Goal: Task Accomplishment & Management: Use online tool/utility

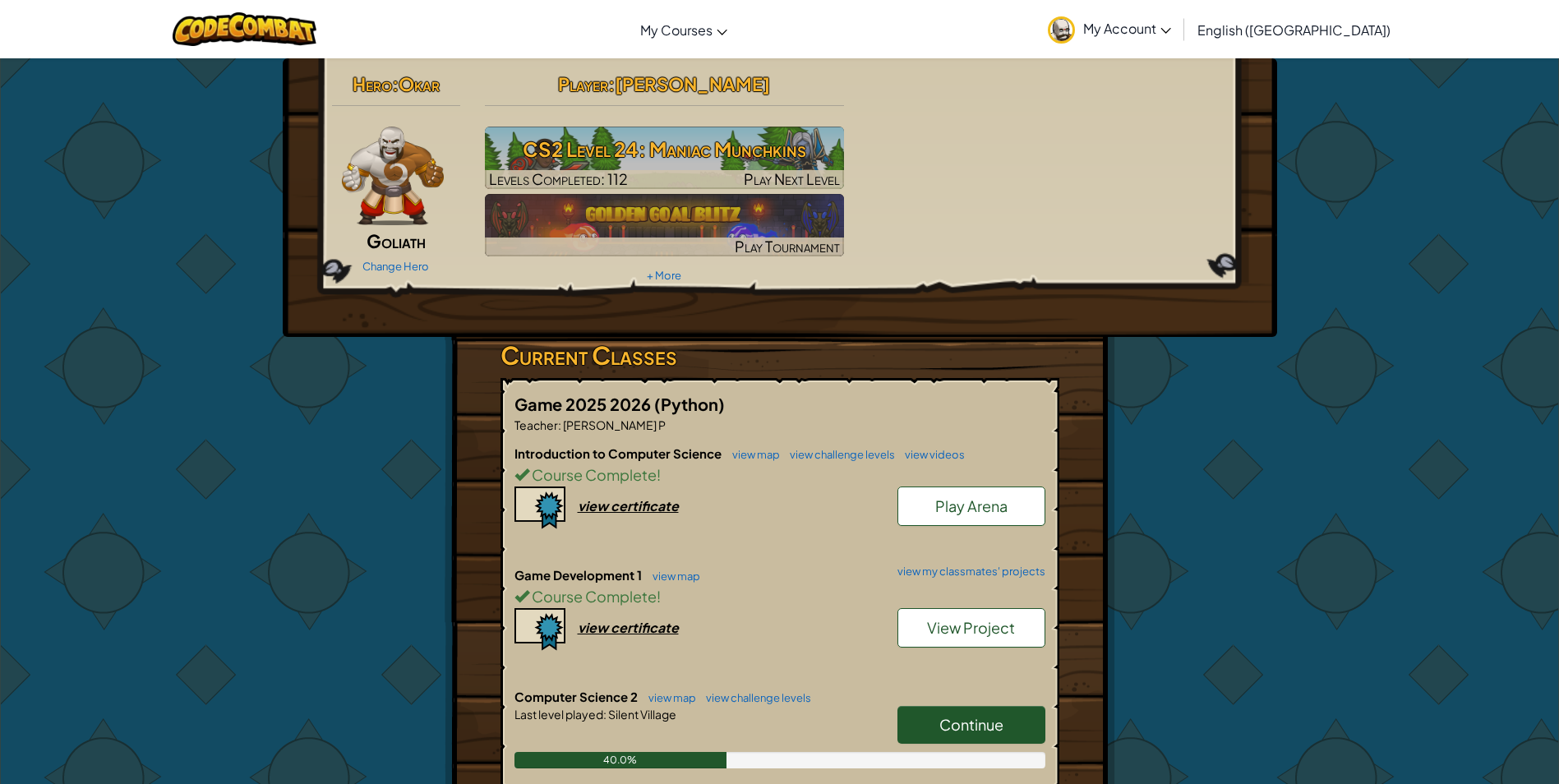
scroll to position [329, 0]
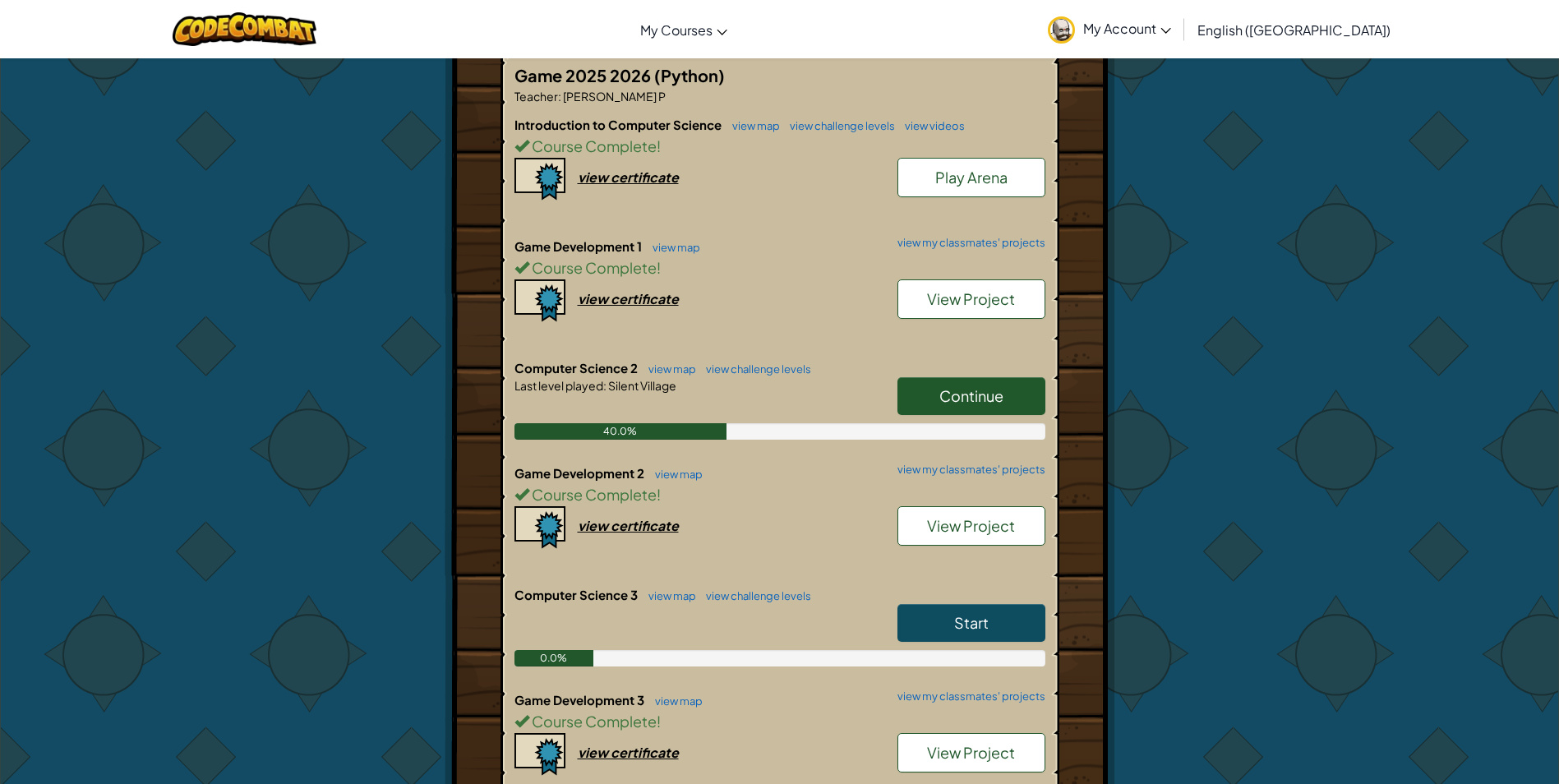
click at [979, 379] on link "Continue" at bounding box center [971, 396] width 147 height 38
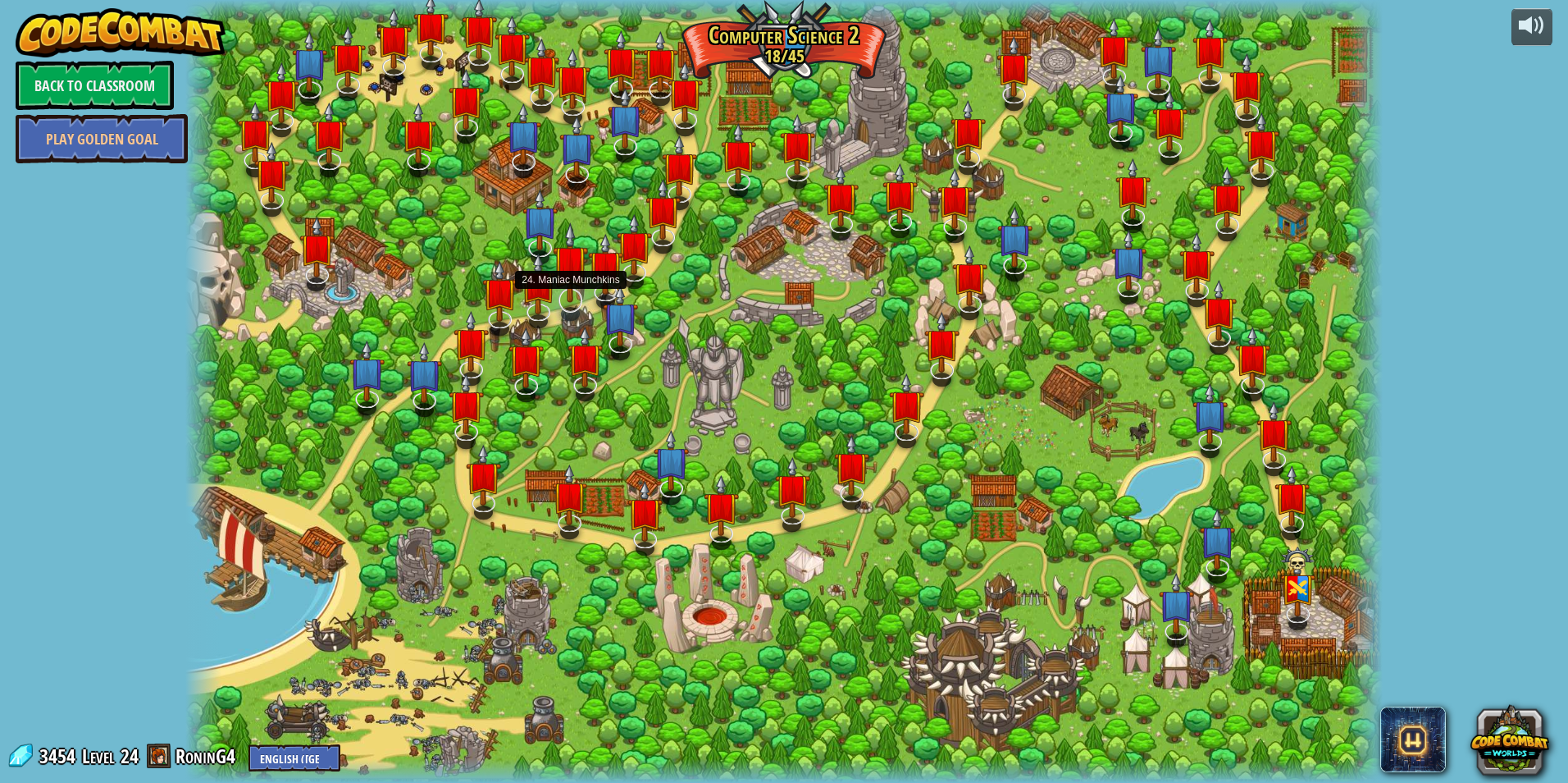
click at [559, 281] on img at bounding box center [571, 263] width 36 height 80
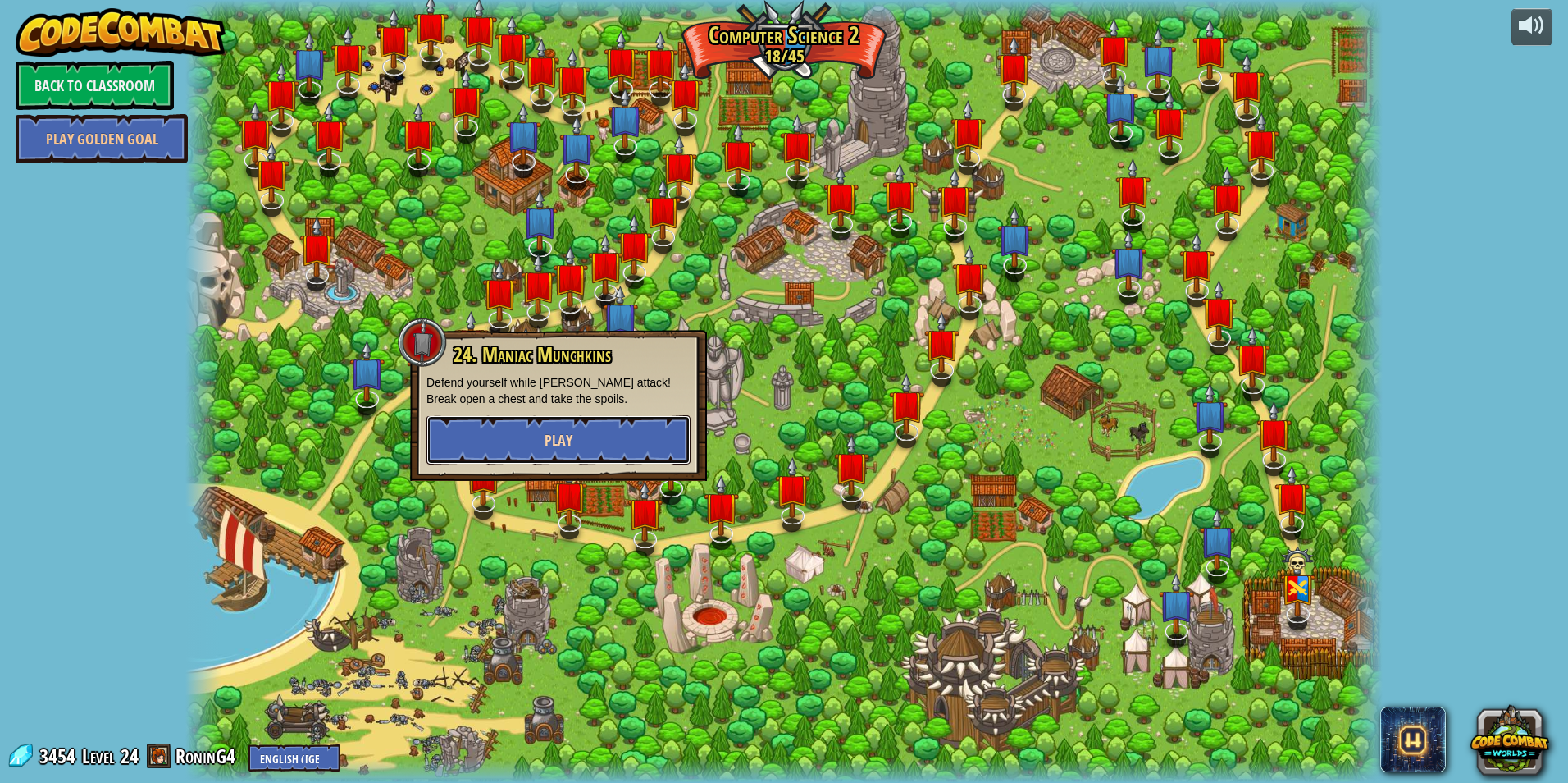
click at [592, 424] on button "Play" at bounding box center [559, 440] width 264 height 49
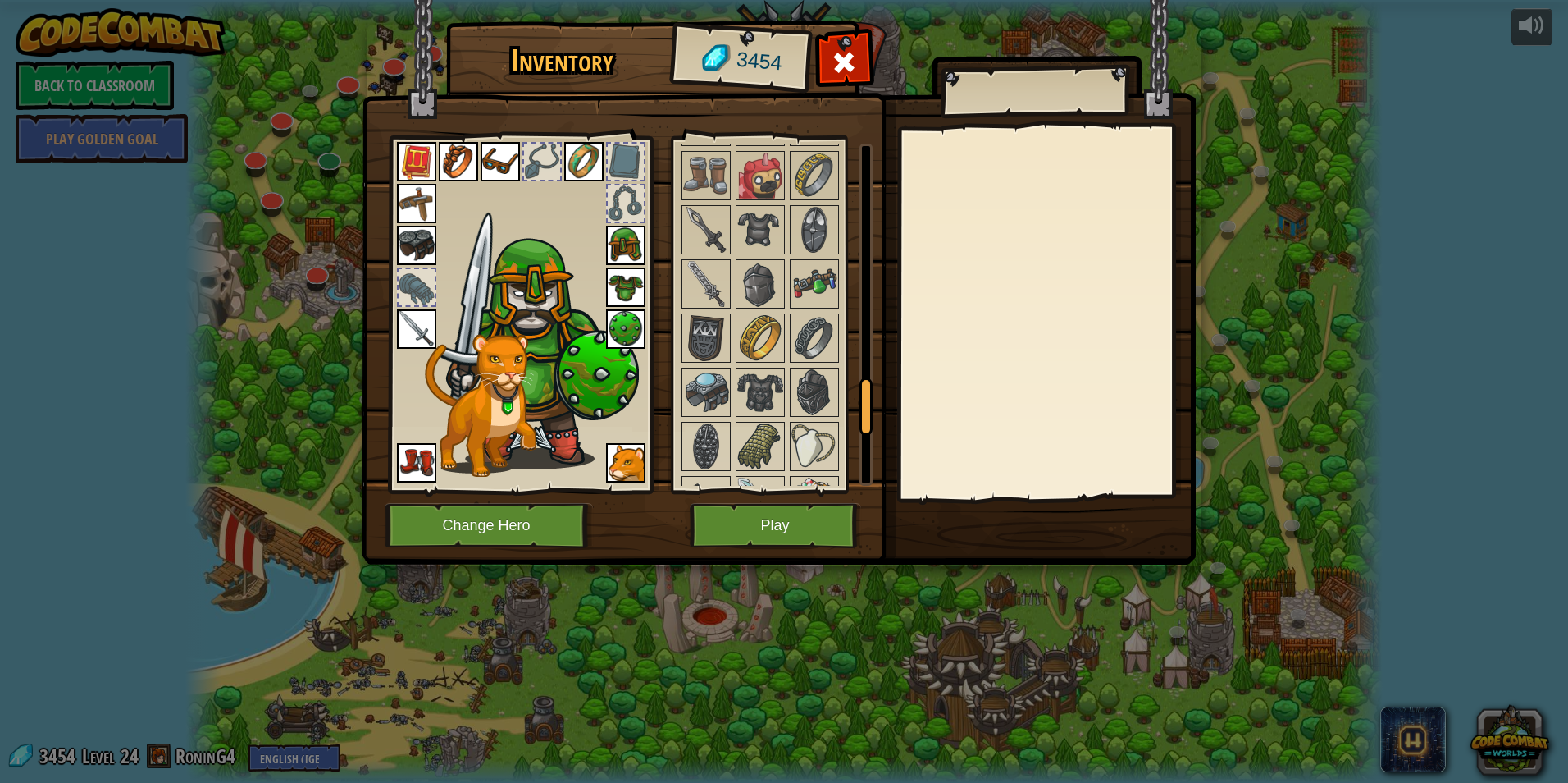
scroll to position [1843, 0]
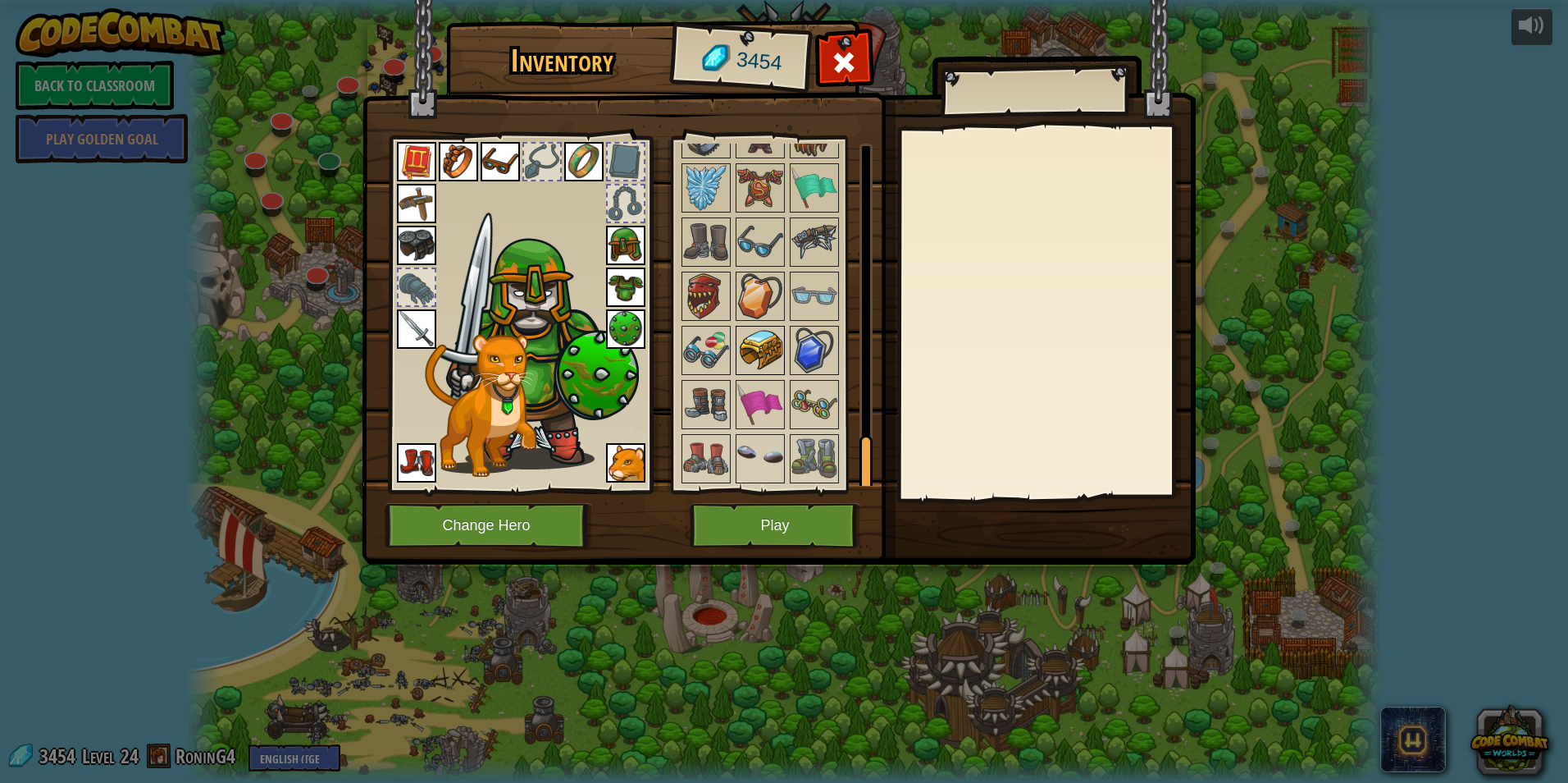
click at [770, 348] on img at bounding box center [761, 350] width 46 height 46
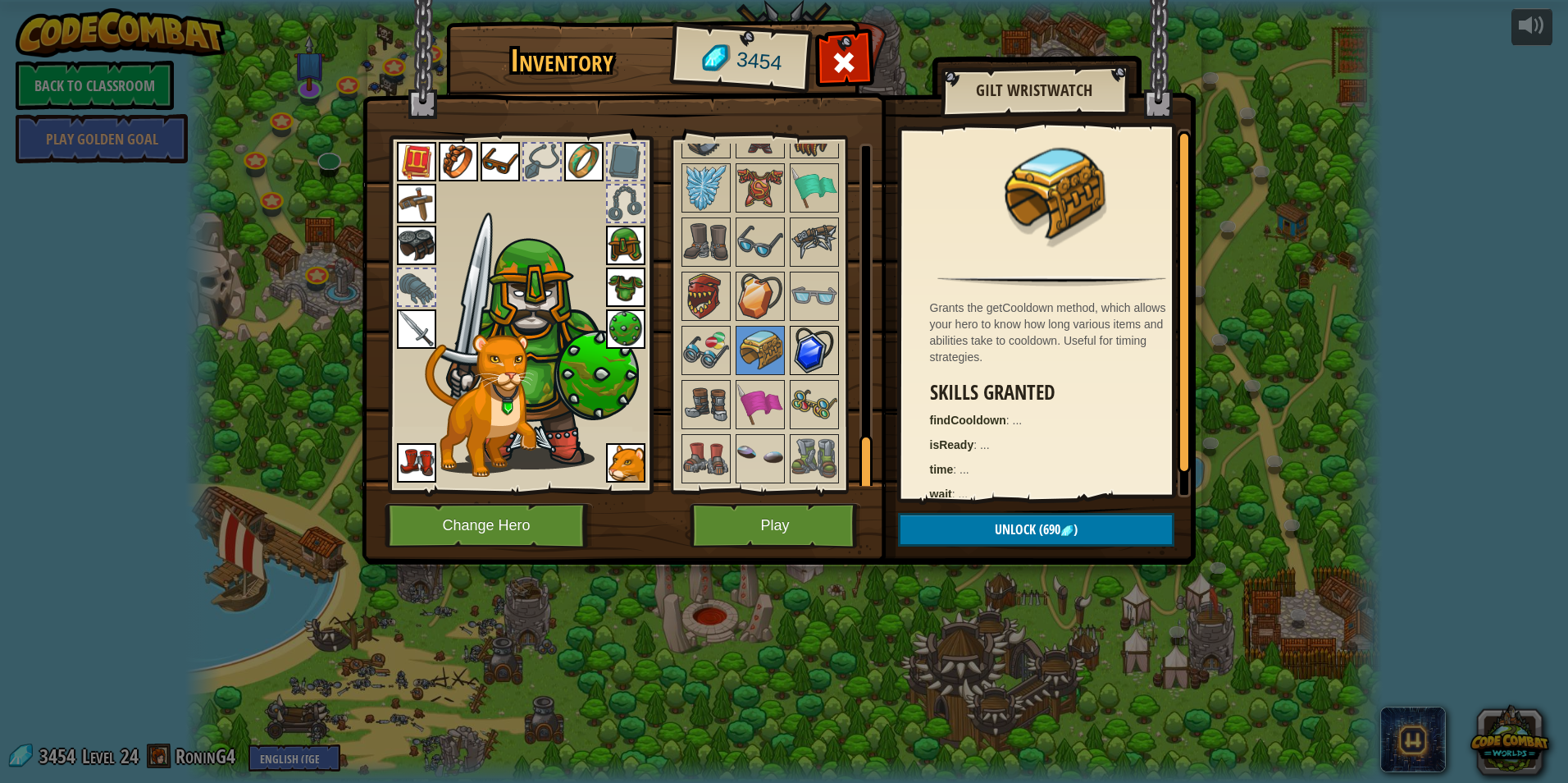
click at [797, 362] on img at bounding box center [815, 350] width 46 height 46
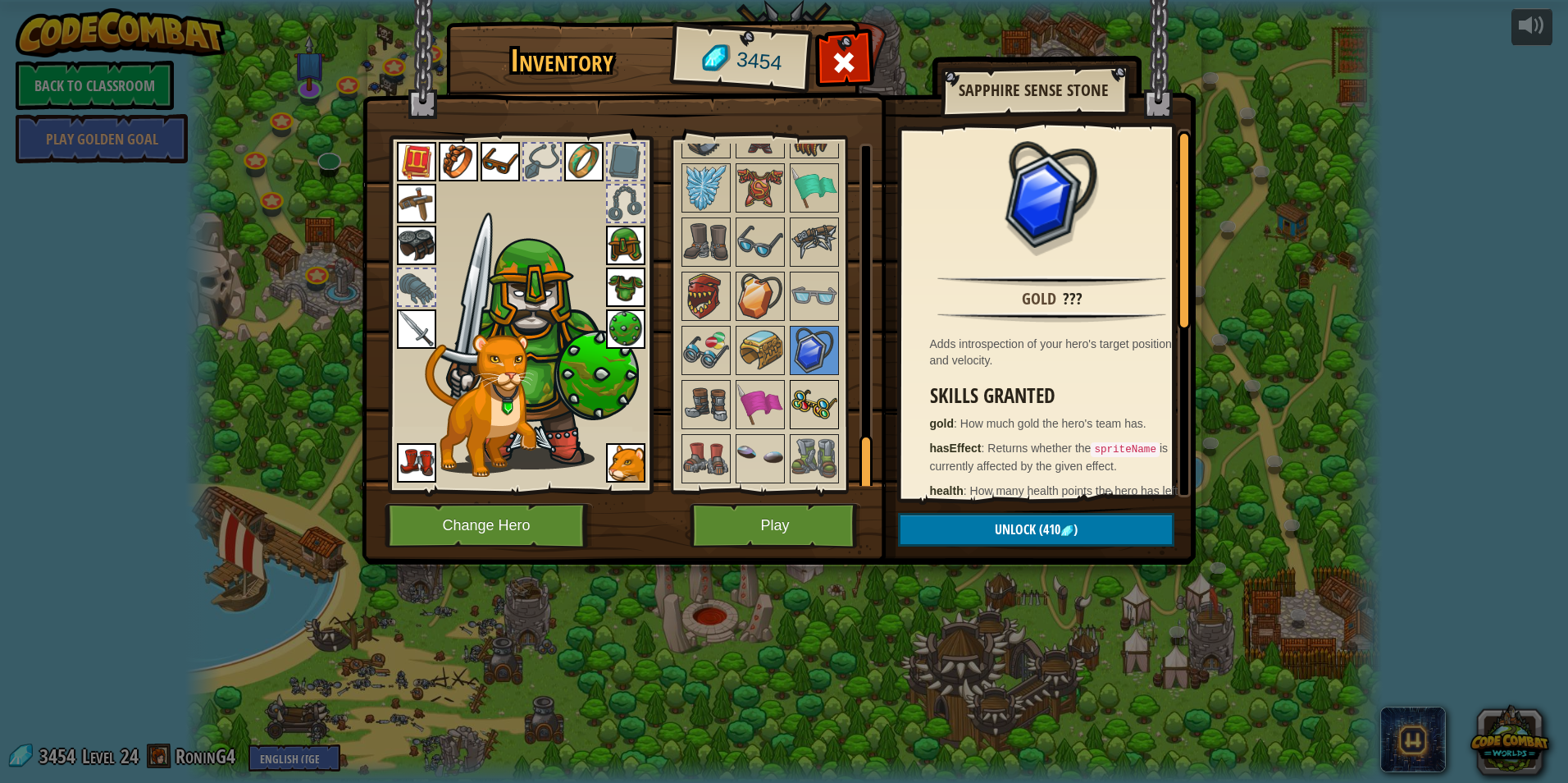
click at [806, 426] on img at bounding box center [815, 404] width 46 height 46
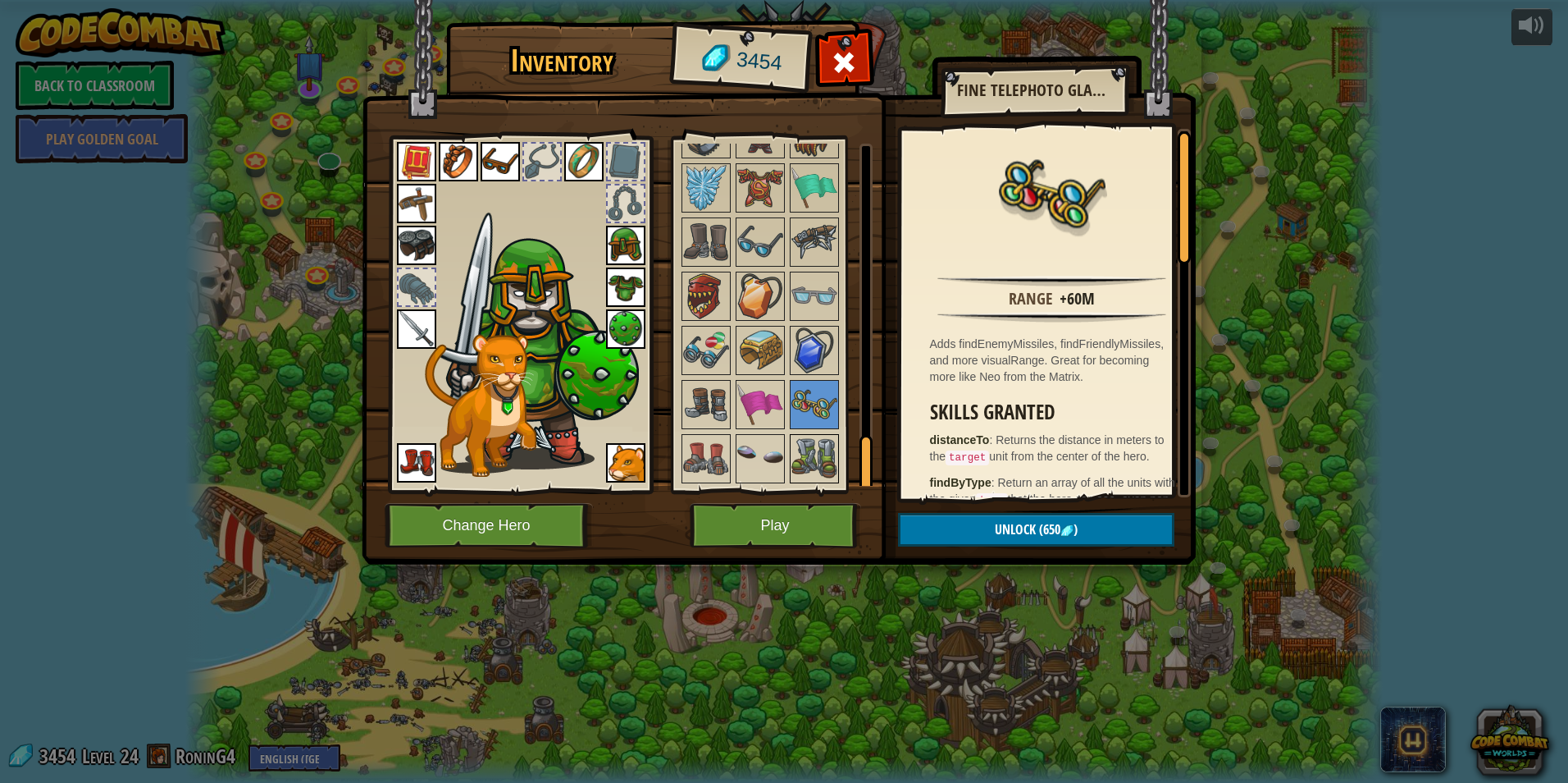
click at [809, 454] on img at bounding box center [815, 458] width 46 height 46
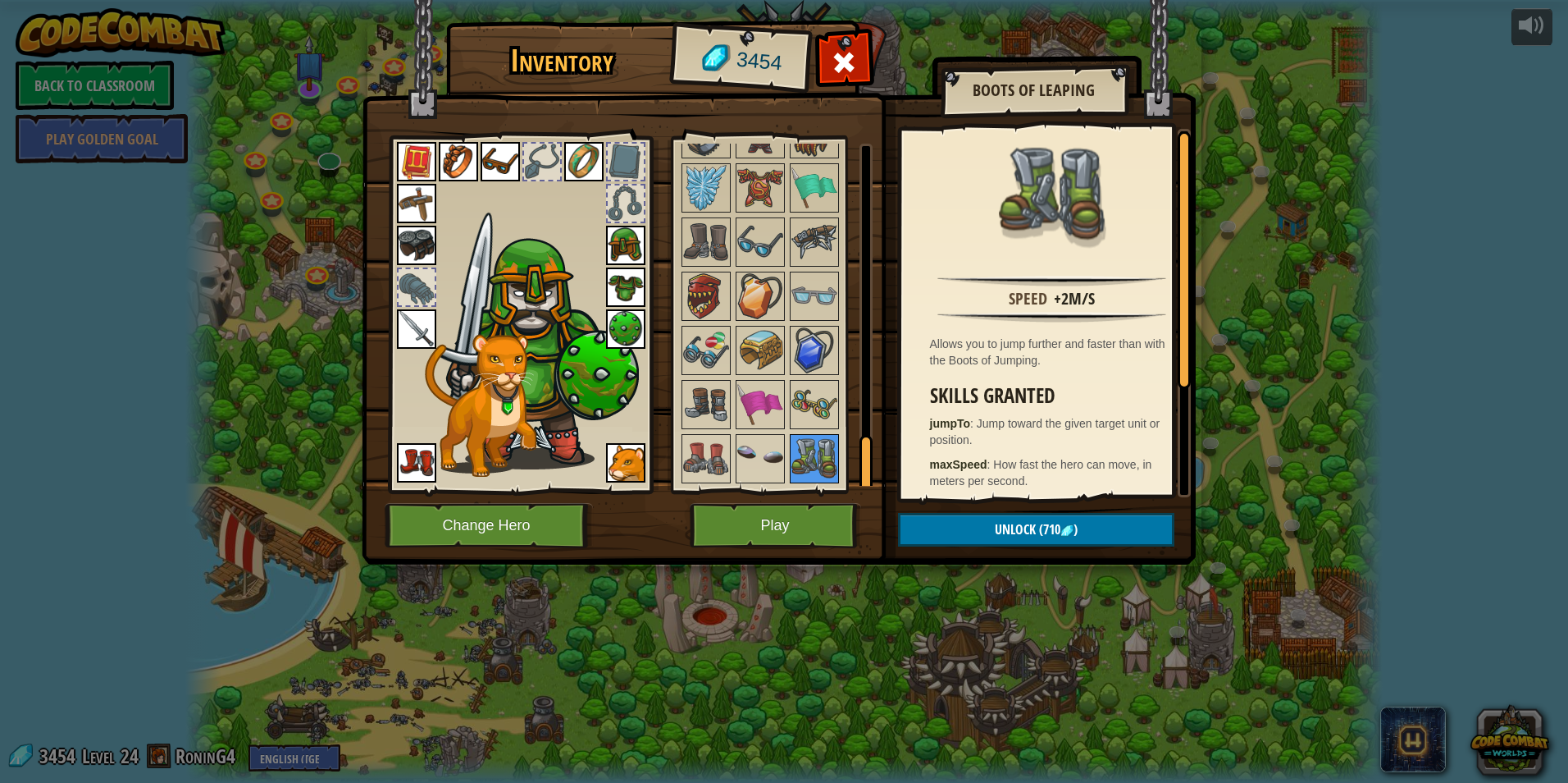
click at [795, 446] on img at bounding box center [815, 458] width 46 height 46
click at [781, 454] on img at bounding box center [761, 458] width 46 height 46
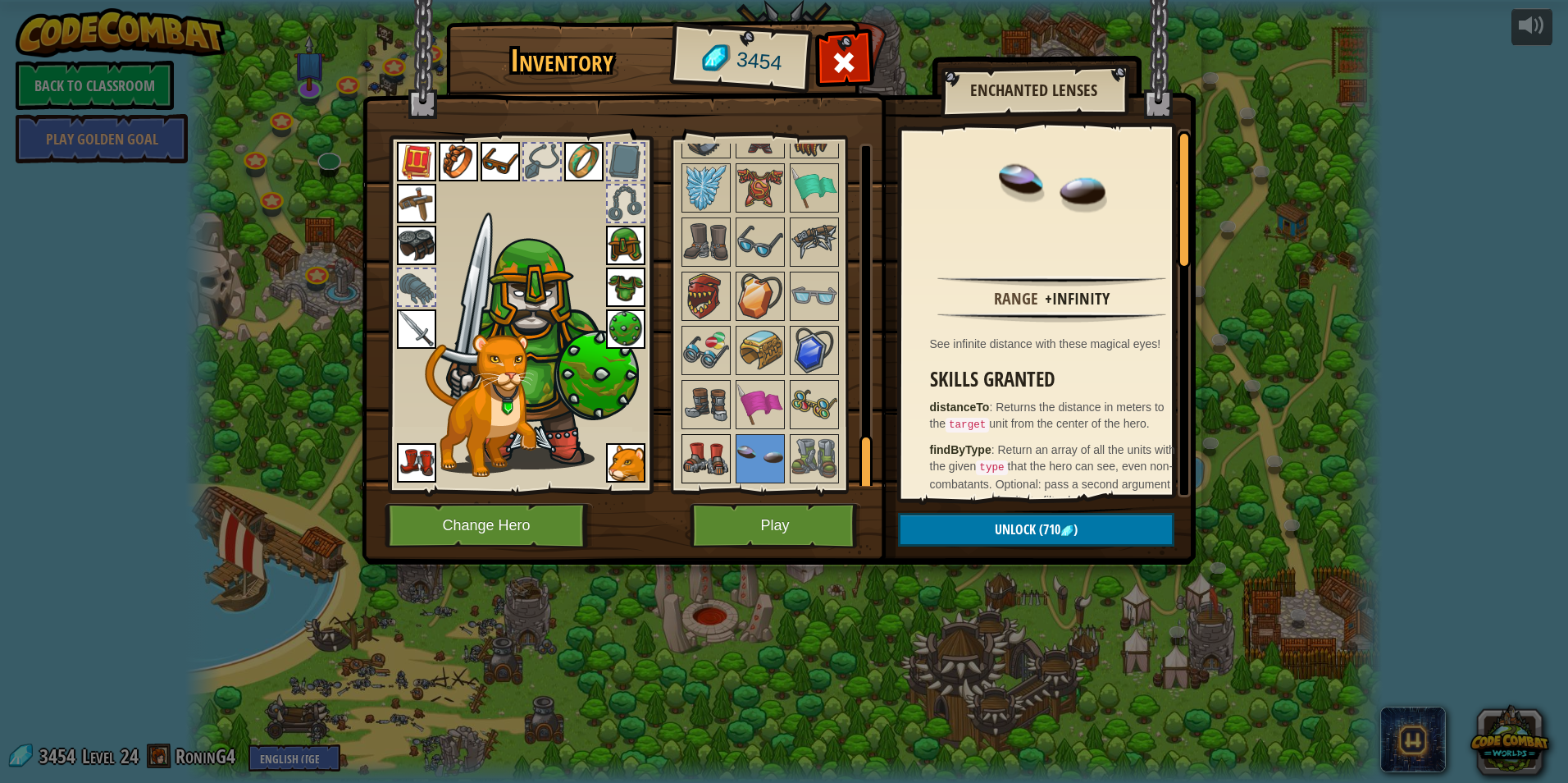
click at [702, 442] on img at bounding box center [706, 458] width 46 height 46
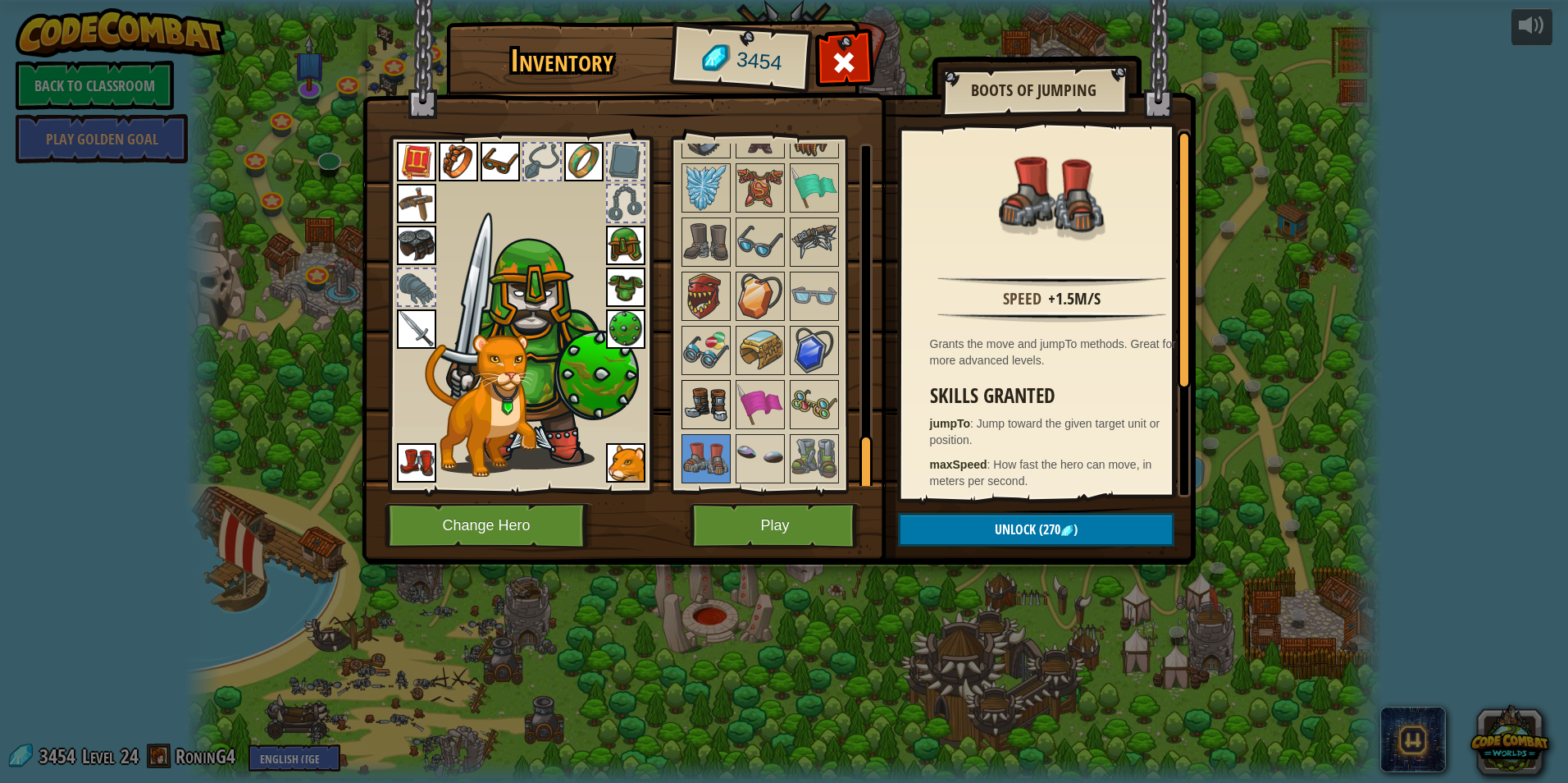
click at [710, 402] on img at bounding box center [706, 404] width 46 height 46
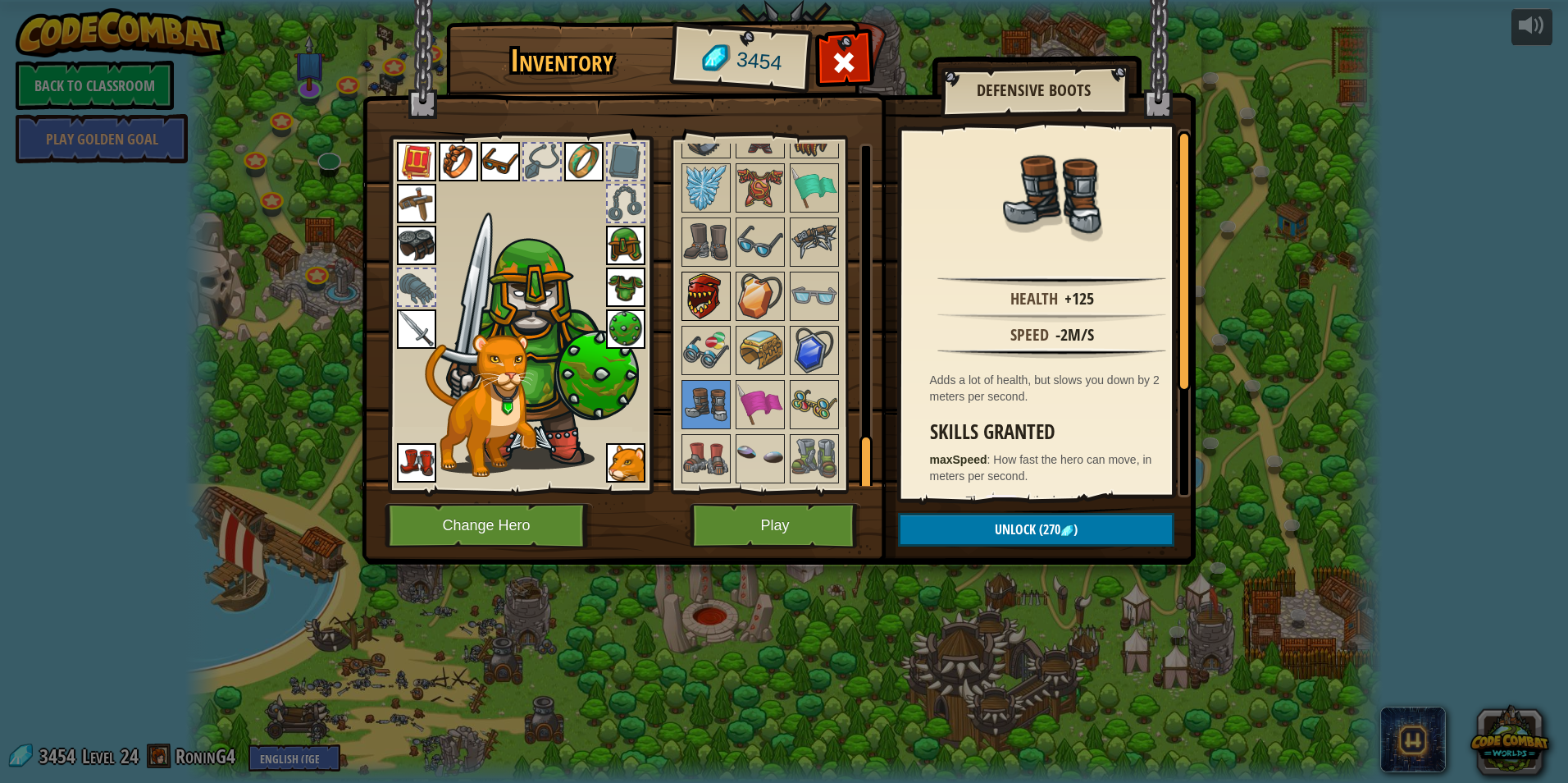
click at [695, 316] on img at bounding box center [706, 296] width 46 height 46
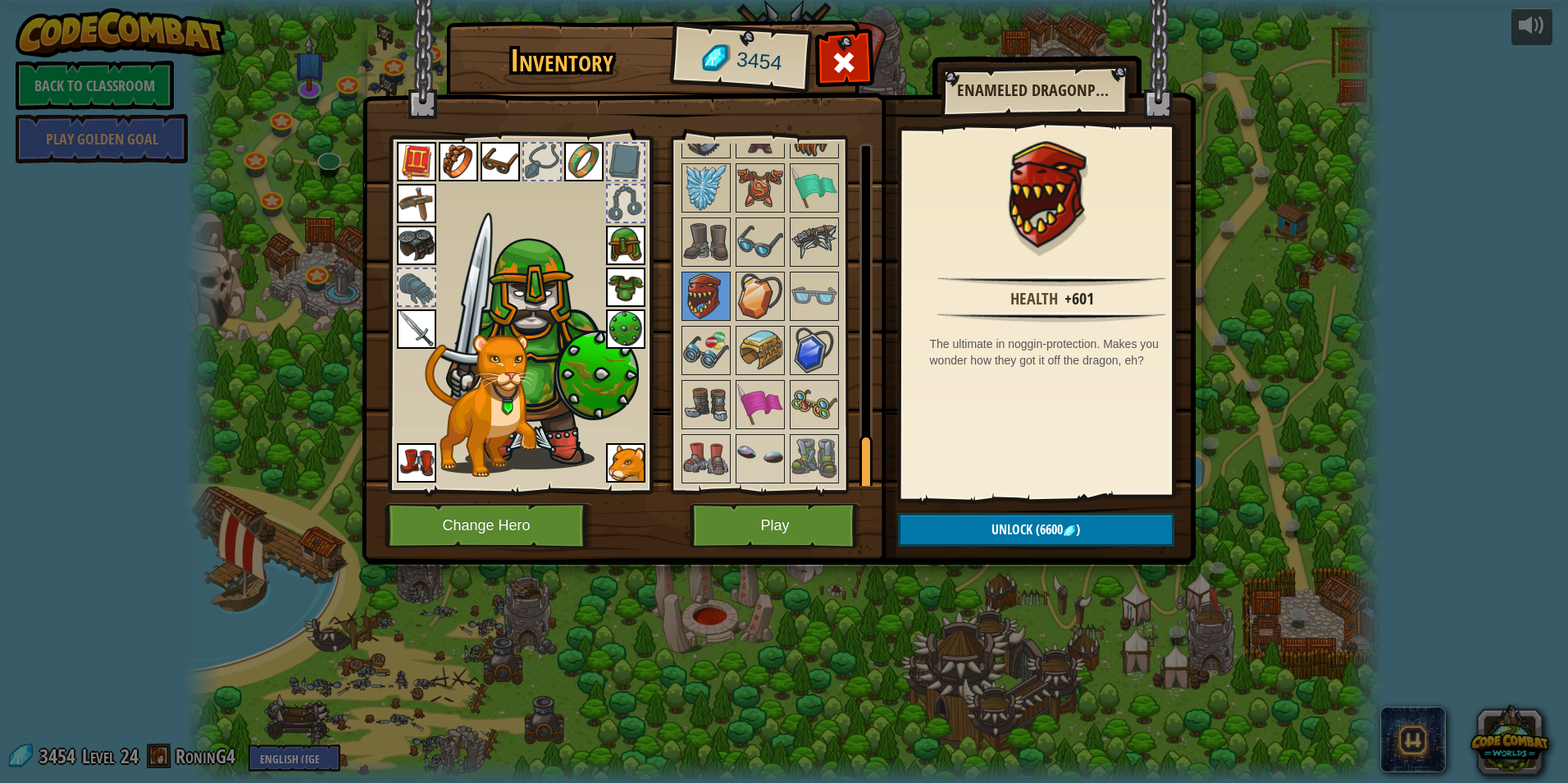
click at [708, 228] on img at bounding box center [706, 242] width 46 height 46
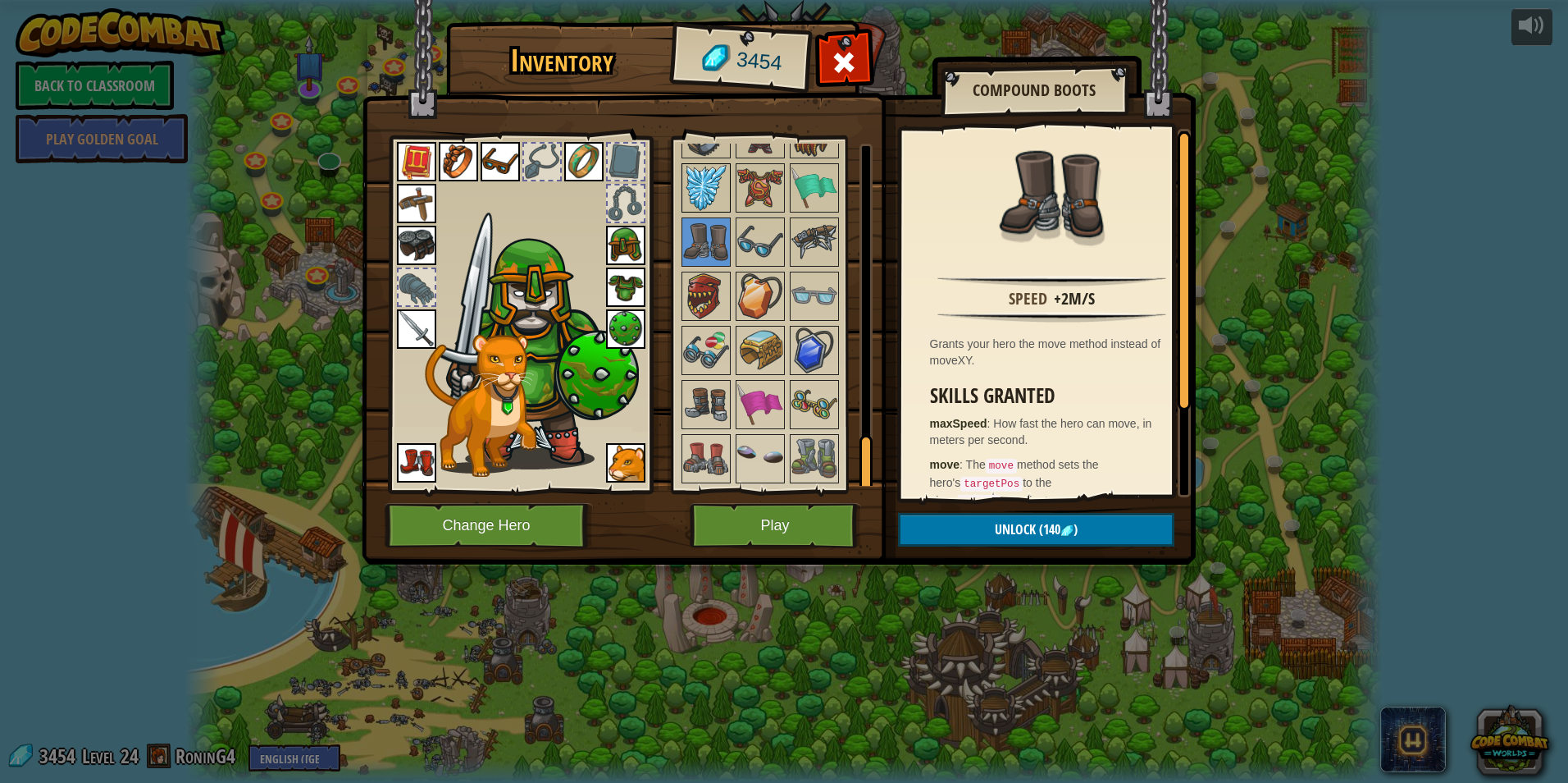
click at [708, 187] on img at bounding box center [706, 188] width 46 height 46
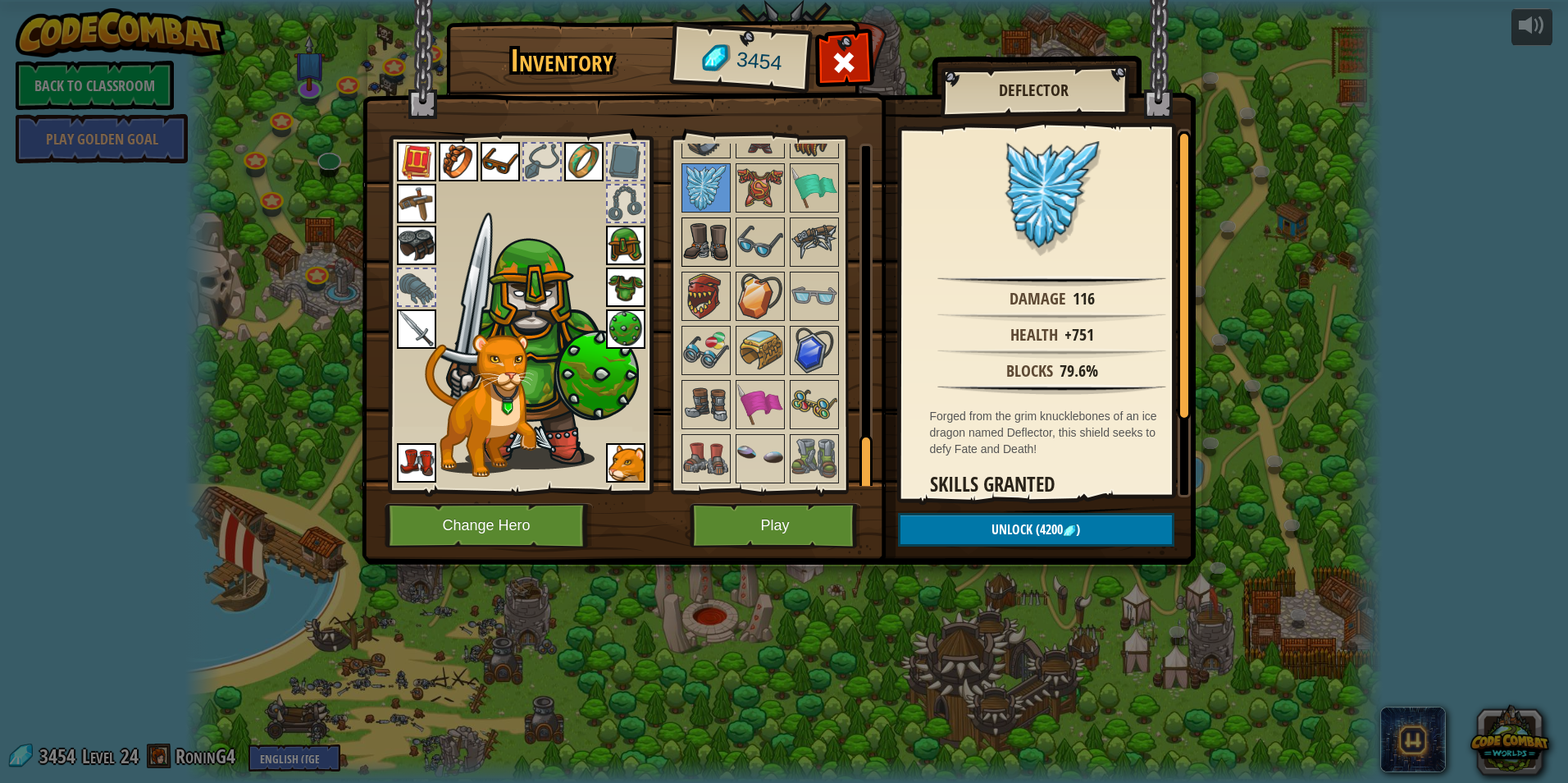
click at [713, 241] on img at bounding box center [706, 242] width 46 height 46
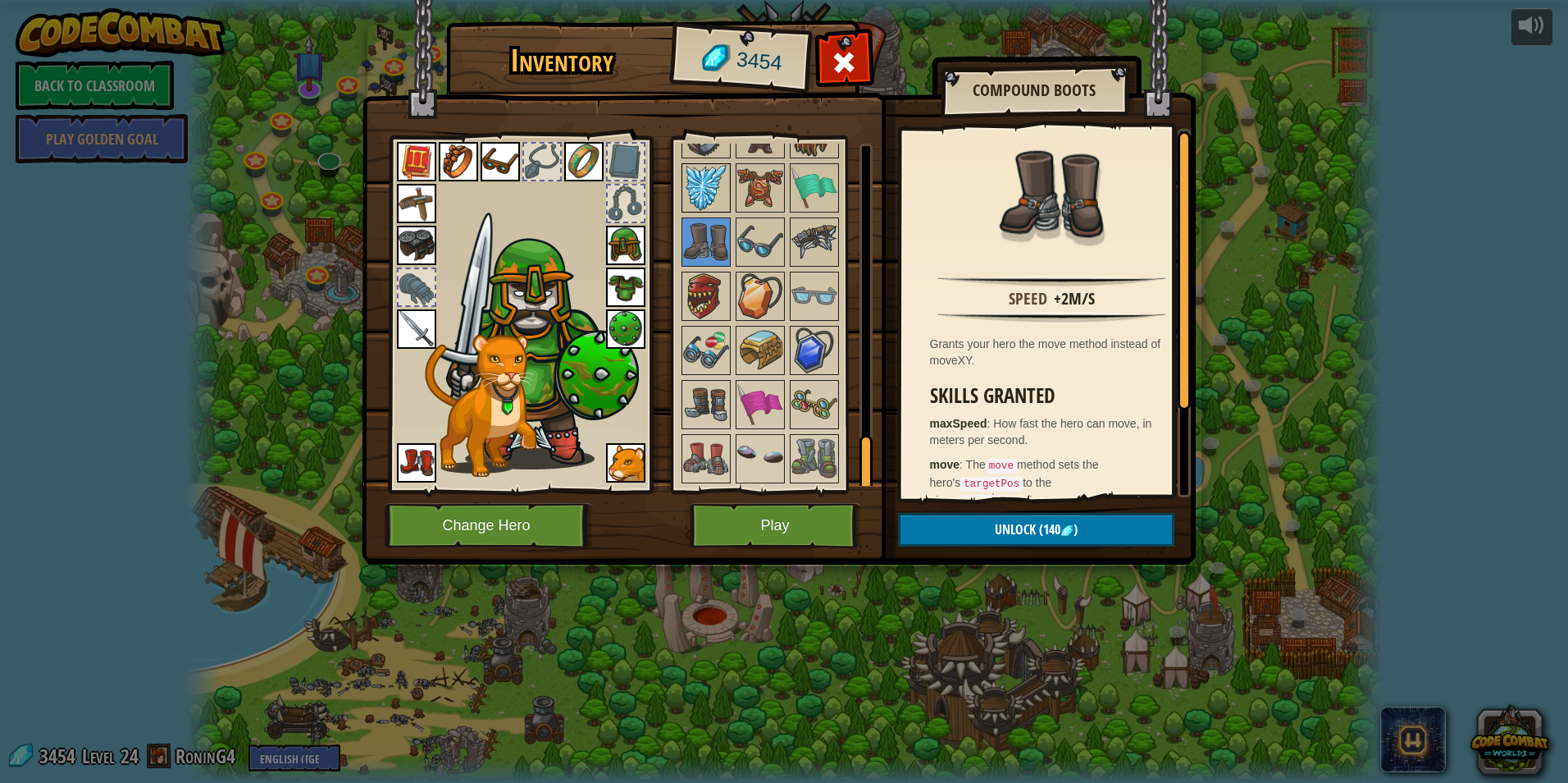
click at [711, 179] on img at bounding box center [706, 188] width 46 height 46
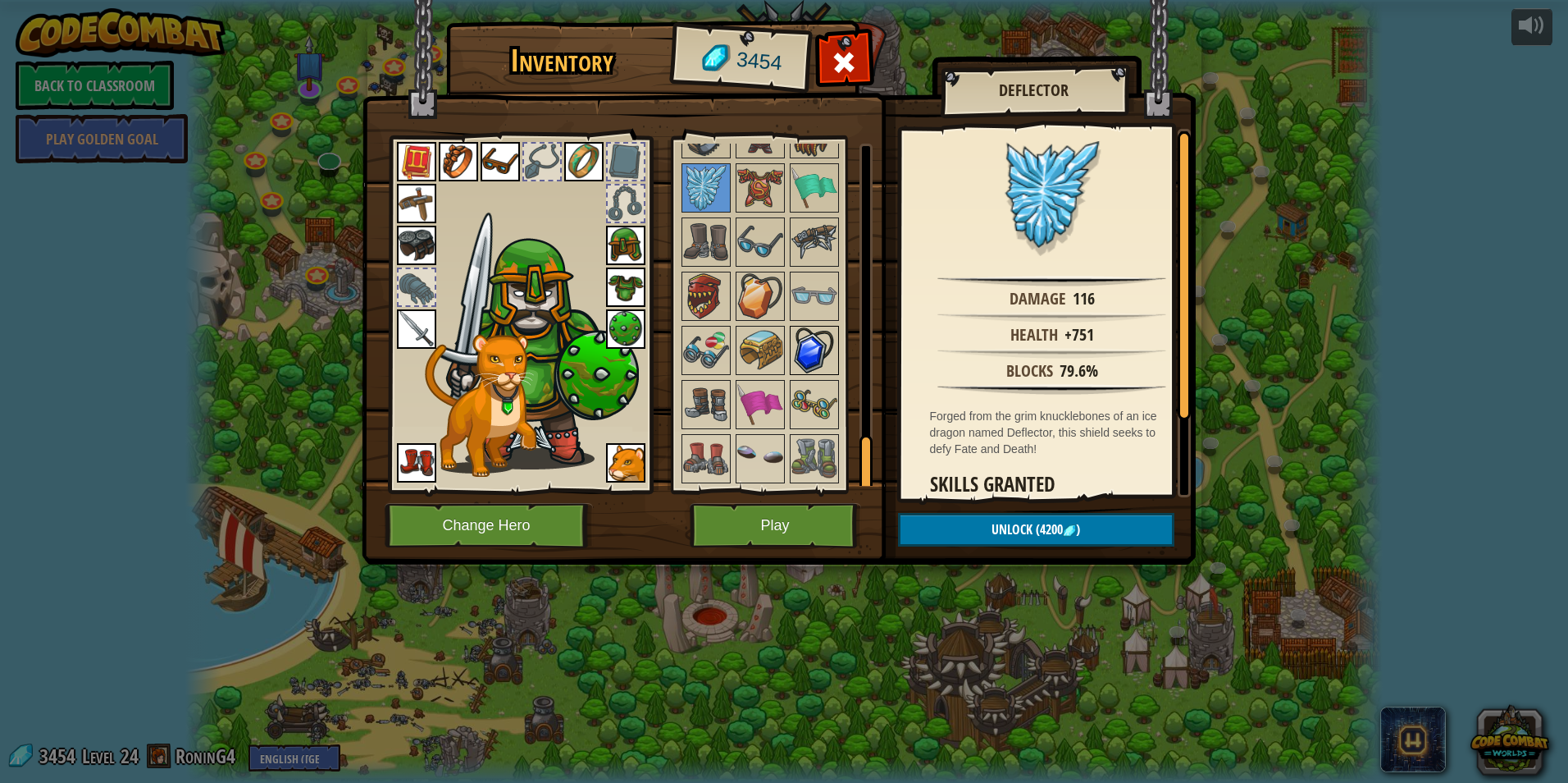
click at [815, 338] on img at bounding box center [815, 350] width 46 height 46
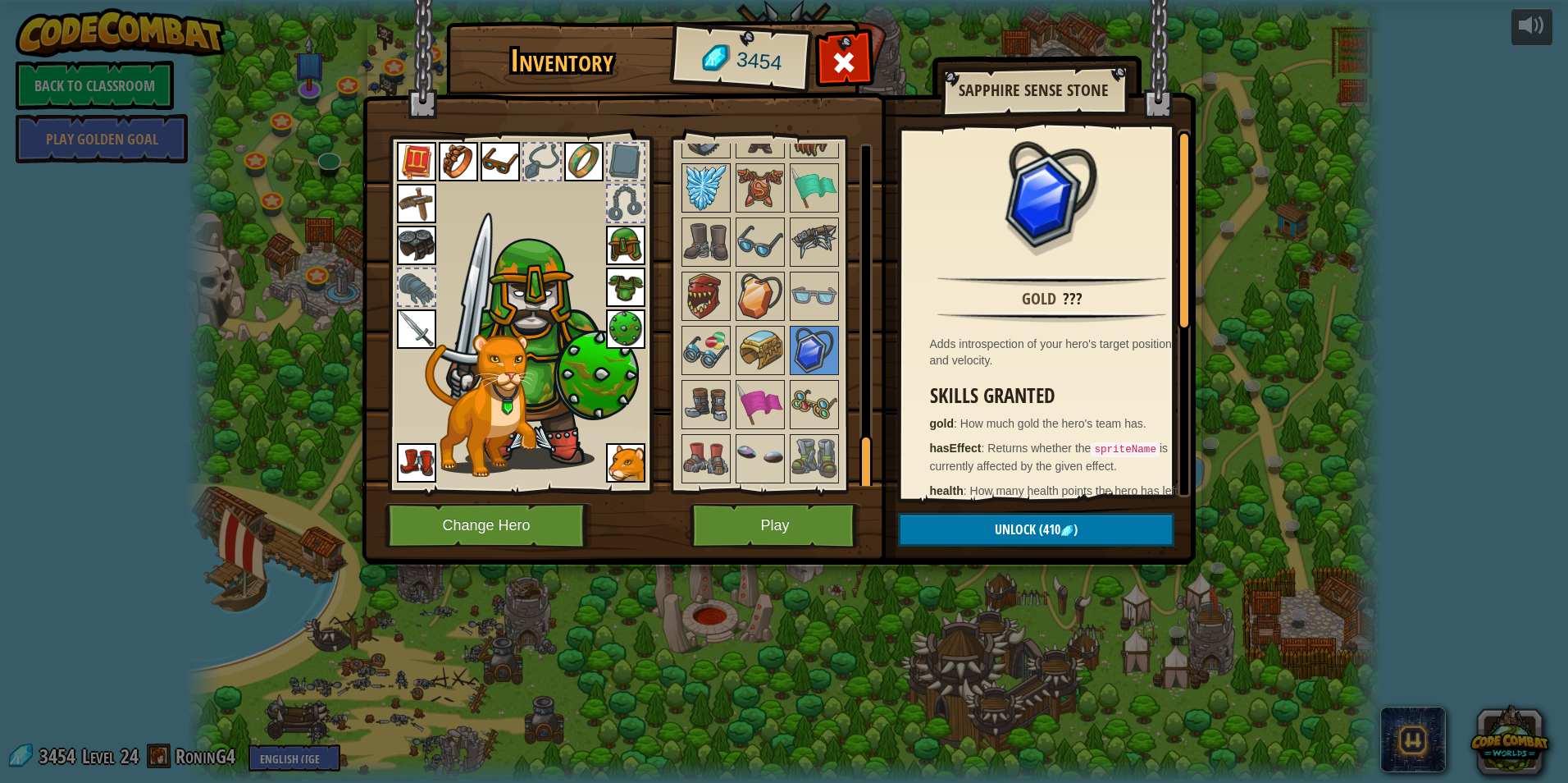
click at [689, 179] on img at bounding box center [706, 188] width 46 height 46
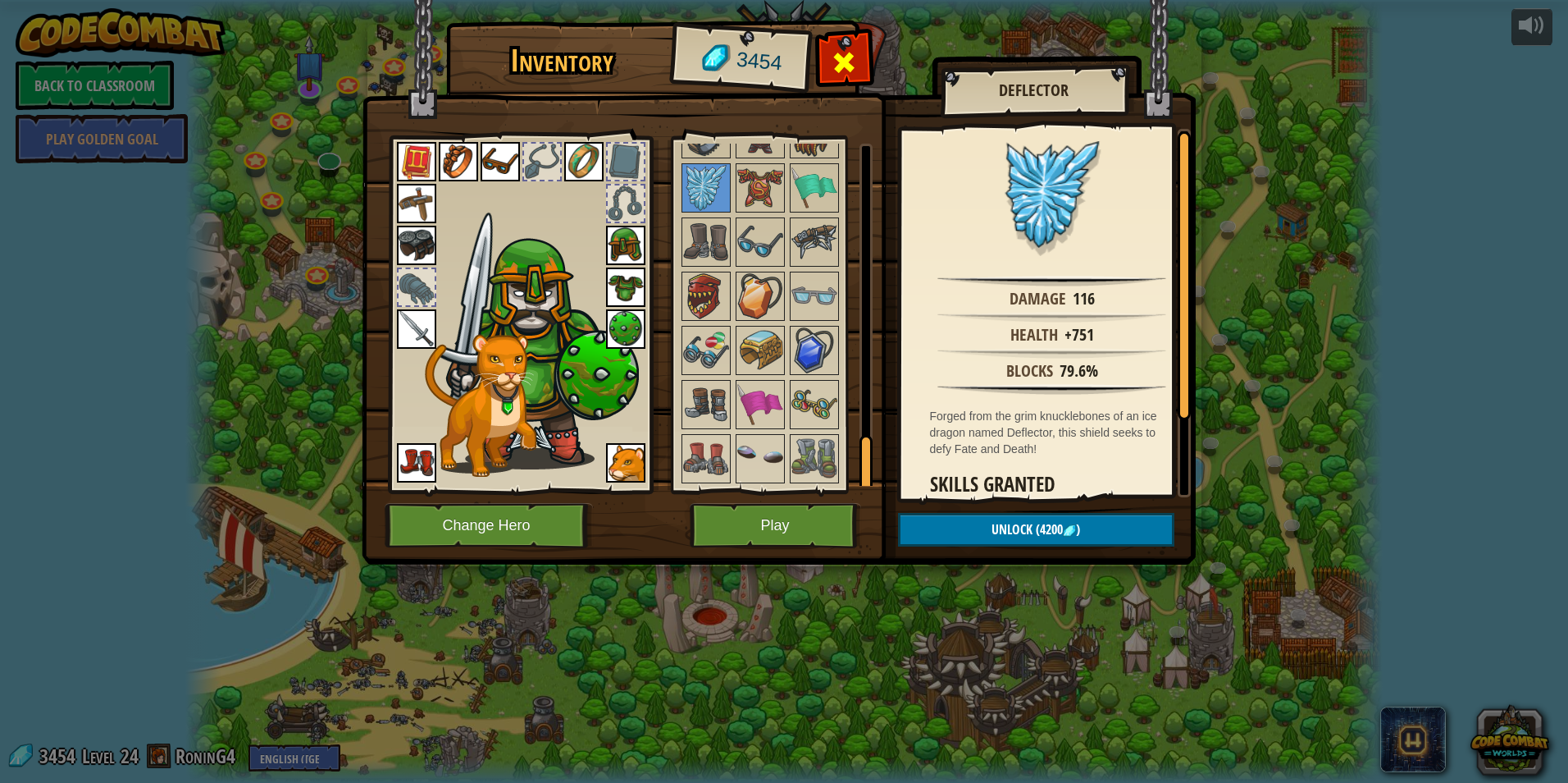
click at [862, 59] on div at bounding box center [844, 67] width 52 height 52
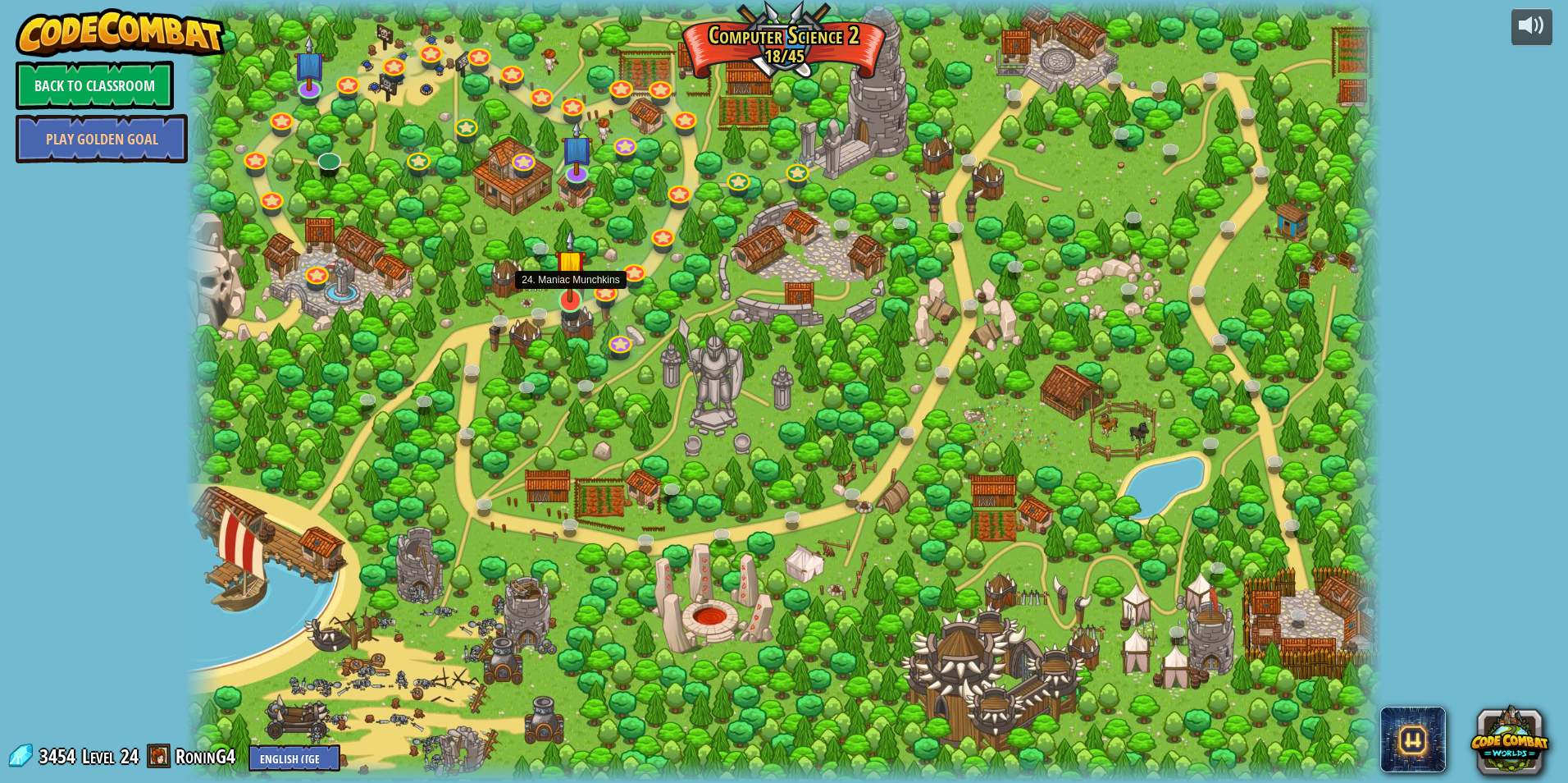
click at [560, 286] on img at bounding box center [570, 264] width 32 height 74
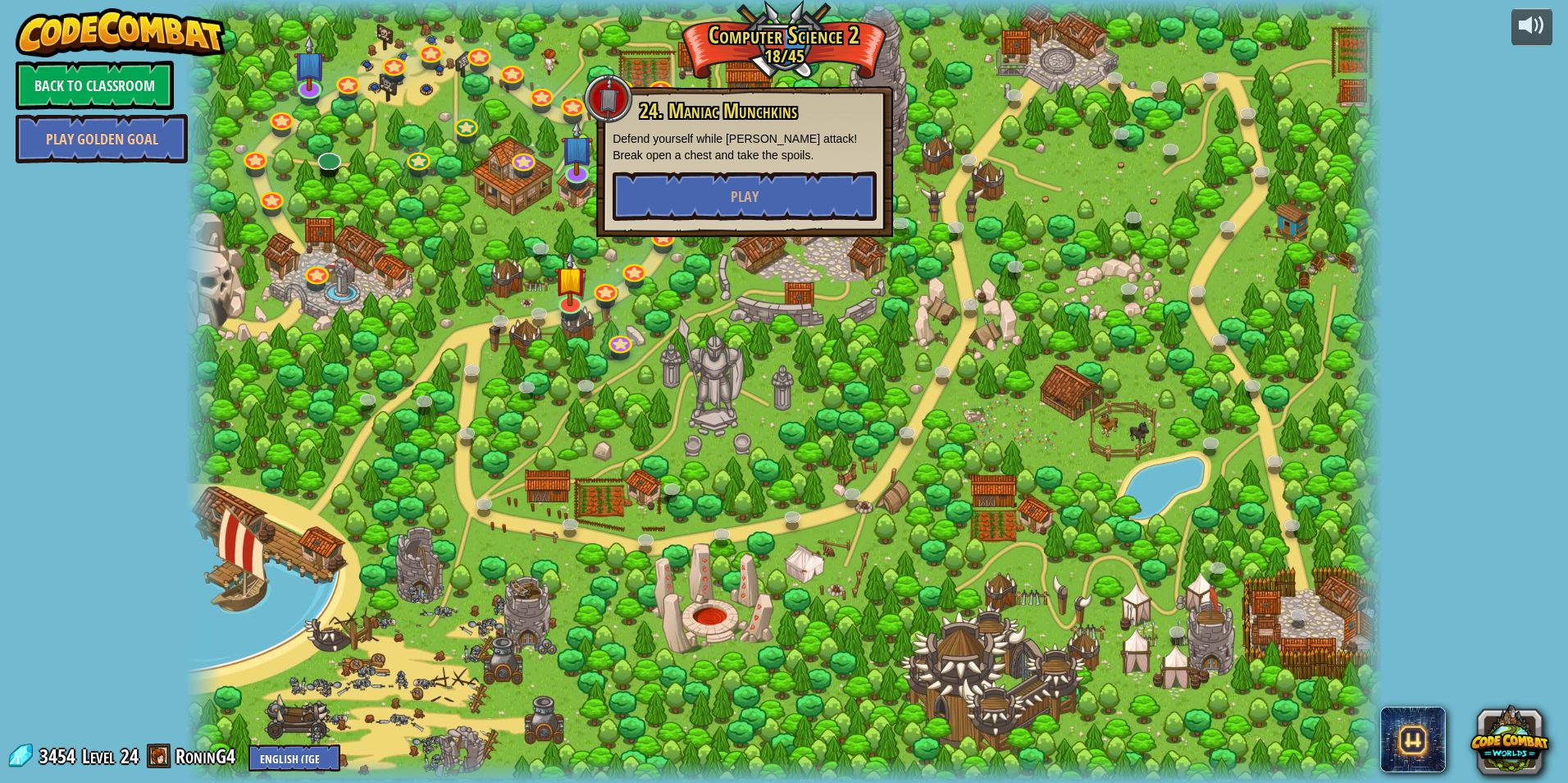
click at [772, 164] on div "24. Maniac Munchkins Defend yourself while munchkins attack! Break open a chest…" at bounding box center [744, 160] width 264 height 121
click at [781, 189] on button "Play" at bounding box center [744, 197] width 264 height 49
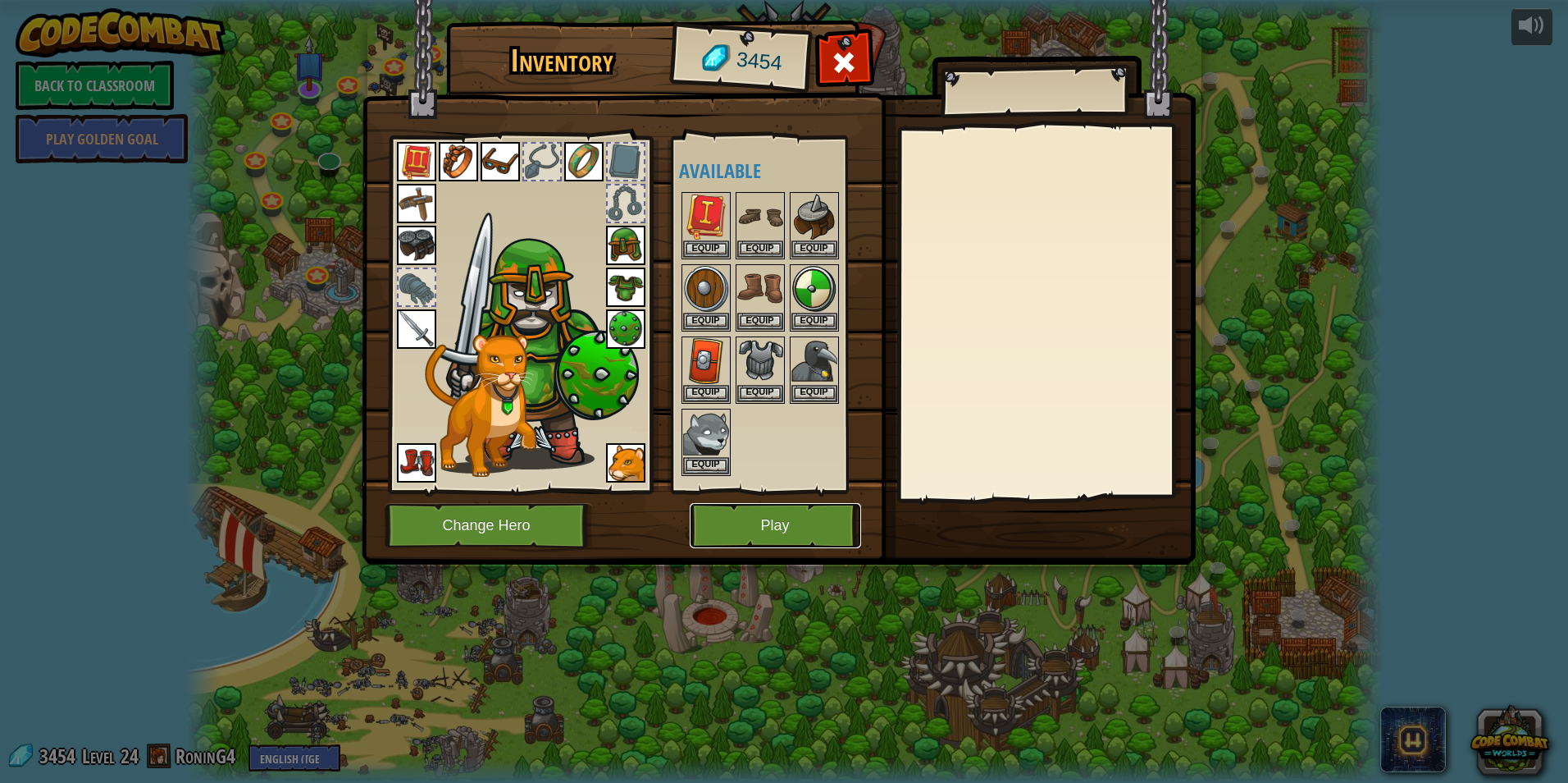
click at [816, 536] on button "Play" at bounding box center [776, 525] width 172 height 45
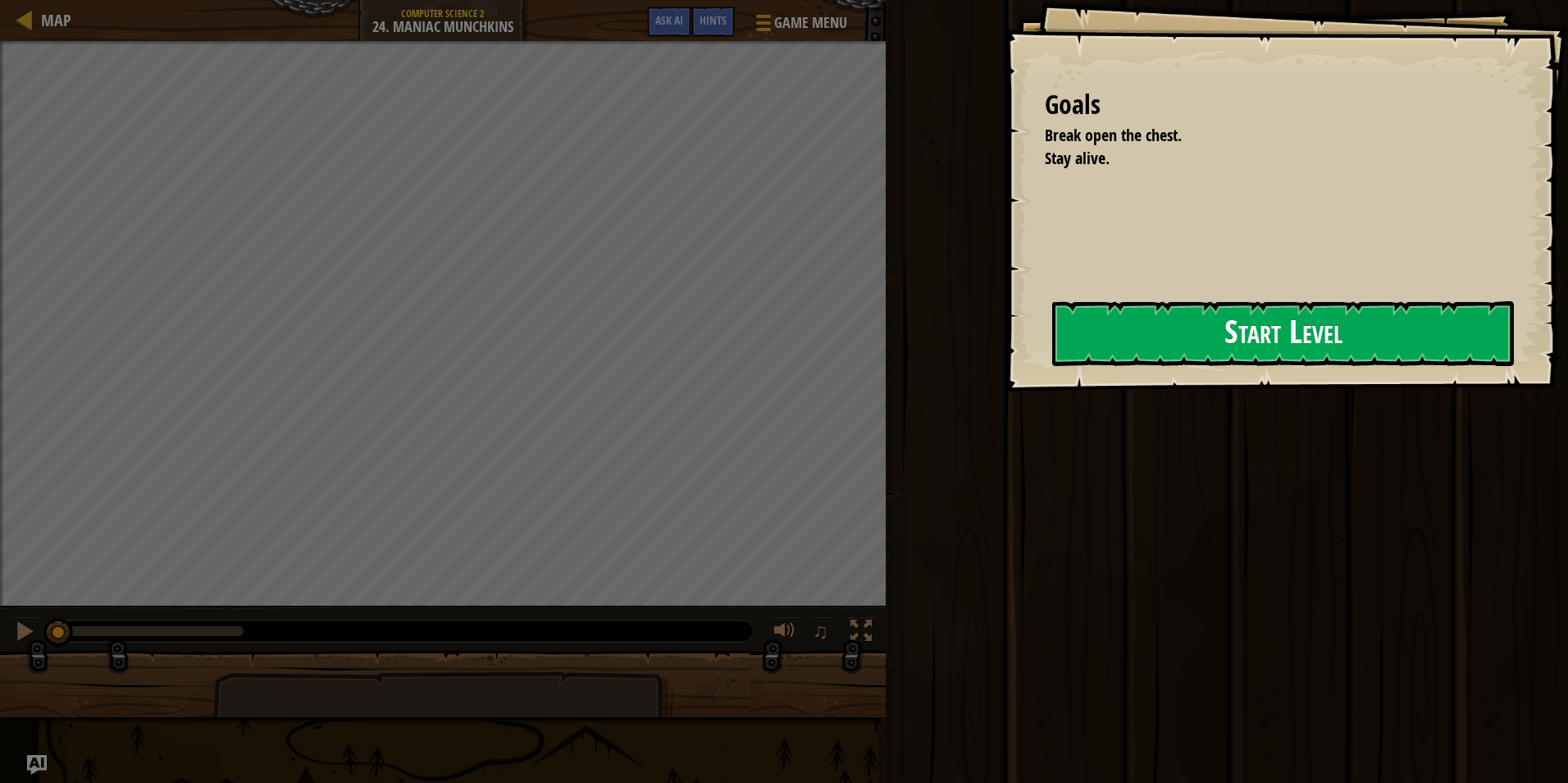
click at [1017, 351] on div "Goals Break open the chest. Stay alive. Start Level Error loading from server. …" at bounding box center [1285, 196] width 564 height 392
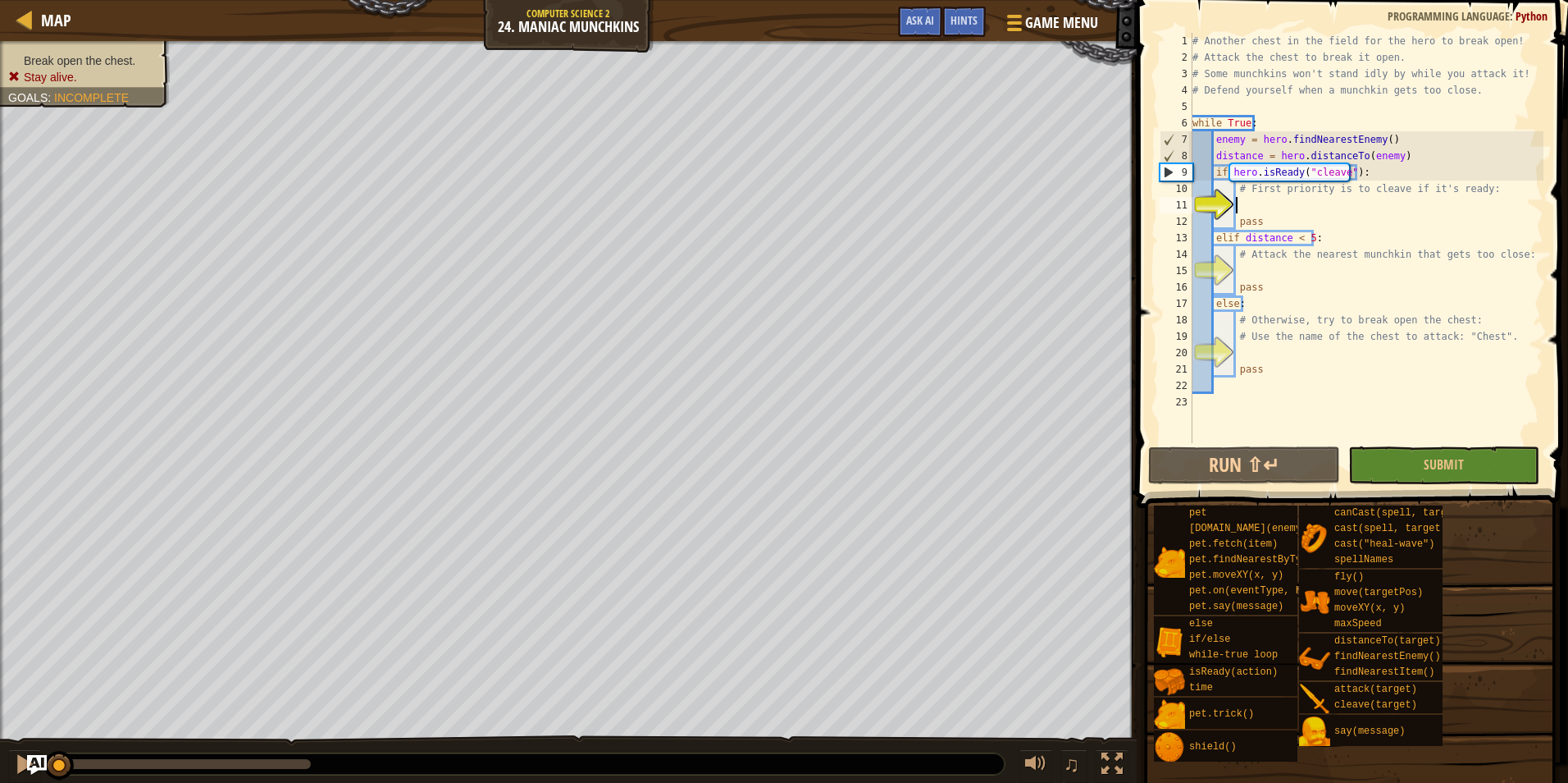
click at [1288, 204] on div "# Another chest in the field for the hero to break open! # Attack the chest to …" at bounding box center [1367, 254] width 355 height 443
click at [1261, 211] on div "# Another chest in the field for the hero to break open! # Attack the chest to …" at bounding box center [1367, 254] width 355 height 443
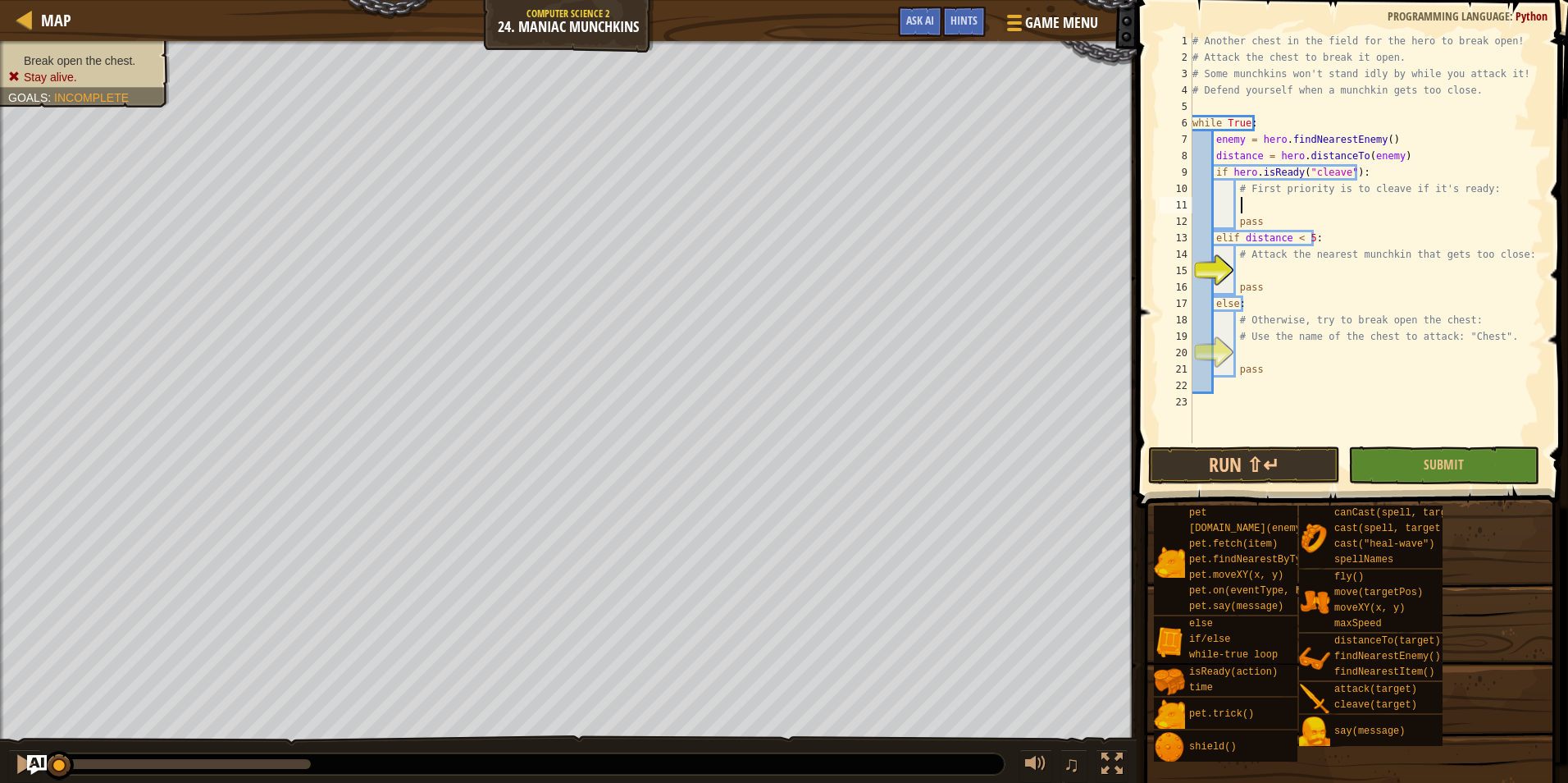
click at [1261, 211] on div "# Another chest in the field for the hero to break open! # Attack the chest to …" at bounding box center [1367, 254] width 355 height 443
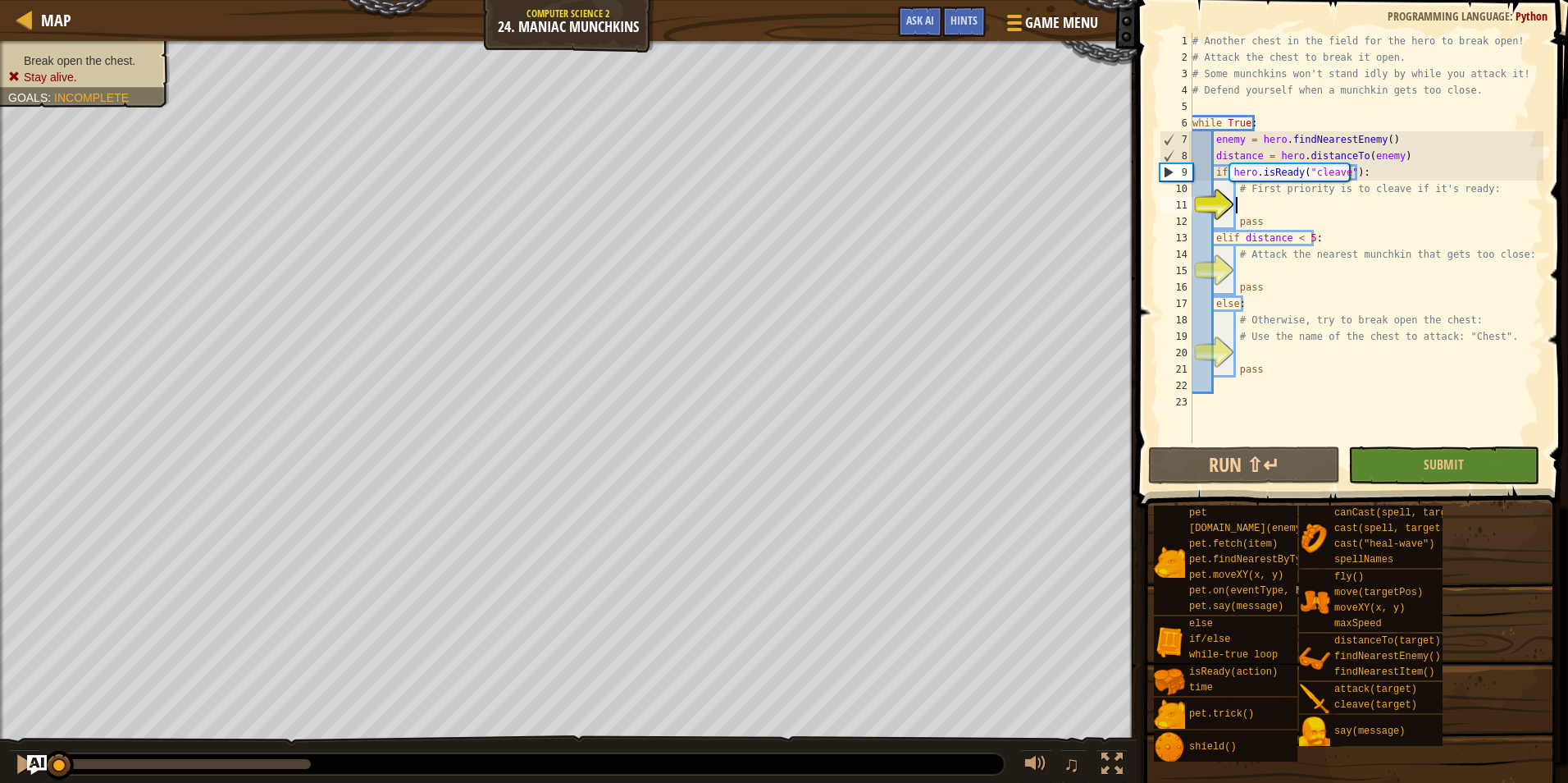
click at [1261, 211] on div "# Another chest in the field for the hero to break open! # Attack the chest to …" at bounding box center [1367, 254] width 355 height 443
click at [1269, 204] on div "# Another chest in the field for the hero to break open! # Attack the chest to …" at bounding box center [1367, 254] width 355 height 443
click at [1301, 202] on div "# Another chest in the field for the hero to break open! # Attack the chest to …" at bounding box center [1367, 254] width 355 height 443
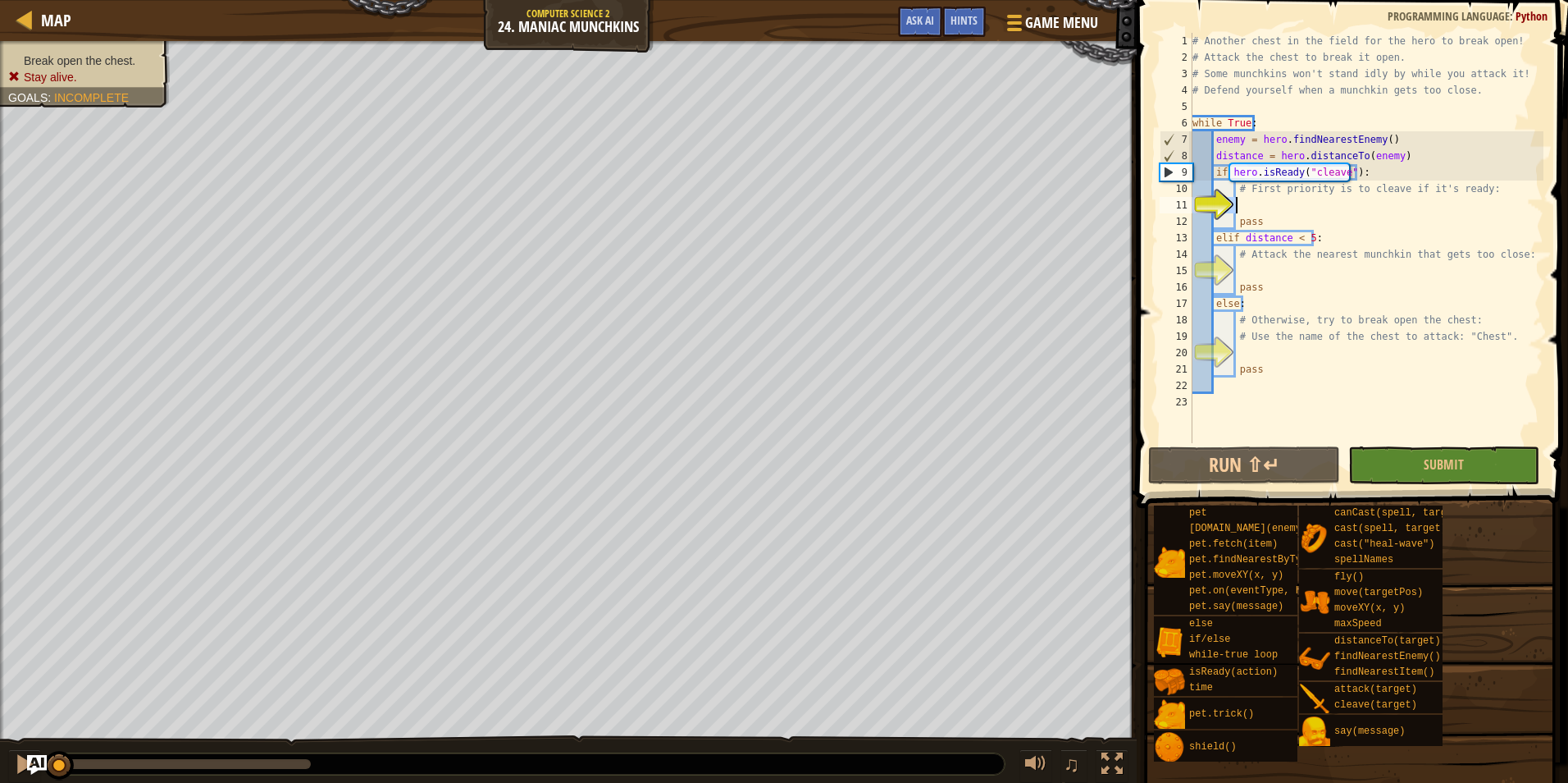
click at [1301, 202] on div "# Another chest in the field for the hero to break open! # Attack the chest to …" at bounding box center [1367, 254] width 355 height 443
click at [1301, 202] on div "# Another chest in the field for the hero to break open! # Attack the chest to …" at bounding box center [1367, 238] width 355 height 411
click at [1301, 202] on div "# Another chest in the field for the hero to break open! # Attack the chest to …" at bounding box center [1367, 254] width 355 height 443
click at [1296, 205] on div "# Another chest in the field for the hero to break open! # Attack the chest to …" at bounding box center [1367, 238] width 355 height 411
click at [1289, 209] on div "# Another chest in the field for the hero to break open! # Attack the chest to …" at bounding box center [1367, 254] width 355 height 443
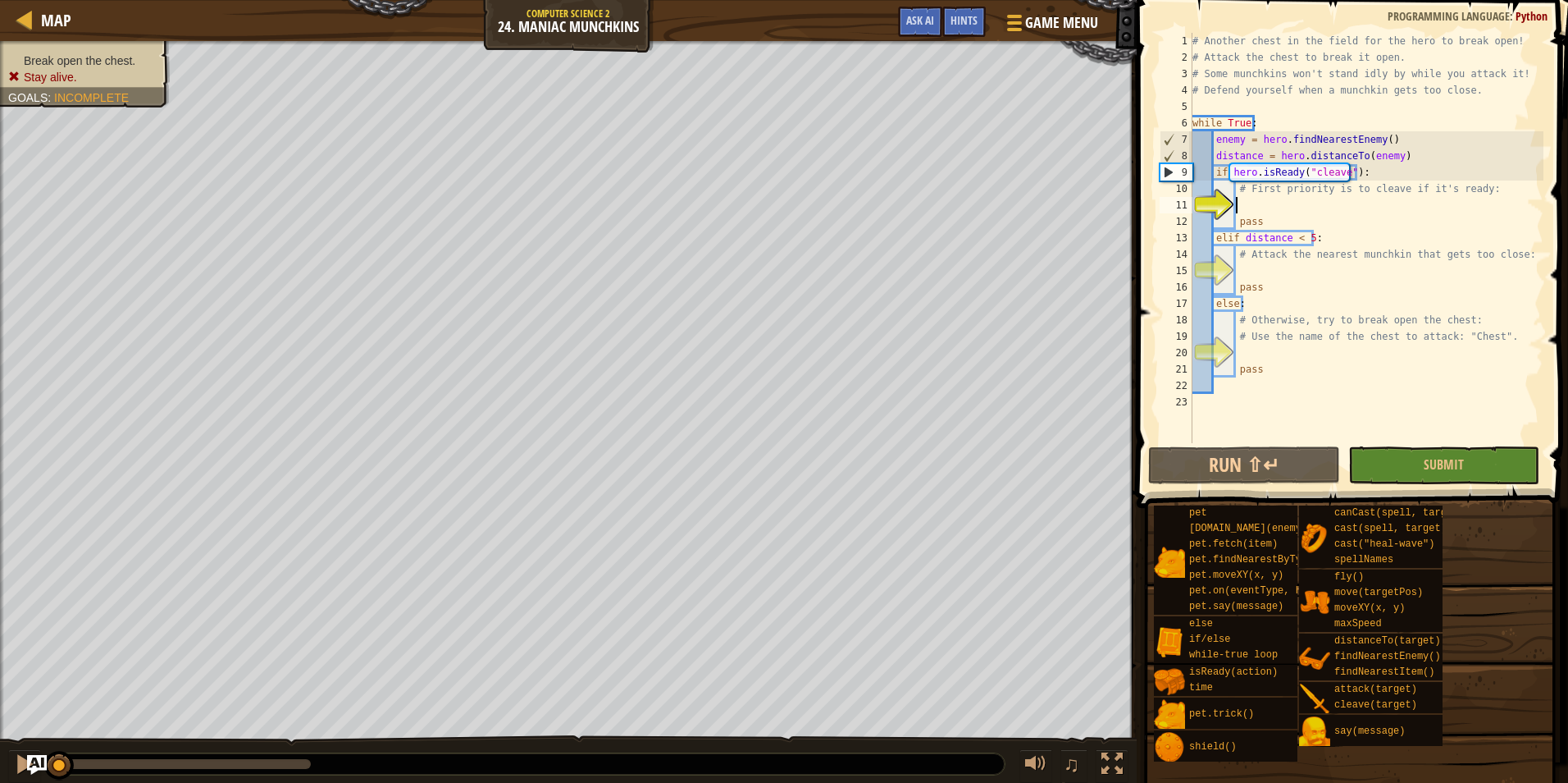
click at [1310, 207] on div "# Another chest in the field for the hero to break open! # Attack the chest to …" at bounding box center [1367, 254] width 355 height 443
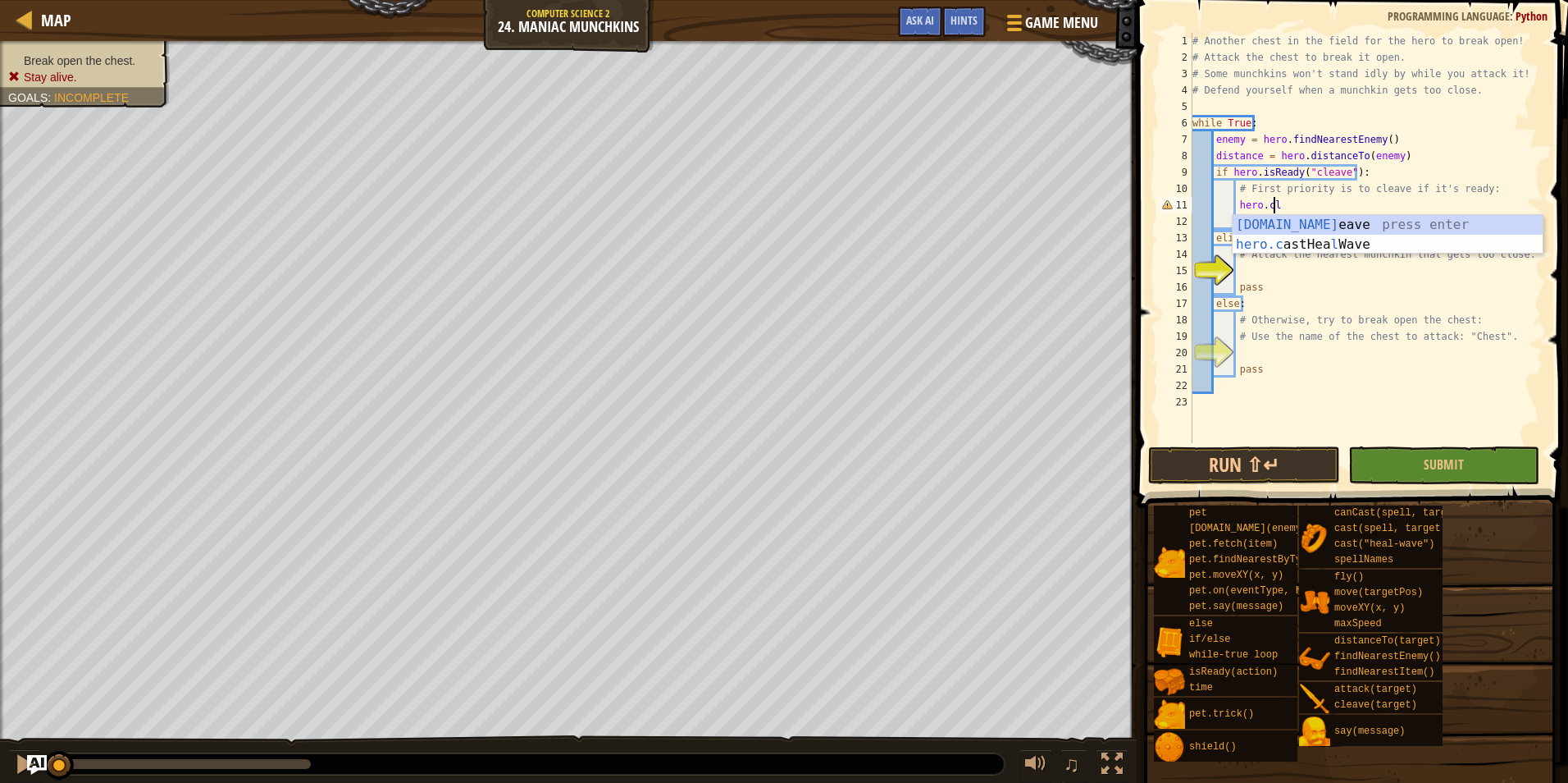
scroll to position [7, 6]
click at [1332, 223] on div "hero.cle ave press enter hero.c astHea l Wav e press enter" at bounding box center [1387, 254] width 310 height 79
click at [1370, 209] on div "# Another chest in the field for the hero to break open! # Attack the chest to …" at bounding box center [1367, 254] width 355 height 443
click at [1312, 209] on div "# Another chest in the field for the hero to break open! # Attack the chest to …" at bounding box center [1367, 254] width 355 height 443
click at [1327, 205] on div "# Another chest in the field for the hero to break open! # Attack the chest to …" at bounding box center [1367, 254] width 355 height 443
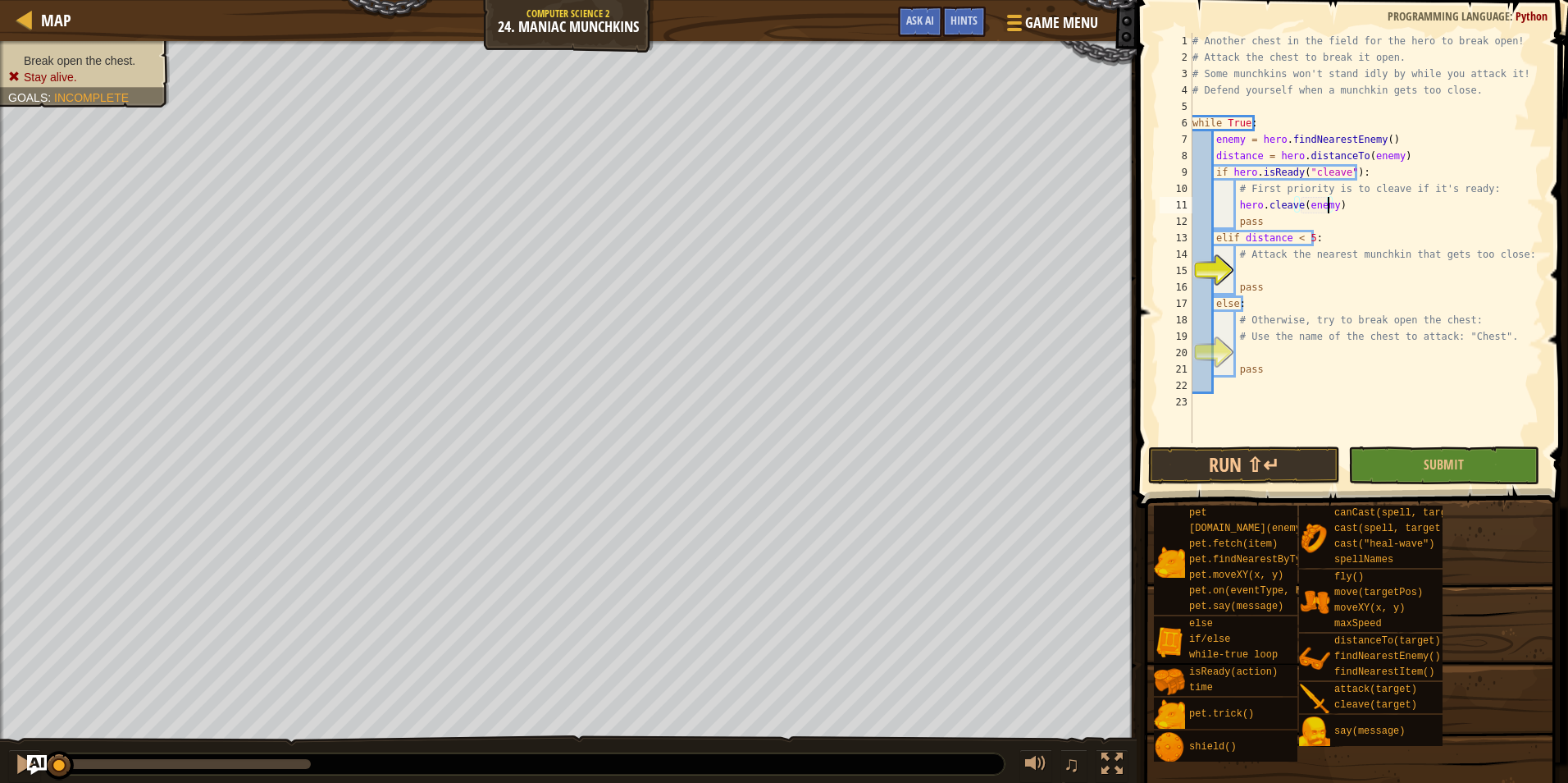
click at [1289, 228] on div "# Another chest in the field for the hero to break open! # Attack the chest to …" at bounding box center [1367, 254] width 355 height 443
type textarea "pass"
click at [1291, 275] on div "# Another chest in the field for the hero to break open! # Attack the chest to …" at bounding box center [1367, 254] width 355 height 443
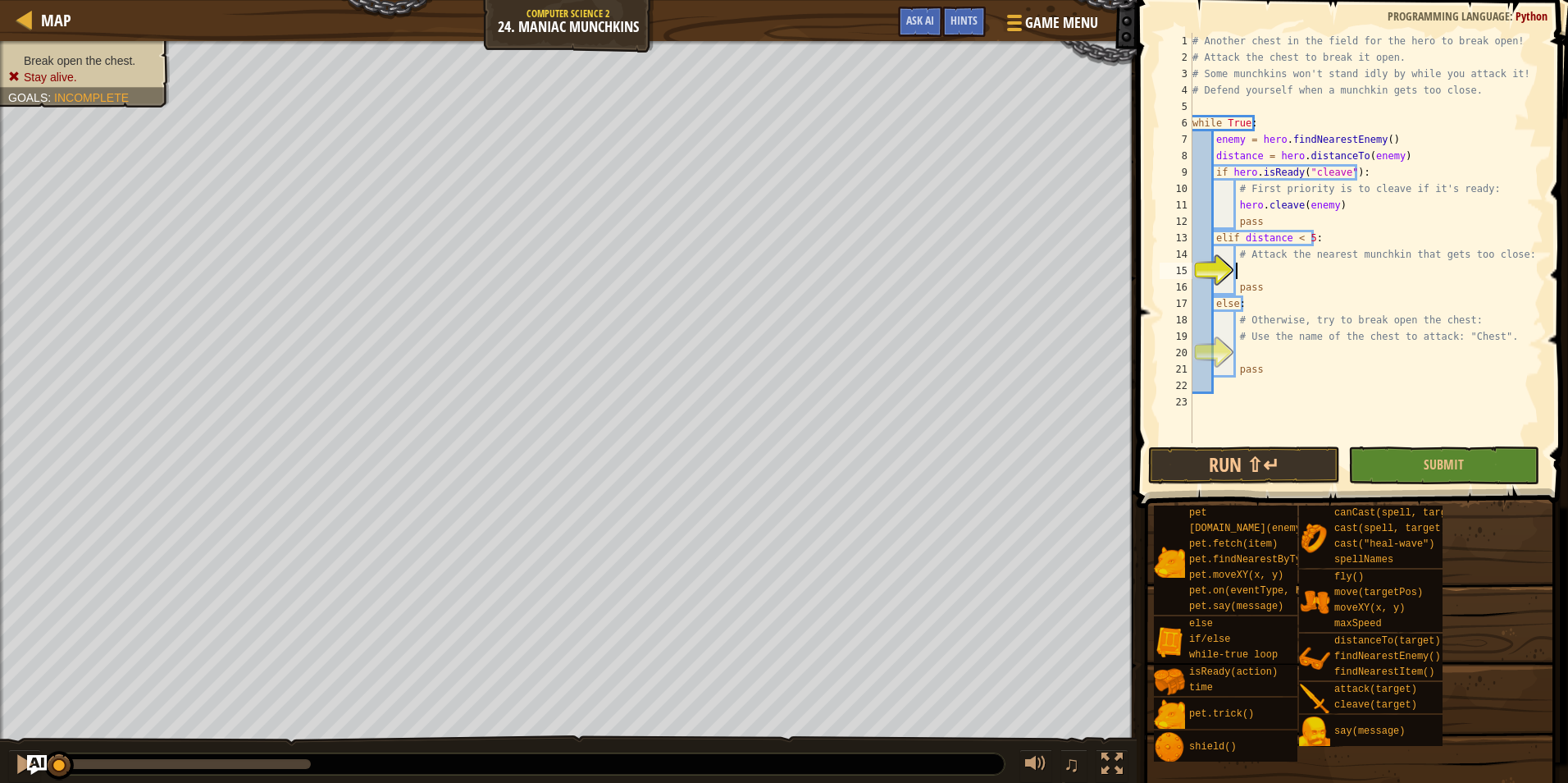
click at [1283, 267] on div "# Another chest in the field for the hero to break open! # Attack the chest to …" at bounding box center [1367, 254] width 355 height 443
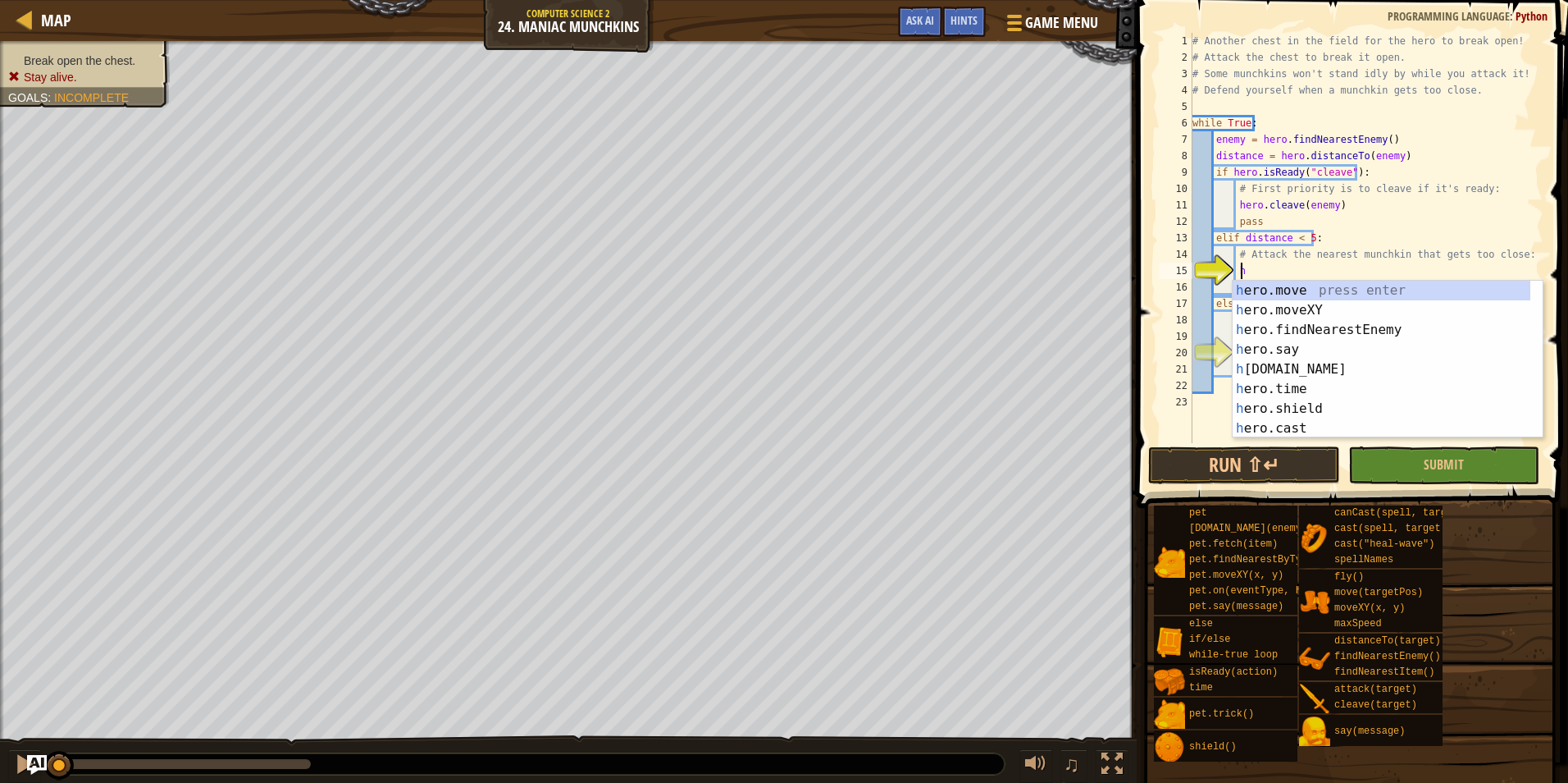
type textarea "h"
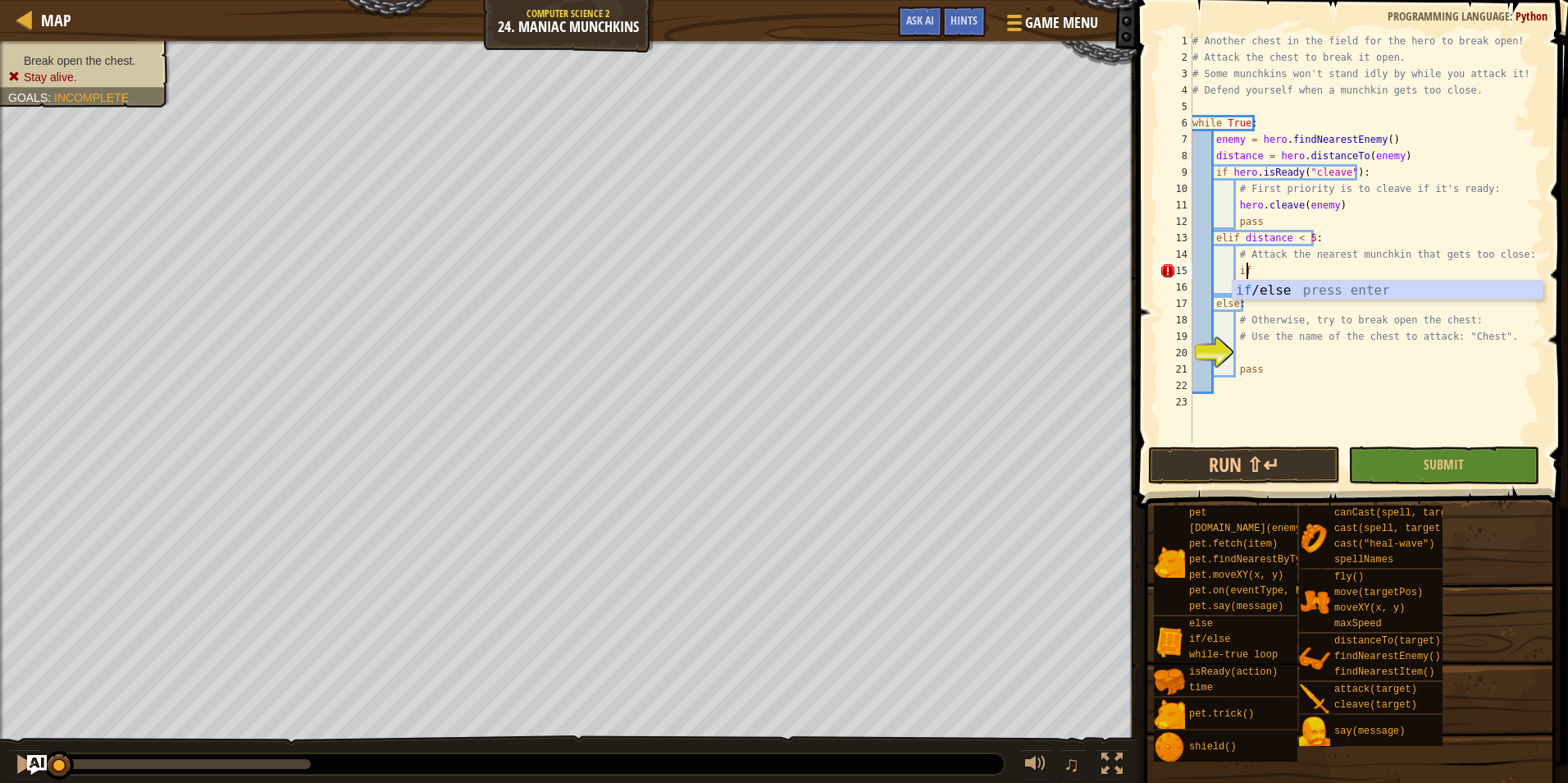
click at [1349, 295] on div "if /else press enter" at bounding box center [1387, 310] width 310 height 59
type textarea "if enemy:"
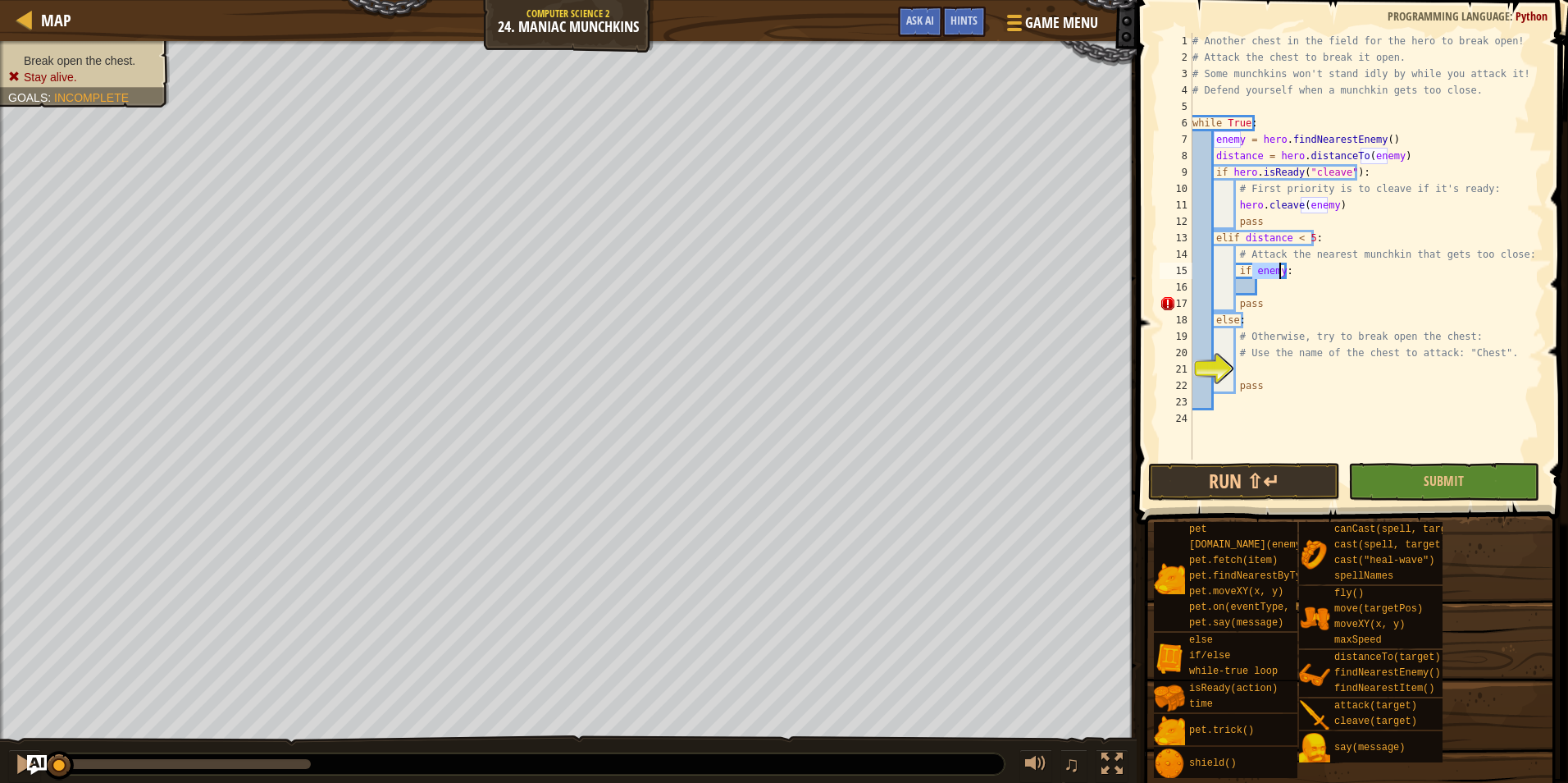
click at [1273, 293] on div "# Another chest in the field for the hero to break open! # Attack the chest to …" at bounding box center [1367, 263] width 355 height 459
click at [1270, 274] on div "# Another chest in the field for the hero to break open! # Attack the chest to …" at bounding box center [1367, 263] width 355 height 459
click at [1256, 269] on div "# Another chest in the field for the hero to break open! # Attack the chest to …" at bounding box center [1367, 246] width 355 height 427
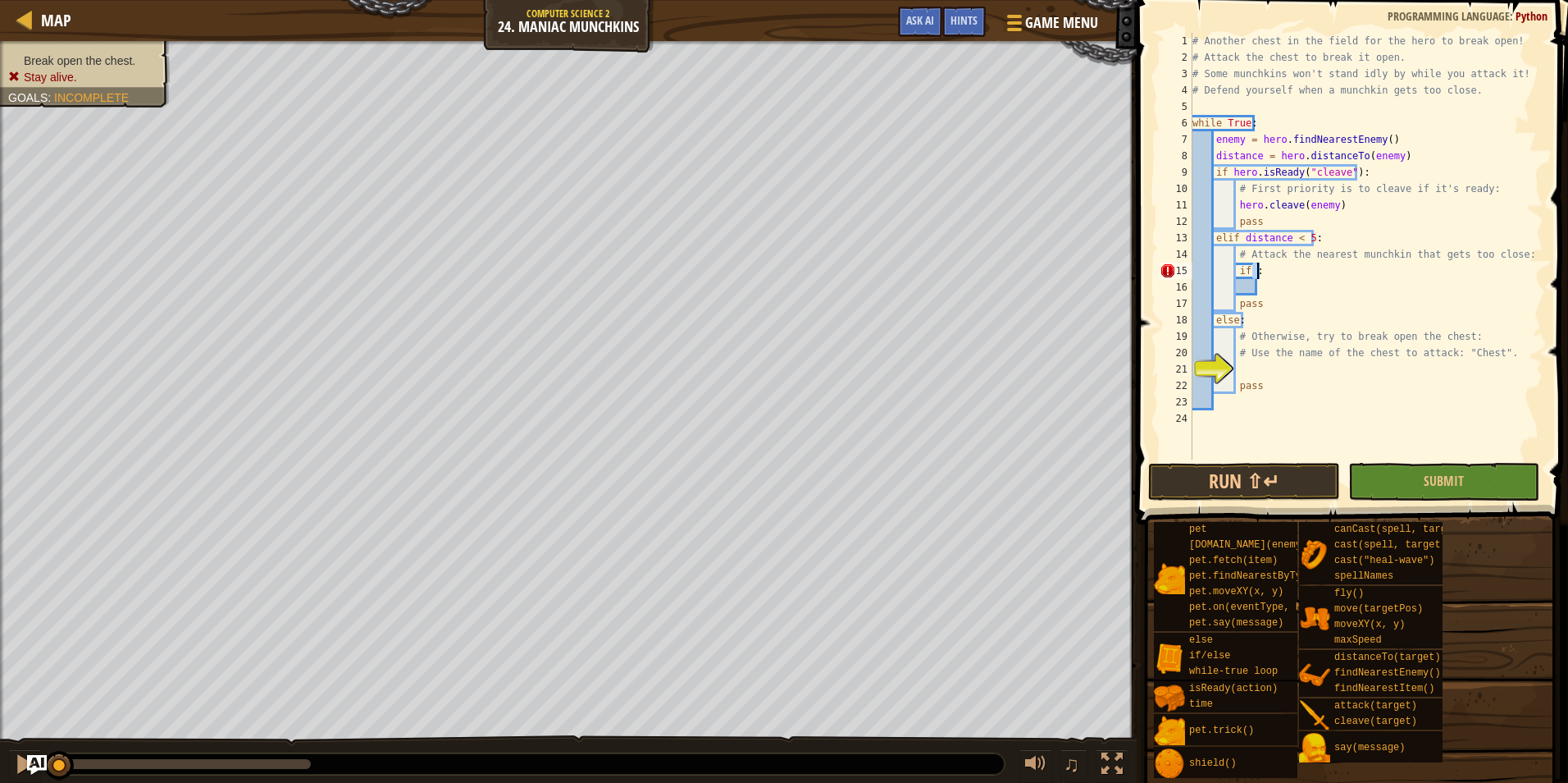
click at [1263, 270] on div "# Another chest in the field for the hero to break open! # Attack the chest to …" at bounding box center [1367, 246] width 355 height 427
type textarea "i"
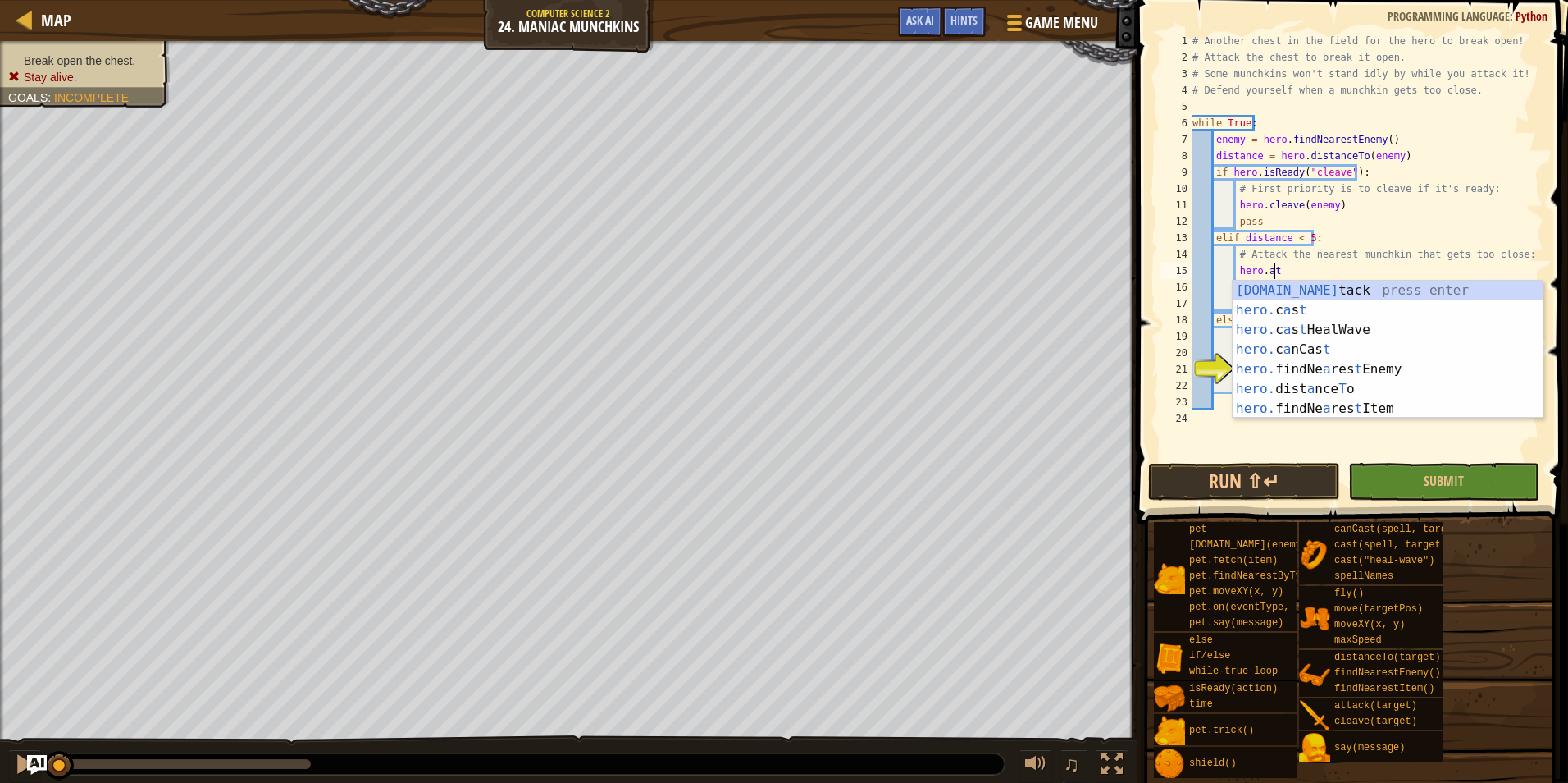
scroll to position [7, 6]
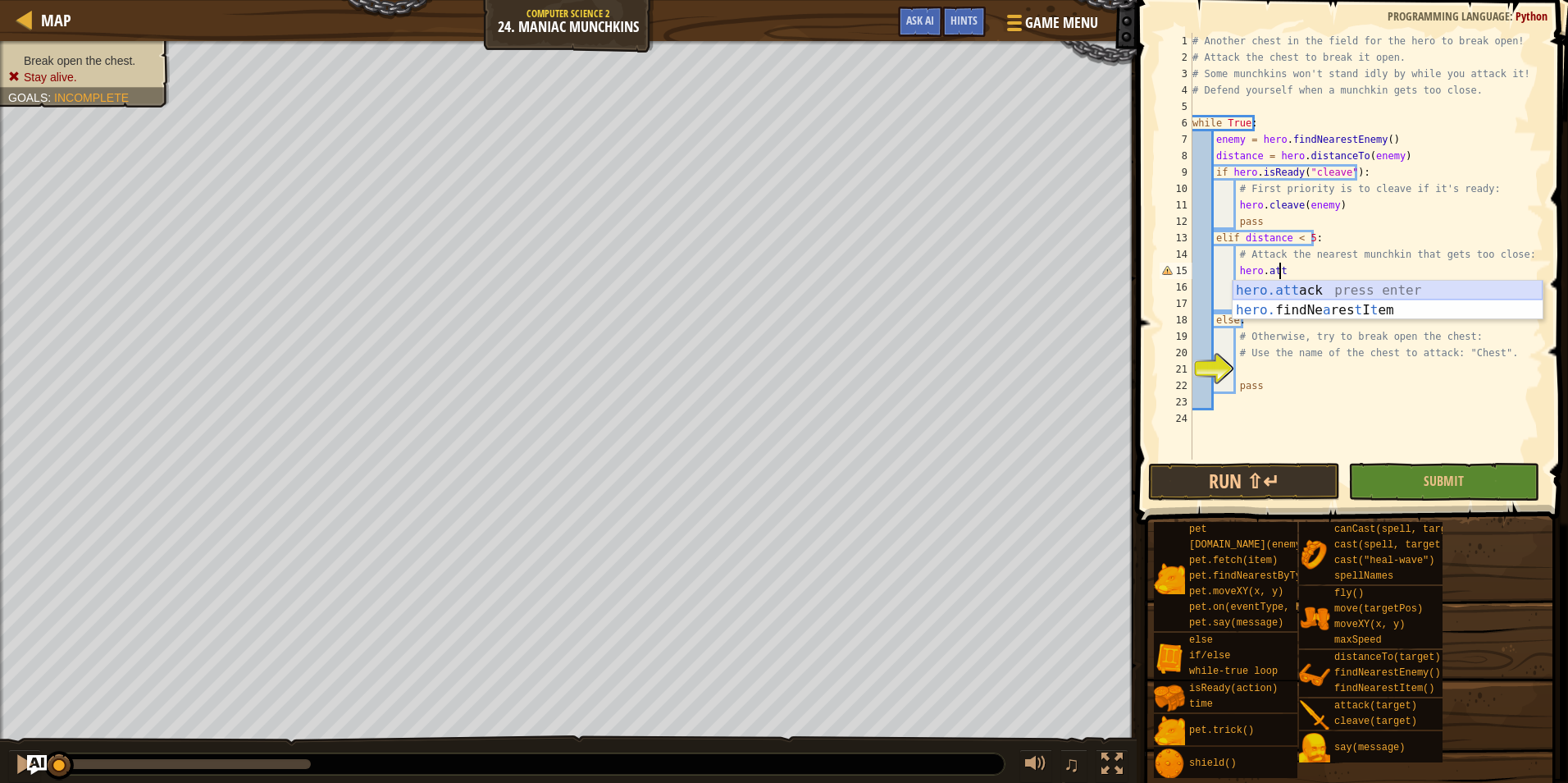
click at [1355, 286] on div "hero.att ack press enter hero. findNe a res t I t em press enter" at bounding box center [1387, 320] width 310 height 79
type textarea "hero.attack(enemy)"
click at [1367, 281] on div "# Another chest in the field for the hero to break open! # Attack the chest to …" at bounding box center [1367, 263] width 355 height 459
click at [1278, 285] on div "# Another chest in the field for the hero to break open! # Attack the chest to …" at bounding box center [1367, 263] width 355 height 459
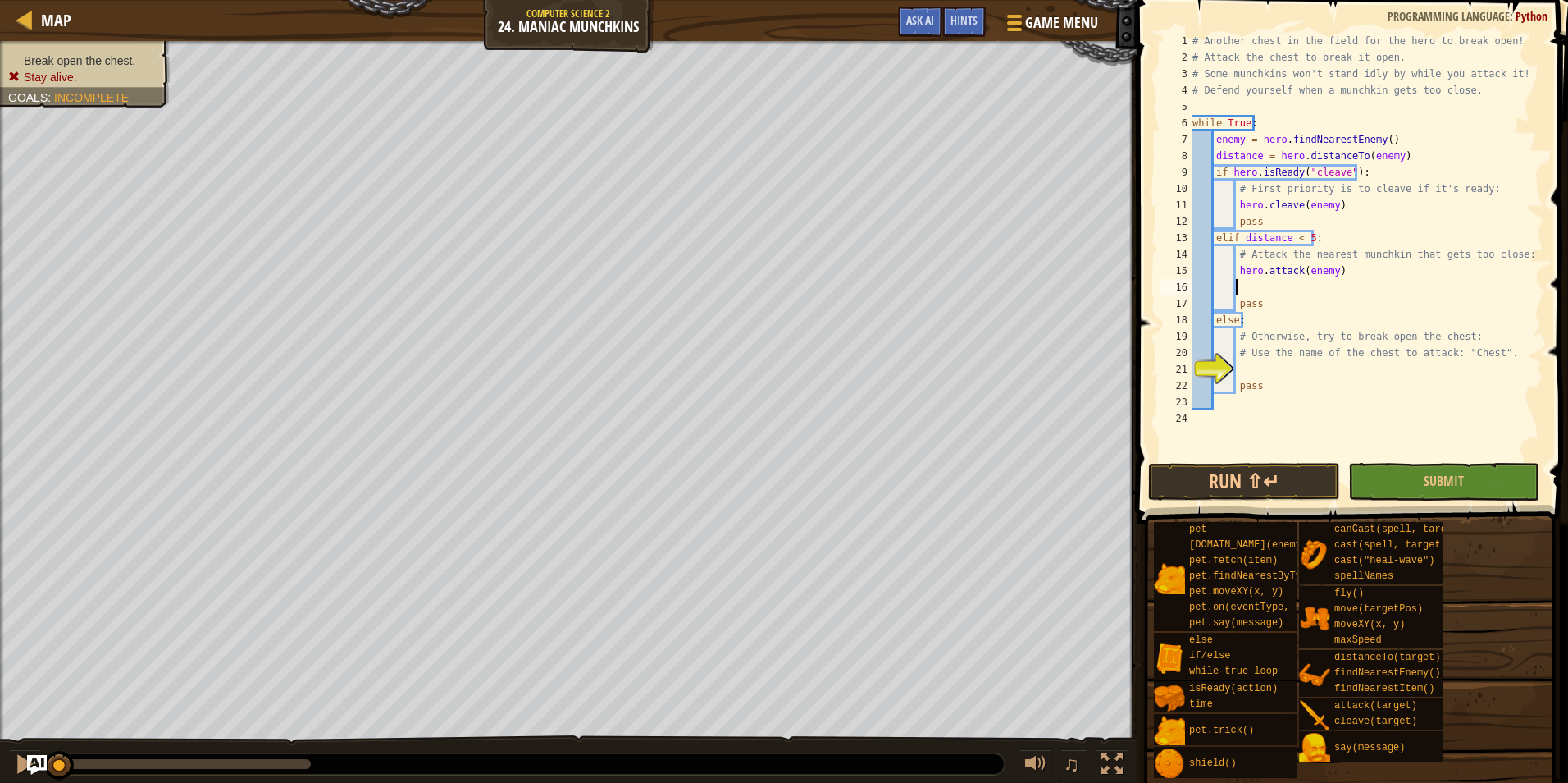
click at [1239, 284] on div "# Another chest in the field for the hero to break open! # Attack the chest to …" at bounding box center [1367, 263] width 355 height 459
click at [1270, 358] on div "# Another chest in the field for the hero to break open! # Attack the chest to …" at bounding box center [1367, 263] width 355 height 459
type textarea "# Use the name of the chest to attack: "Chest"."
click at [1255, 373] on div "# Another chest in the field for the hero to break open! # Attack the chest to …" at bounding box center [1367, 263] width 355 height 459
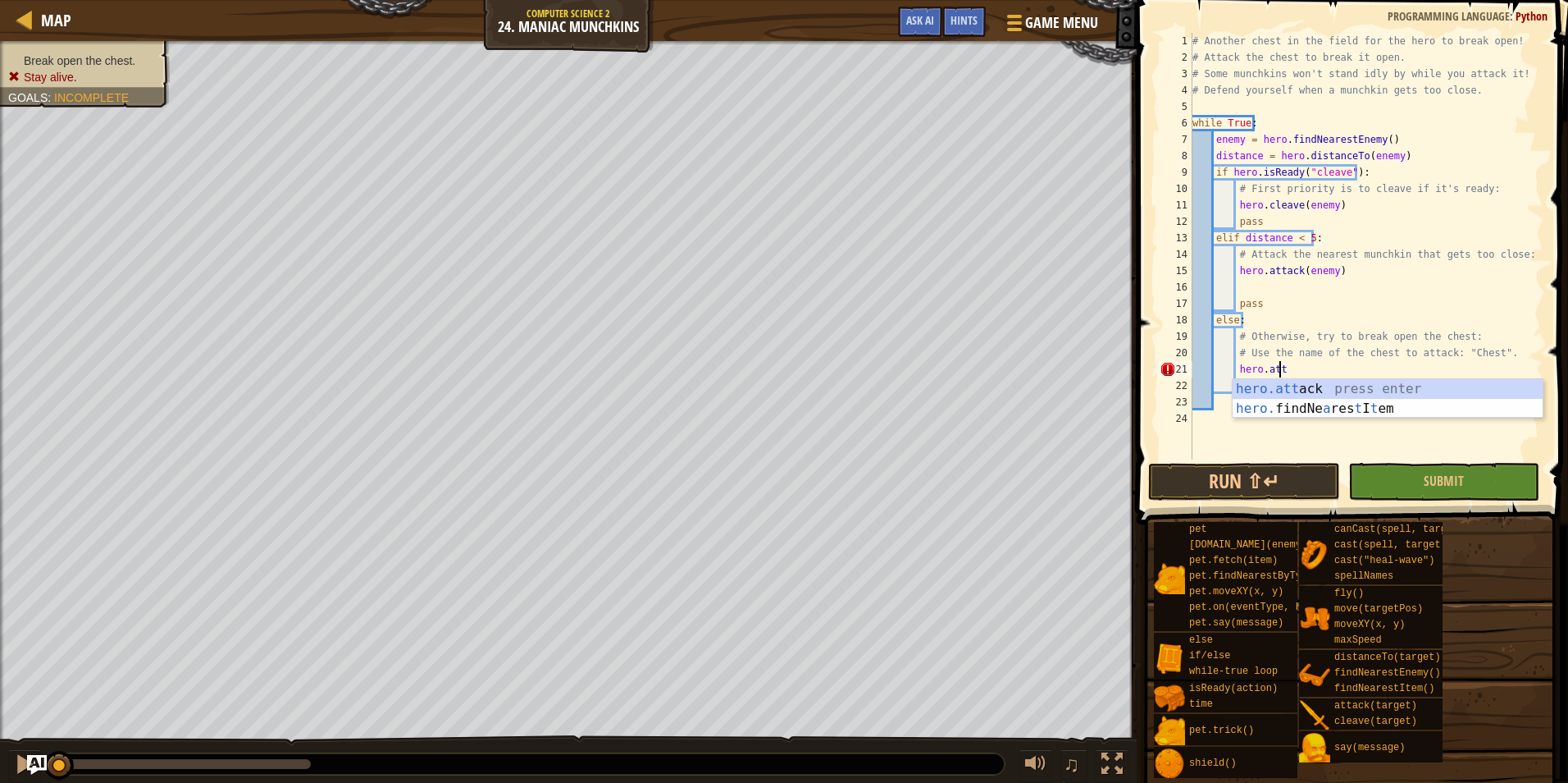
scroll to position [7, 6]
click at [1351, 386] on div "hero.att ack press enter hero. findNe a res t I t em press enter" at bounding box center [1387, 418] width 310 height 79
click at [1351, 386] on div "# Another chest in the field for the hero to break open! # Attack the chest to …" at bounding box center [1367, 263] width 355 height 459
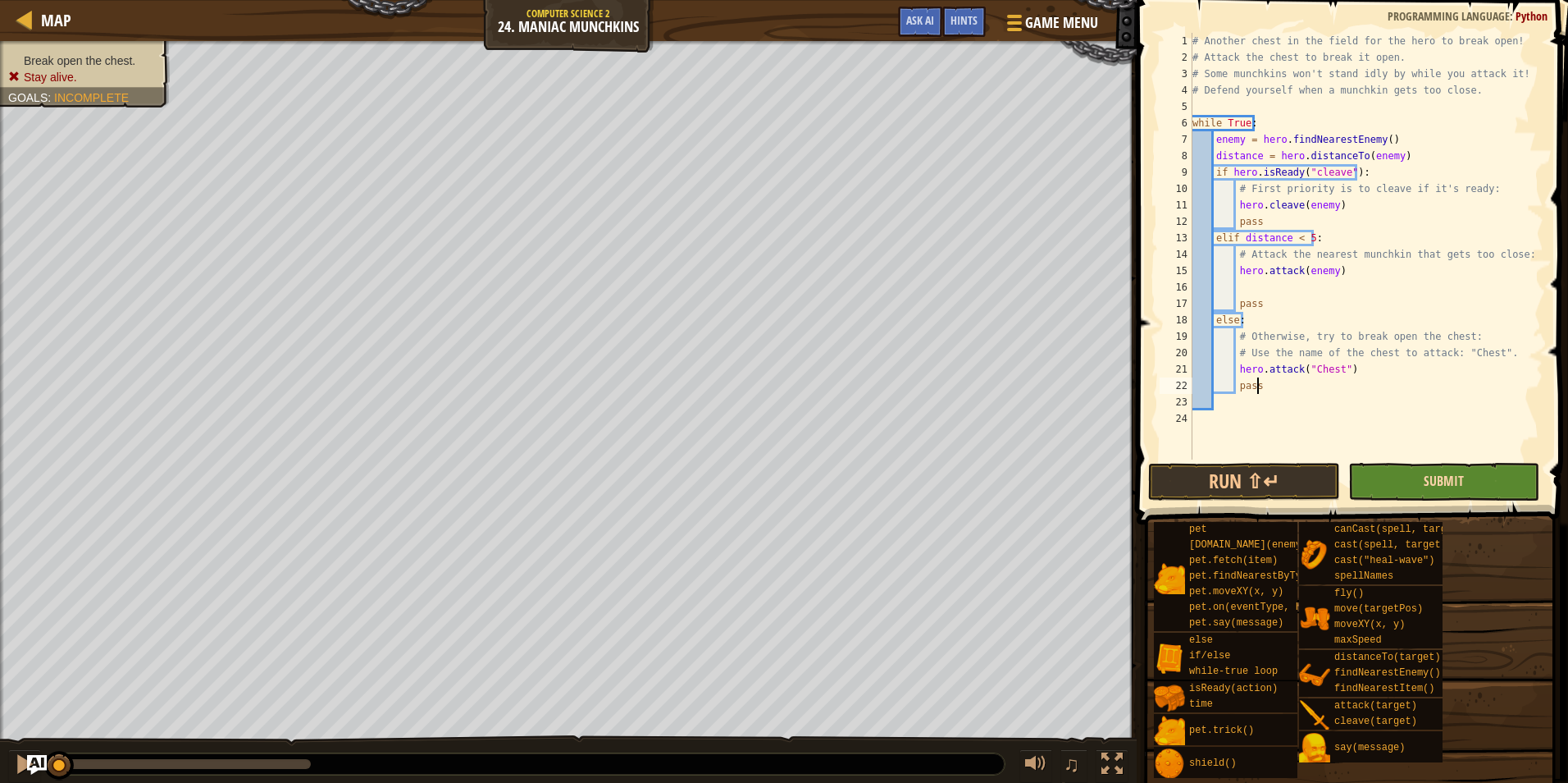
type textarea "pass"
click at [1457, 475] on span "Submit" at bounding box center [1445, 481] width 40 height 18
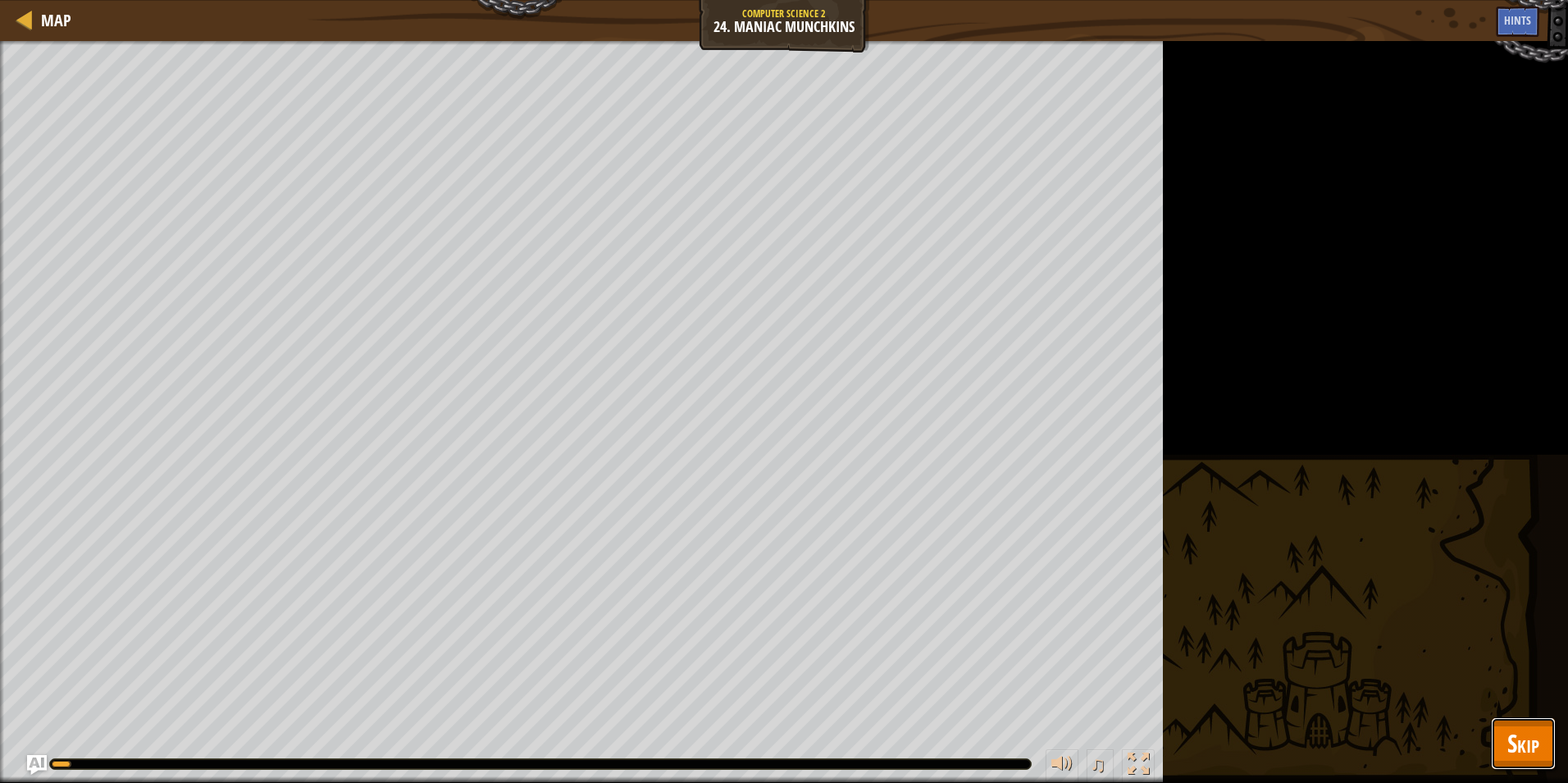
click at [1504, 741] on button "Skip" at bounding box center [1523, 743] width 65 height 52
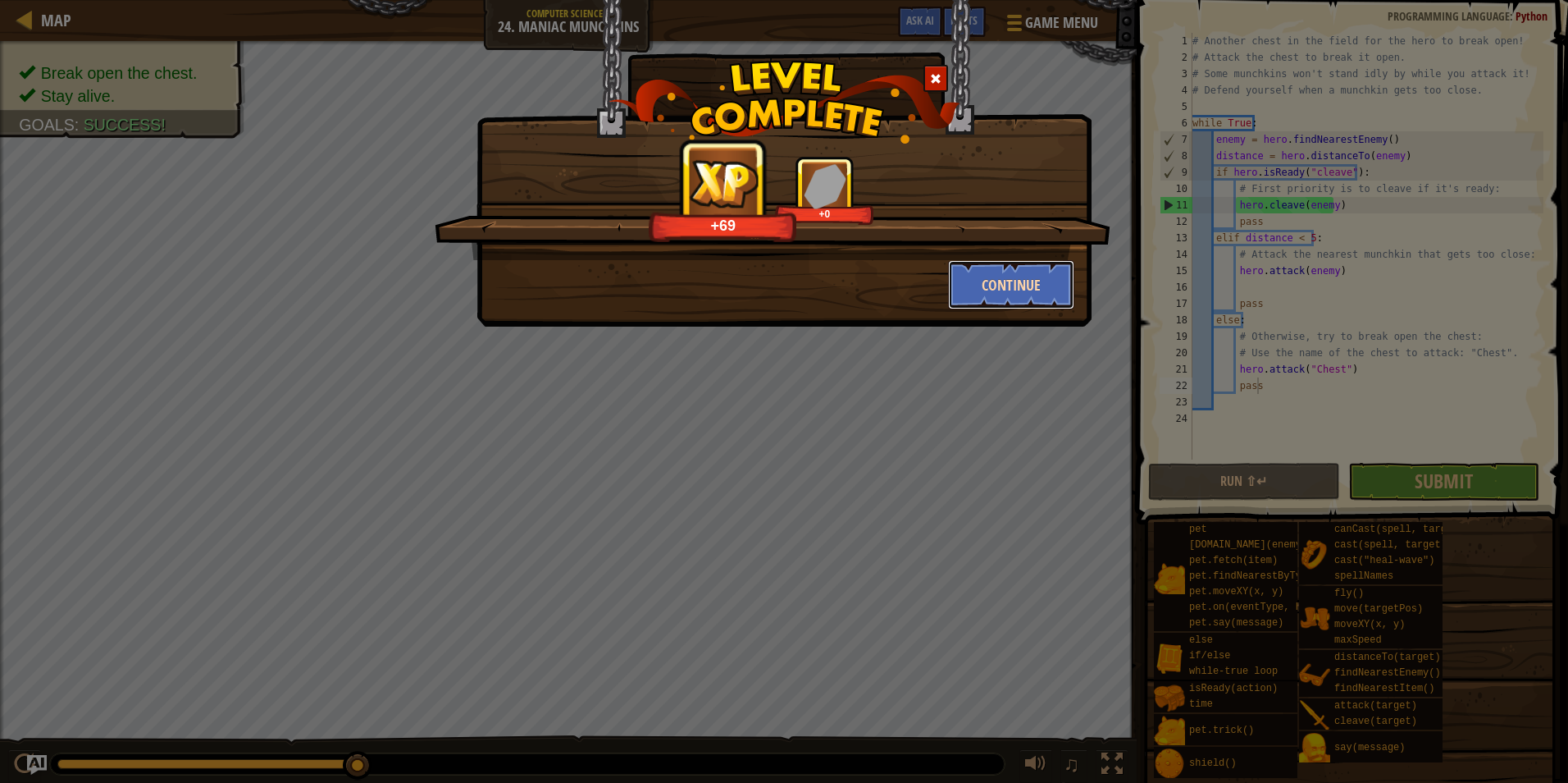
click at [980, 271] on button "Continue" at bounding box center [1011, 284] width 127 height 49
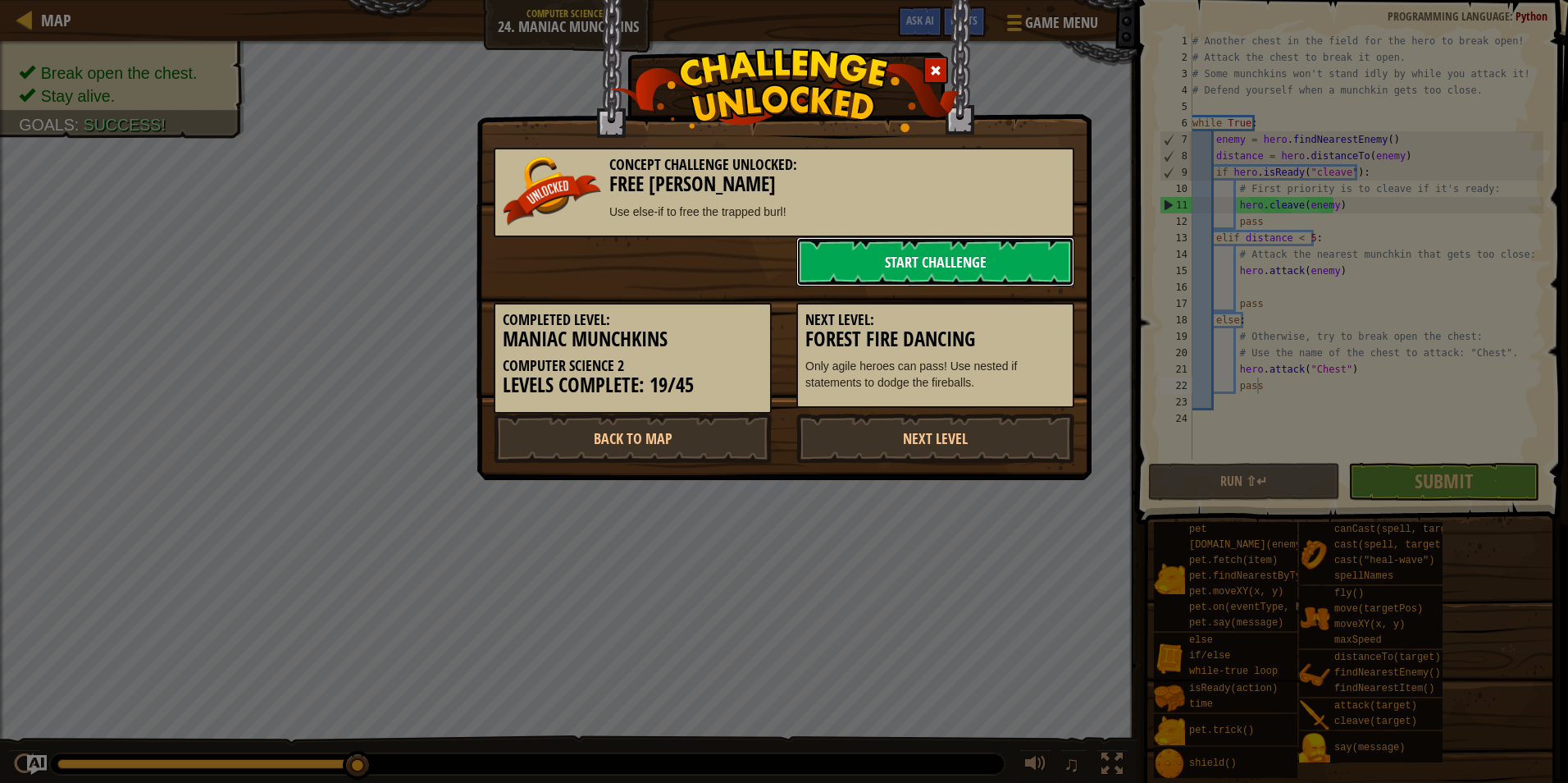
click at [976, 267] on link "Start Challenge" at bounding box center [935, 262] width 278 height 49
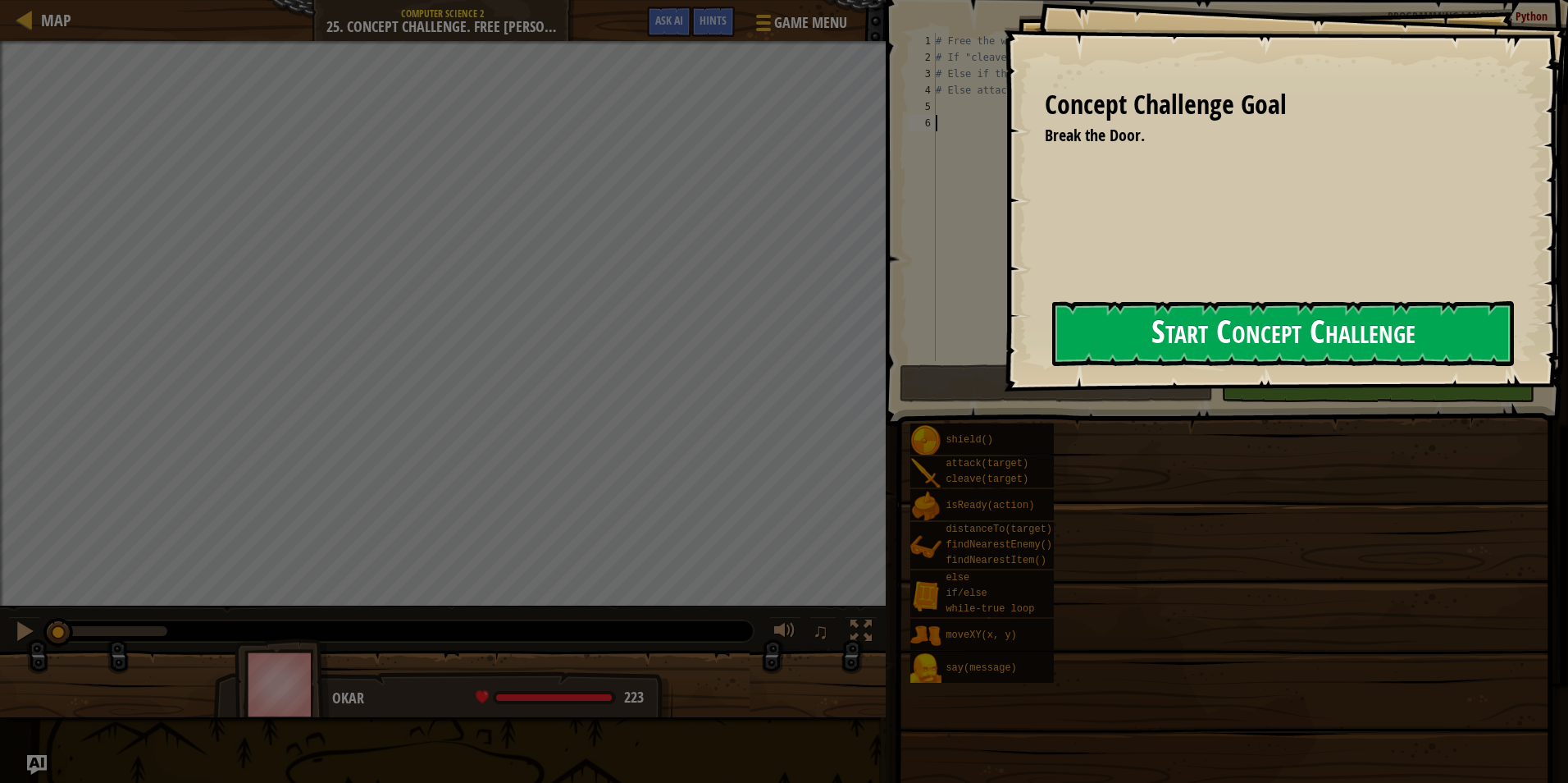
click at [1052, 359] on button "Start Concept Challenge" at bounding box center [1283, 333] width 462 height 65
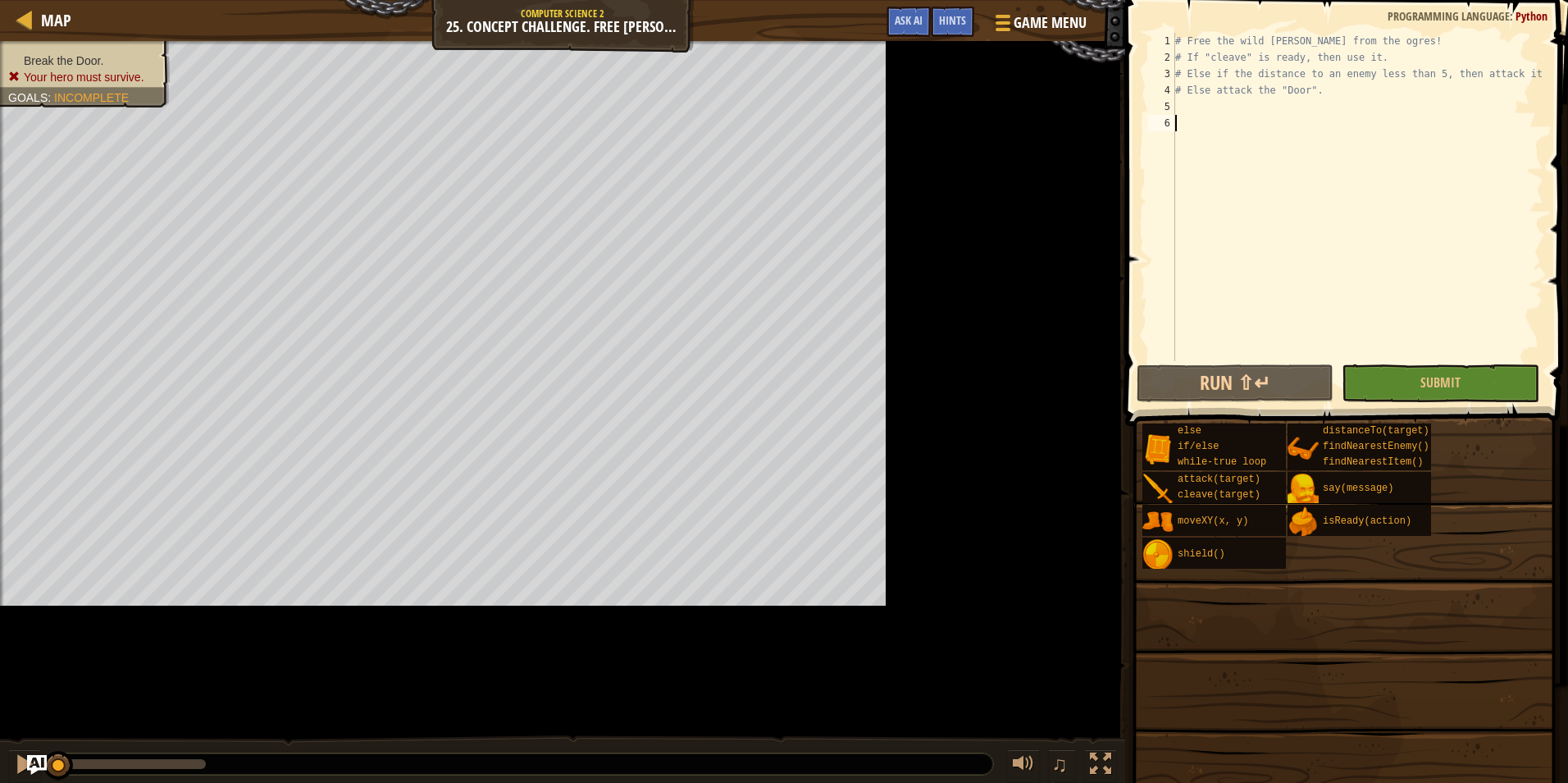
click at [1090, 150] on div "Map Computer Science 2 25. Concept Challenge. Free [PERSON_NAME] Game Menu Done…" at bounding box center [784, 392] width 1568 height 783
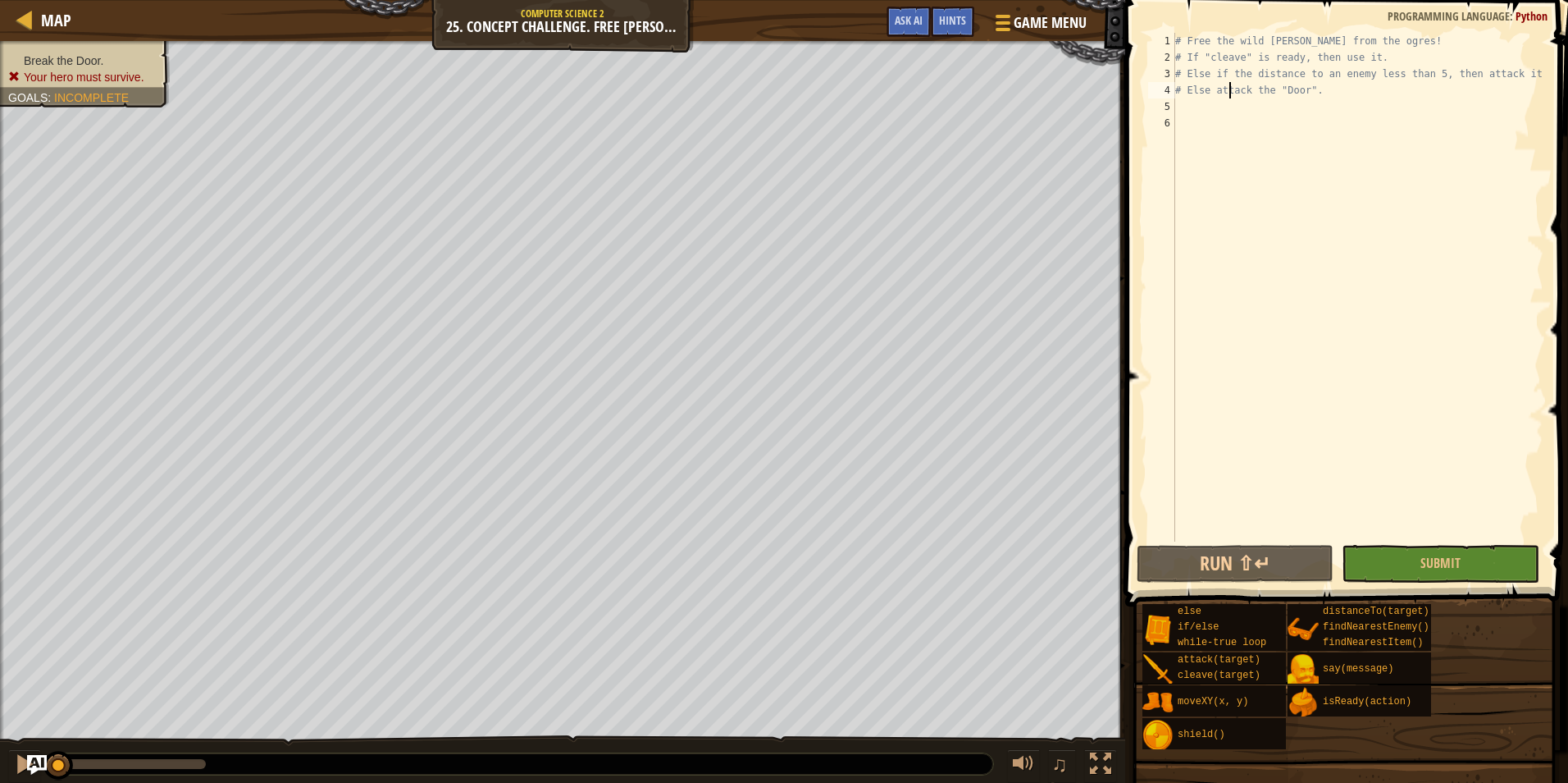
click at [1227, 92] on div "# Free the wild [PERSON_NAME] from the ogres! # If "cleave" is ready, then use …" at bounding box center [1358, 304] width 371 height 542
type textarea "# Else attack the "Door"."
click at [1218, 113] on div "# Free the wild [PERSON_NAME] from the ogres! # If "cleave" is ready, then use …" at bounding box center [1358, 304] width 371 height 542
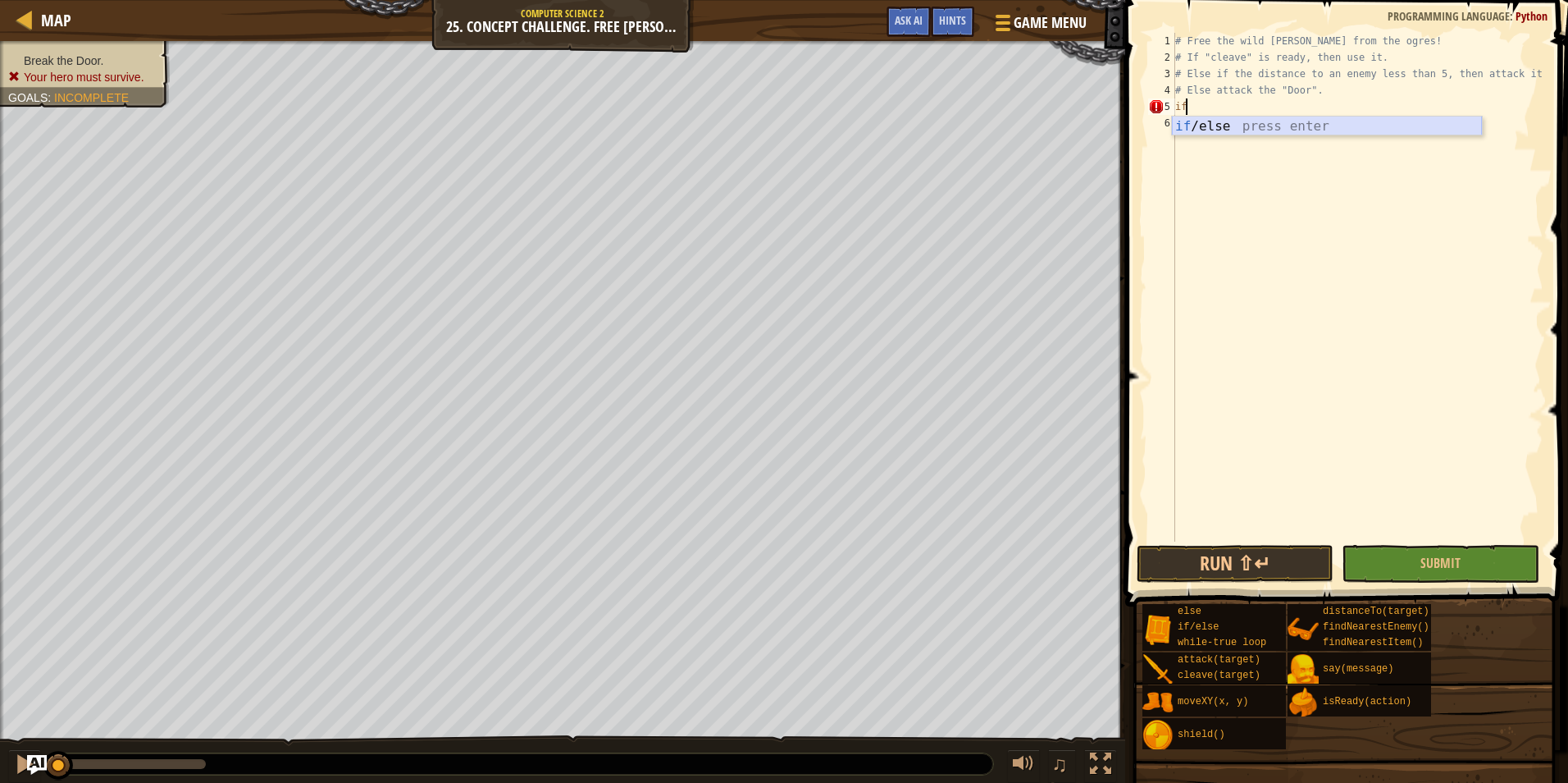
click at [1296, 123] on div "if /else press enter" at bounding box center [1327, 145] width 310 height 59
type textarea "if enemy:"
click at [1206, 128] on div "# Free the wild [PERSON_NAME] from the ogres! # If "cleave" is ready, then use …" at bounding box center [1358, 304] width 371 height 542
click at [1207, 100] on div "# Free the wild [PERSON_NAME] from the ogres! # If "cleave" is ready, then use …" at bounding box center [1358, 304] width 371 height 542
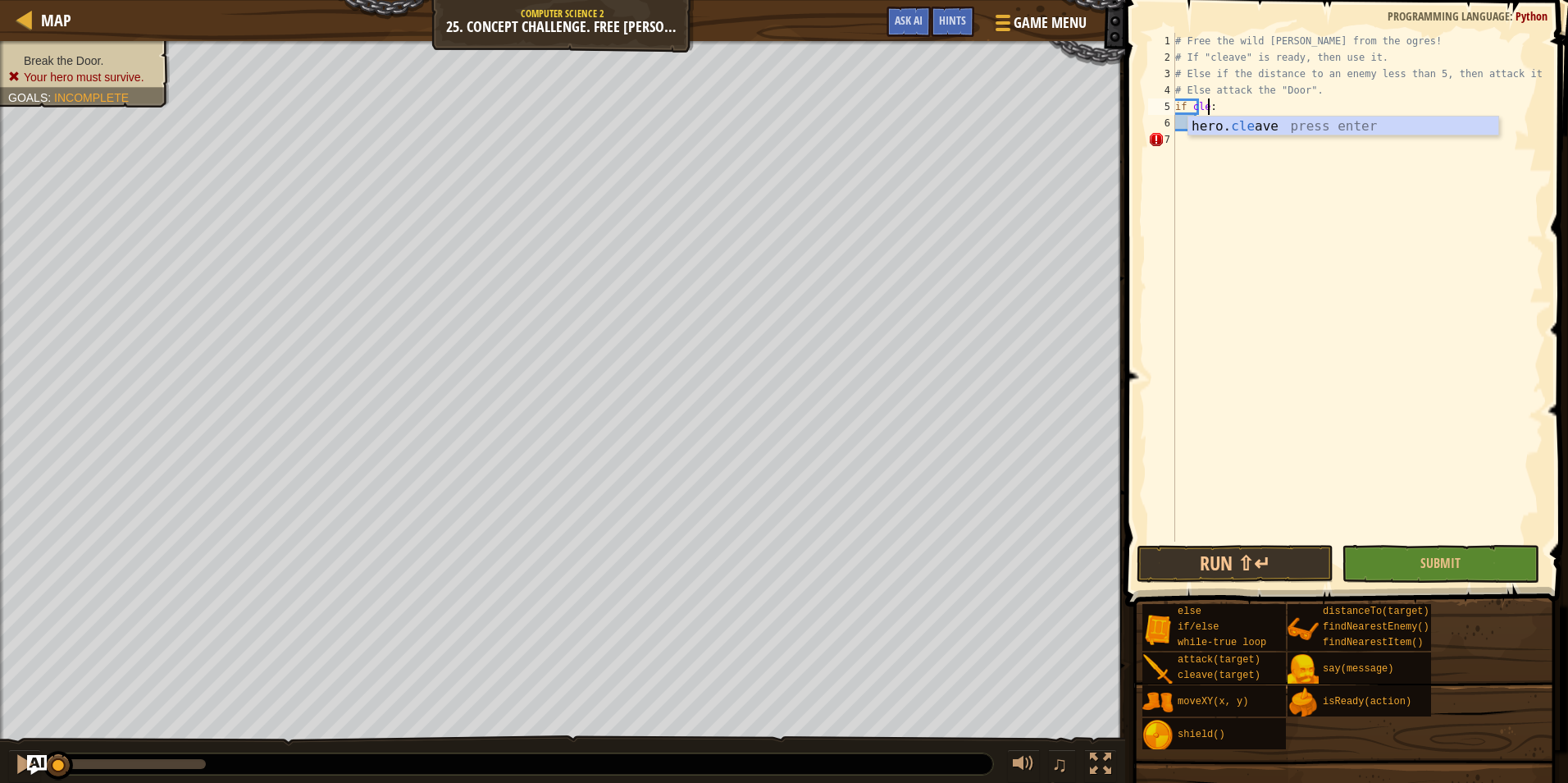
scroll to position [7, 3]
click at [1243, 123] on div "hero. cleav e press enter" at bounding box center [1343, 145] width 310 height 59
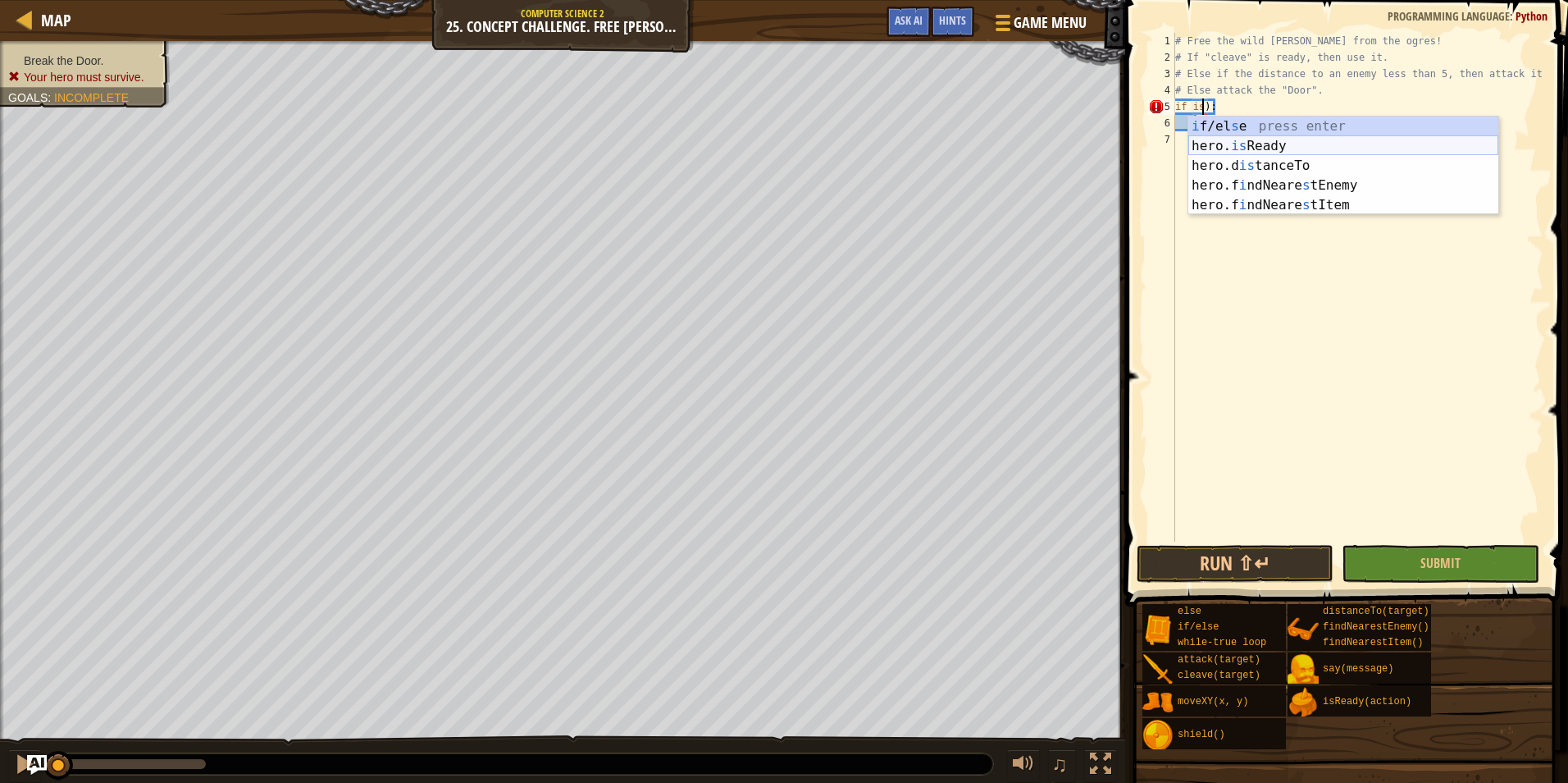
click at [1285, 146] on div "i f/el s e press enter hero. is Ready press enter hero.d is tanceTo press enter…" at bounding box center [1343, 185] width 310 height 138
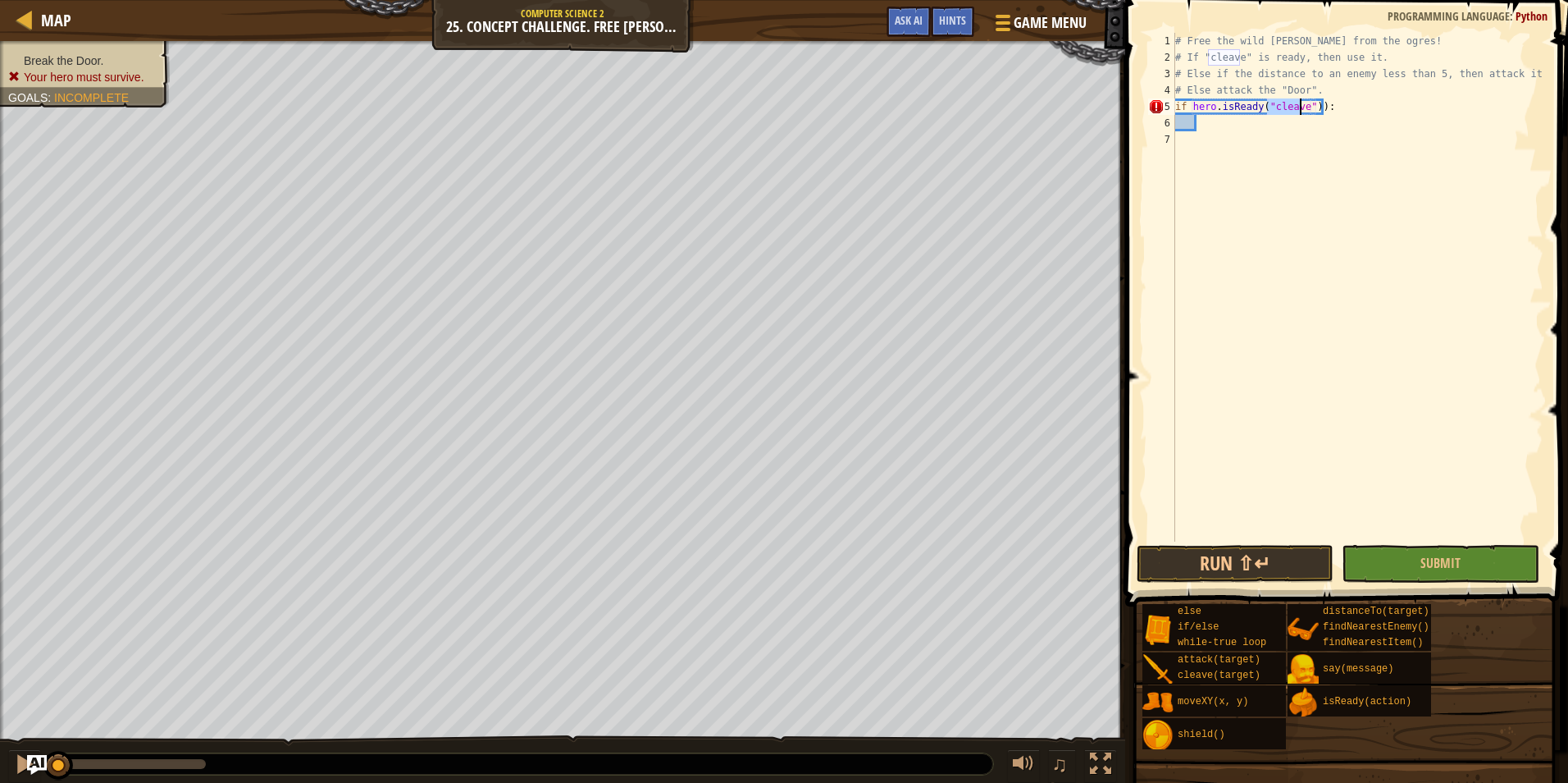
click at [1329, 100] on div "# Free the wild [PERSON_NAME] from the ogres! # If "cleave" is ready, then use …" at bounding box center [1358, 304] width 371 height 542
click at [1312, 108] on div "# Free the wild [PERSON_NAME] from the ogres! # If "cleave" is ready, then use …" at bounding box center [1358, 304] width 371 height 542
click at [1314, 106] on div "# Free the wild [PERSON_NAME] from the ogres! # If "cleave" is ready, then use …" at bounding box center [1358, 304] width 371 height 542
type textarea "if hero.isReady("cleave"):"
click at [1329, 113] on div "# Free the wild [PERSON_NAME] from the ogres! # If "cleave" is ready, then use …" at bounding box center [1358, 304] width 371 height 542
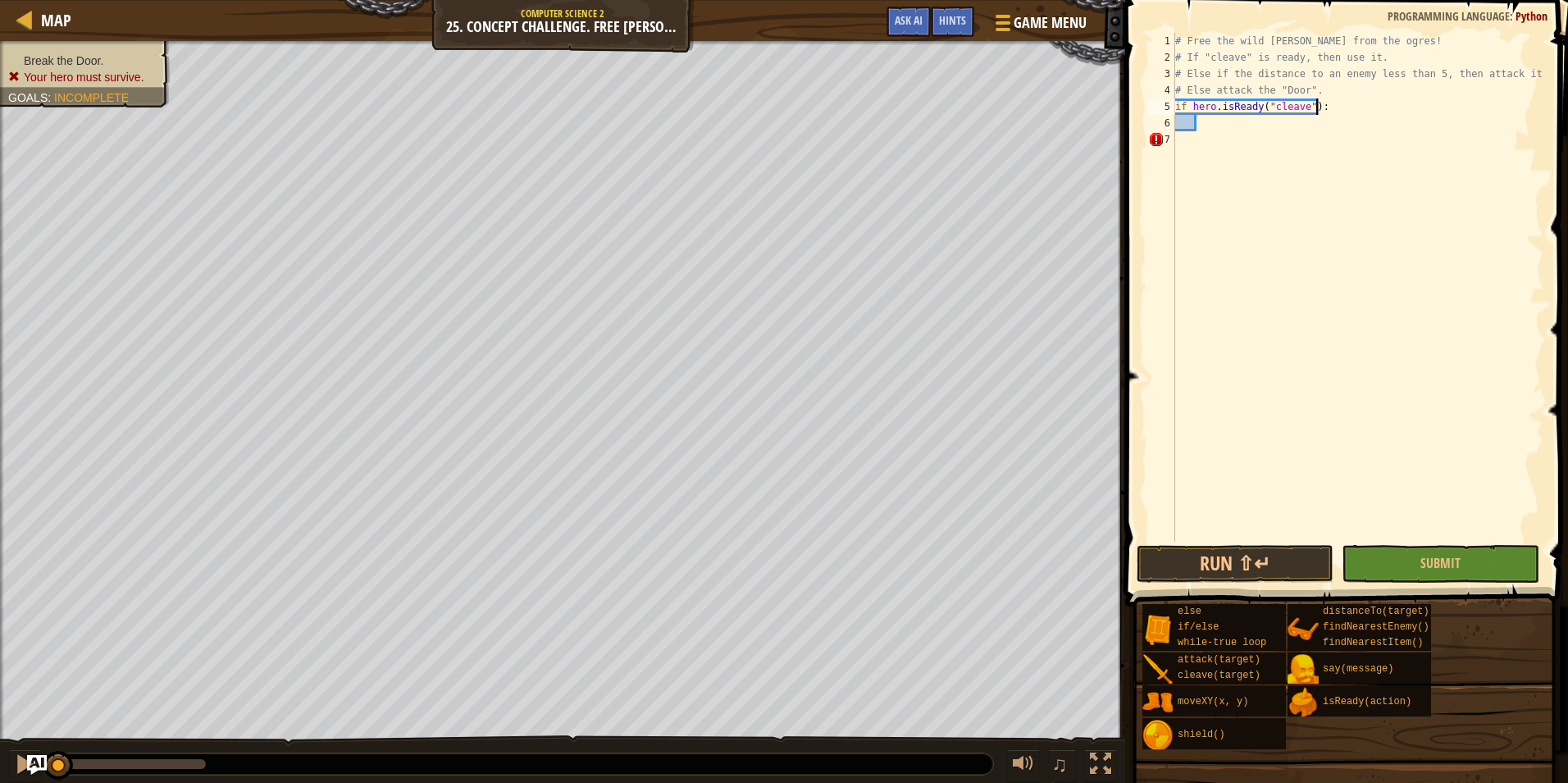
click at [1290, 145] on div "# Free the wild [PERSON_NAME] from the ogres! # If "cleave" is ready, then use …" at bounding box center [1358, 304] width 371 height 542
click at [1273, 123] on div "# Free the wild [PERSON_NAME] from the ogres! # If "cleave" is ready, then use …" at bounding box center [1358, 304] width 371 height 542
click at [1271, 135] on div "[DOMAIN_NAME] eave press enter" at bounding box center [1348, 162] width 310 height 59
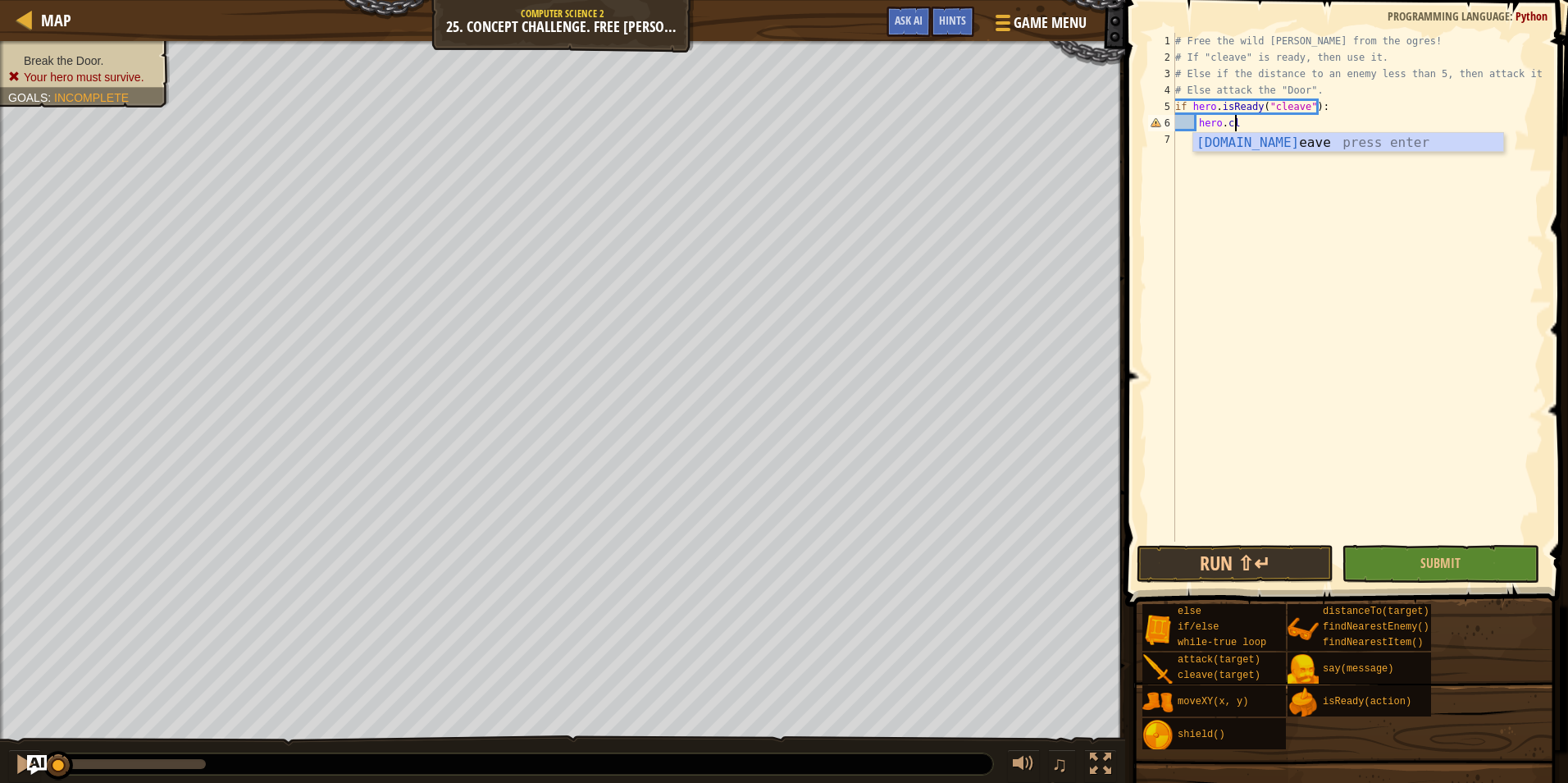
type textarea "hero.cleave(enemy)"
click at [1315, 123] on div "# Free the wild [PERSON_NAME] from the ogres! # If "cleave" is ready, then use …" at bounding box center [1358, 304] width 371 height 542
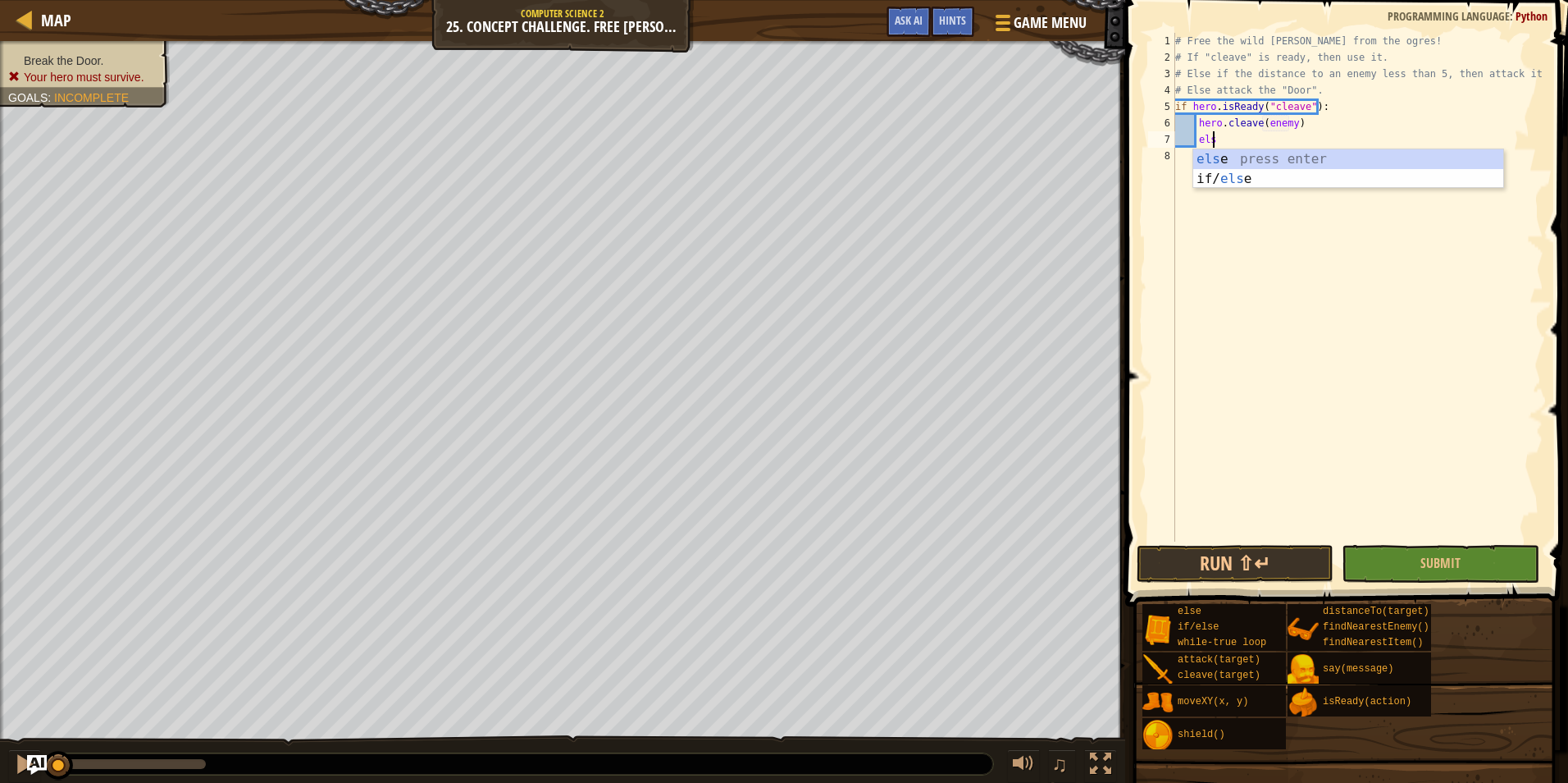
type textarea "else"
click at [1273, 161] on div "else press enter if/ else press enter" at bounding box center [1348, 188] width 310 height 79
click at [1273, 161] on div "# Free the wild [PERSON_NAME] from the ogres! # If "cleave" is ready, then use …" at bounding box center [1358, 304] width 371 height 542
click at [1191, 140] on div "# Free the wild [PERSON_NAME] from the ogres! # If "cleave" is ready, then use …" at bounding box center [1358, 304] width 371 height 542
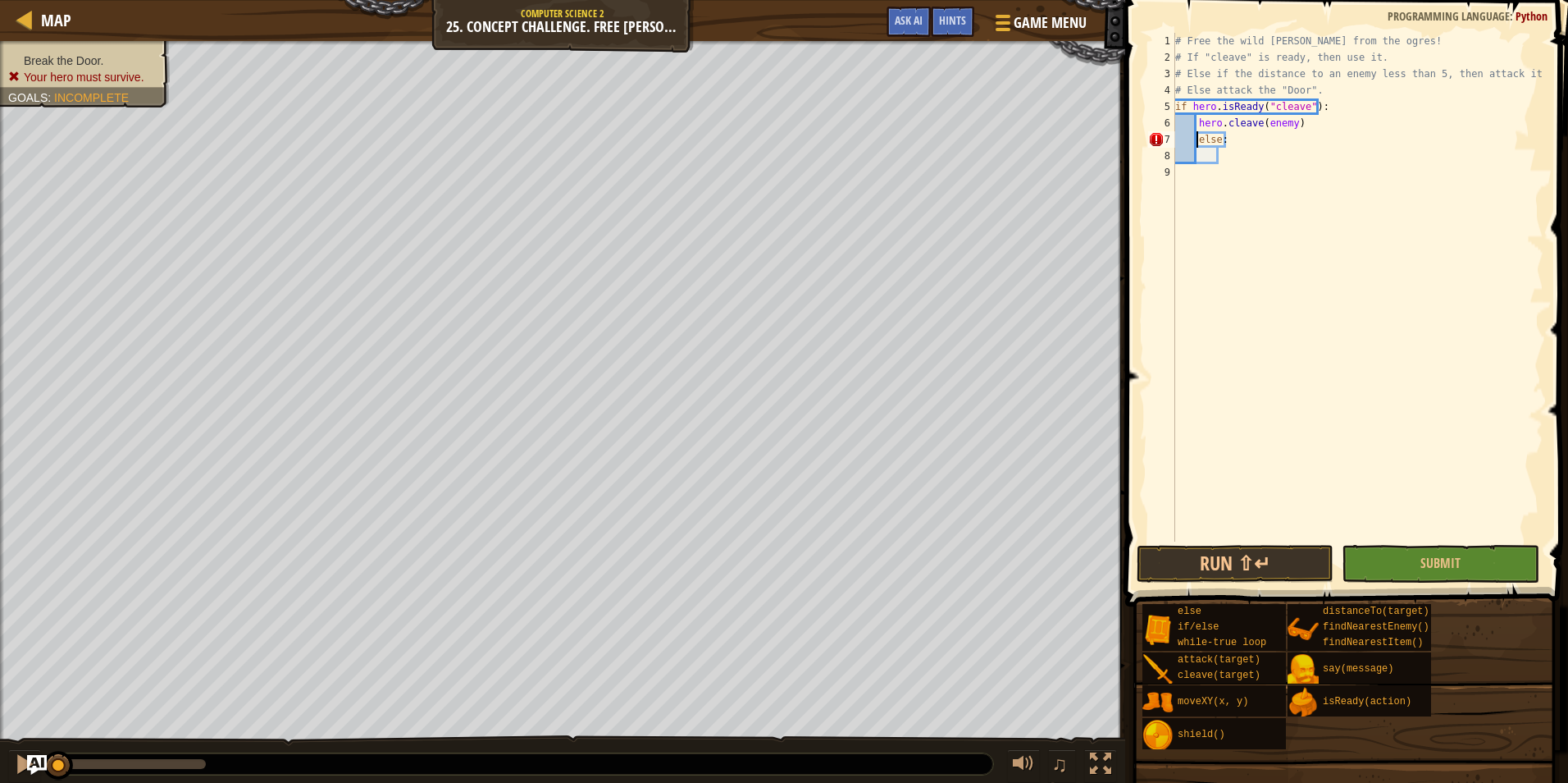
click at [1197, 141] on div "# Free the wild [PERSON_NAME] from the ogres! # If "cleave" is ready, then use …" at bounding box center [1358, 304] width 371 height 542
click at [1317, 142] on div "# Free the wild [PERSON_NAME] from the ogres! # If "cleave" is ready, then use …" at bounding box center [1358, 304] width 371 height 542
click at [1197, 134] on div "# Free the wild [PERSON_NAME] from the ogres! # If "cleave" is ready, then use …" at bounding box center [1358, 304] width 371 height 542
type textarea "else:"
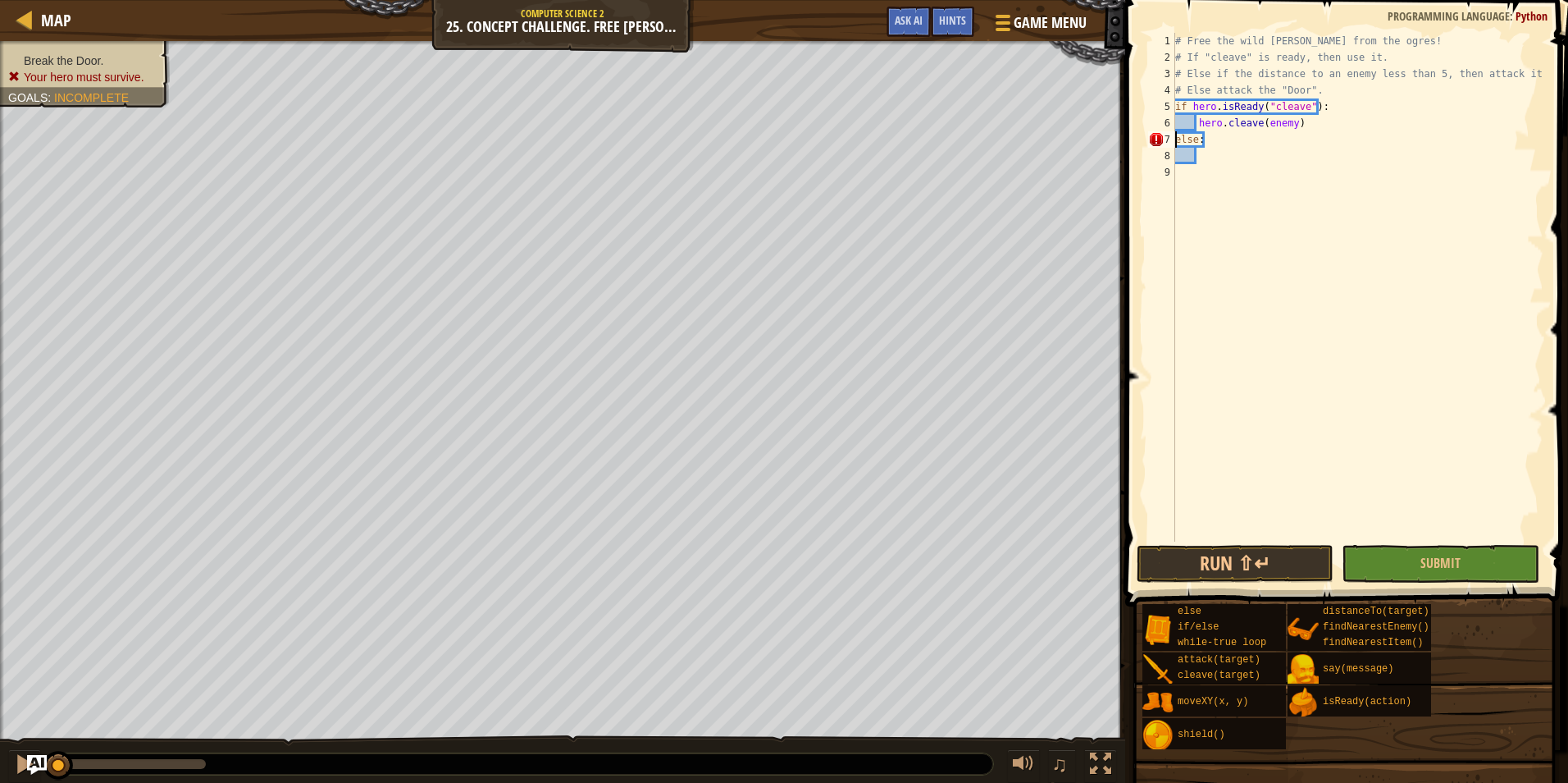
click at [1221, 154] on div "# Free the wild [PERSON_NAME] from the ogres! # If "cleave" is ready, then use …" at bounding box center [1358, 304] width 371 height 542
click at [1202, 150] on div "# Free the wild [PERSON_NAME] from the ogres! # If "cleave" is ready, then use …" at bounding box center [1358, 304] width 371 height 542
click at [1196, 154] on div "# Free the wild [PERSON_NAME] from the ogres! # If "cleave" is ready, then use …" at bounding box center [1358, 304] width 371 height 542
click at [1171, 135] on div "7" at bounding box center [1162, 140] width 27 height 16
type textarea "else:"
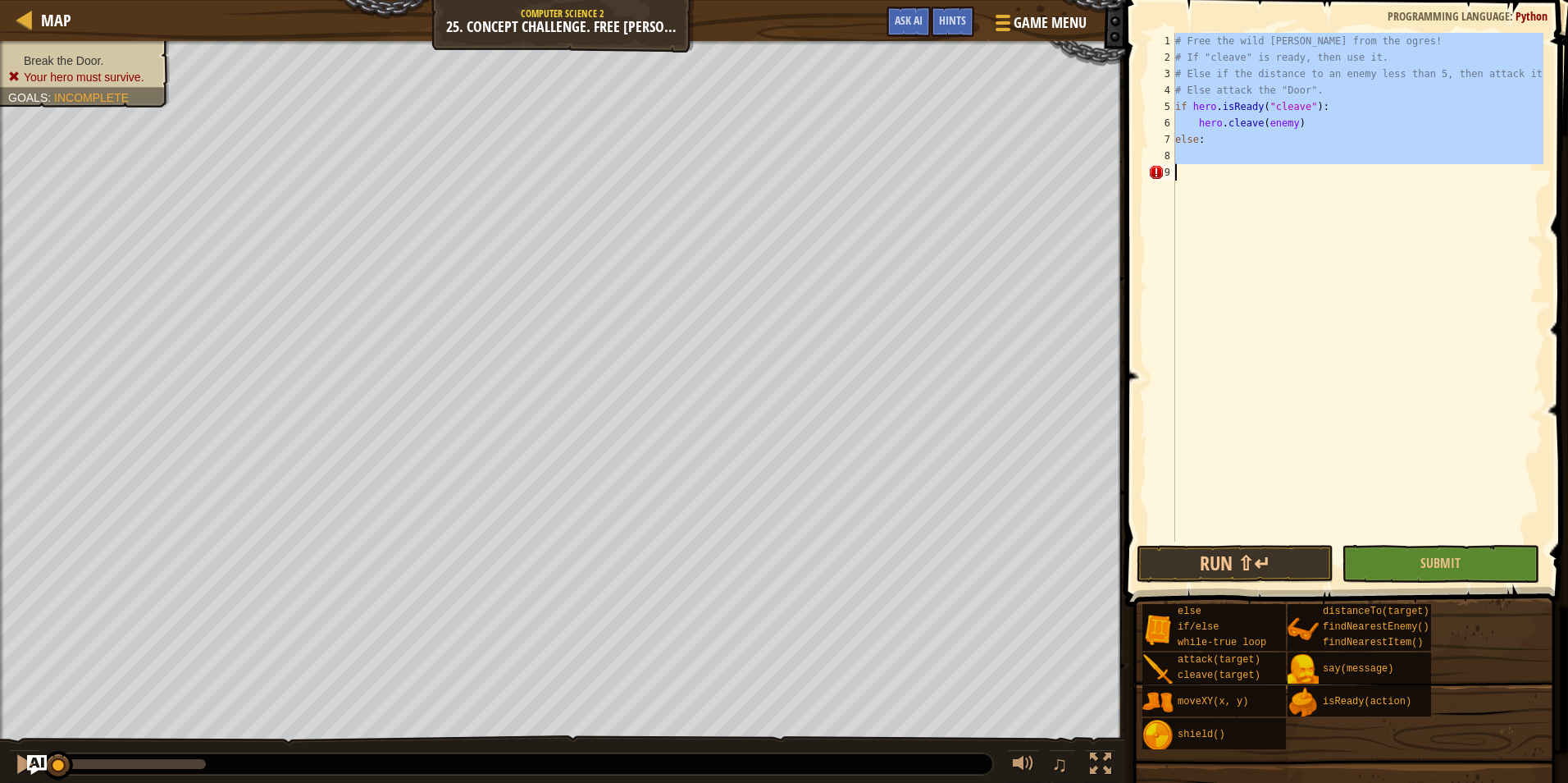
click at [1172, 135] on div "7" at bounding box center [1162, 140] width 27 height 16
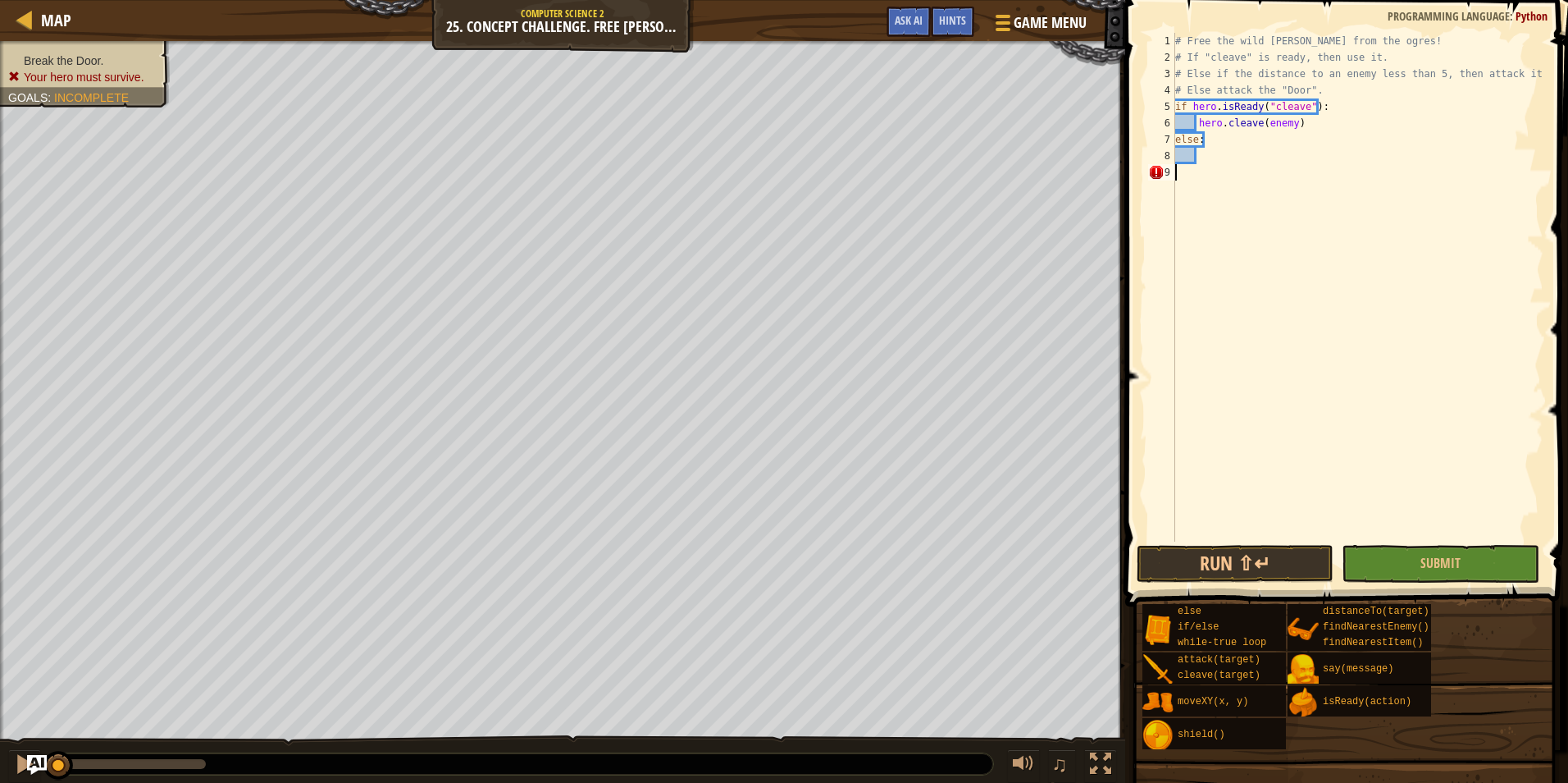
click at [1175, 135] on div "7" at bounding box center [1162, 140] width 27 height 16
type textarea "else:"
click at [1198, 159] on div "# Free the wild [PERSON_NAME] from the ogres! # If "cleave" is ready, then use …" at bounding box center [1358, 304] width 371 height 542
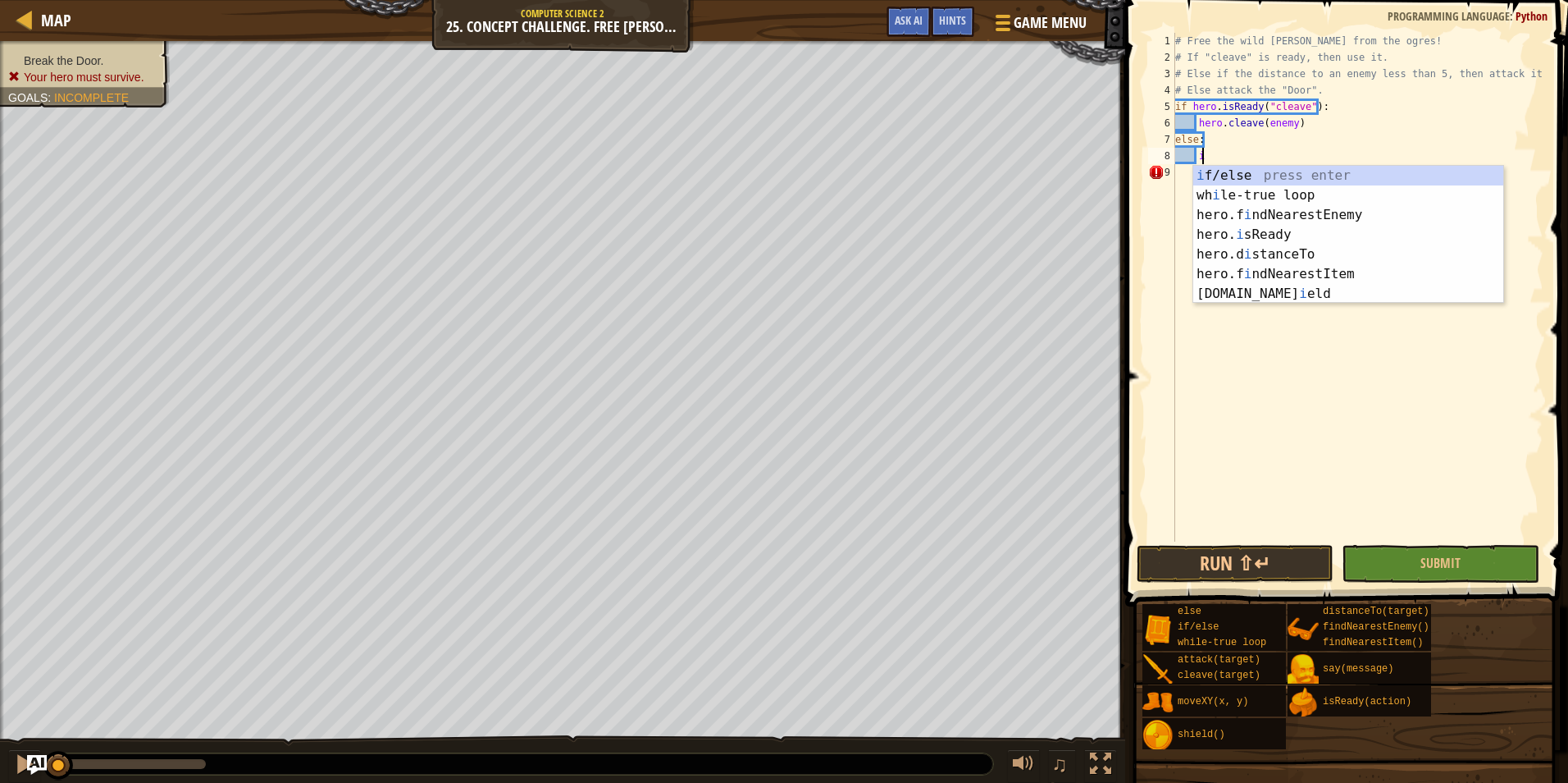
scroll to position [7, 3]
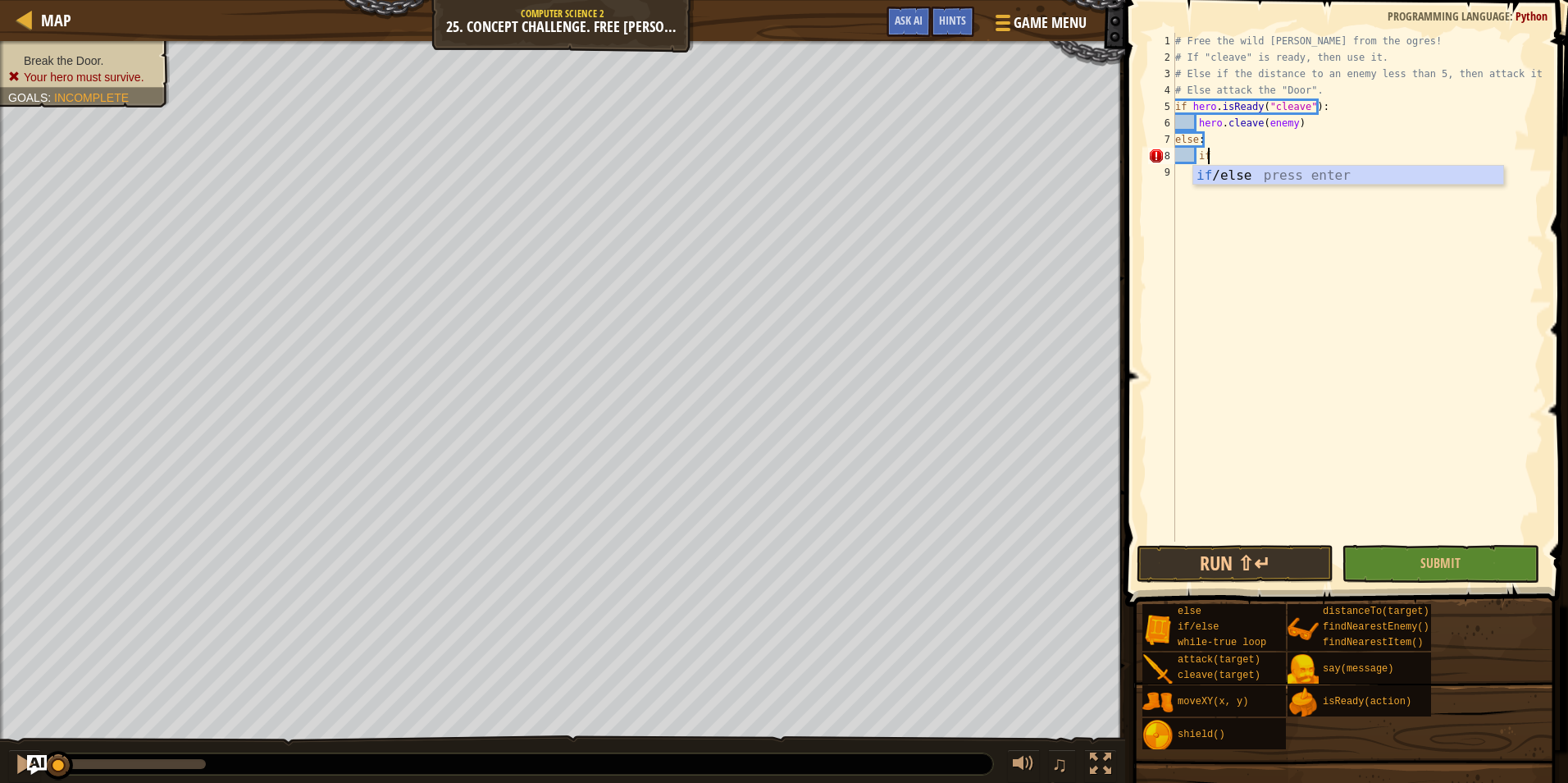
click at [1226, 181] on div "if /else press enter" at bounding box center [1348, 195] width 310 height 59
click at [1269, 173] on div "hero. dis tanceTo press enter" at bounding box center [1370, 195] width 310 height 59
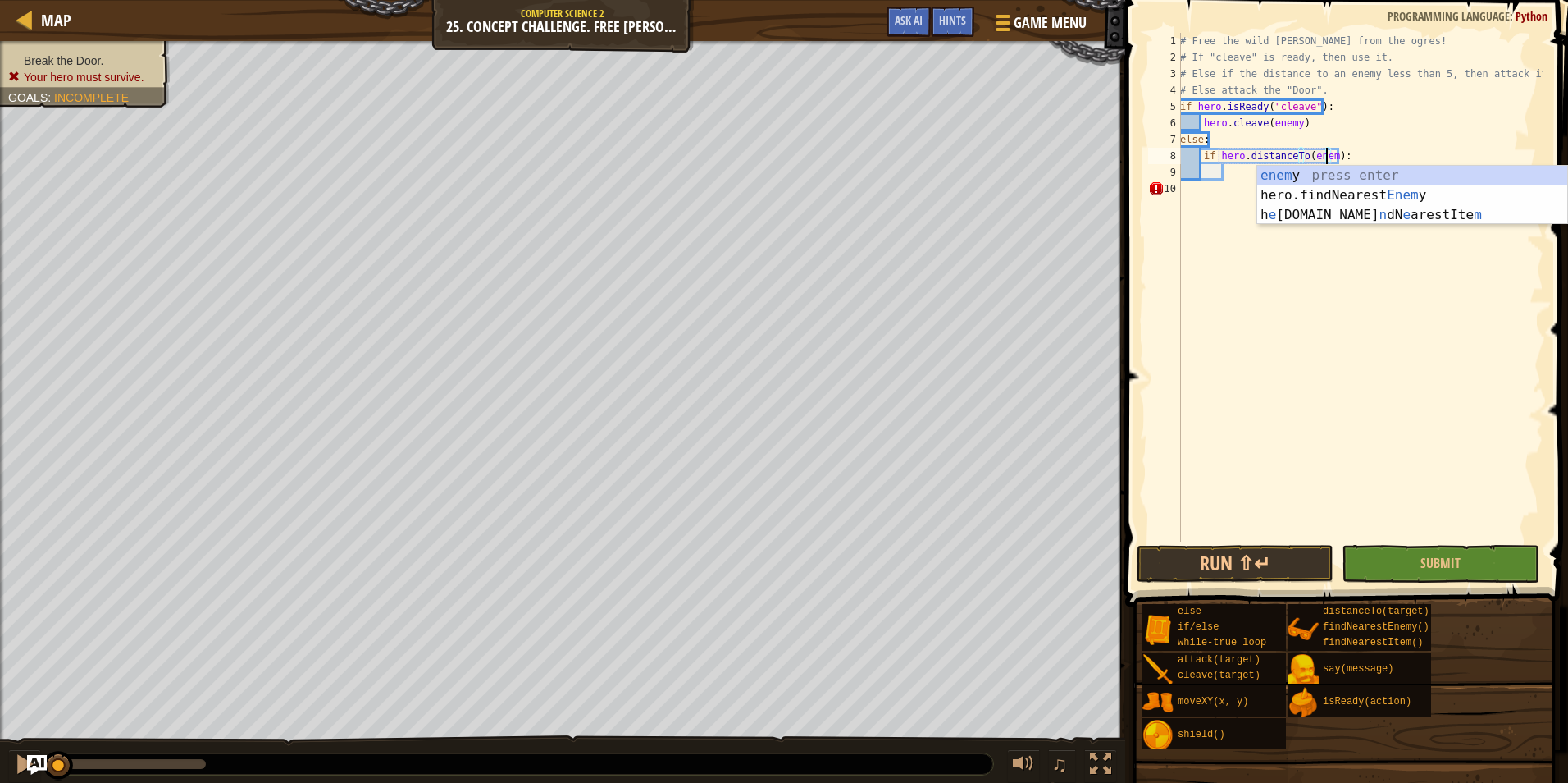
scroll to position [7, 12]
click at [1374, 169] on div "enemy press enter hero.findNearest Enemy press enter" at bounding box center [1412, 205] width 310 height 79
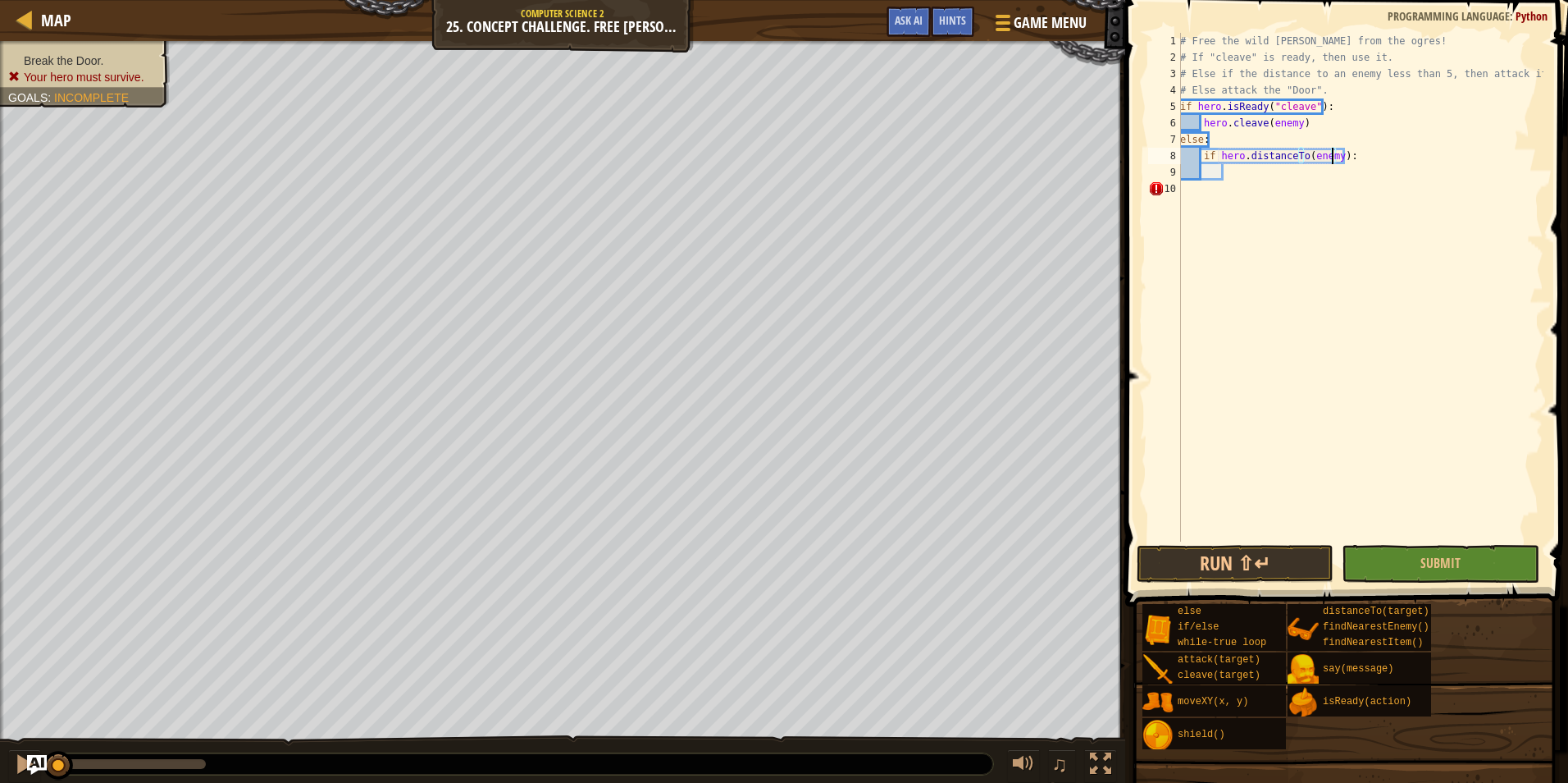
click at [1336, 156] on div "# Free the wild [PERSON_NAME] from the ogres! # If "cleave" is ready, then use …" at bounding box center [1360, 304] width 367 height 542
type textarea "if hero.distanceTo(enemy) < 5:"
drag, startPoint x: 1228, startPoint y: 219, endPoint x: 1221, endPoint y: 214, distance: 8.6
click at [1222, 216] on div "# Free the wild [PERSON_NAME] from the ogres! # If "cleave" is ready, then use …" at bounding box center [1360, 304] width 367 height 542
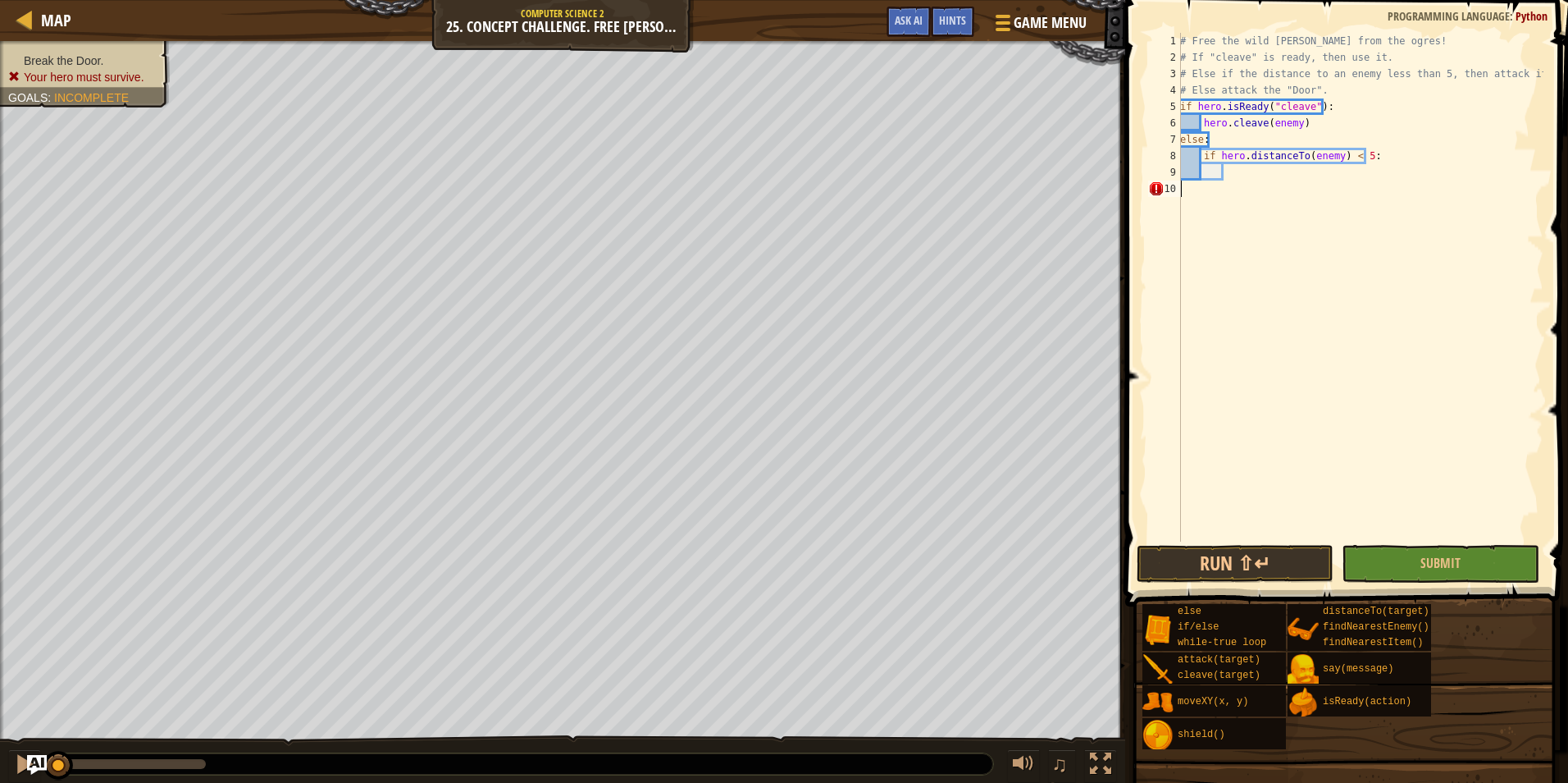
scroll to position [7, 0]
click at [1245, 176] on div "# Free the wild [PERSON_NAME] from the ogres! # If "cleave" is ready, then use …" at bounding box center [1360, 304] width 367 height 542
drag, startPoint x: 1226, startPoint y: 176, endPoint x: 1160, endPoint y: 175, distance: 66.0
click at [1225, 176] on div "# Free the wild [PERSON_NAME] from the ogres! # If "cleave" is ready, then use …" at bounding box center [1360, 304] width 367 height 542
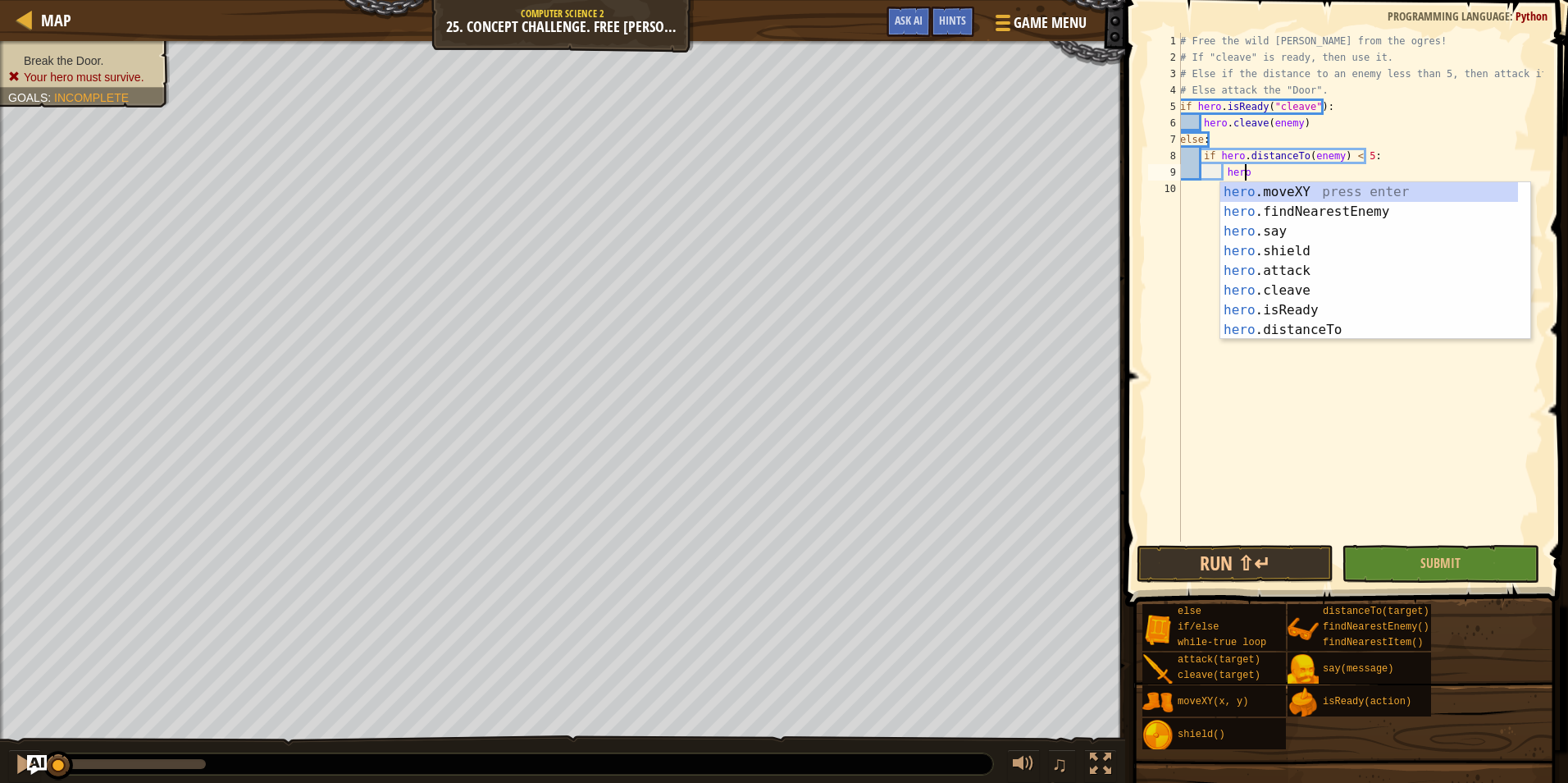
scroll to position [7, 5]
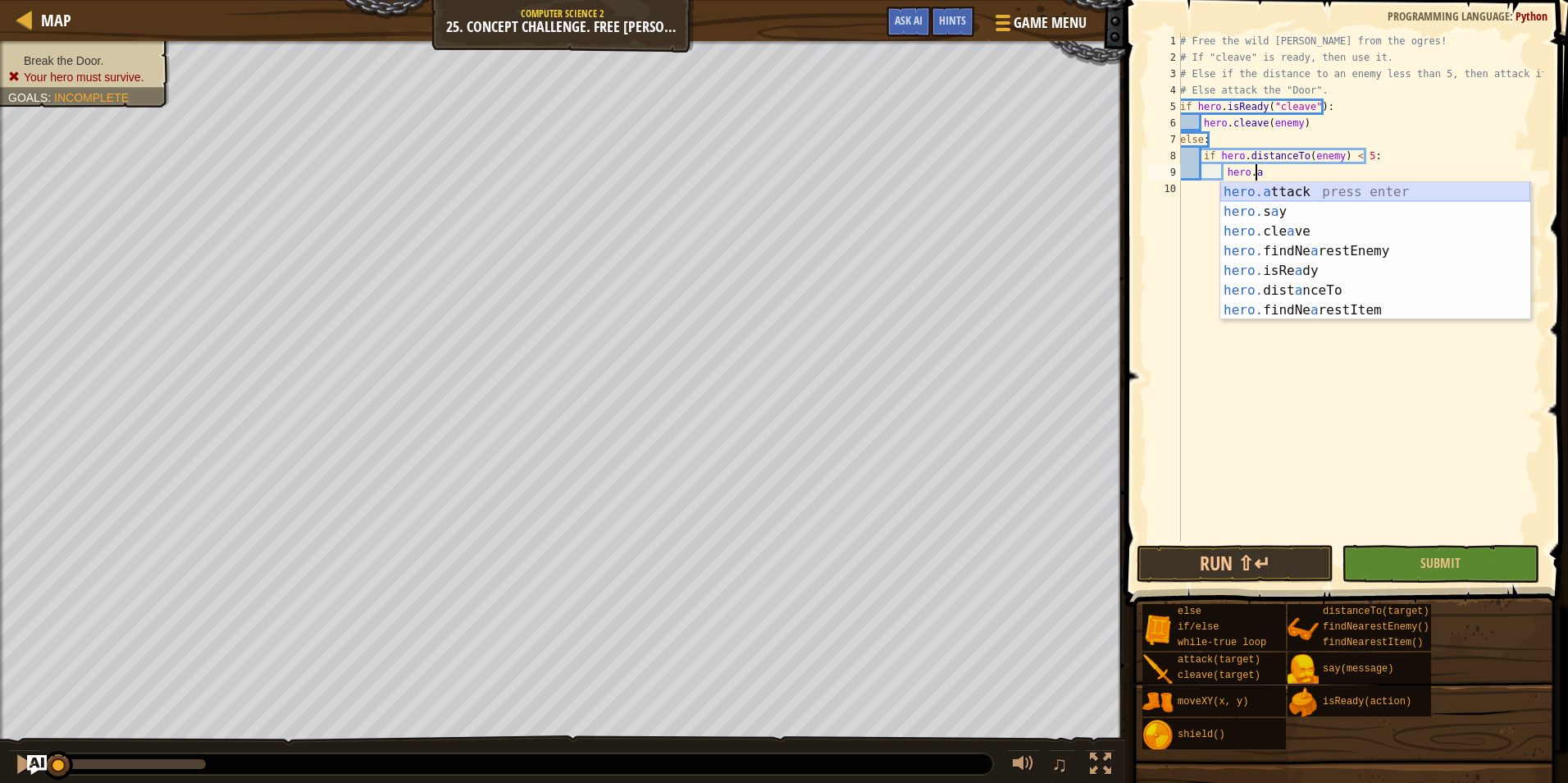
click at [1264, 195] on div "hero.a ttack press enter hero. s a y press enter hero. cle a ve press enter her…" at bounding box center [1375, 271] width 310 height 177
type textarea "hero.attack(enemy)"
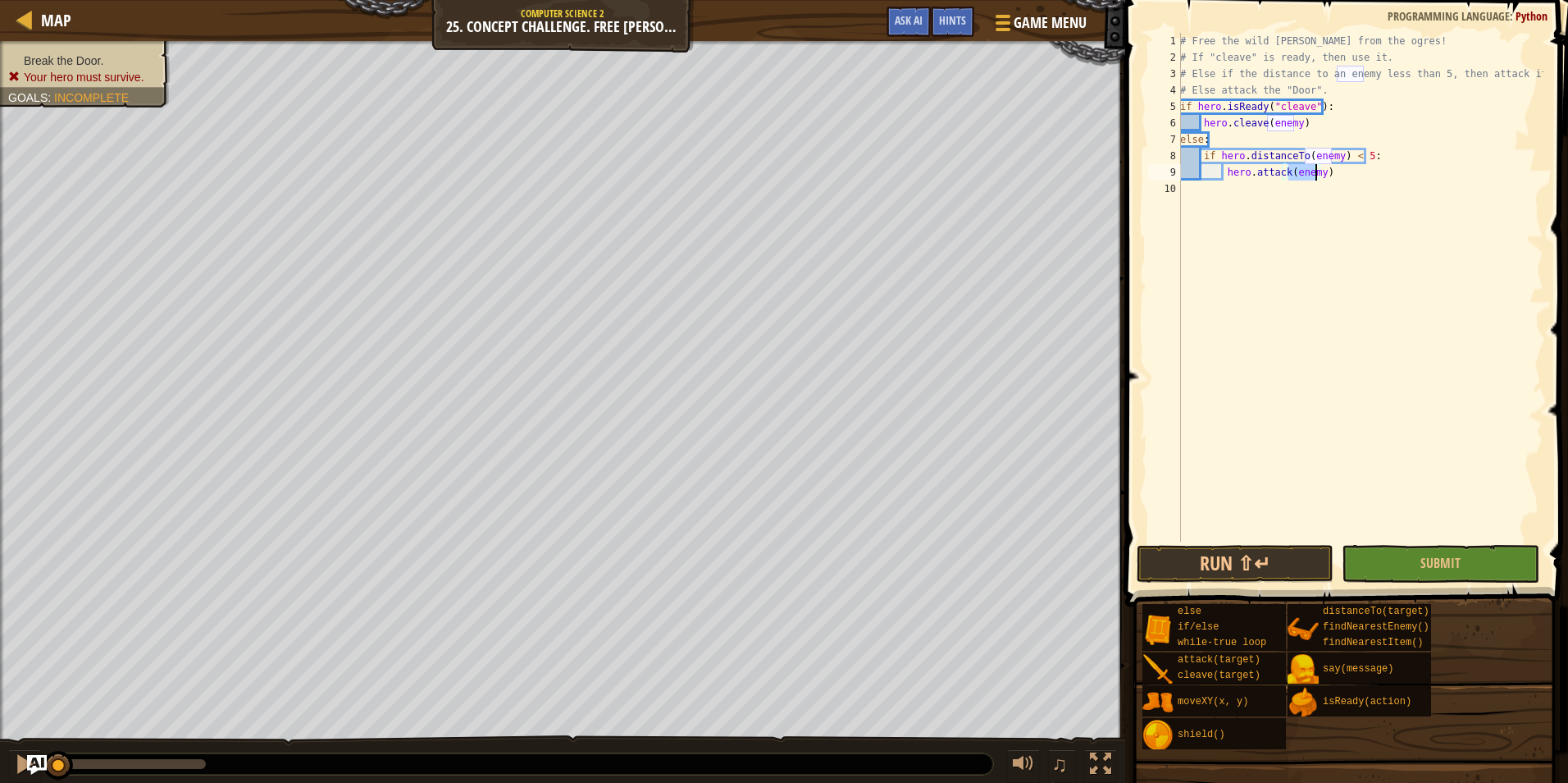
click at [1329, 188] on div "# Free the wild [PERSON_NAME] from the ogres! # If "cleave" is ready, then use …" at bounding box center [1360, 304] width 367 height 542
click at [1352, 177] on div "# Free the wild [PERSON_NAME] from the ogres! # If "cleave" is ready, then use …" at bounding box center [1360, 304] width 367 height 542
type textarea "hero.attack(enemy)"
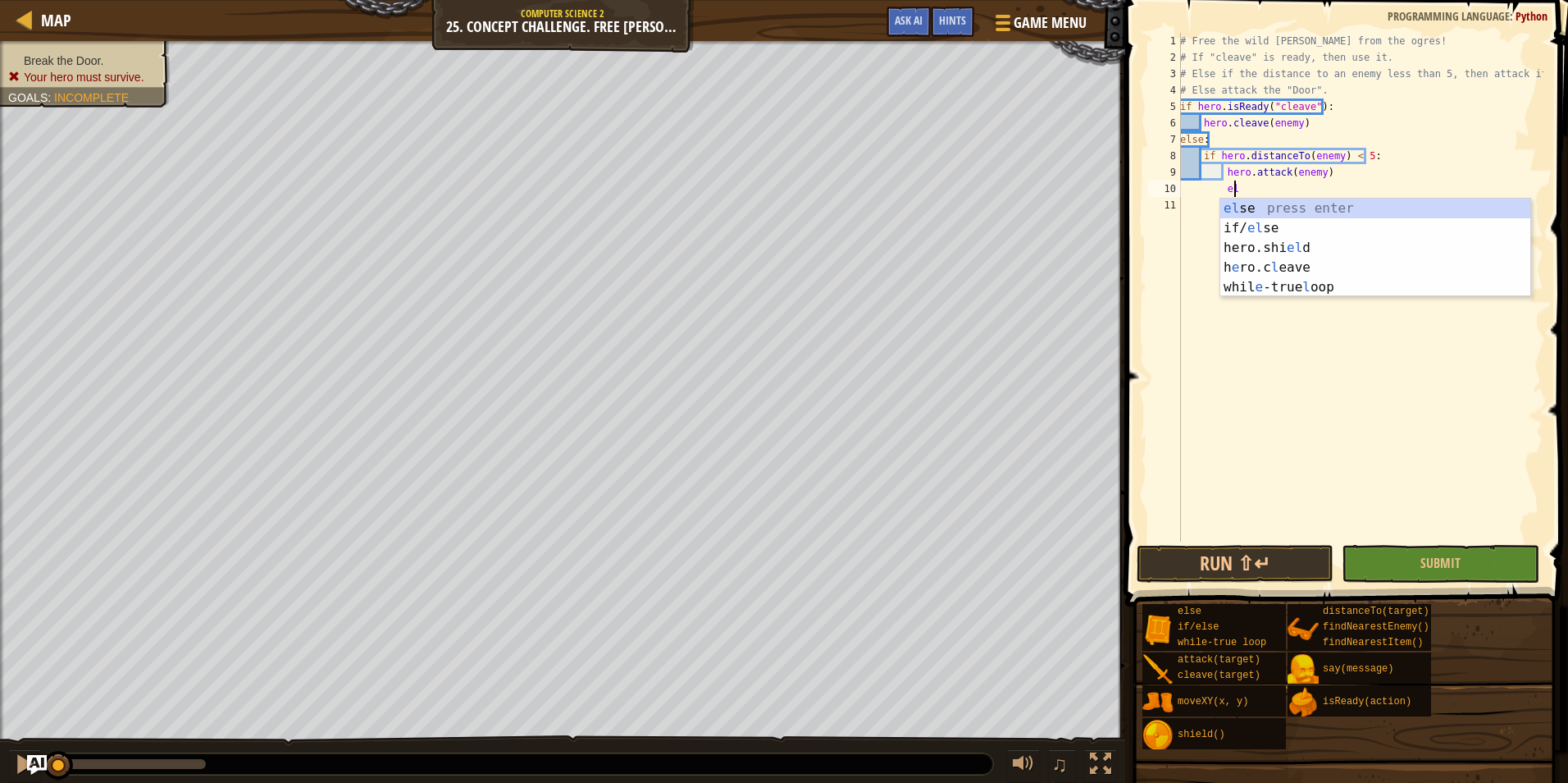
scroll to position [7, 4]
type textarea "els"
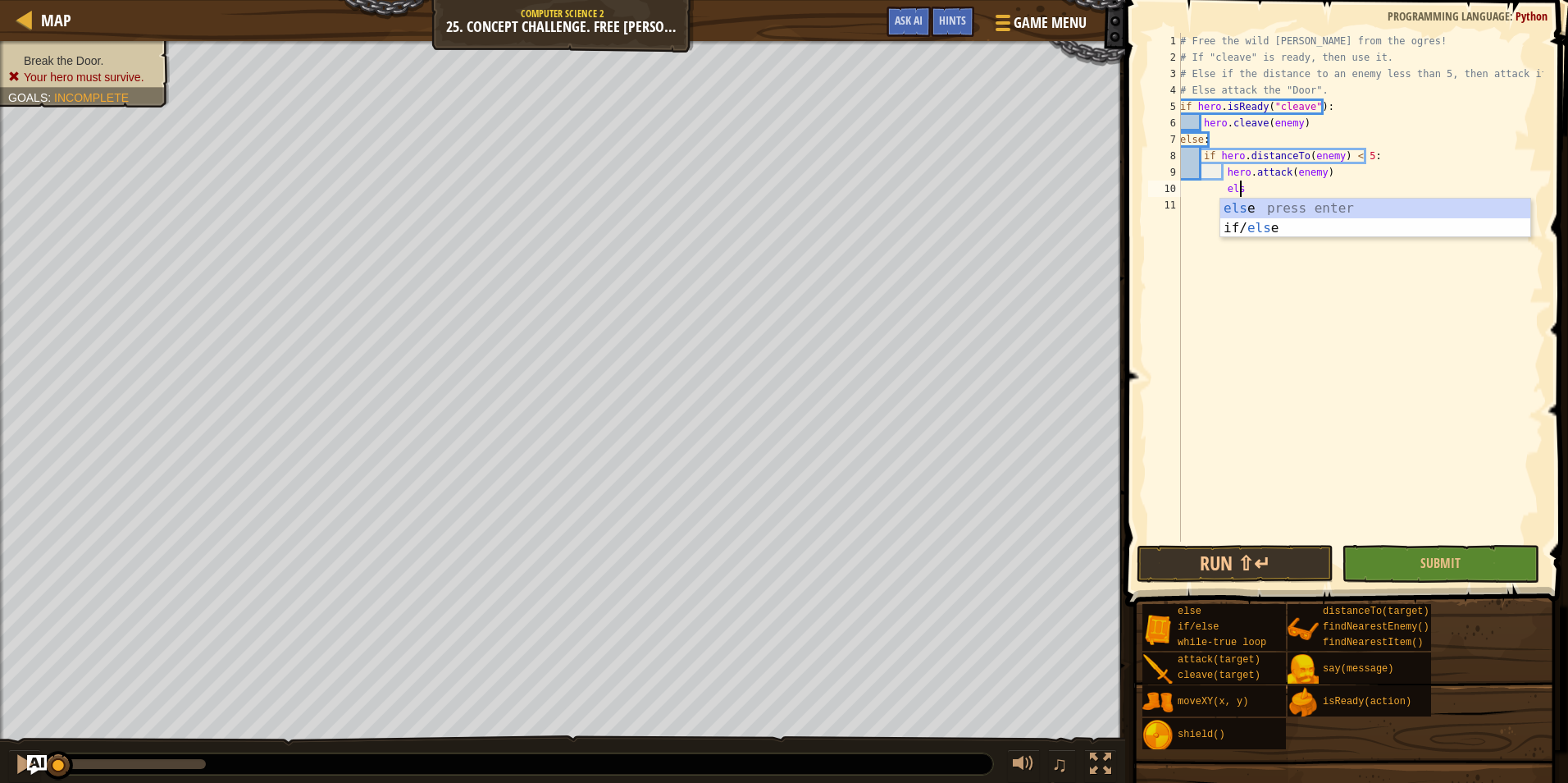
click at [1347, 198] on div "els e press enter if/ els e press enter" at bounding box center [1375, 238] width 310 height 79
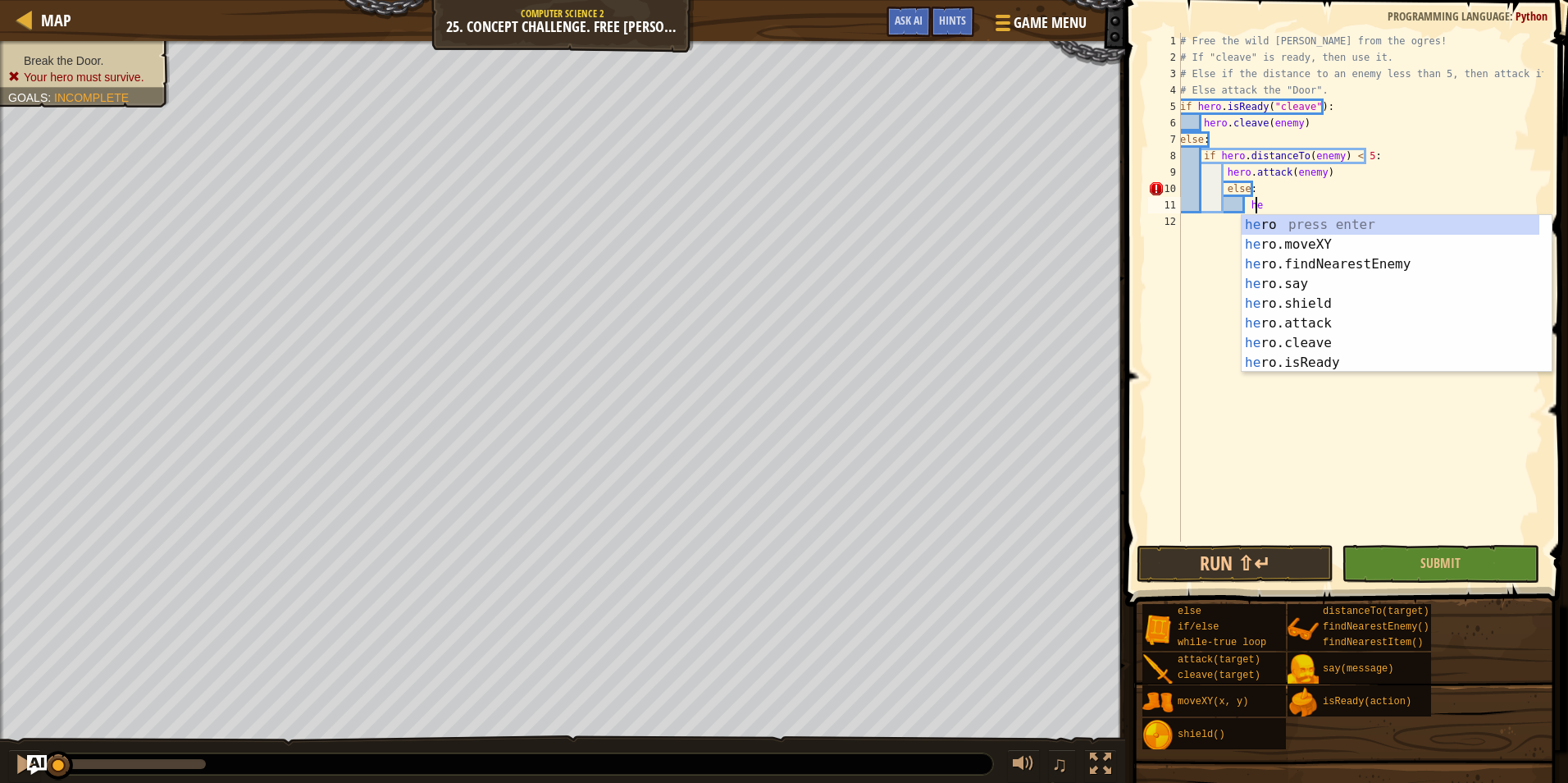
scroll to position [7, 5]
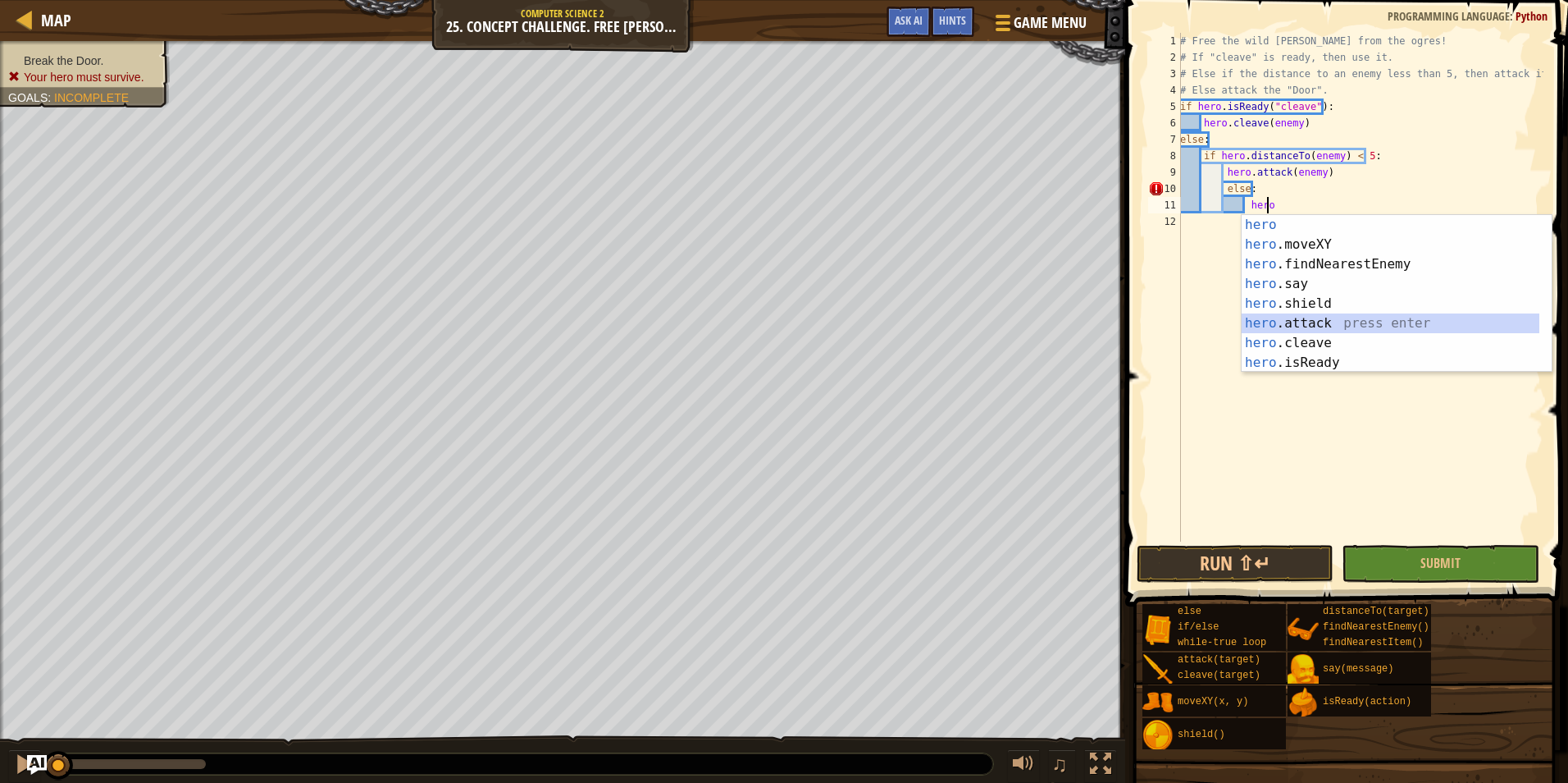
click at [1344, 318] on div "hero press enter hero .moveXY press enter hero .findNearestEnemy press enter he…" at bounding box center [1391, 313] width 298 height 197
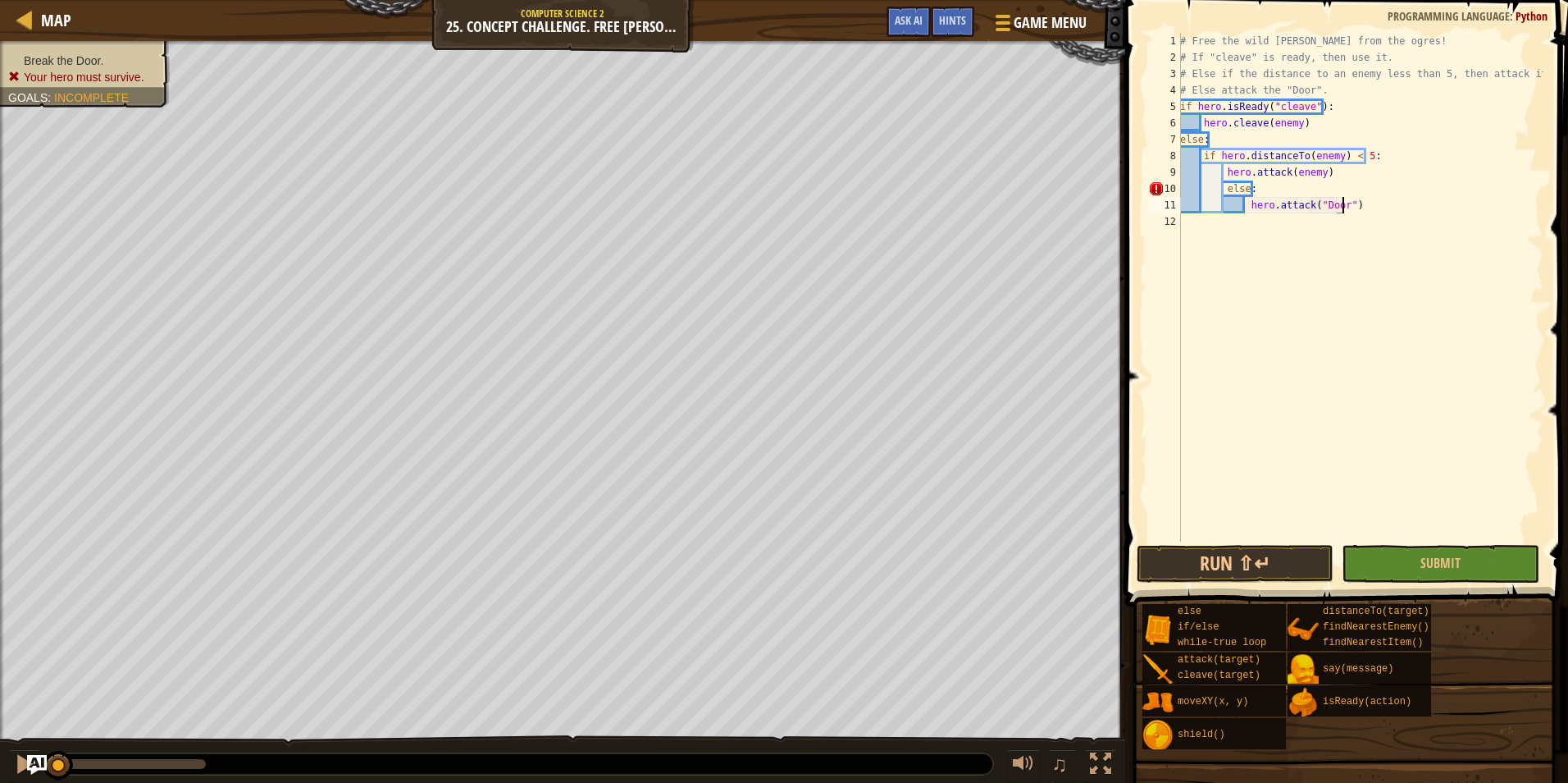
scroll to position [7, 13]
click at [1224, 191] on div "# Free the wild [PERSON_NAME] from the ogres! # If "cleave" is ready, then use …" at bounding box center [1360, 304] width 367 height 542
click at [1237, 211] on div "# Free the wild [PERSON_NAME] from the ogres! # If "cleave" is ready, then use …" at bounding box center [1360, 304] width 367 height 542
click at [1247, 211] on div "# Free the wild [PERSON_NAME] from the ogres! # If "cleave" is ready, then use …" at bounding box center [1360, 304] width 367 height 542
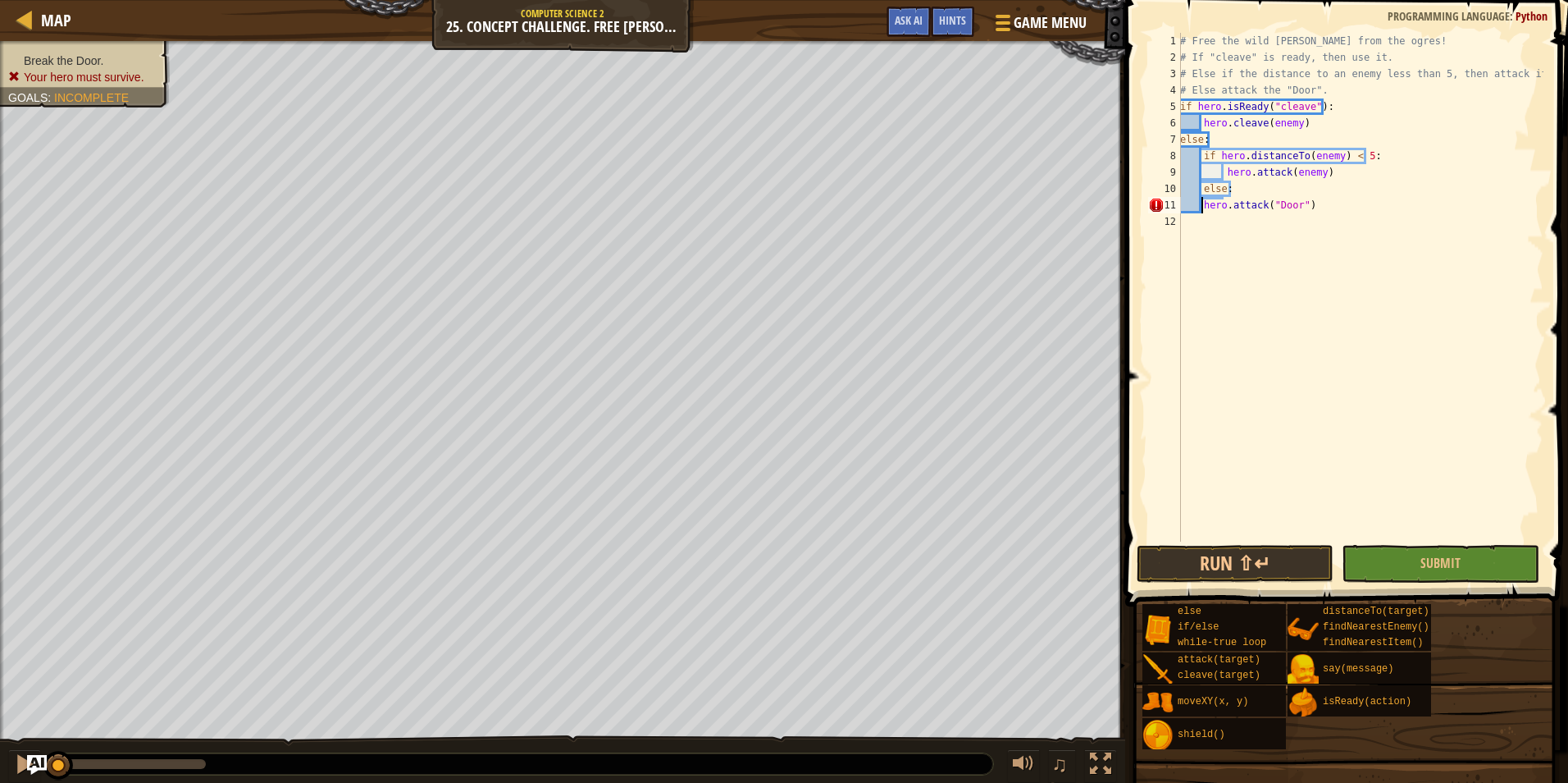
type textarea "hero.attack("Door")"
drag, startPoint x: 1313, startPoint y: 250, endPoint x: 1281, endPoint y: 254, distance: 32.2
click at [1313, 251] on div "# Free the wild [PERSON_NAME] from the ogres! # If "cleave" is ready, then use …" at bounding box center [1360, 304] width 367 height 542
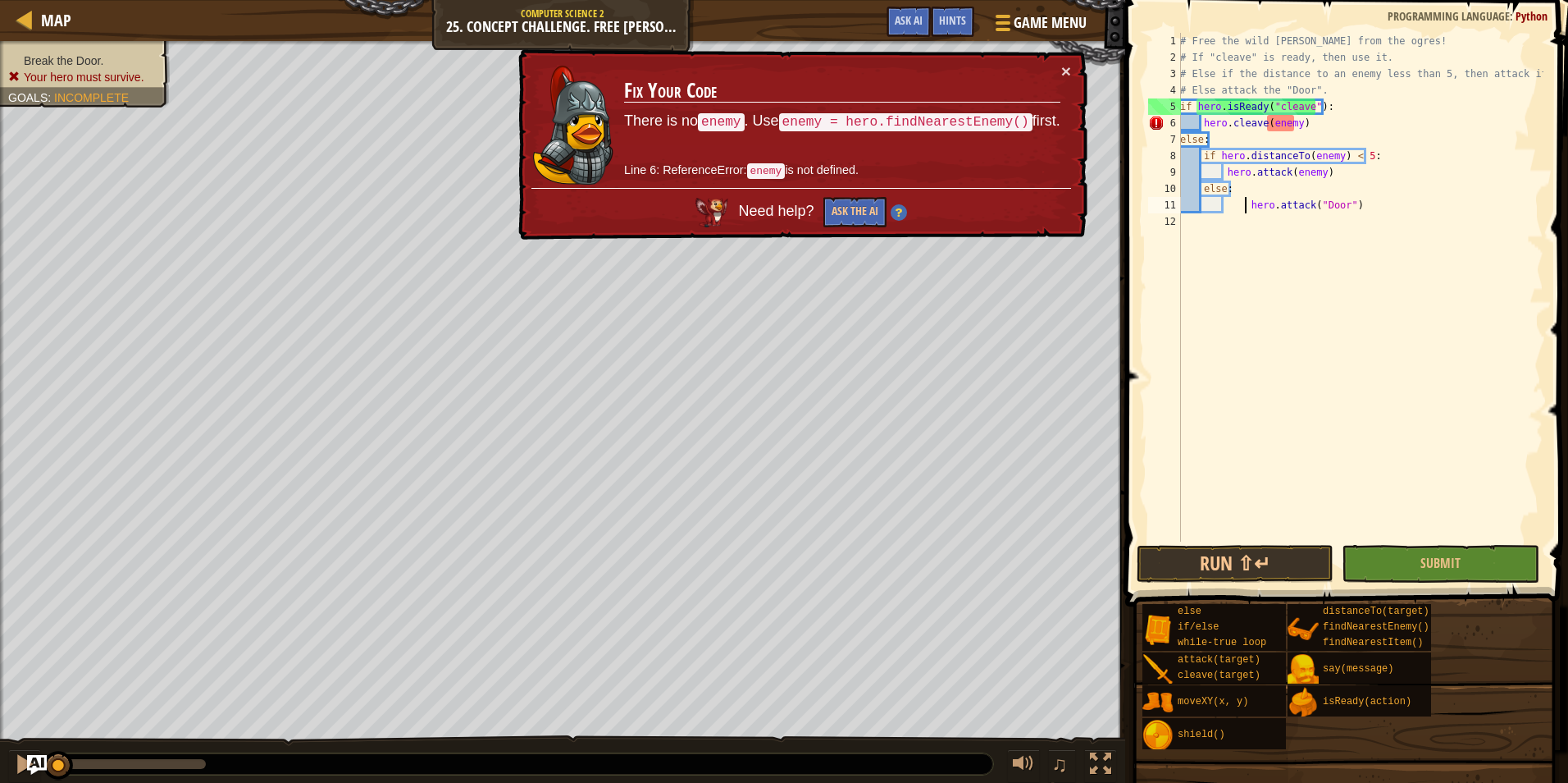
click at [1243, 201] on div "# Free the wild [PERSON_NAME] from the ogres! # If "cleave" is ready, then use …" at bounding box center [1360, 304] width 367 height 542
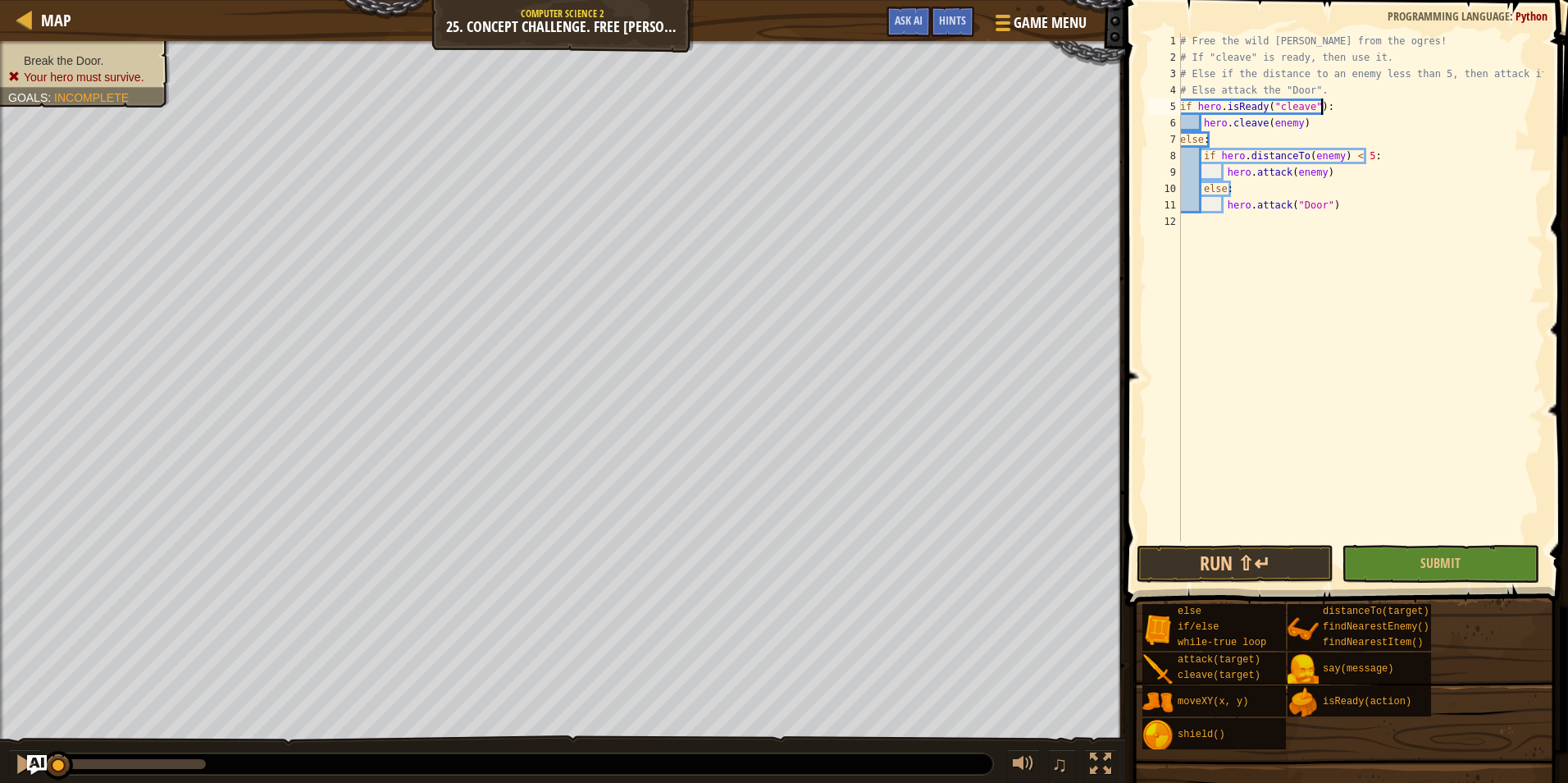
click at [1320, 109] on div "# Free the wild [PERSON_NAME] from the ogres! # If "cleave" is ready, then use …" at bounding box center [1360, 304] width 367 height 542
click at [1317, 144] on div "# Free the wild [PERSON_NAME] from the ogres! # If "cleave" is ready, then use …" at bounding box center [1360, 304] width 367 height 542
type textarea "else:"
click at [1448, 483] on div "# Free the wild [PERSON_NAME] from the ogres! # If "cleave" is ready, then use …" at bounding box center [1360, 304] width 367 height 542
click at [1456, 563] on span "Submit" at bounding box center [1441, 563] width 40 height 18
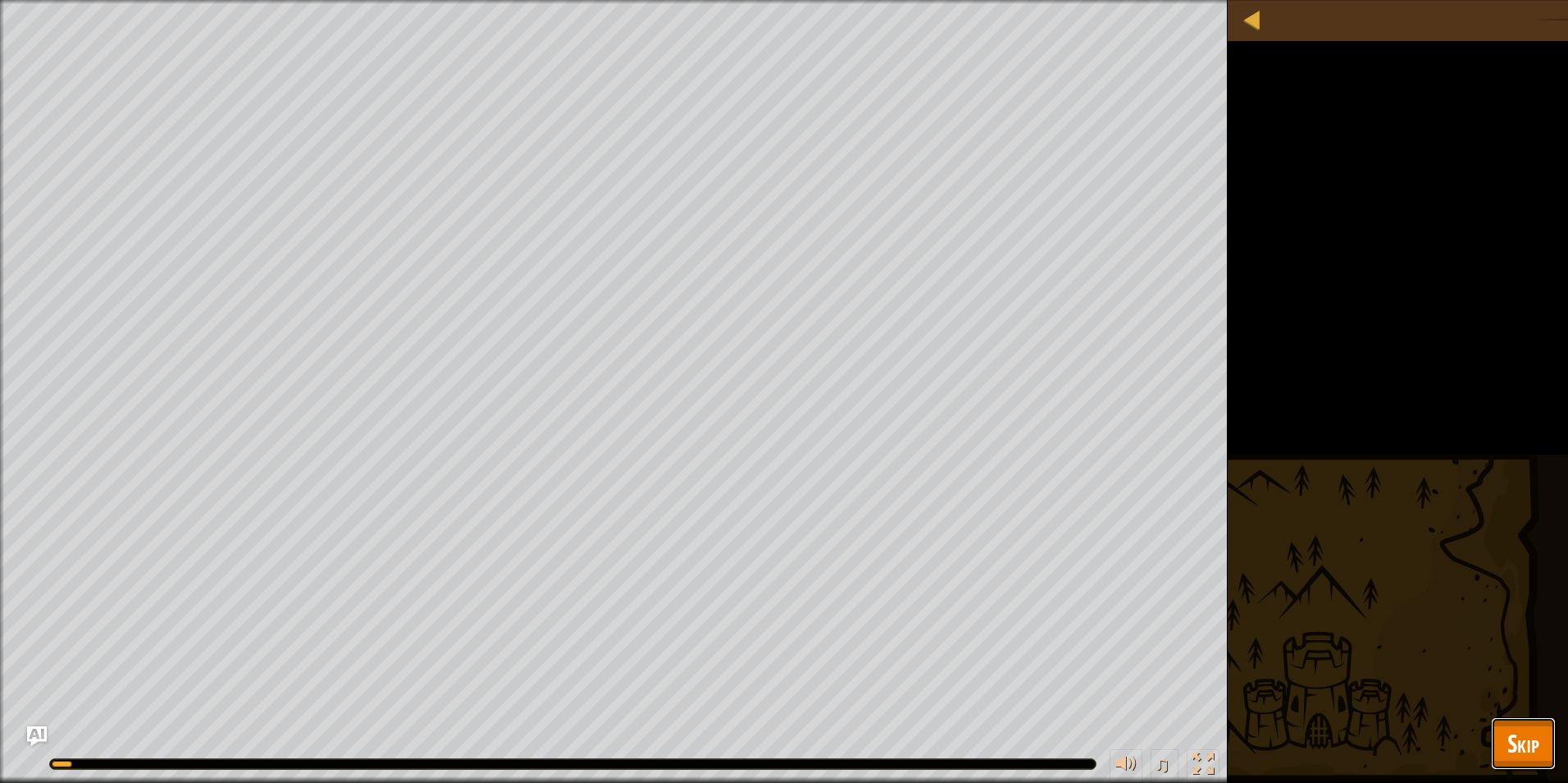
click at [1522, 742] on span "Skip" at bounding box center [1523, 743] width 32 height 34
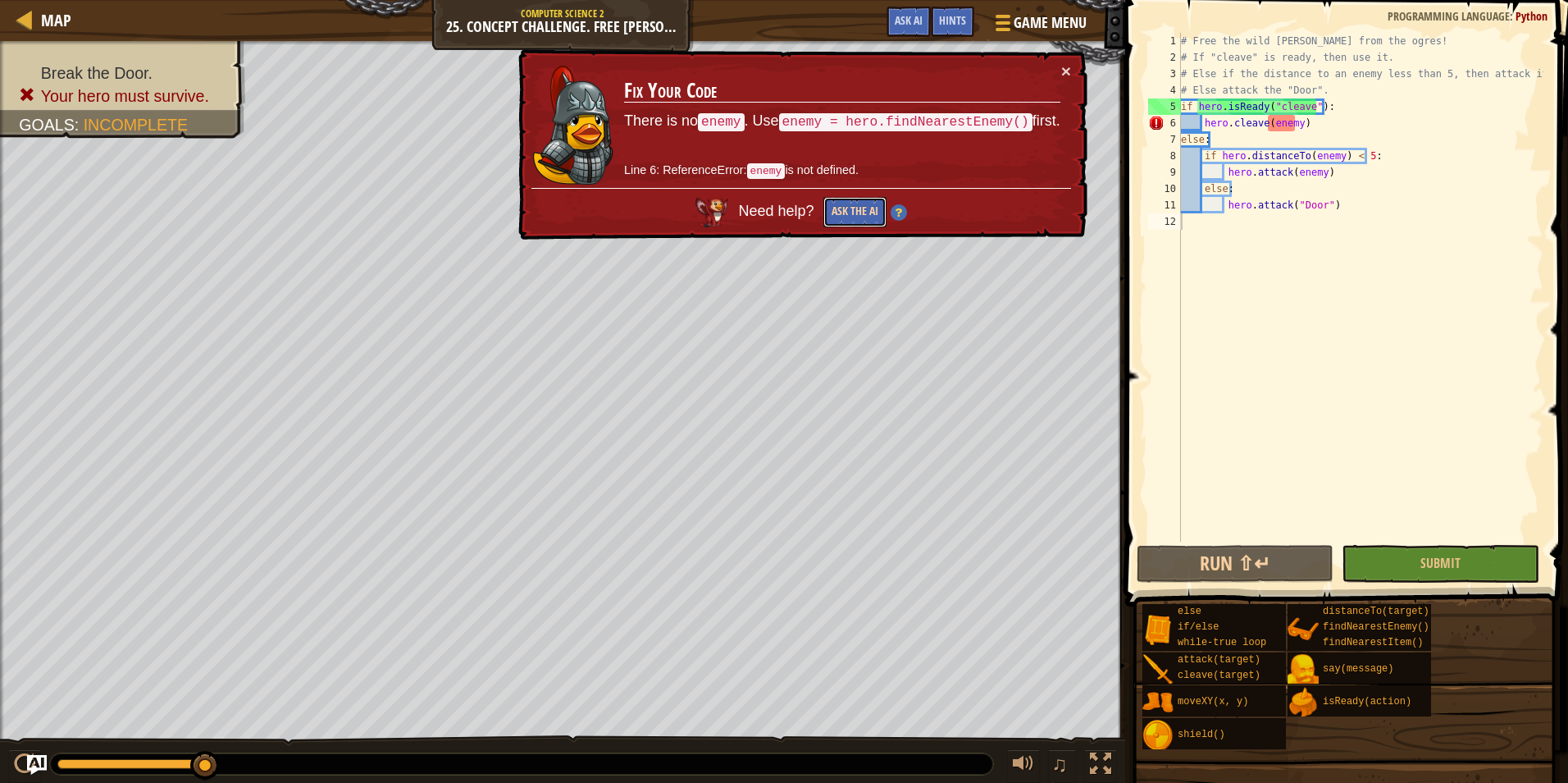
click at [866, 205] on button "Ask the AI" at bounding box center [855, 211] width 63 height 30
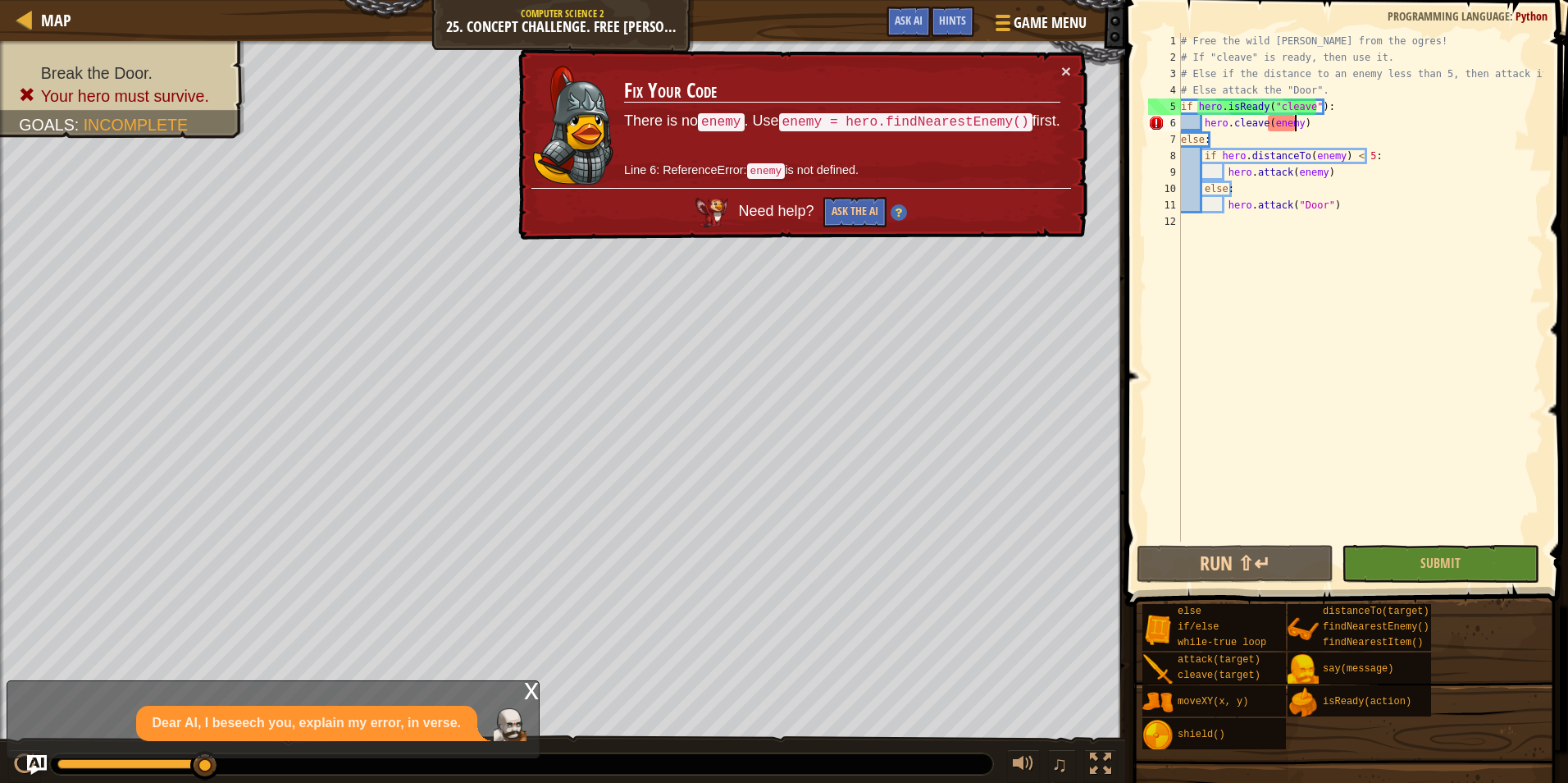
click at [1295, 128] on div "# Free the wild [PERSON_NAME] from the ogres! # If "cleave" is ready, then use …" at bounding box center [1360, 304] width 366 height 542
click at [1318, 115] on div "# Free the wild [PERSON_NAME] from the ogres! # If "cleave" is ready, then use …" at bounding box center [1360, 304] width 366 height 542
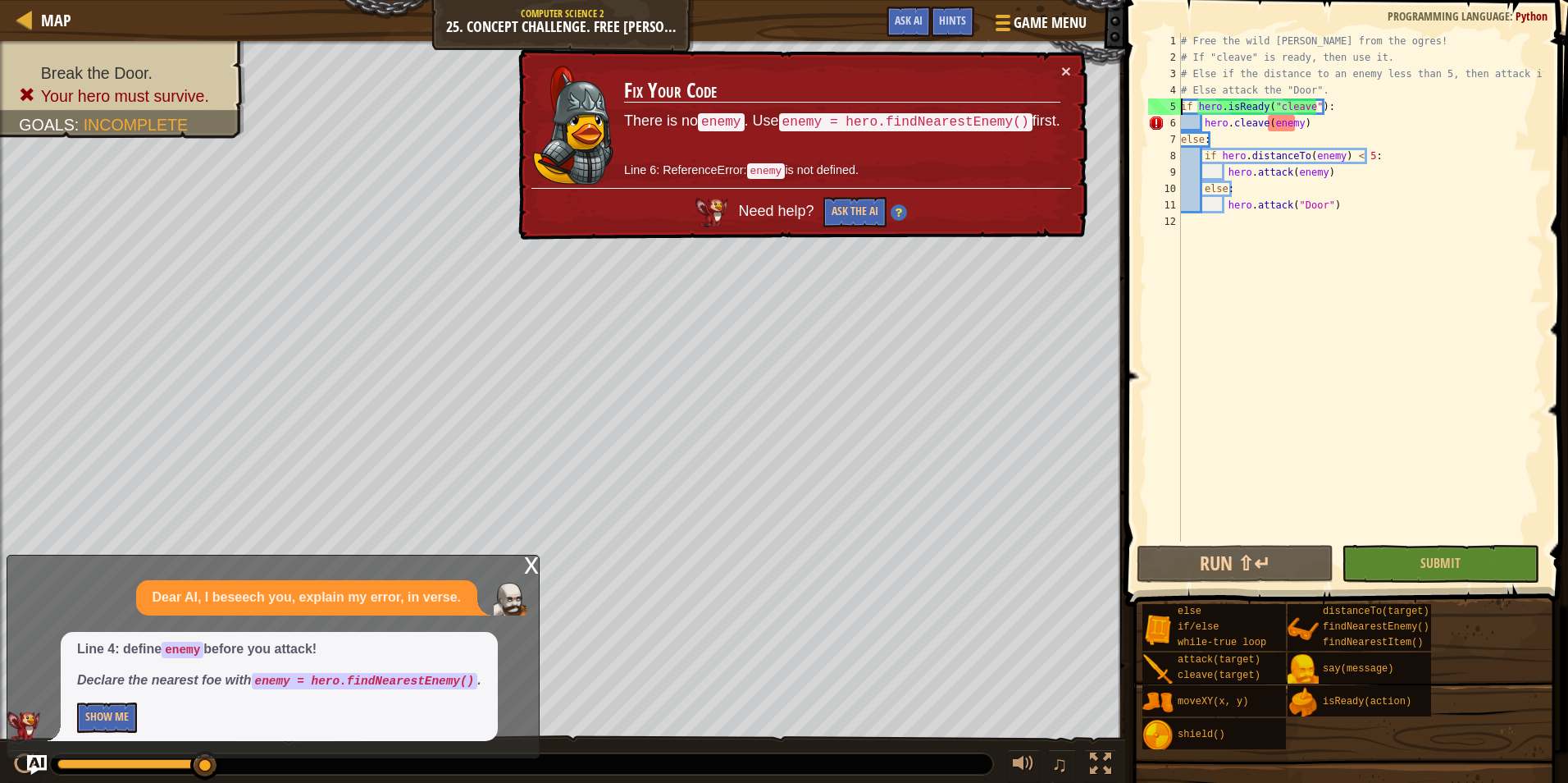
click at [1181, 108] on div "# Free the wild [PERSON_NAME] from the ogres! # If "cleave" is ready, then use …" at bounding box center [1360, 304] width 366 height 542
type textarea "if hero.isReady("cleave"):"
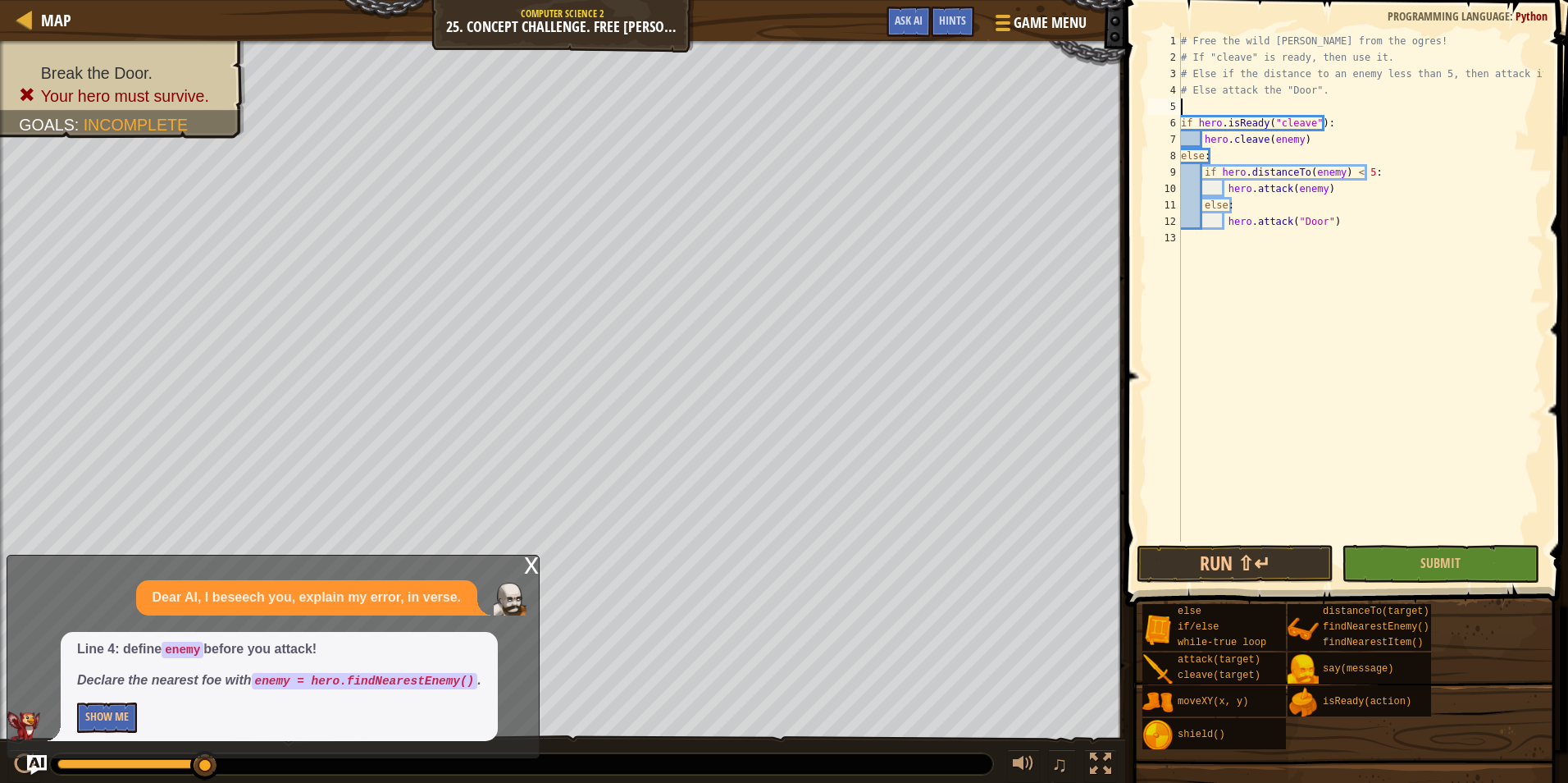
click at [1202, 102] on div "# Free the wild [PERSON_NAME] from the ogres! # If "cleave" is ready, then use …" at bounding box center [1360, 304] width 366 height 542
type textarea "wh"
click at [1221, 119] on div "wh ile-true loop press enter" at bounding box center [1332, 145] width 310 height 59
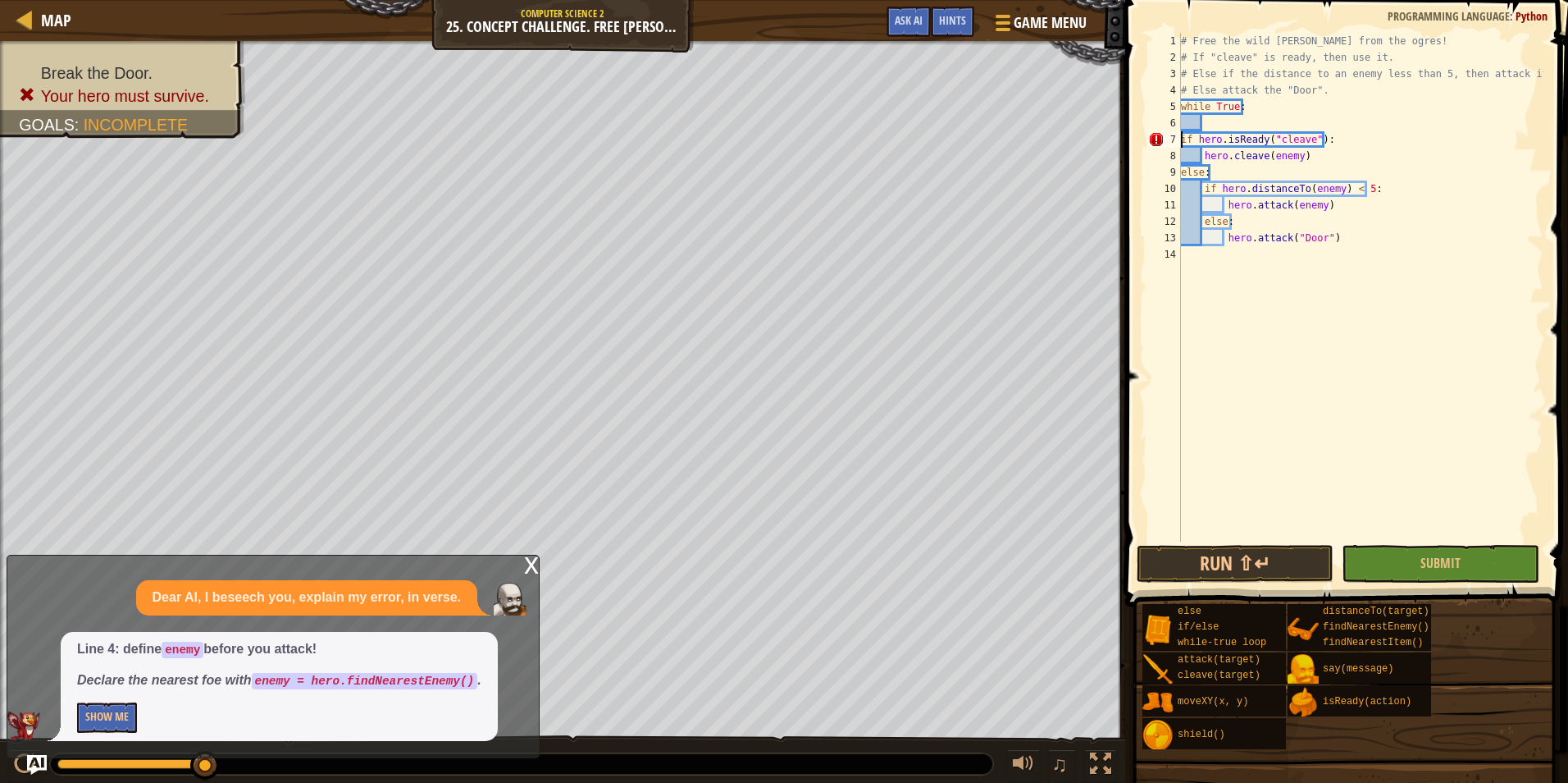
click at [1181, 137] on div "# Free the wild [PERSON_NAME] from the ogres! # If "cleave" is ready, then use …" at bounding box center [1360, 304] width 366 height 542
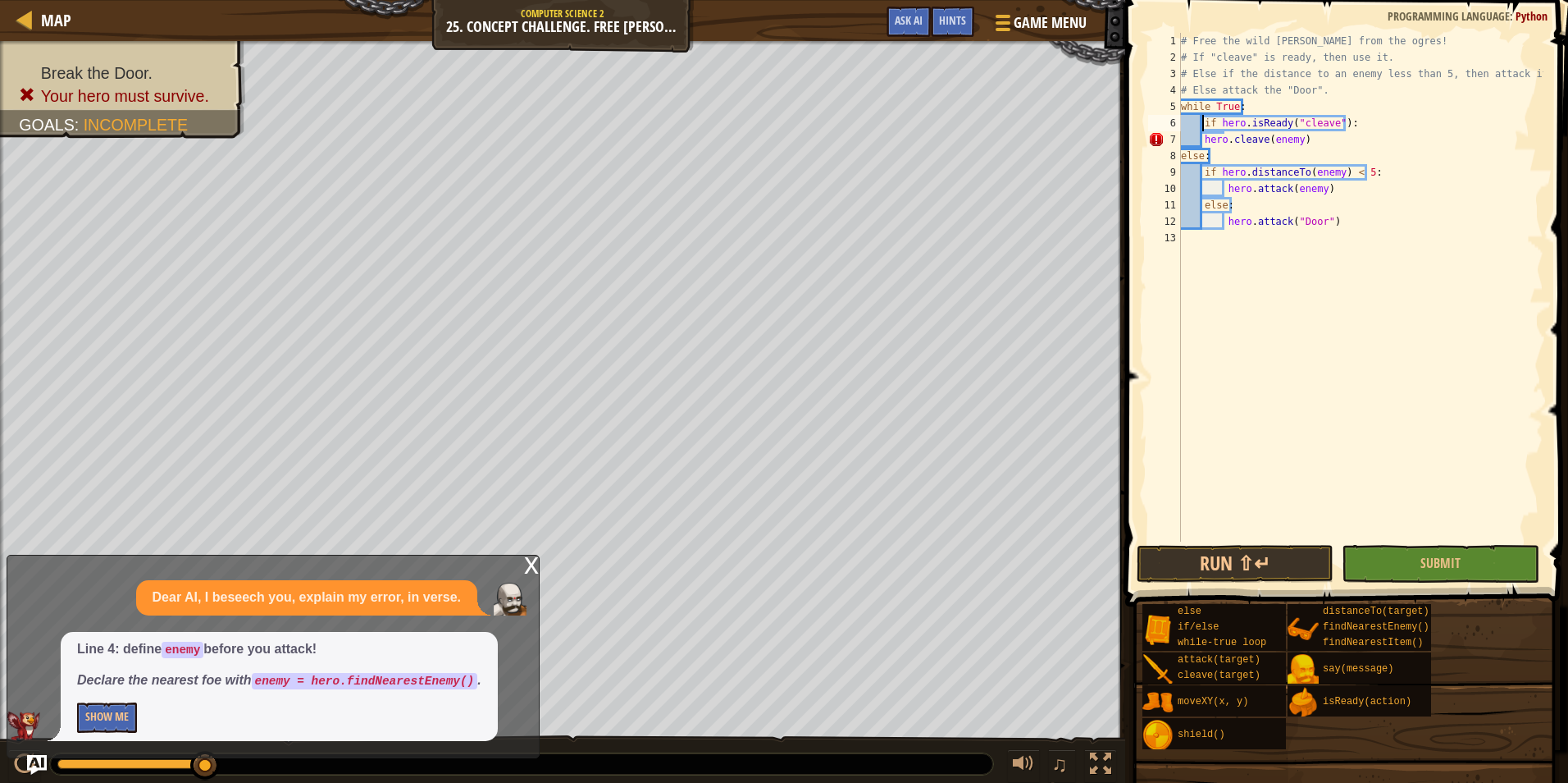
click at [1179, 156] on div "8" at bounding box center [1165, 156] width 33 height 16
type textarea "else:"
click at [1362, 318] on div "# Free the wild [PERSON_NAME] from the ogres! # If "cleave" is ready, then use …" at bounding box center [1360, 304] width 366 height 542
click at [1484, 557] on button "Submit" at bounding box center [1440, 563] width 197 height 38
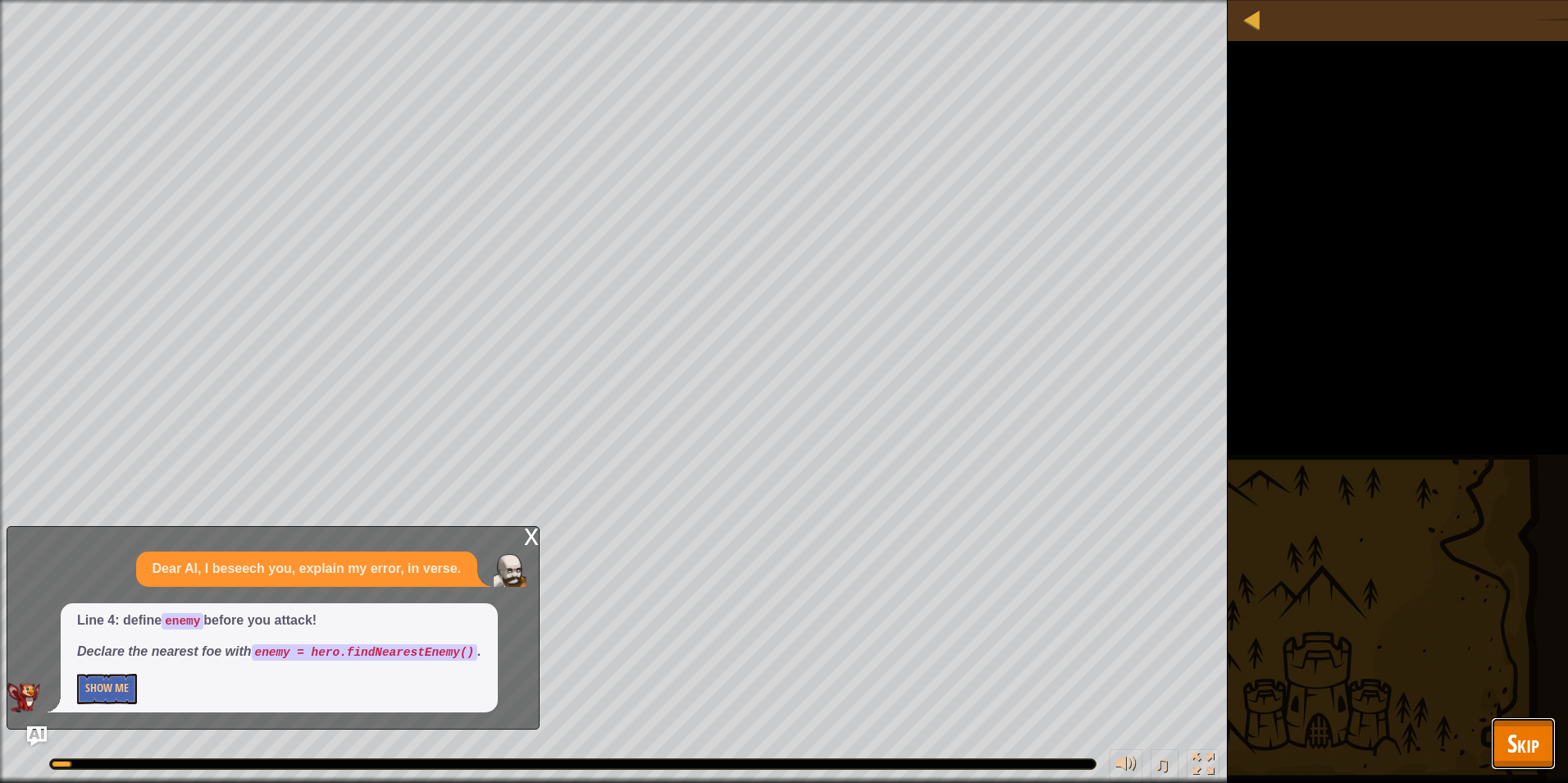
click at [1521, 723] on button "Skip" at bounding box center [1523, 743] width 65 height 52
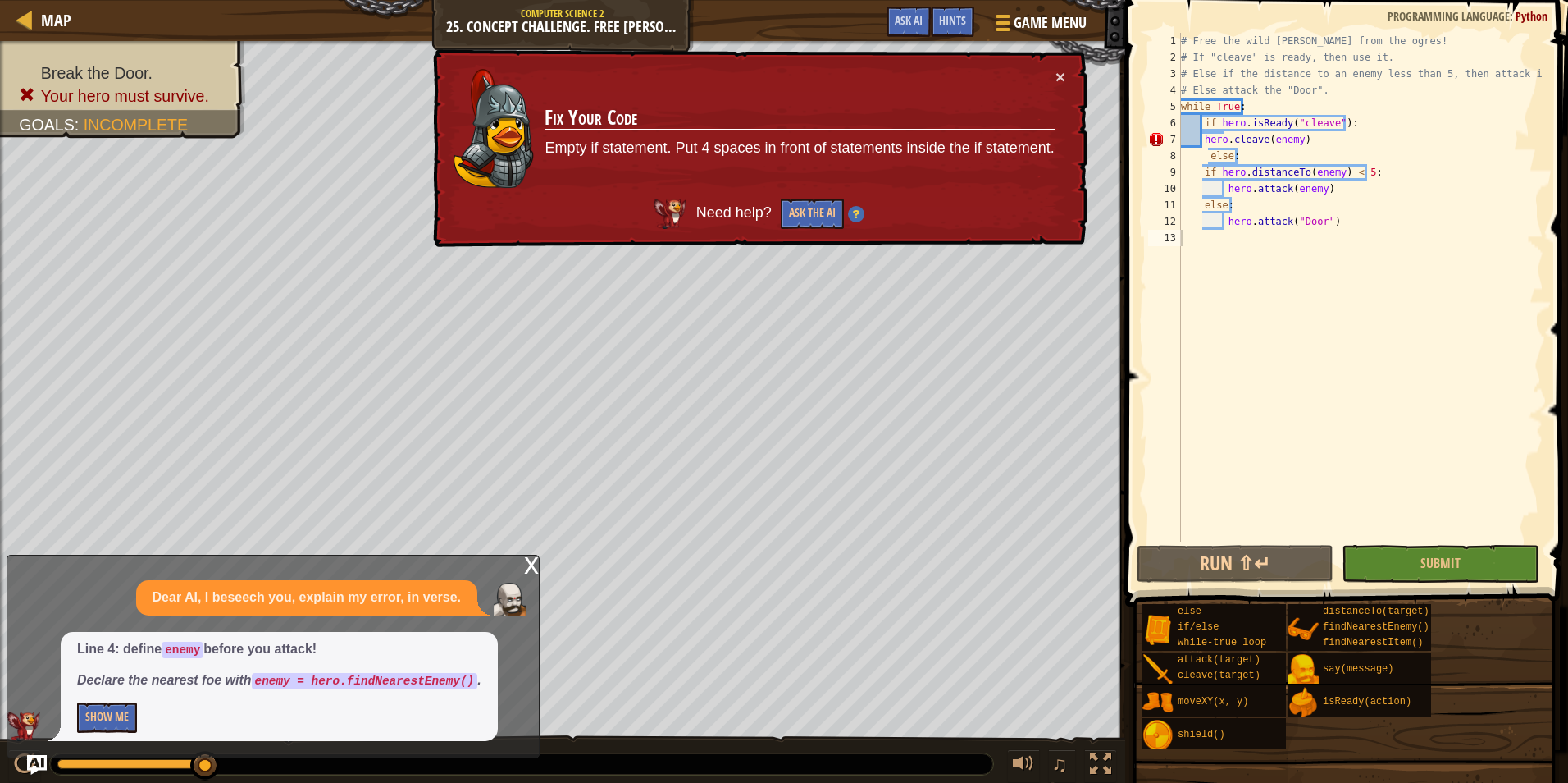
type textarea "else:"
click at [1201, 151] on div "# Free the wild [PERSON_NAME] from the ogres! # If "cleave" is ready, then use …" at bounding box center [1360, 304] width 366 height 542
click at [818, 215] on button "Ask the AI" at bounding box center [812, 213] width 63 height 30
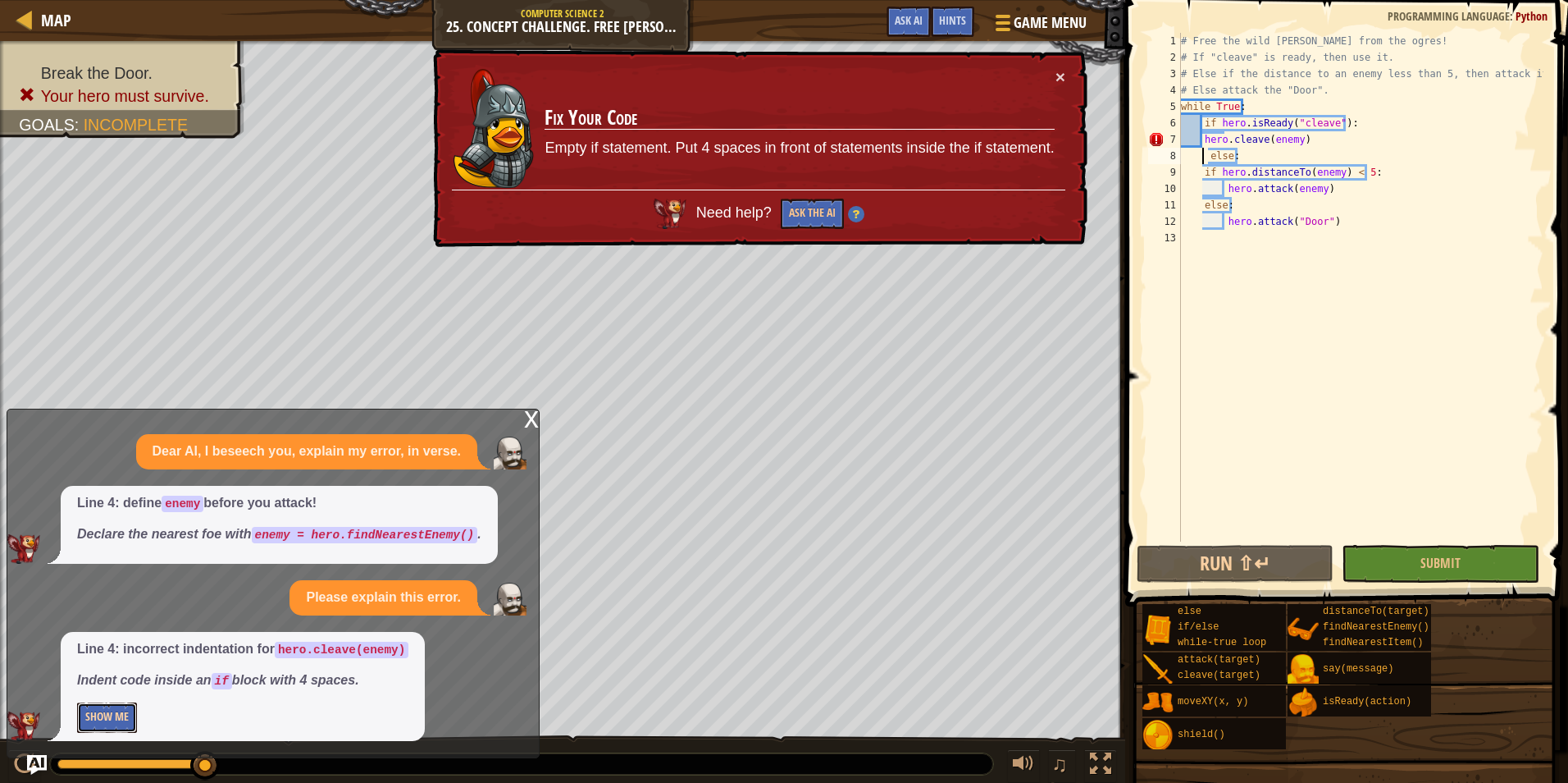
click at [121, 706] on button "Show Me" at bounding box center [106, 717] width 59 height 30
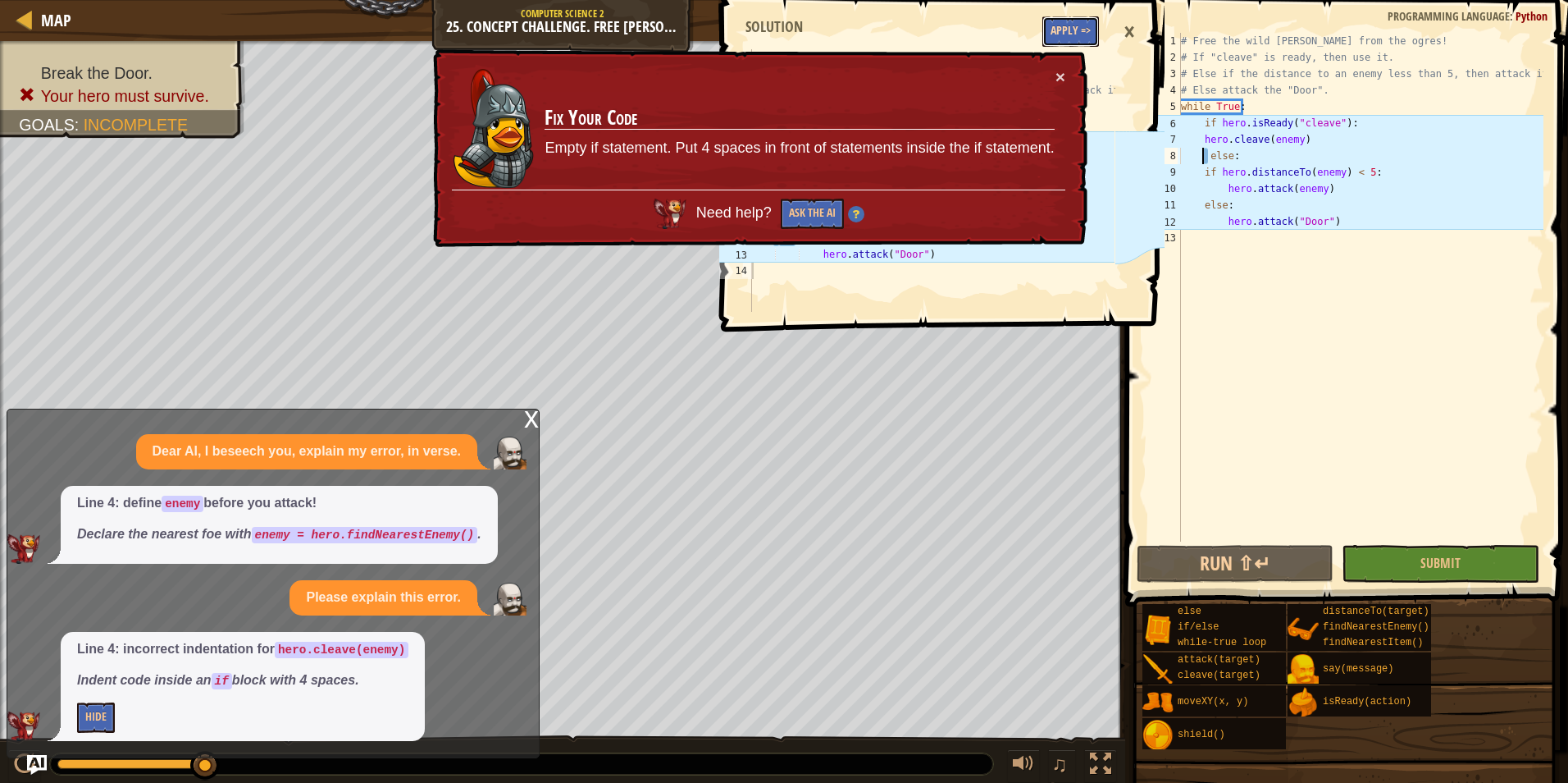
click at [1075, 21] on button "Apply =>" at bounding box center [1071, 31] width 57 height 30
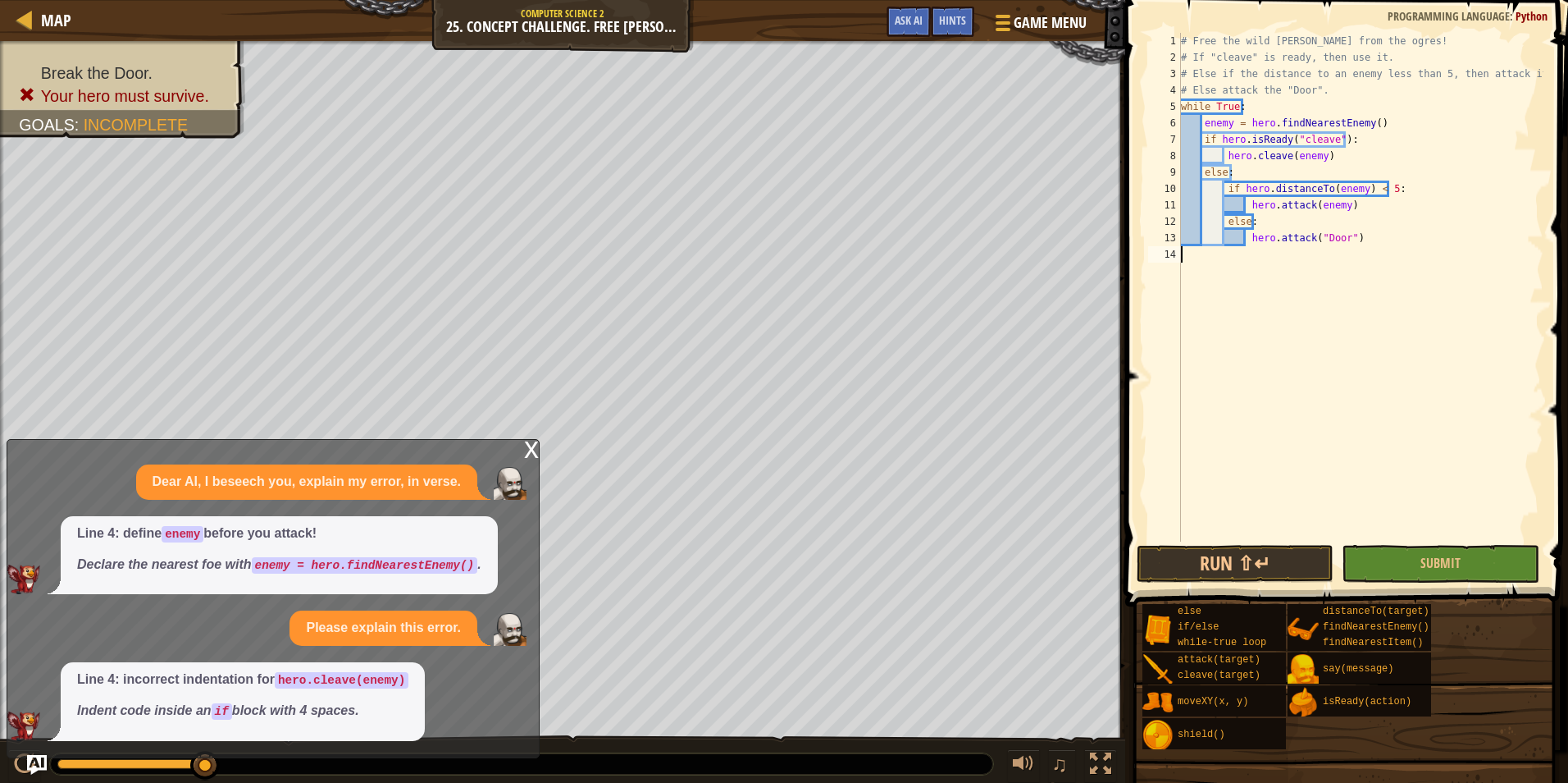
click at [1300, 270] on div "# Free the wild [PERSON_NAME] from the ogres! # If "cleave" is ready, then use …" at bounding box center [1360, 304] width 366 height 542
click at [1459, 559] on span "Submit" at bounding box center [1441, 563] width 40 height 18
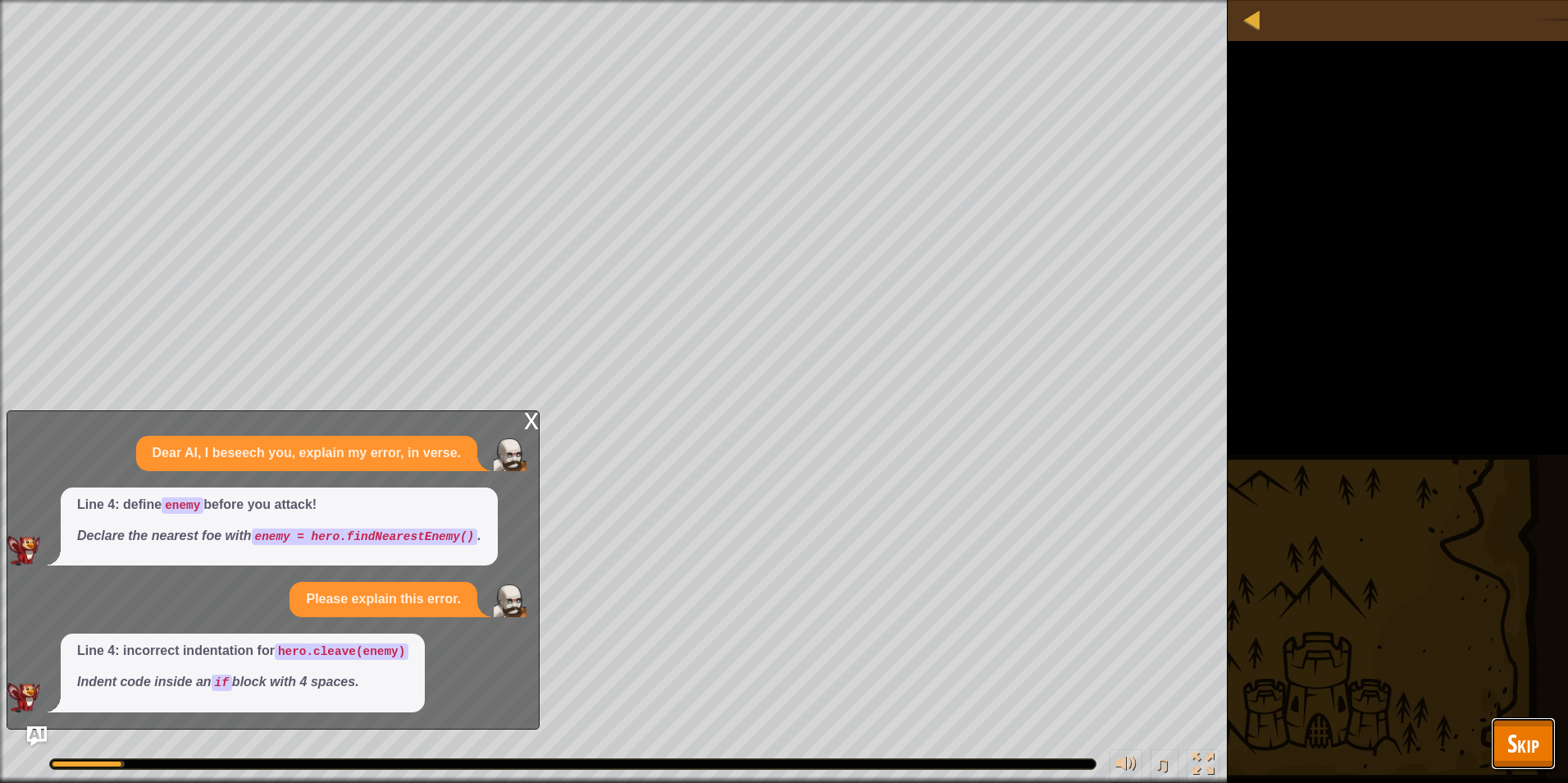
click at [1528, 725] on button "Skip" at bounding box center [1523, 743] width 65 height 52
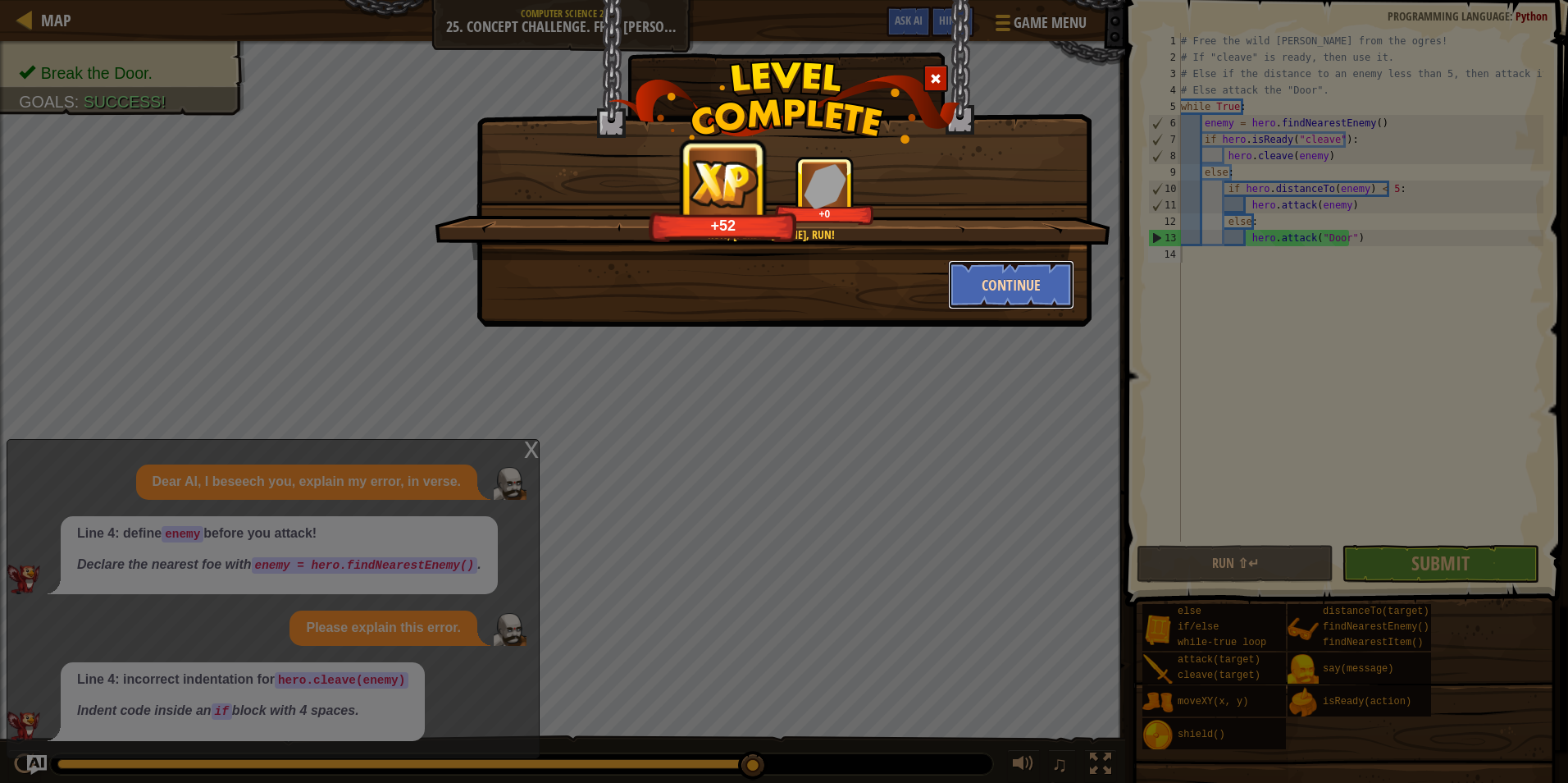
click at [1006, 293] on button "Continue" at bounding box center [1011, 284] width 127 height 49
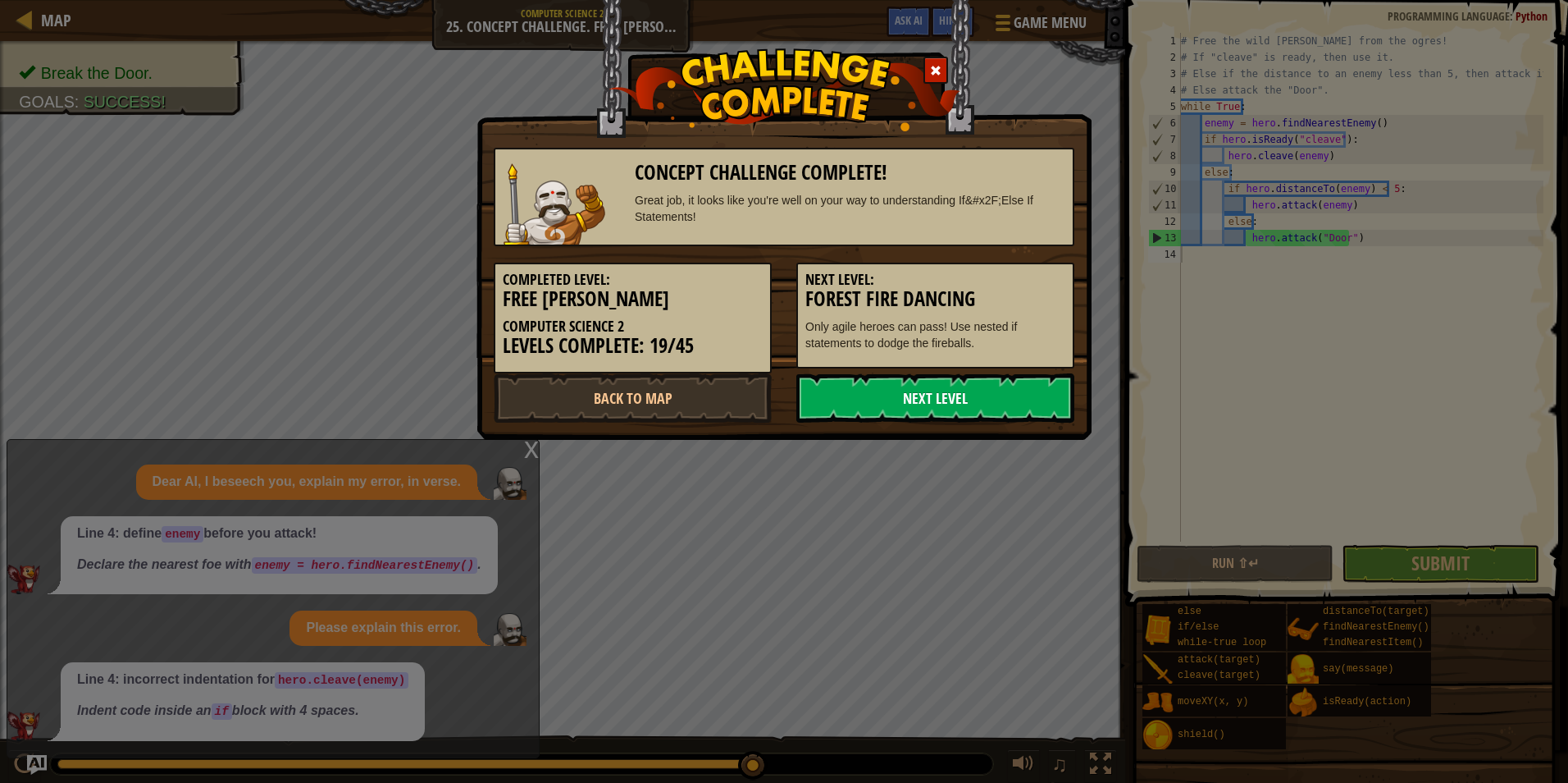
click at [1010, 405] on link "Next Level" at bounding box center [935, 398] width 278 height 49
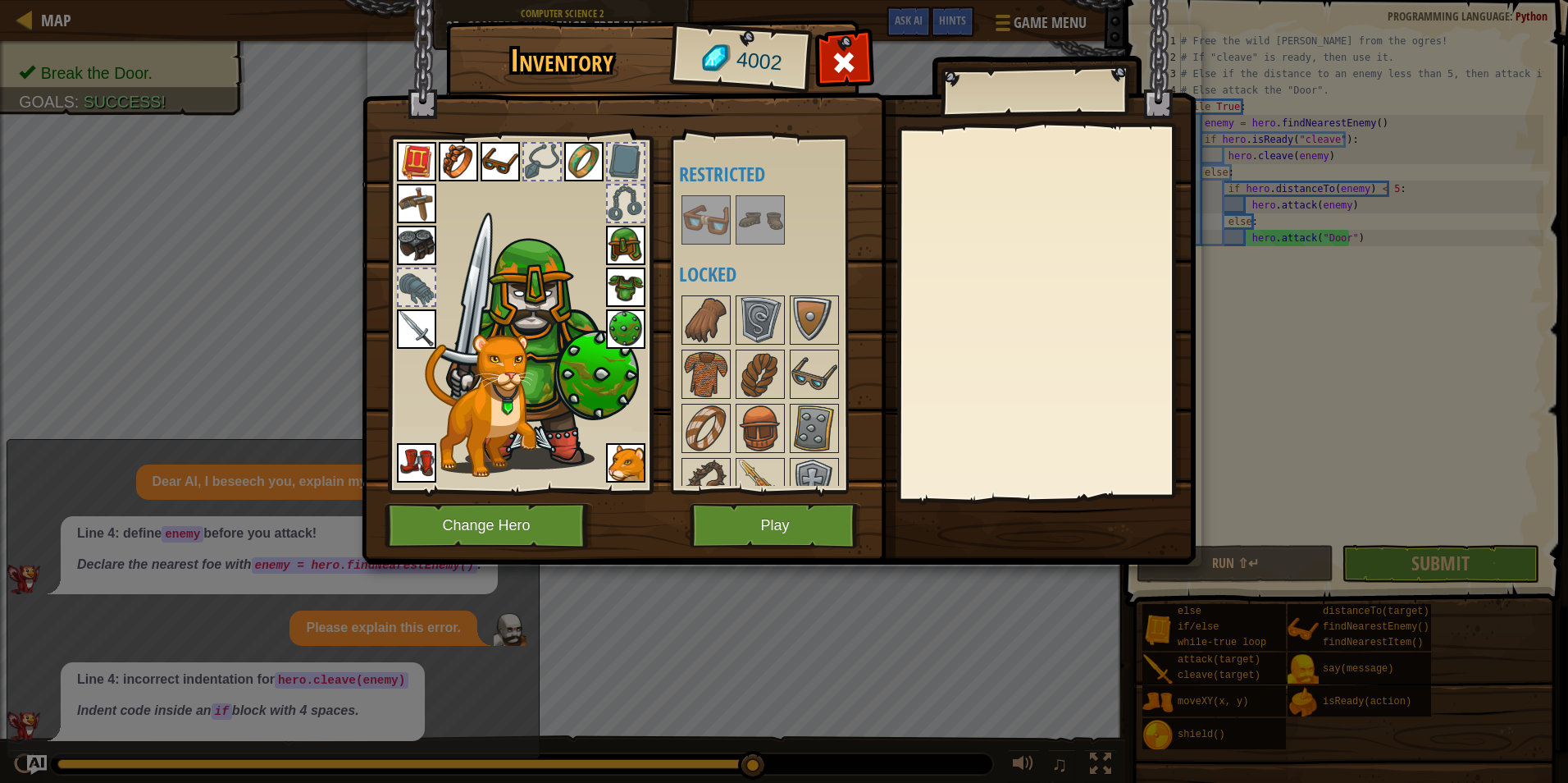
scroll to position [0, 0]
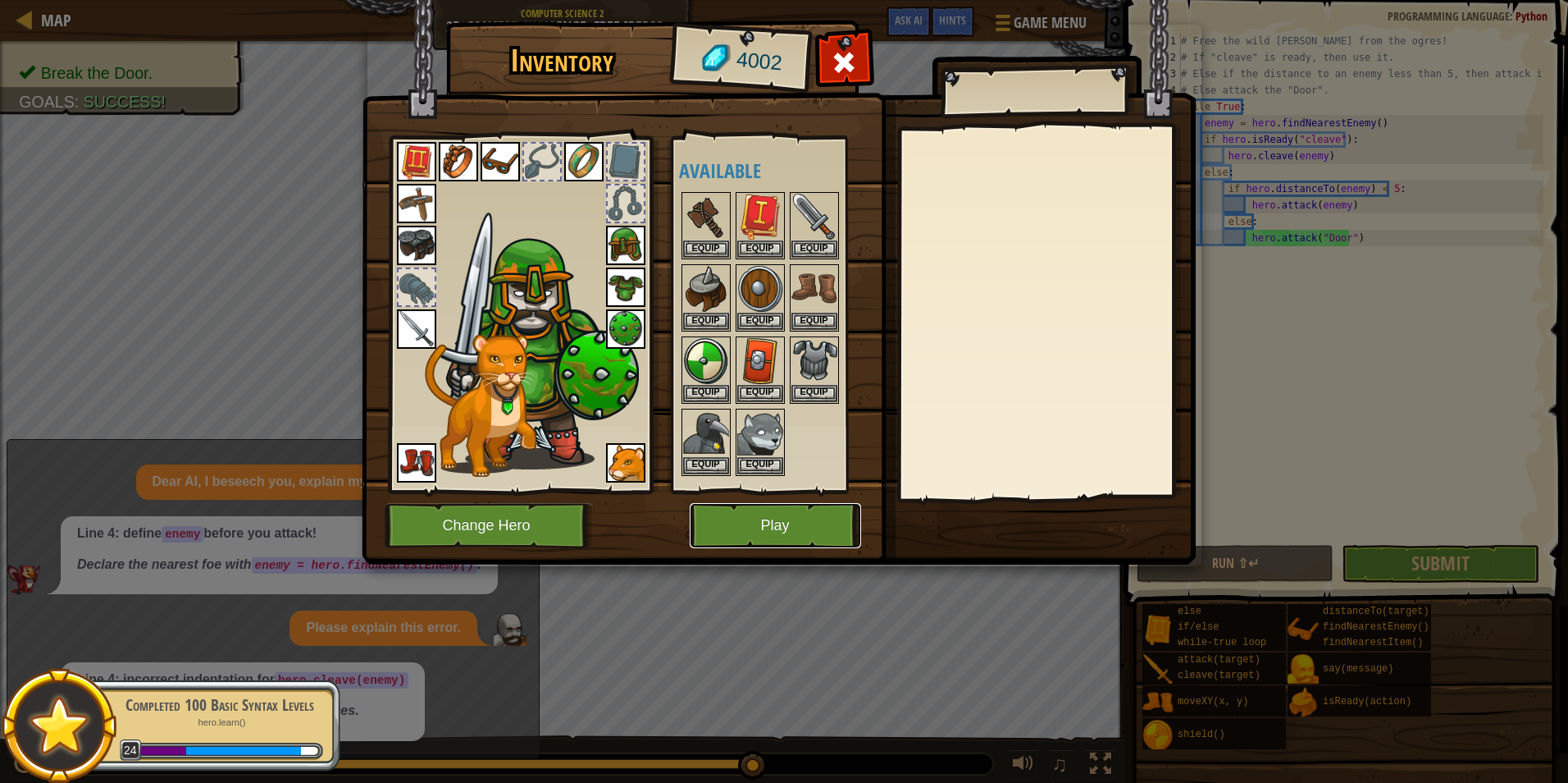
click at [818, 516] on button "Play" at bounding box center [776, 525] width 172 height 45
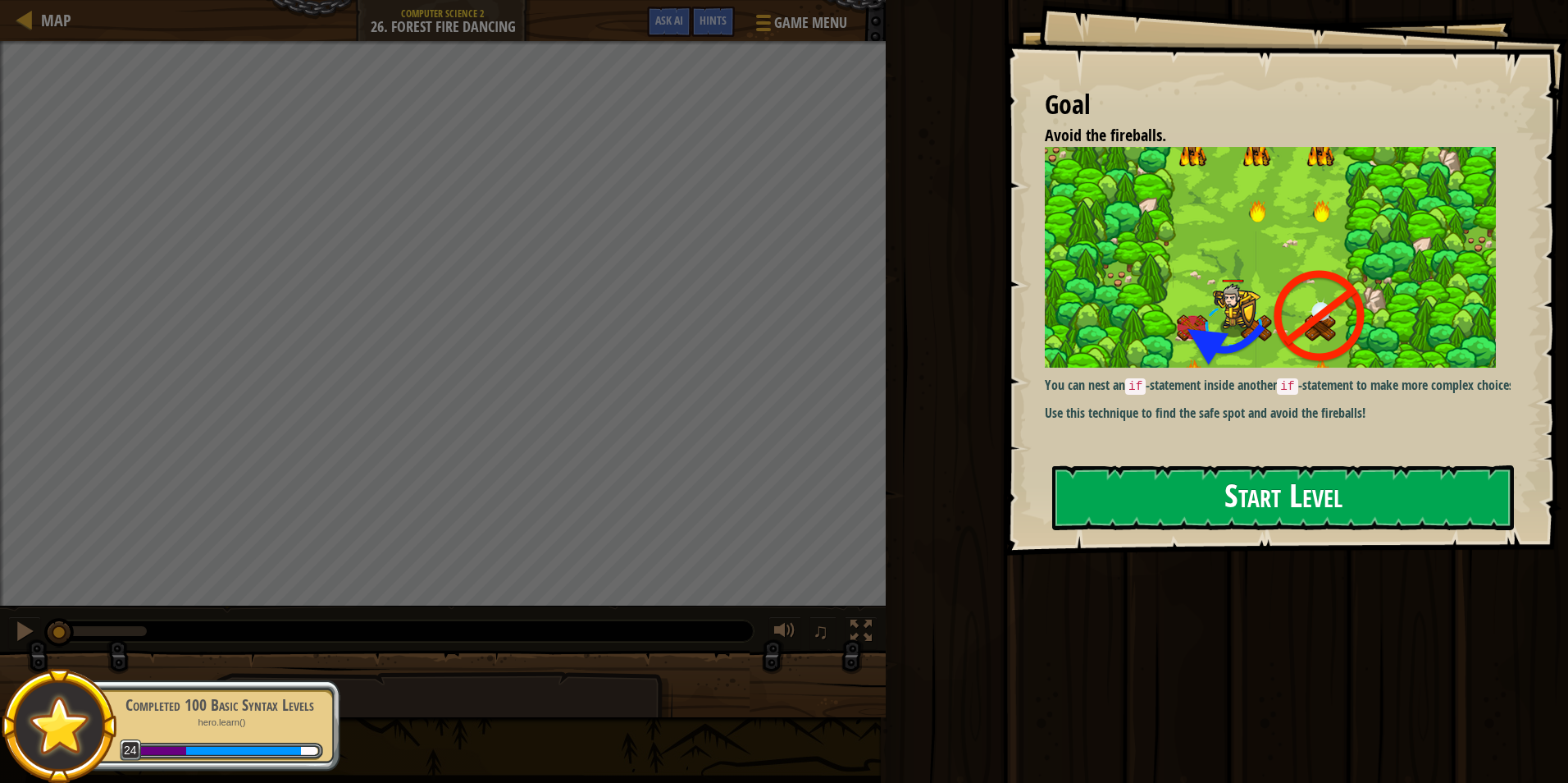
click at [1223, 395] on div "Goal Avoid the fireballs. You can nest an if -statement inside another if -stat…" at bounding box center [1285, 277] width 564 height 555
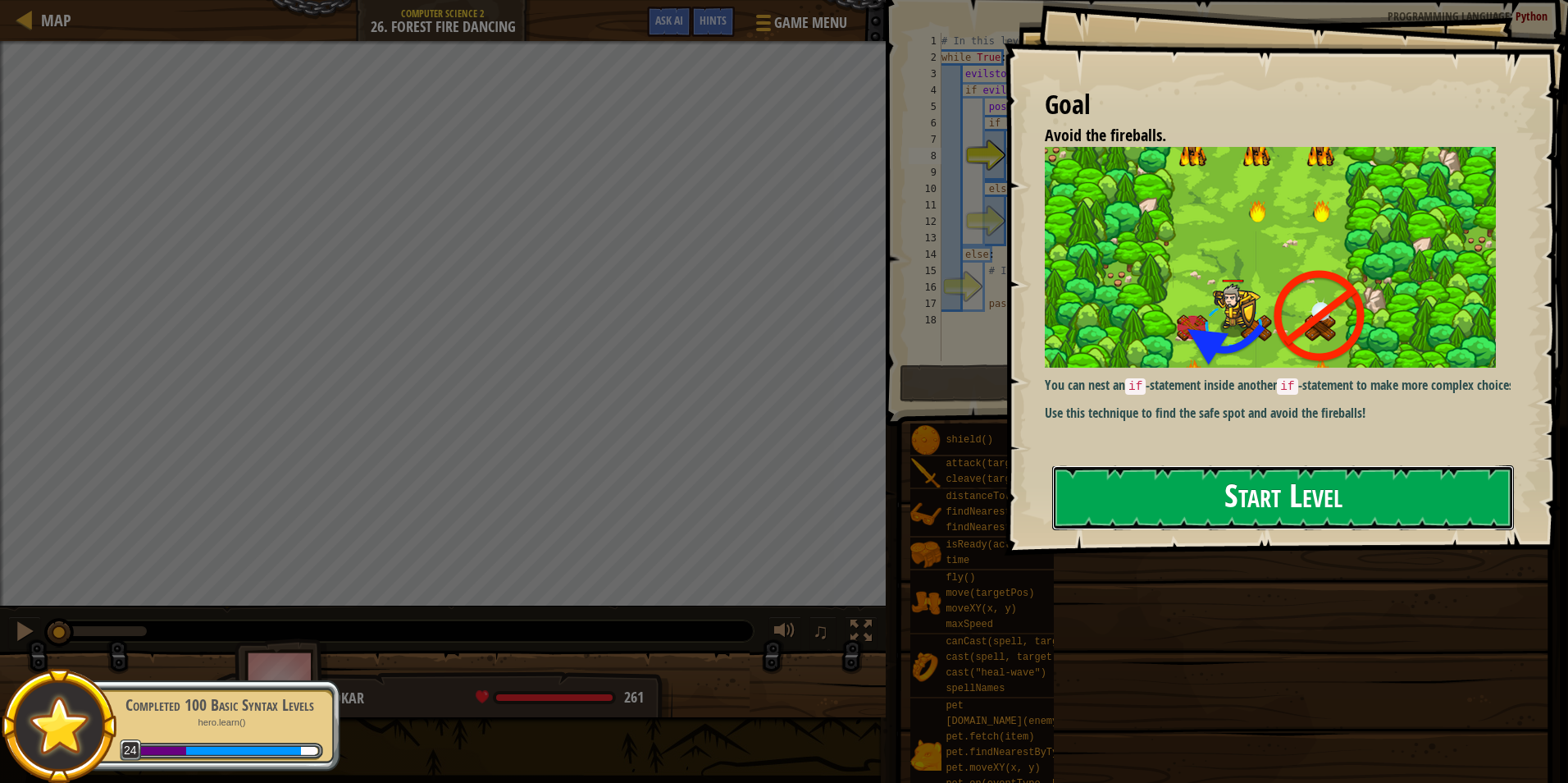
click at [1136, 513] on button "Start Level" at bounding box center [1283, 498] width 462 height 65
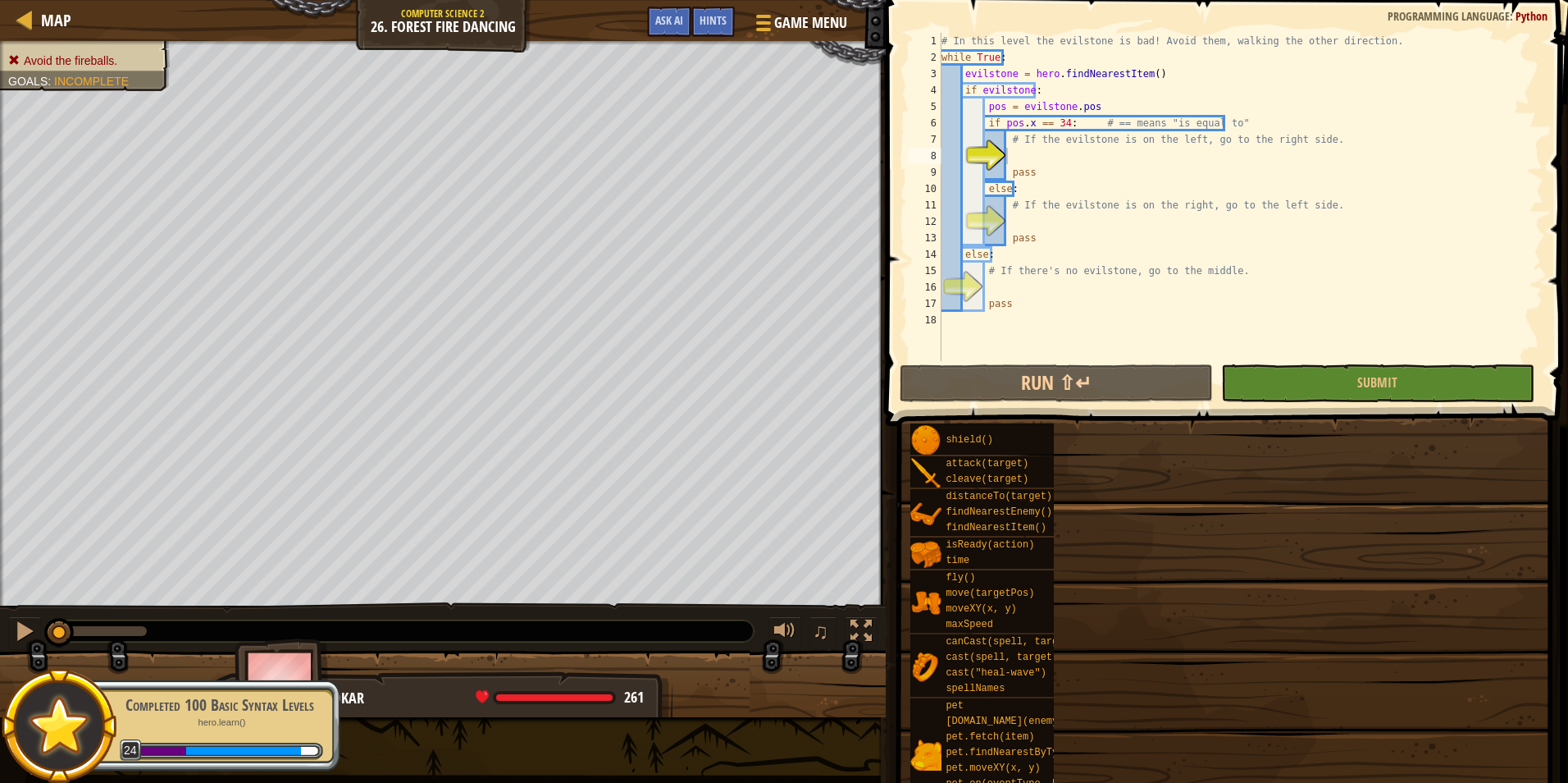
click at [1017, 156] on div "Map Computer Science 2 26. Forest Fire Dancing Game Menu Done Hints Ask AI 1 הה…" at bounding box center [784, 392] width 1568 height 783
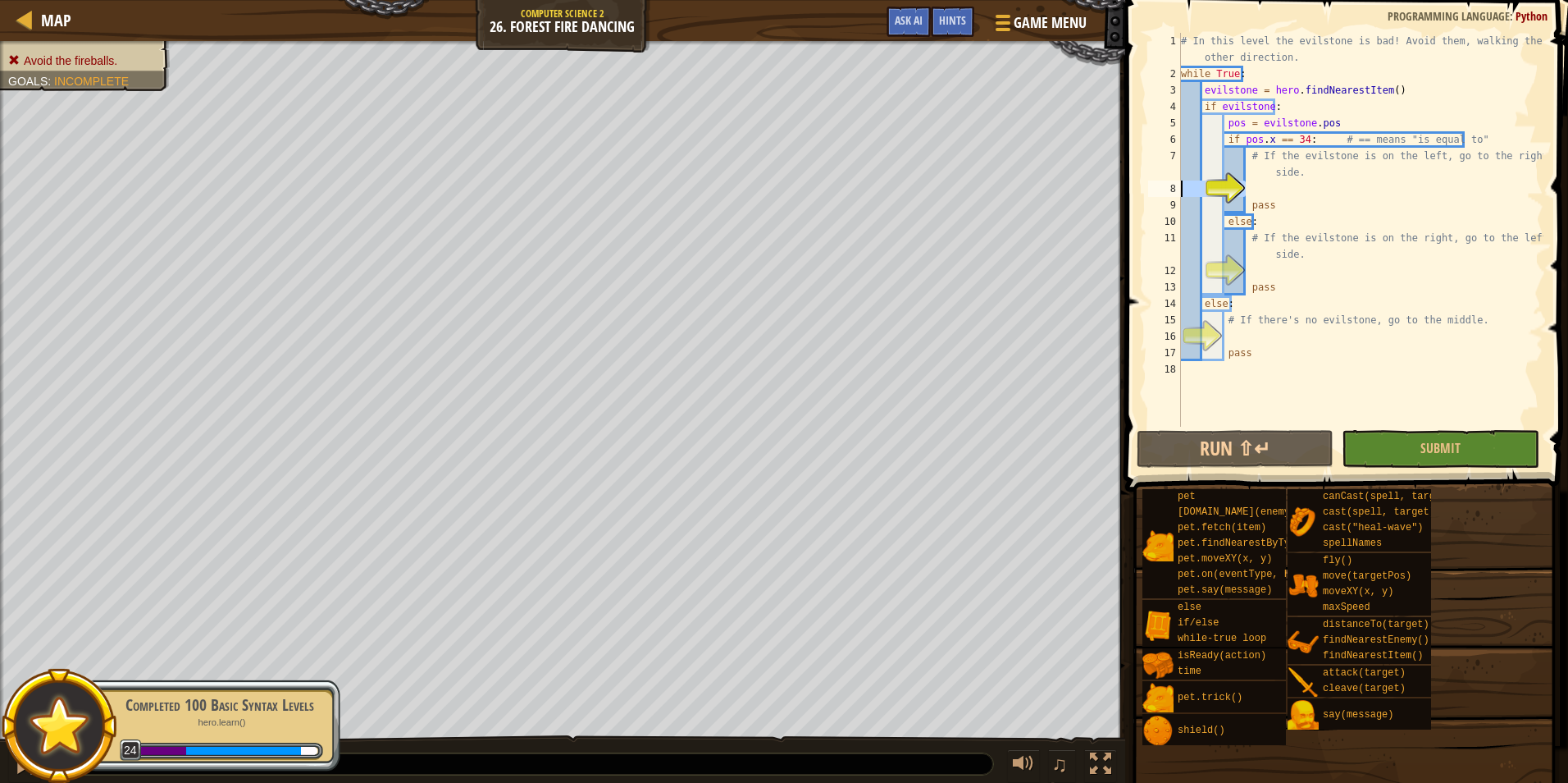
click at [1293, 193] on div "# In this level the evilstone is bad! Avoid them, walking the other direction. …" at bounding box center [1360, 230] width 366 height 394
click at [1287, 191] on div "# In this level the evilstone is bad! Avoid them, walking the other direction. …" at bounding box center [1360, 254] width 366 height 443
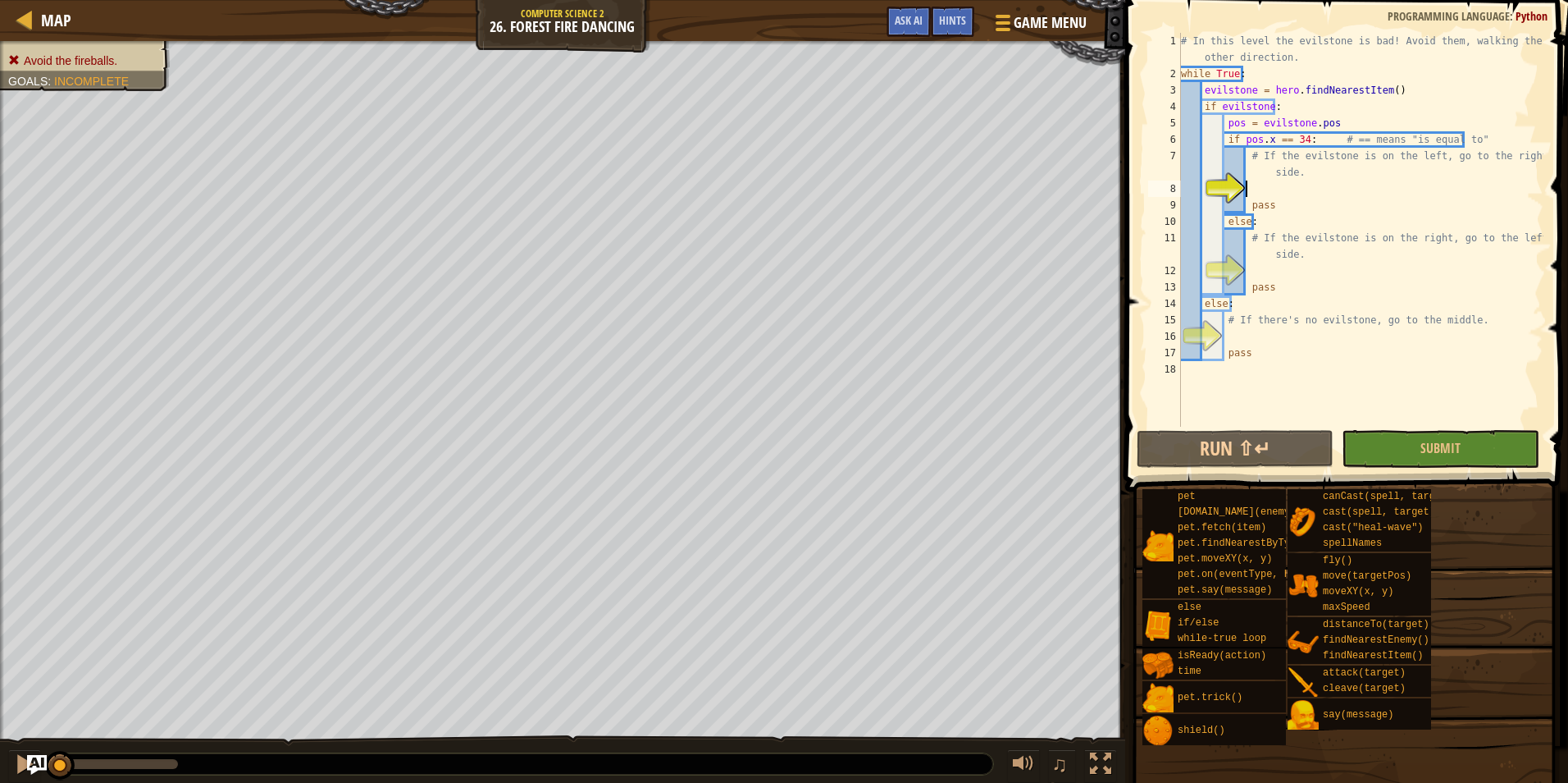
click at [1287, 191] on div "# In this level the evilstone is bad! Avoid them, walking the other direction. …" at bounding box center [1360, 254] width 366 height 443
click at [1302, 180] on div "# In this level the evilstone is bad! Avoid them, walking the other direction. …" at bounding box center [1360, 254] width 366 height 443
click at [1270, 182] on div "# In this level the evilstone is bad! Avoid them, walking the other direction. …" at bounding box center [1360, 254] width 366 height 443
click at [1272, 184] on div "# In this level the evilstone is bad! Avoid them, walking the other direction. …" at bounding box center [1360, 254] width 366 height 443
click at [1271, 184] on div "# In this level the evilstone is bad! Avoid them, walking the other direction. …" at bounding box center [1360, 254] width 366 height 443
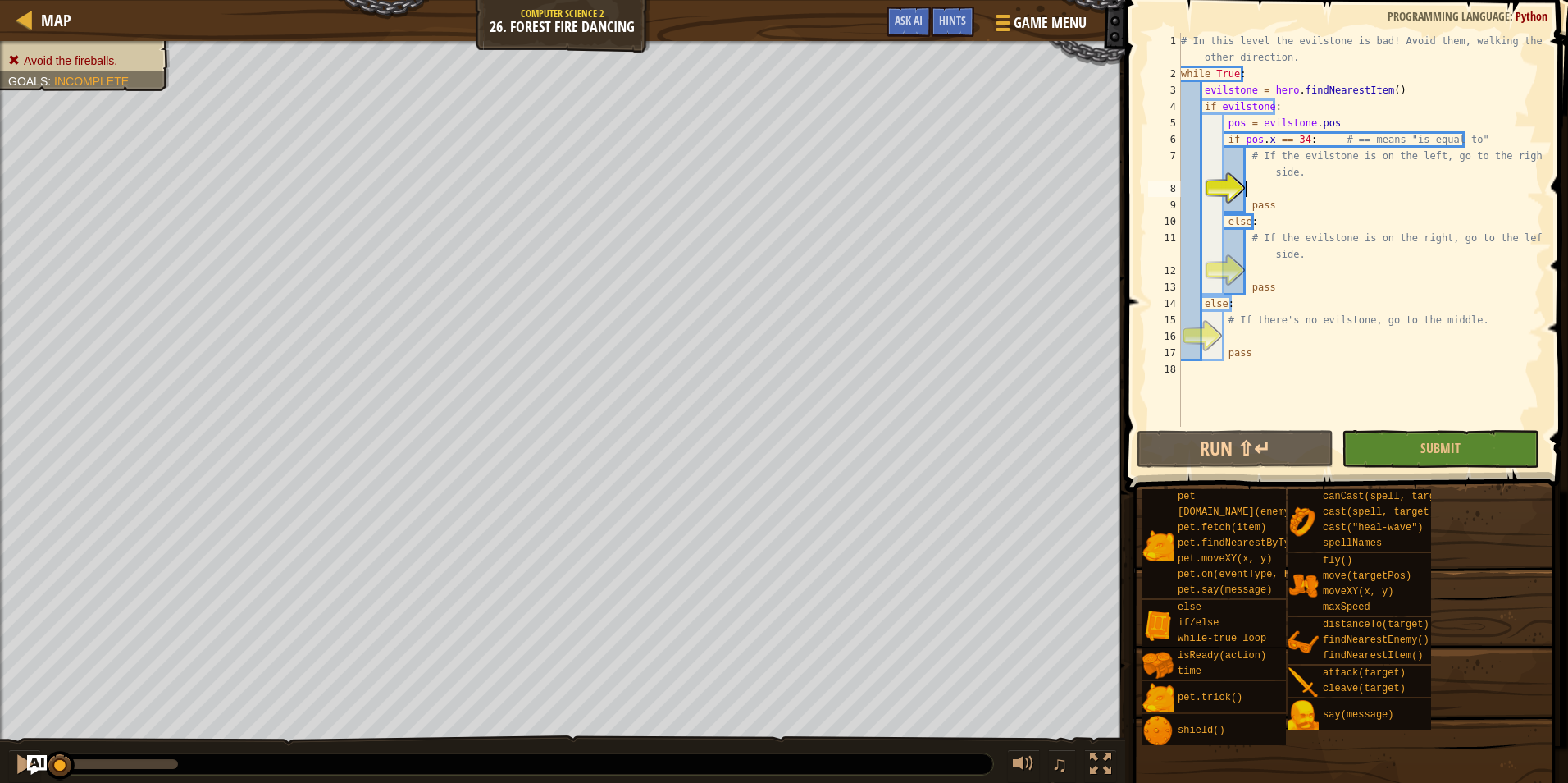
scroll to position [7, 5]
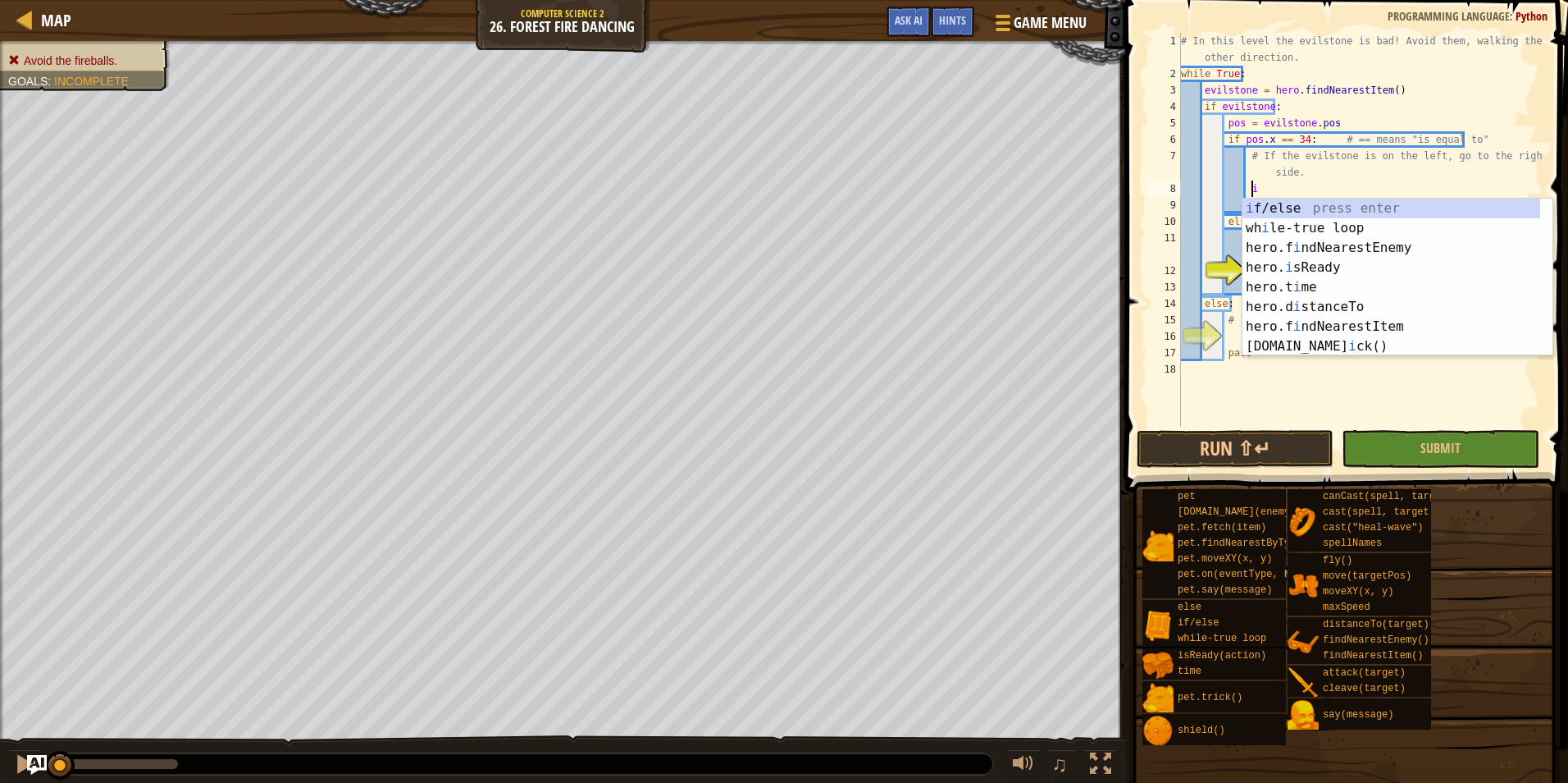
click at [1330, 193] on div "# In this level the evilstone is bad! Avoid them, walking the other direction. …" at bounding box center [1360, 254] width 366 height 443
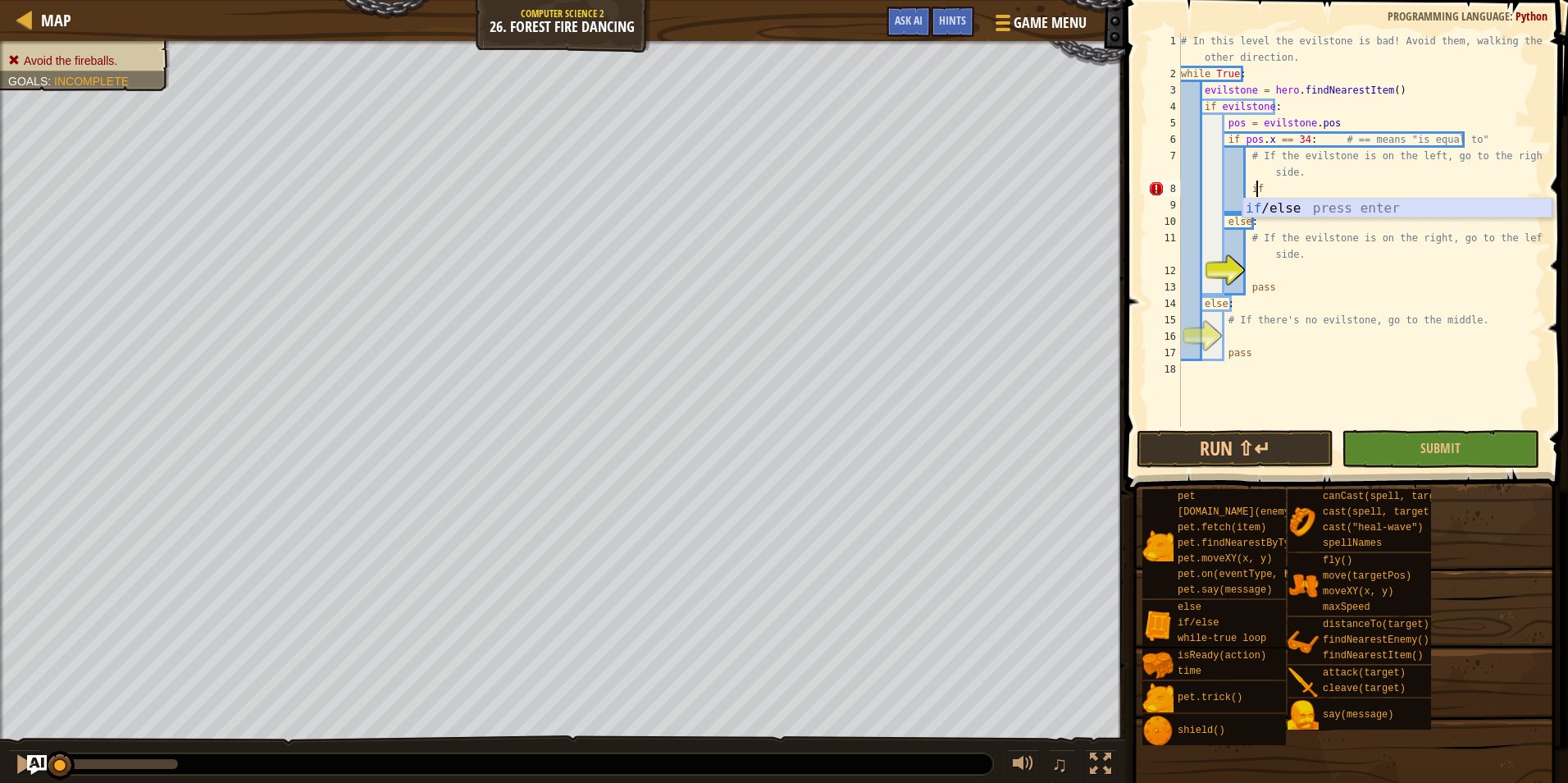
click at [1279, 210] on div "if /else press enter" at bounding box center [1397, 228] width 310 height 59
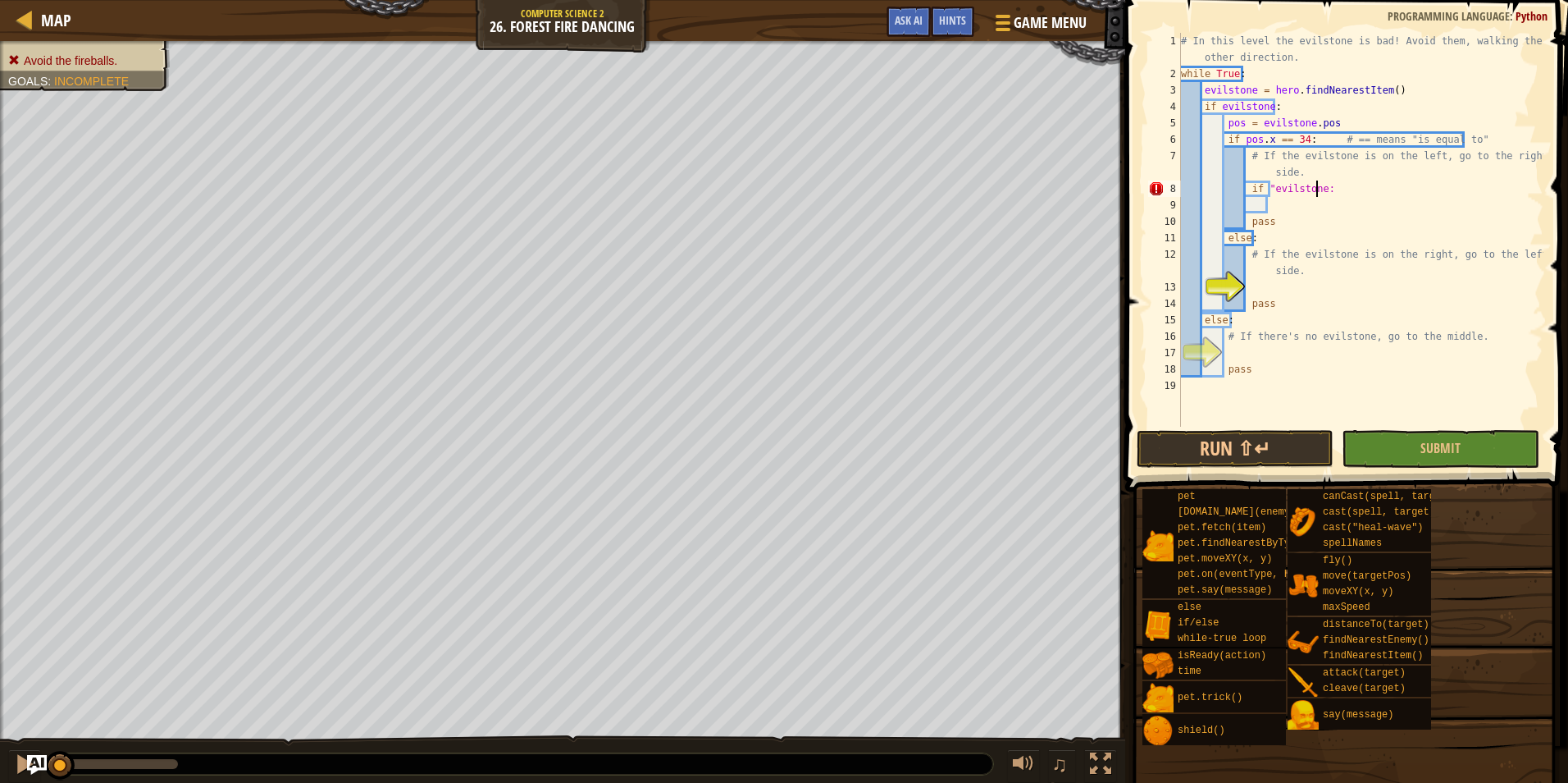
scroll to position [7, 11]
click at [1283, 215] on div "# In this level the evilstone is bad! Avoid them, walking the other direction. …" at bounding box center [1360, 254] width 366 height 443
type textarea "pass"
click at [1287, 204] on div "# In this level the evilstone is bad! Avoid them, walking the other direction. …" at bounding box center [1360, 254] width 366 height 443
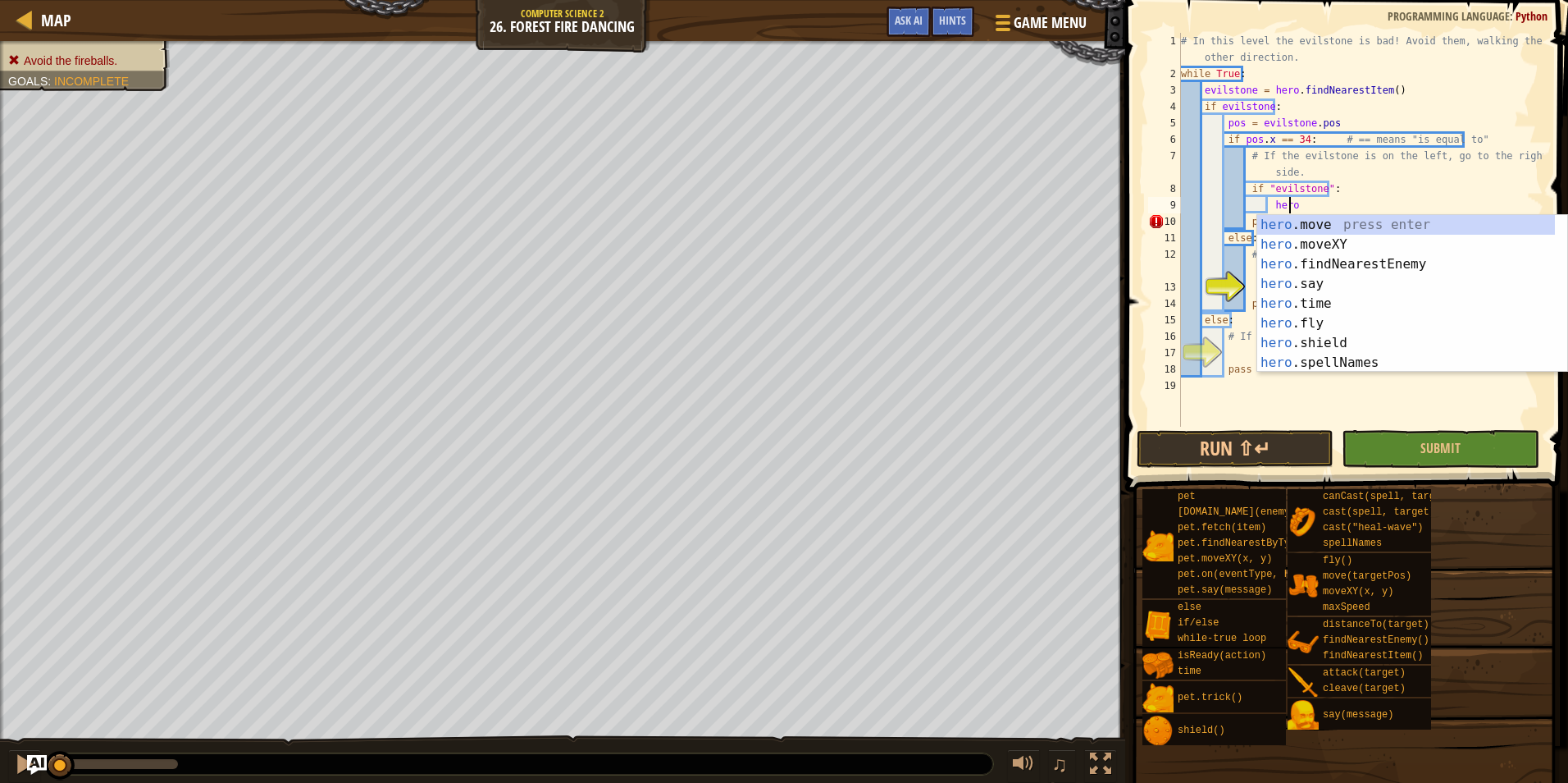
scroll to position [7, 8]
click at [1337, 240] on div "hero. move press enter hero. moveXY press enter hero. findNearestEnemy press en…" at bounding box center [1406, 313] width 298 height 197
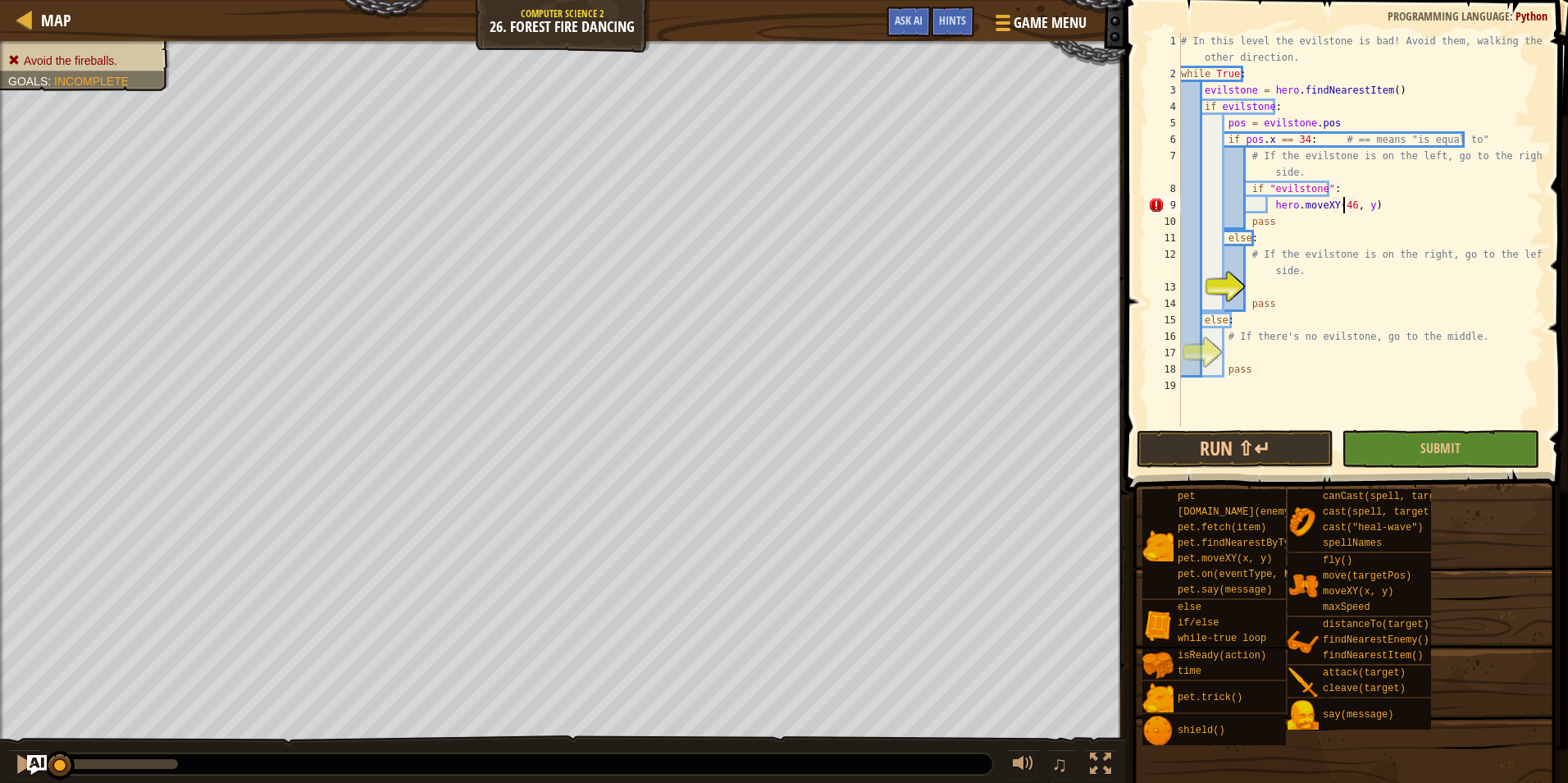
scroll to position [7, 13]
type textarea "hero.moveXY(46, 22)"
click at [1268, 280] on div "# In this level the evilstone is bad! Avoid them, walking the other direction. …" at bounding box center [1360, 254] width 366 height 443
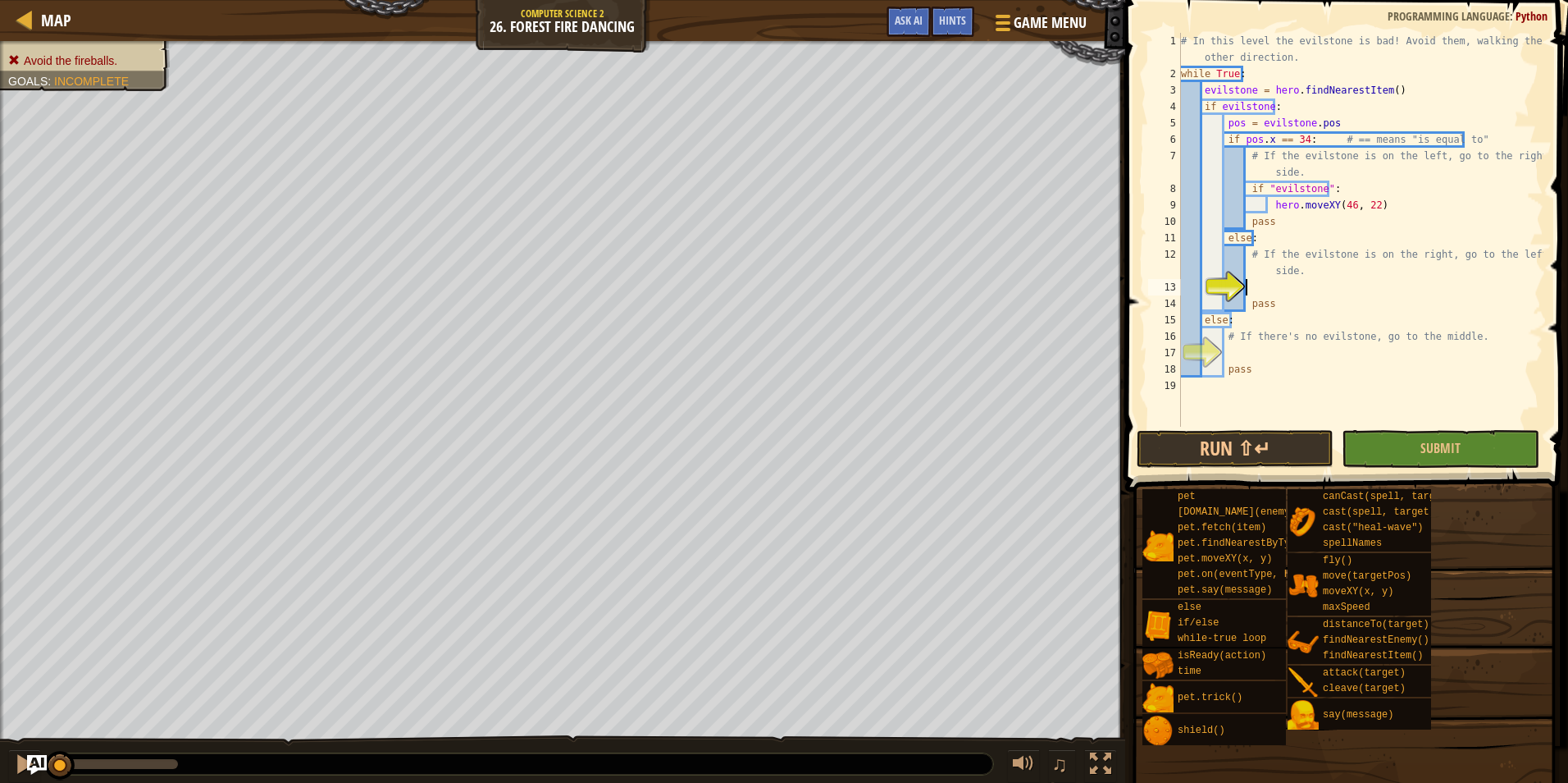
click at [1273, 361] on div "# In this level the evilstone is bad! Avoid them, walking the other direction. …" at bounding box center [1360, 254] width 366 height 443
type textarea "pass"
click at [1274, 345] on div "# In this level the evilstone is bad! Avoid them, walking the other direction. …" at bounding box center [1360, 254] width 366 height 443
click at [1391, 434] on button "Submit" at bounding box center [1440, 448] width 197 height 38
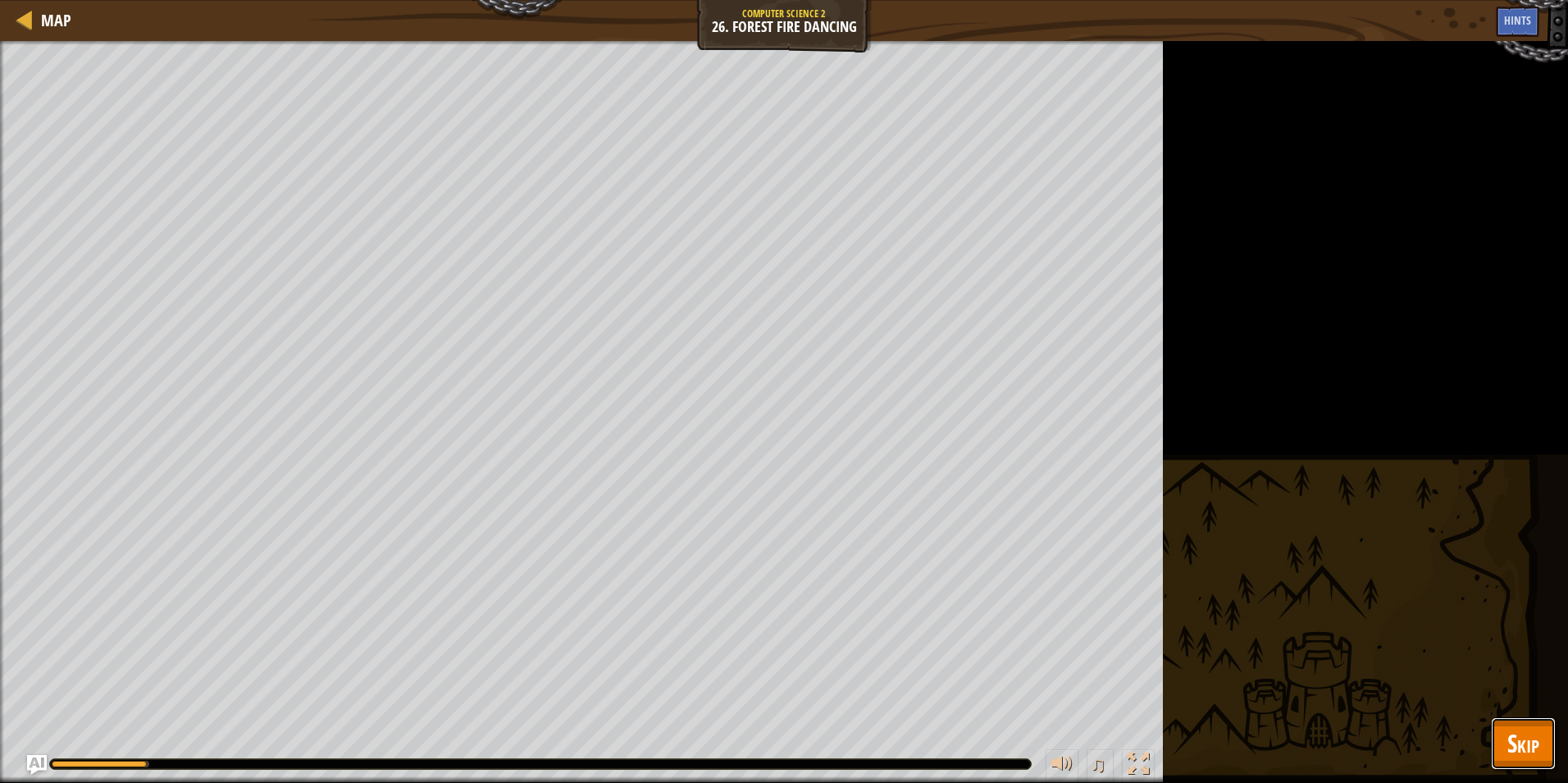
click at [1520, 737] on span "Skip" at bounding box center [1523, 743] width 32 height 34
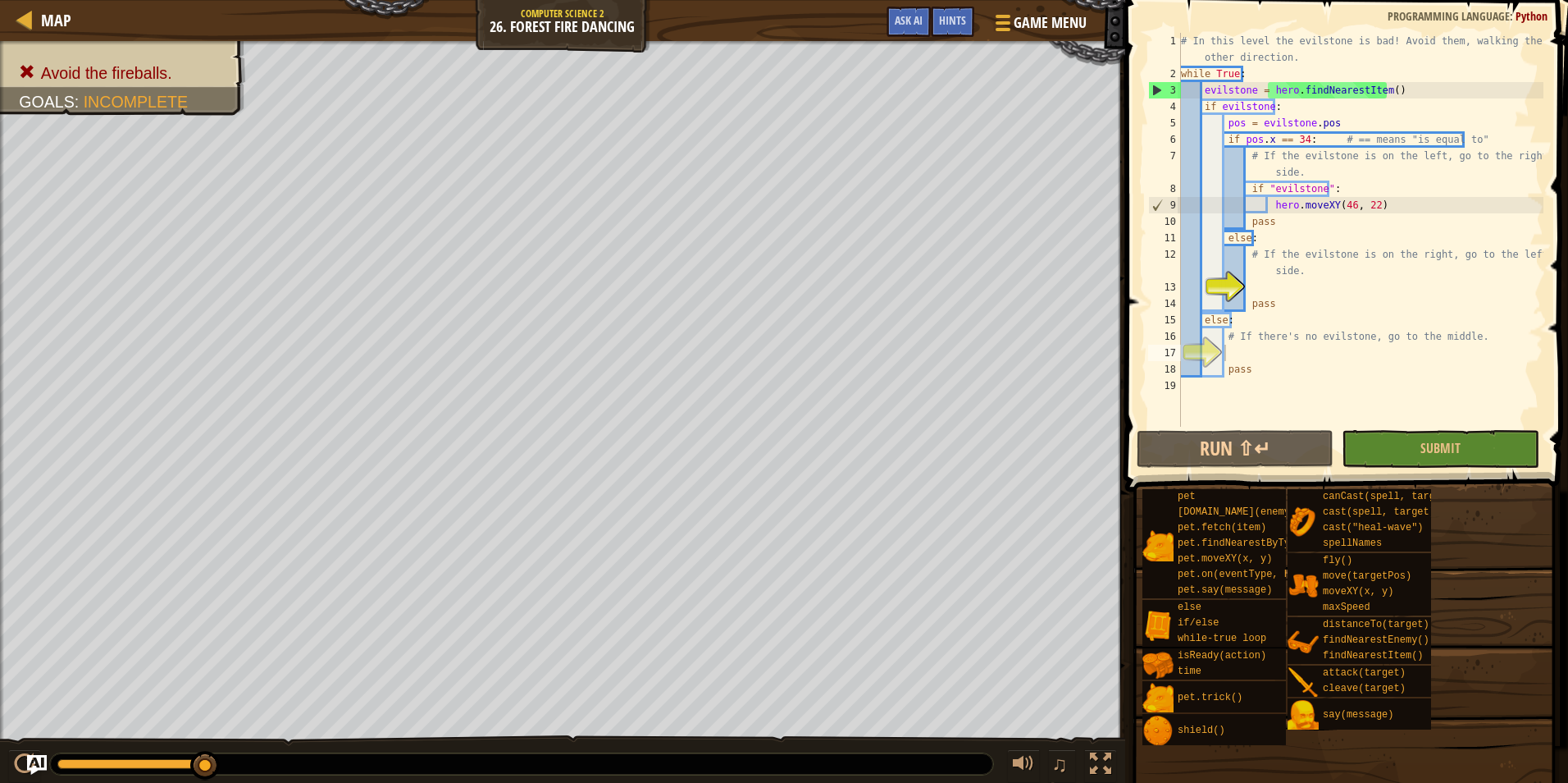
click at [1292, 284] on div "# In this level the evilstone is bad! Avoid them, walking the other direction. …" at bounding box center [1360, 254] width 366 height 443
drag, startPoint x: 1244, startPoint y: 186, endPoint x: 1359, endPoint y: 214, distance: 118.4
click at [1359, 214] on div "# In this level the evilstone is bad! Avoid them, walking the other direction. …" at bounding box center [1360, 254] width 366 height 443
click at [1357, 215] on div "# In this level the evilstone is bad! Avoid them, walking the other direction. …" at bounding box center [1360, 230] width 366 height 394
type textarea "pass"
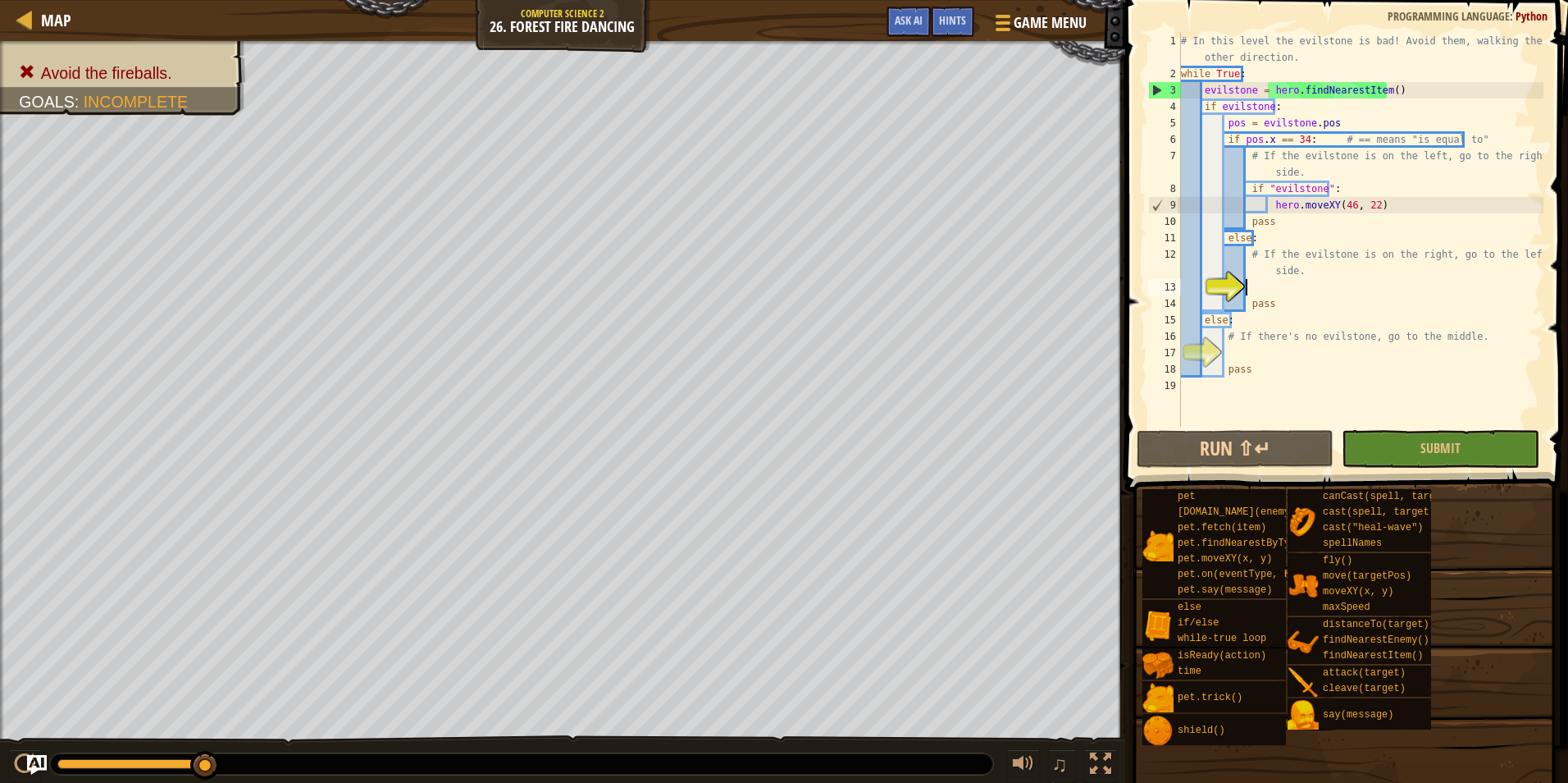
click at [1297, 284] on div "# In this level the evilstone is bad! Avoid them, walking the other direction. …" at bounding box center [1360, 254] width 366 height 443
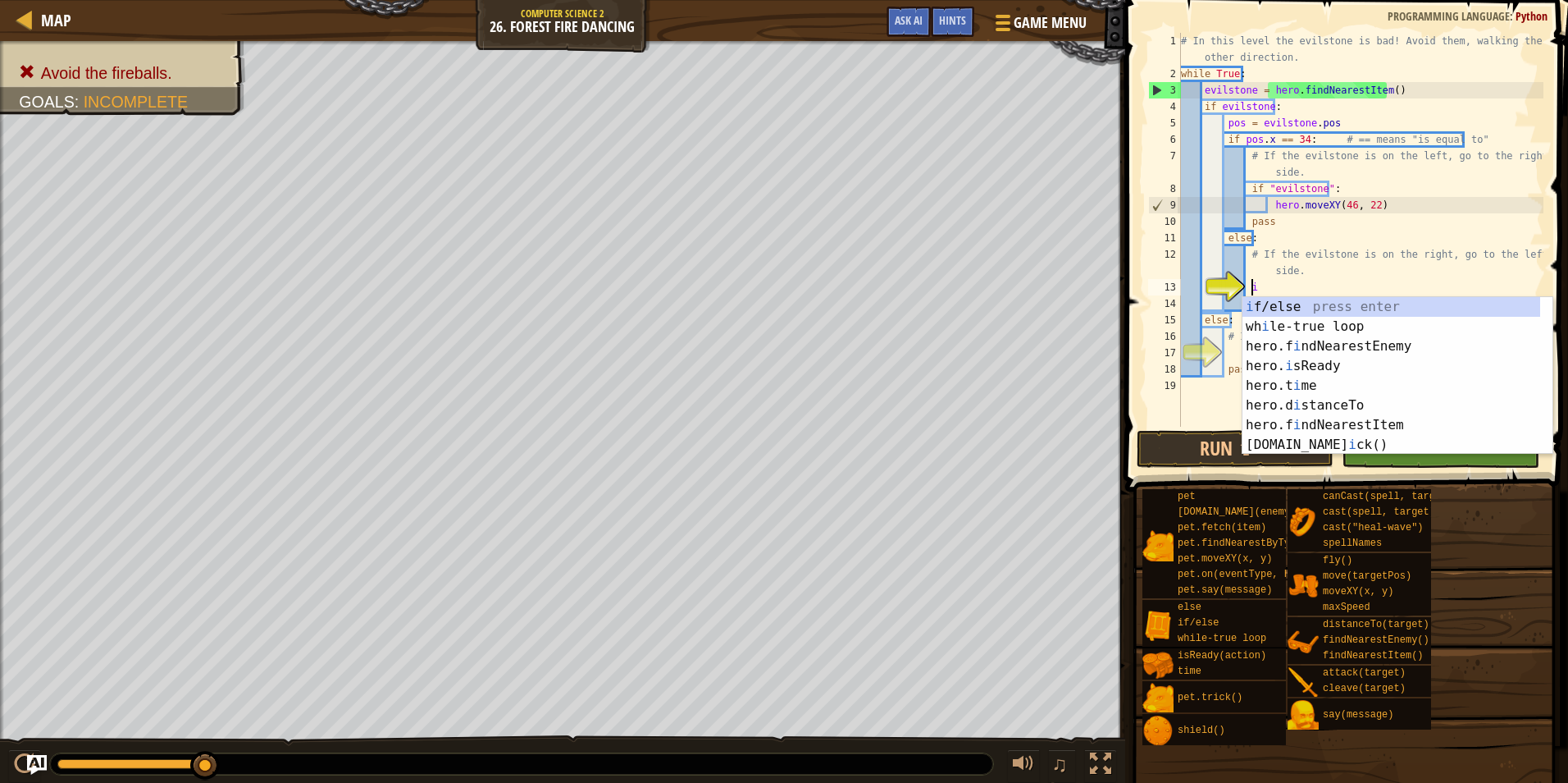
scroll to position [7, 5]
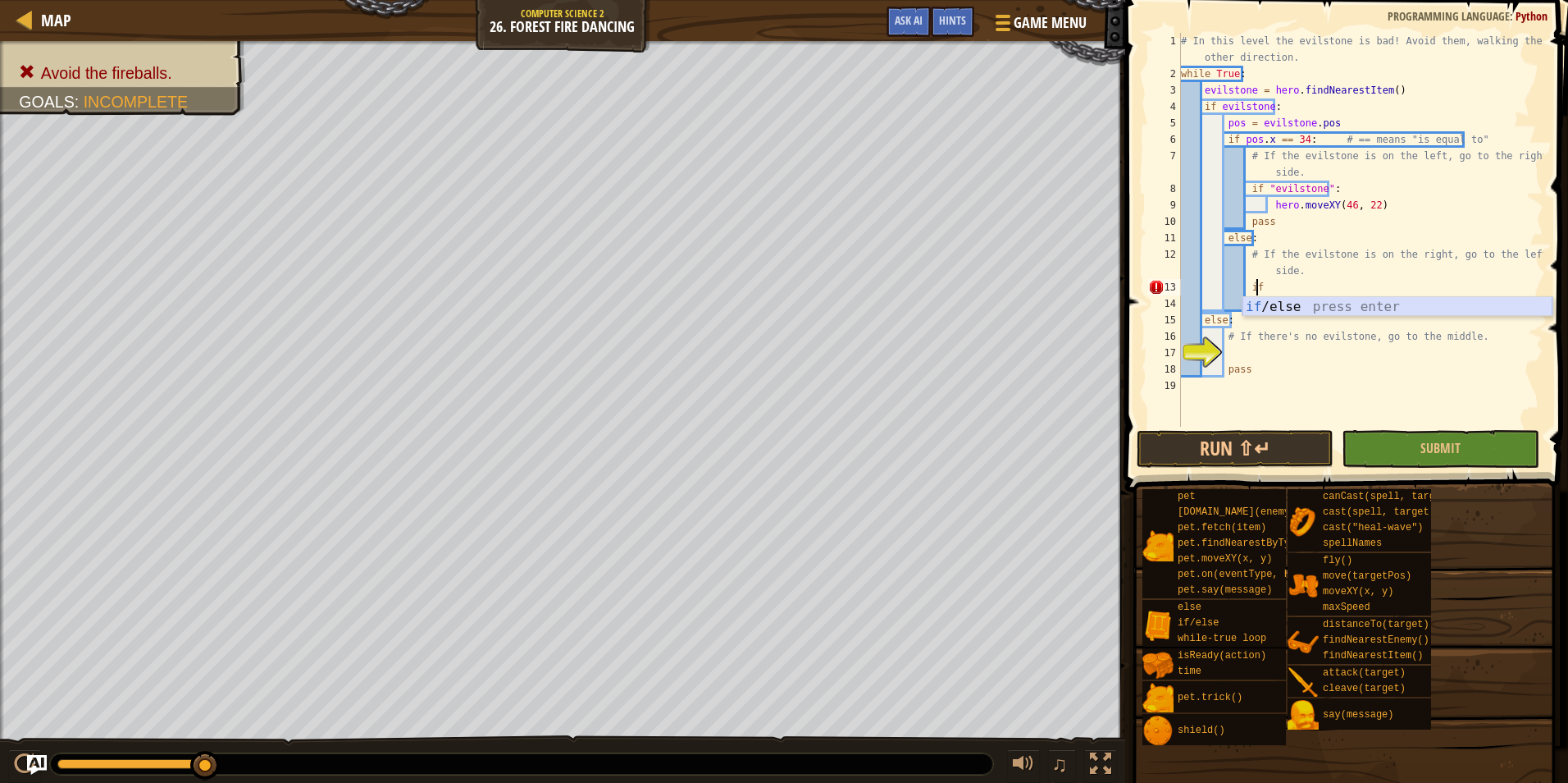
click at [1316, 303] on div "if /else press enter" at bounding box center [1397, 327] width 310 height 59
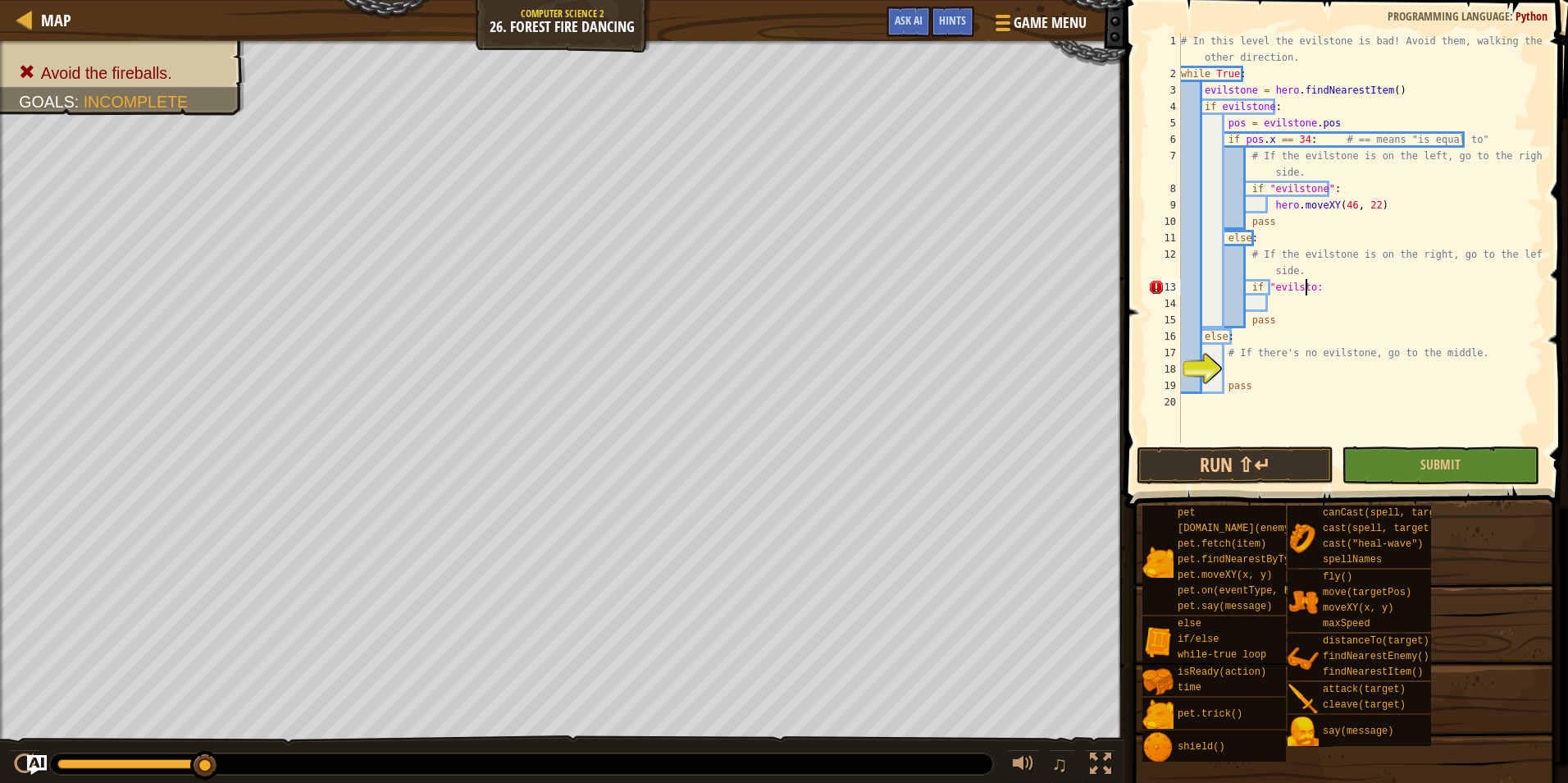
scroll to position [7, 11]
click at [1312, 284] on div "# In this level the evilstone is bad! Avoid them, walking the other direction. …" at bounding box center [1360, 263] width 366 height 459
click at [1313, 316] on div "# In this level the evilstone is bad! Avoid them, walking the other direction. …" at bounding box center [1360, 263] width 366 height 459
type textarea "pass"
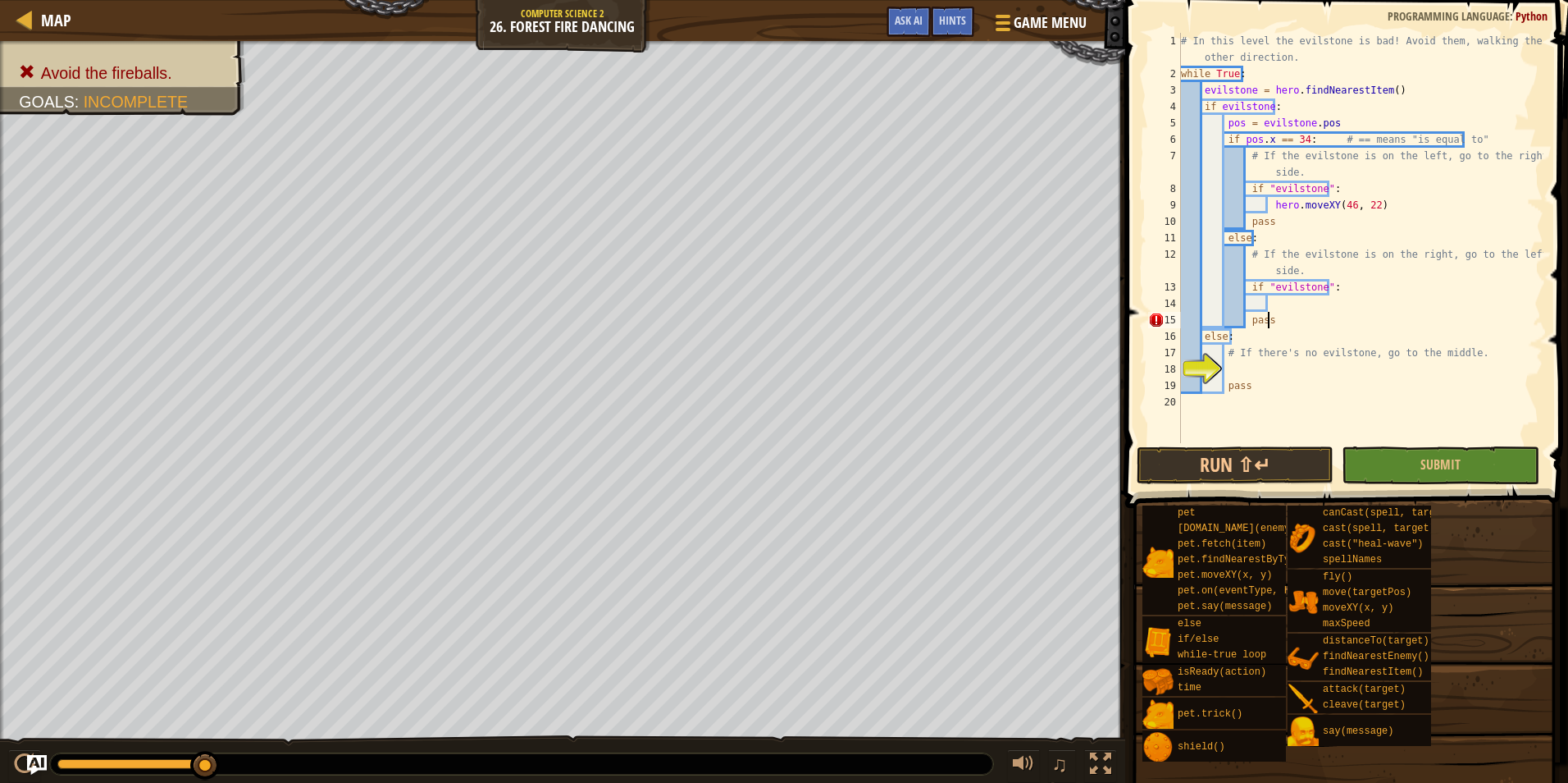
click at [1315, 306] on div "# In this level the evilstone is bad! Avoid them, walking the other direction. …" at bounding box center [1360, 263] width 366 height 459
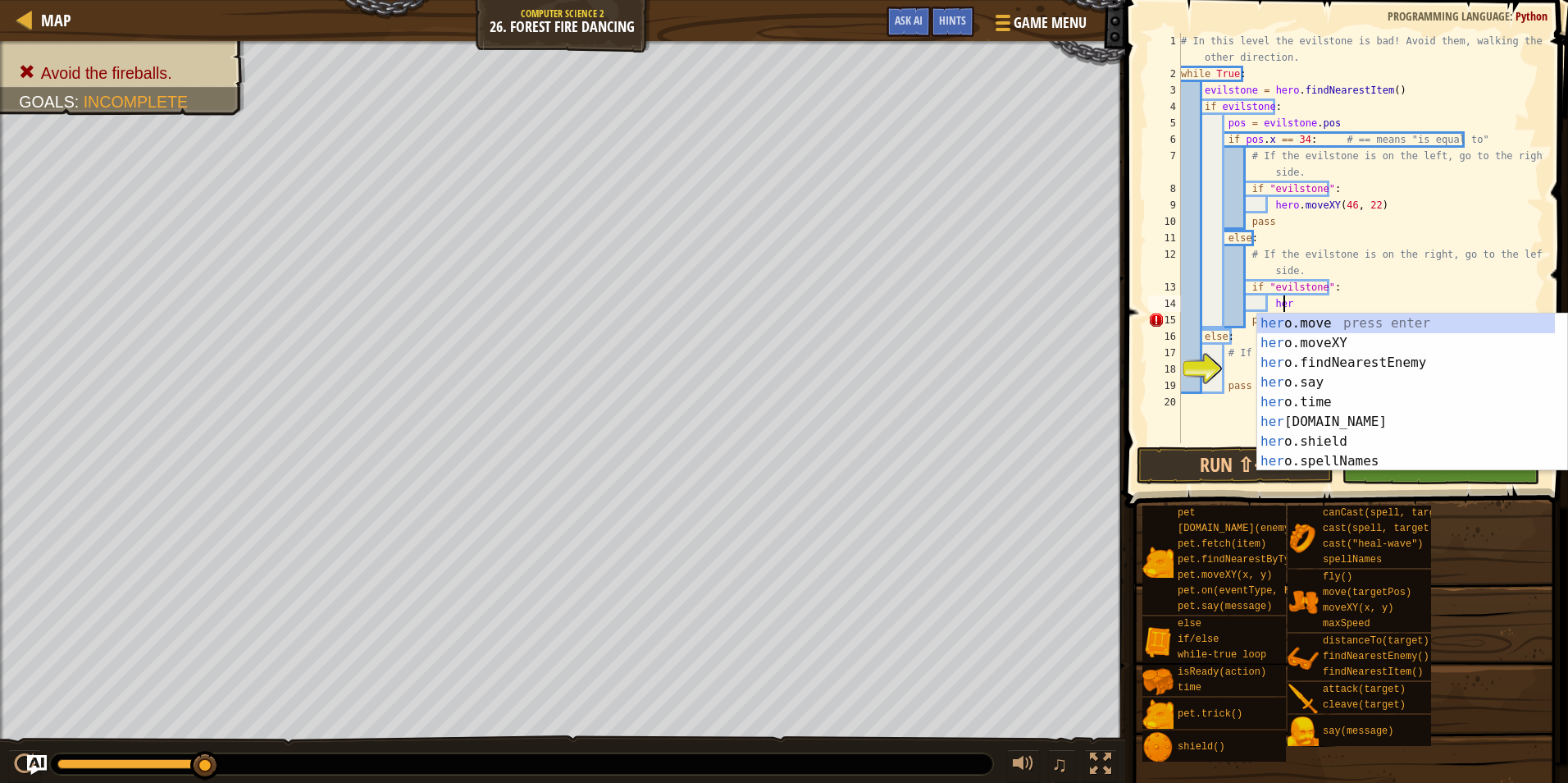
scroll to position [7, 8]
click at [1300, 322] on div "hero .move press enter hero .moveXY press enter hero .findNearestEnemy press en…" at bounding box center [1406, 412] width 298 height 197
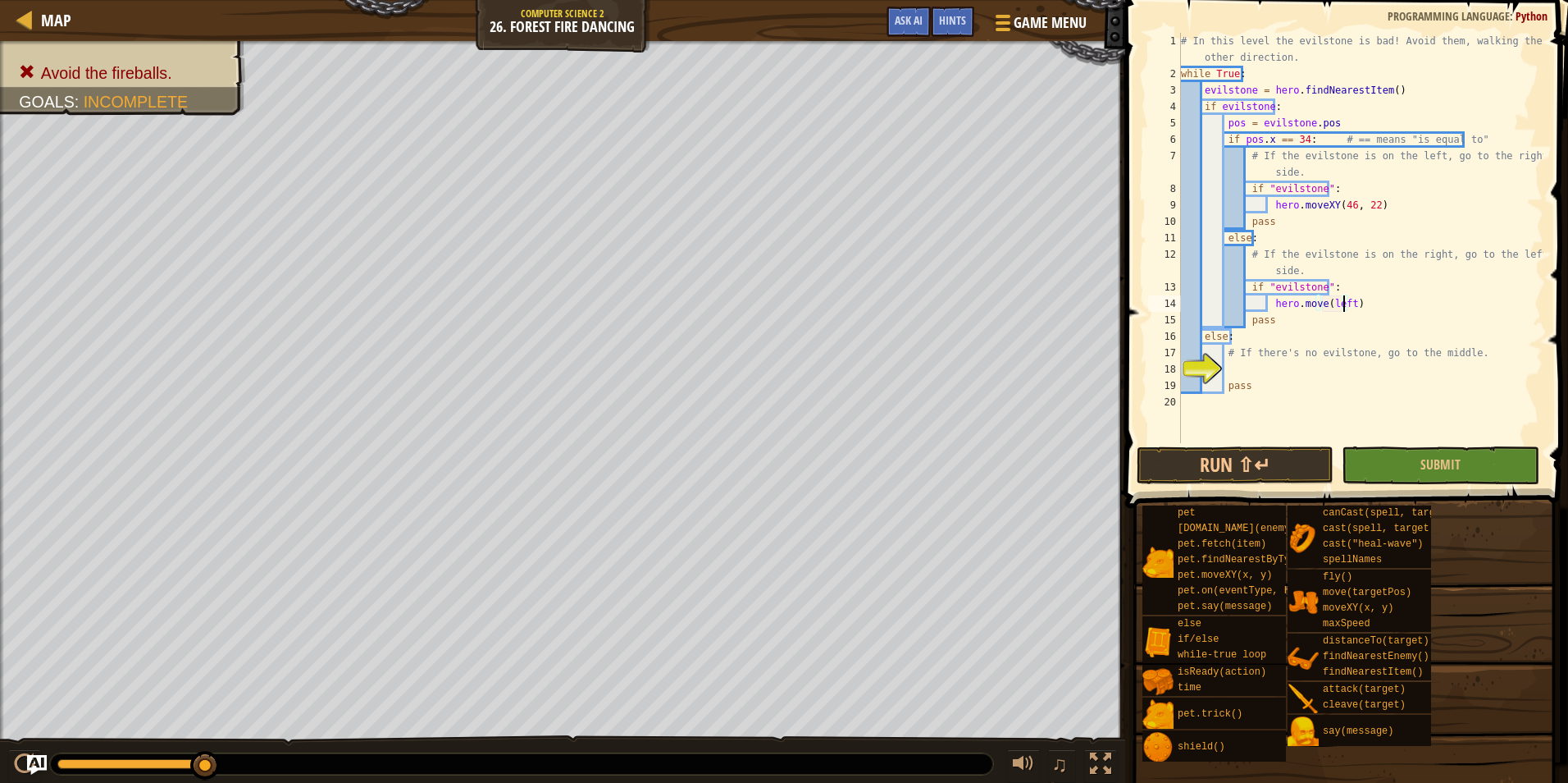
scroll to position [7, 13]
click at [1373, 203] on div "# In this level the evilstone is bad! Avoid them, walking the other direction. …" at bounding box center [1360, 263] width 366 height 459
click at [1394, 468] on button "Submit" at bounding box center [1440, 465] width 197 height 38
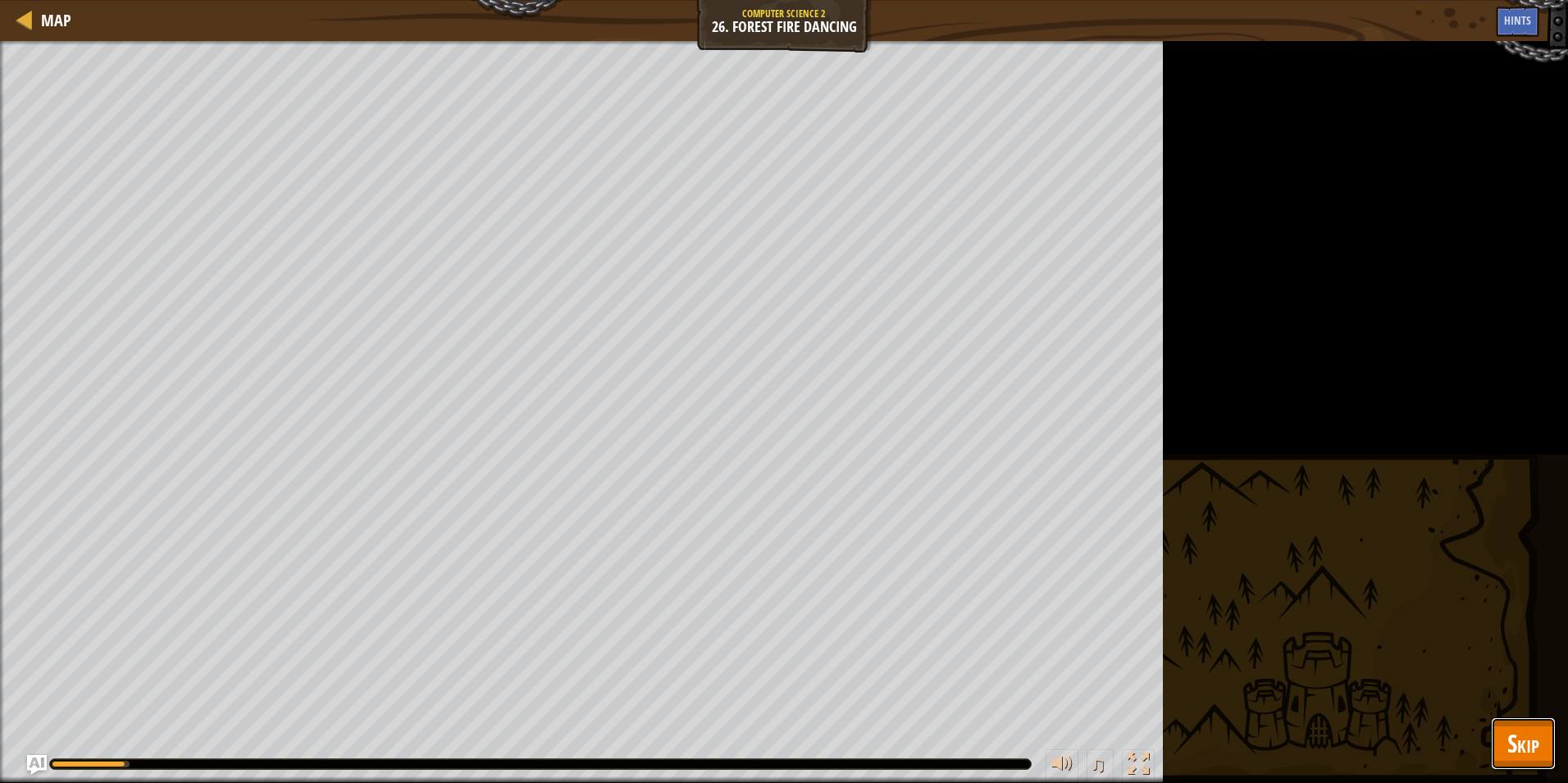
click at [1541, 734] on button "Skip" at bounding box center [1523, 743] width 65 height 52
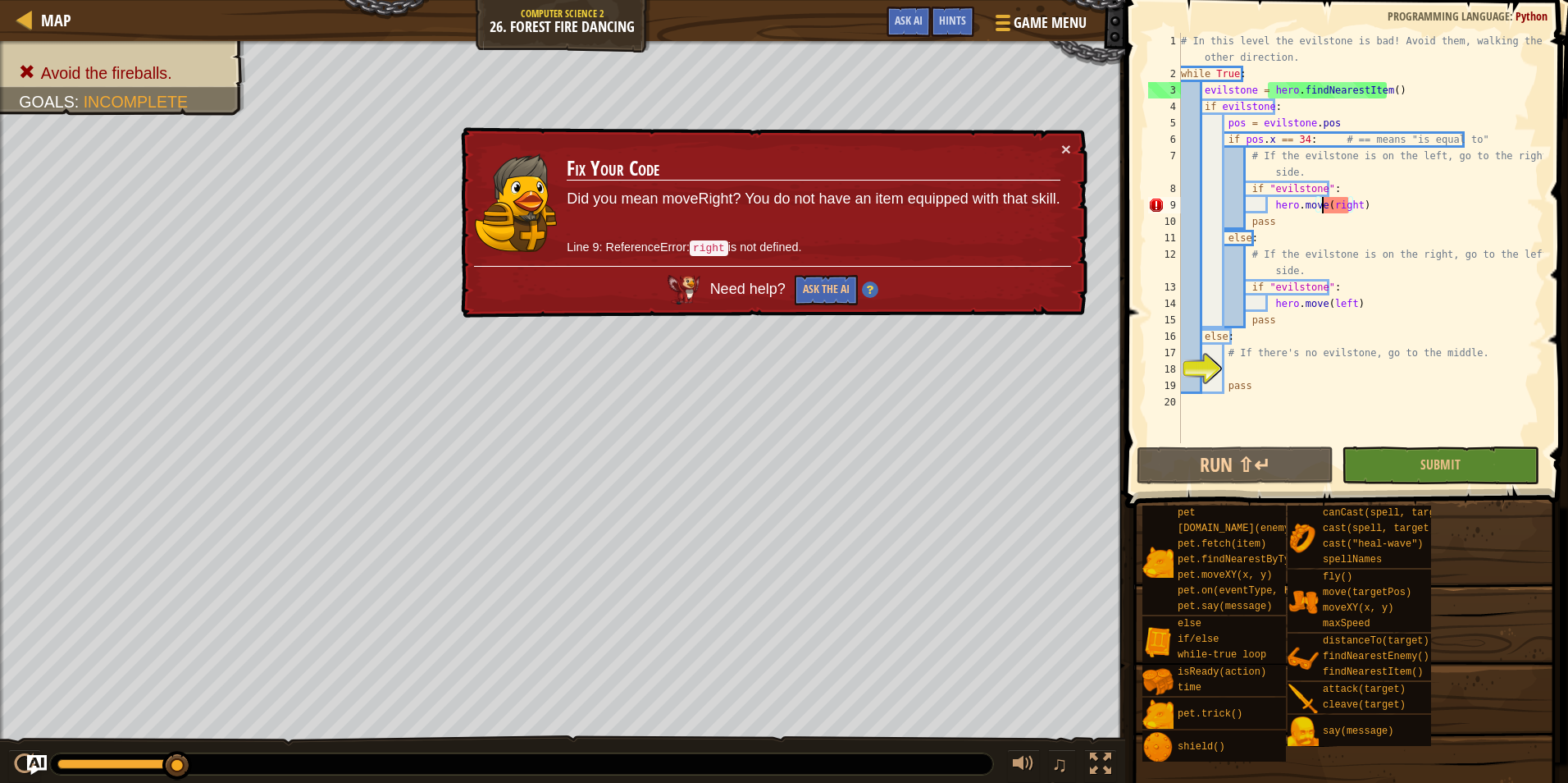
click at [1323, 202] on div "# In this level the evilstone is bad! Avoid them, walking the other direction. …" at bounding box center [1360, 263] width 366 height 459
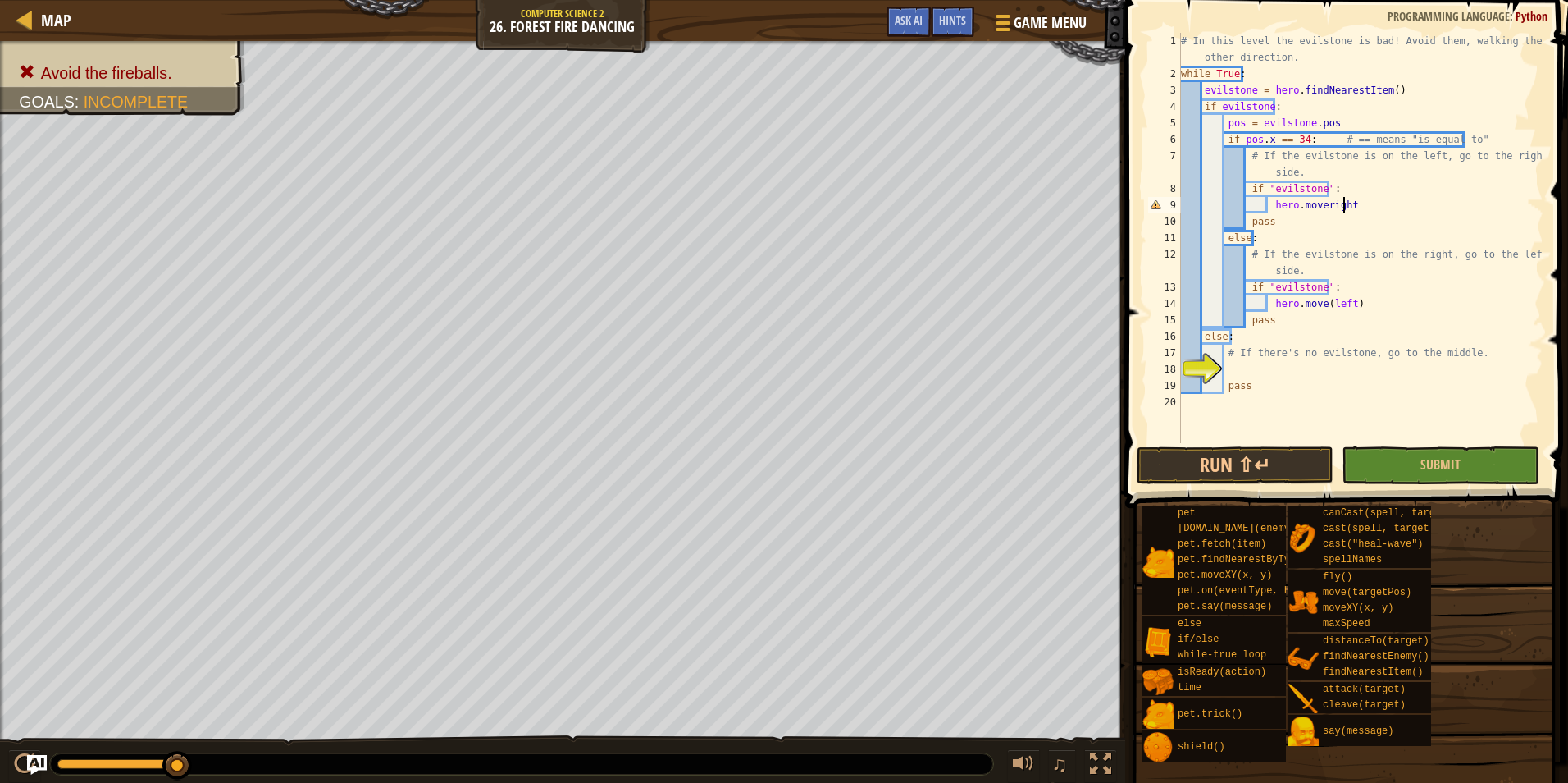
click at [1352, 308] on div "# In this level the evilstone is bad! Avoid them, walking the other direction. …" at bounding box center [1360, 263] width 366 height 459
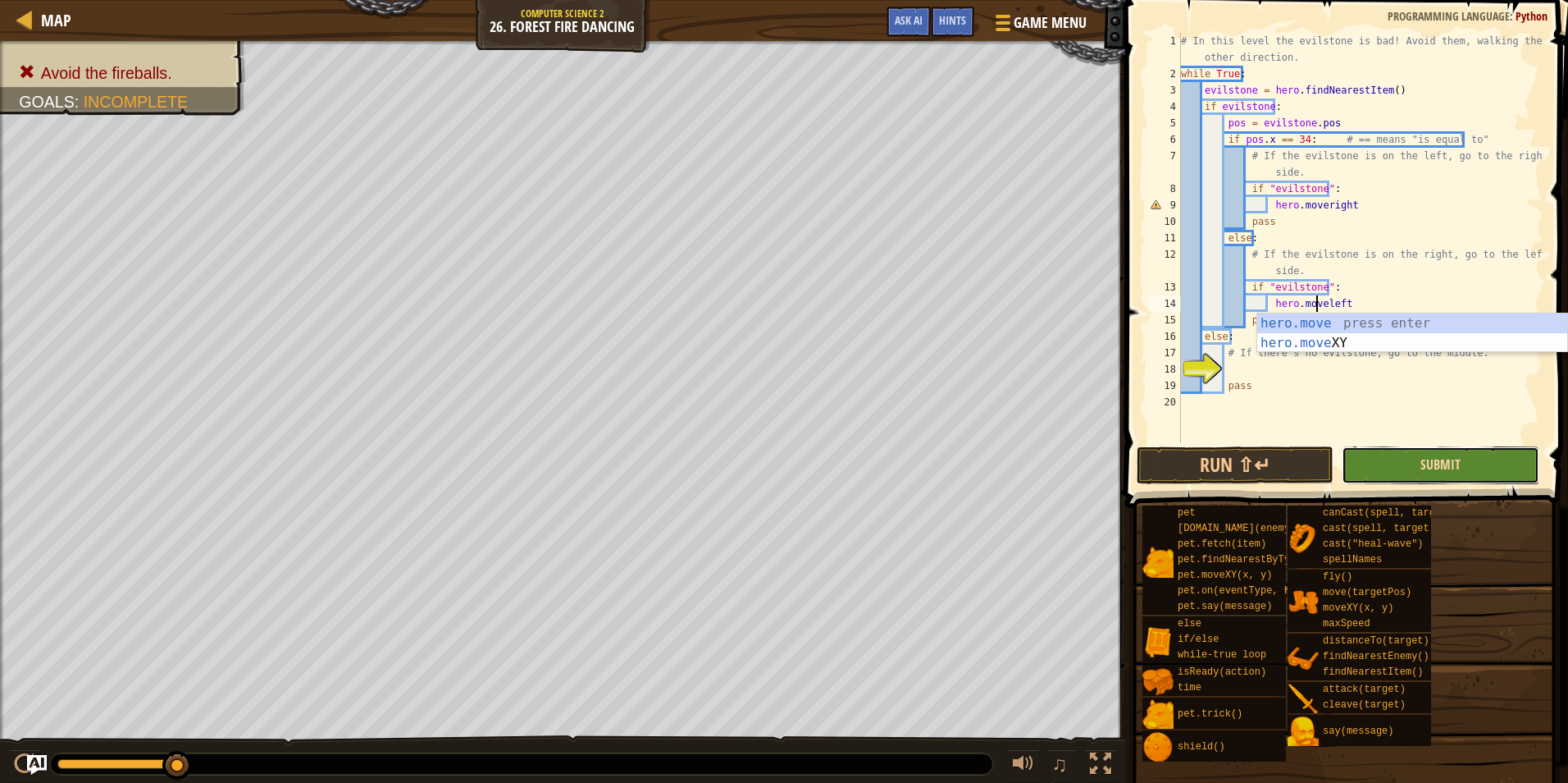
click at [1423, 456] on button "Submit" at bounding box center [1440, 465] width 197 height 38
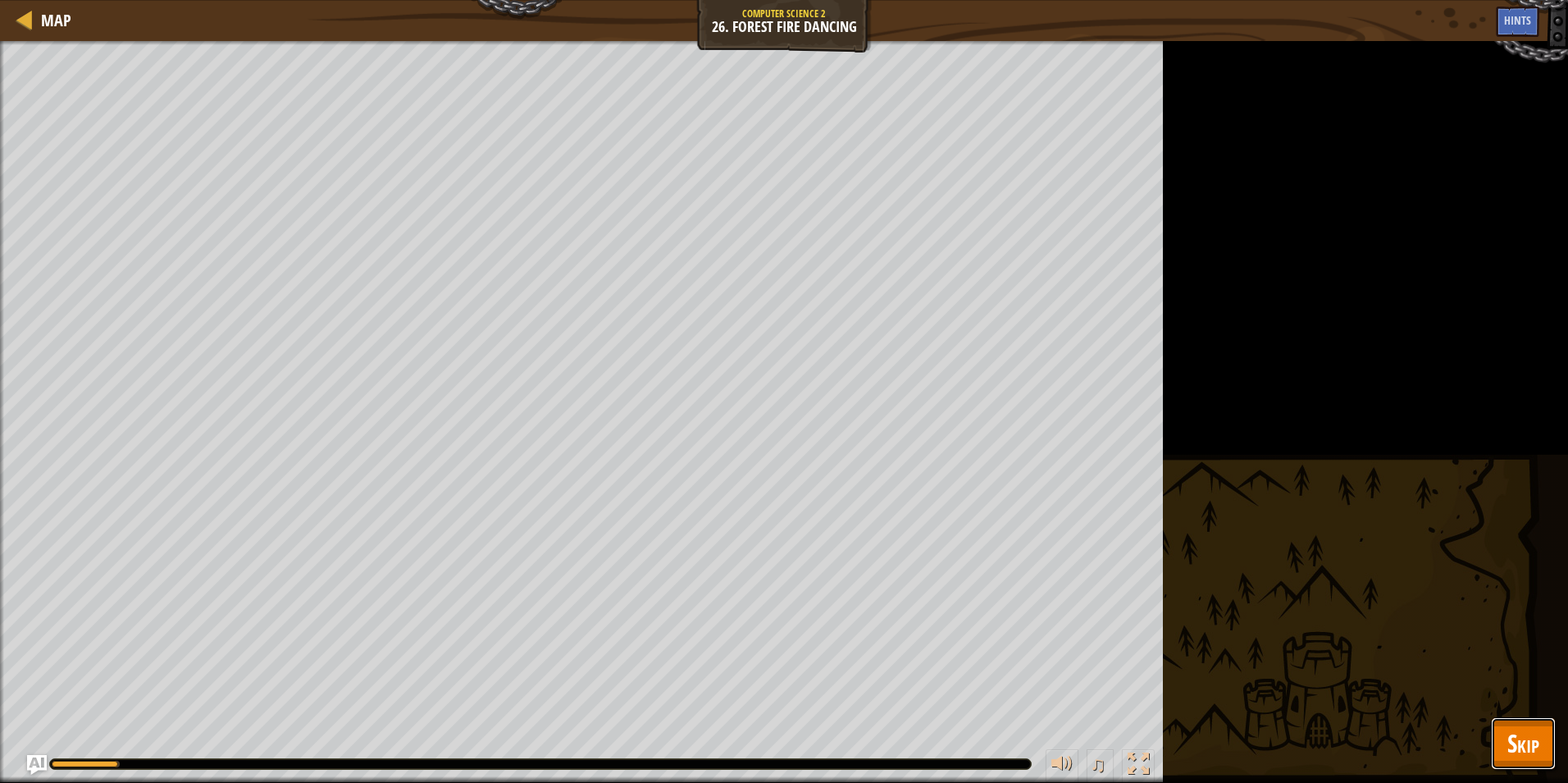
click at [1536, 718] on button "Skip" at bounding box center [1523, 743] width 65 height 52
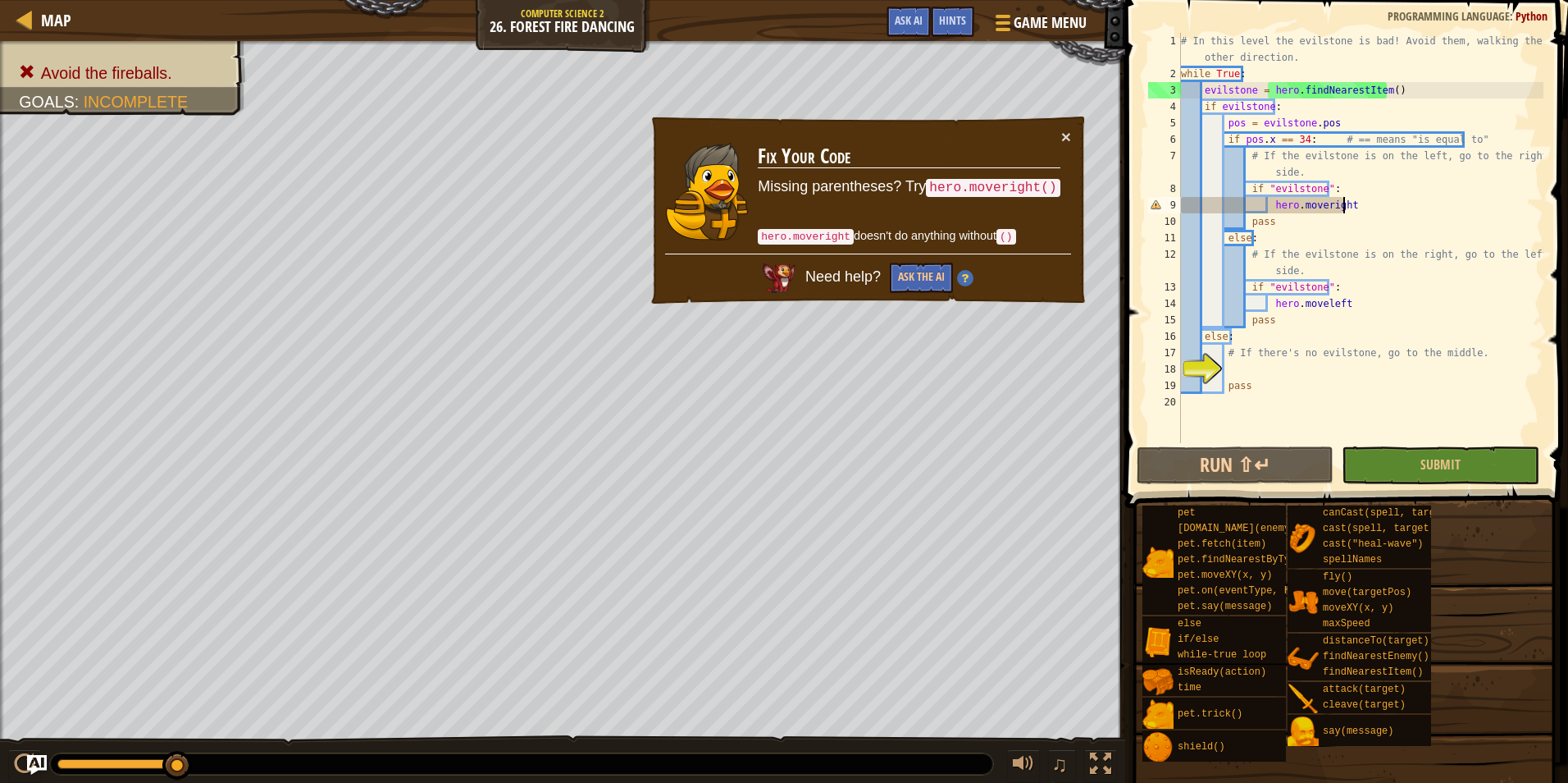
click at [1389, 209] on div "# In this level the evilstone is bad! Avoid them, walking the other direction. …" at bounding box center [1360, 263] width 366 height 459
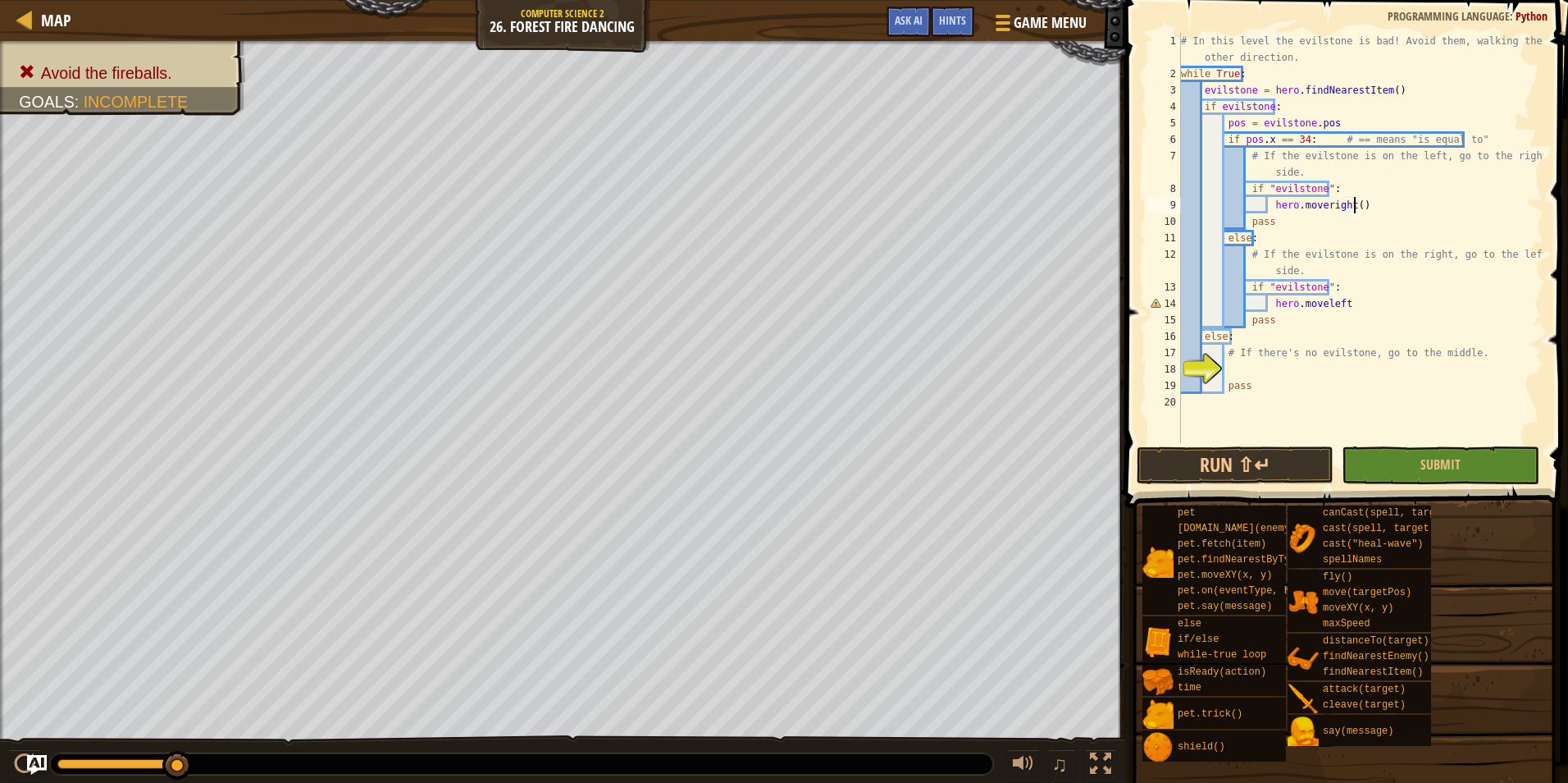
click at [1354, 303] on div "# In this level the evilstone is bad! Avoid them, walking the other direction. …" at bounding box center [1360, 263] width 366 height 459
click at [1265, 461] on button "Run ⇧↵" at bounding box center [1234, 465] width 197 height 38
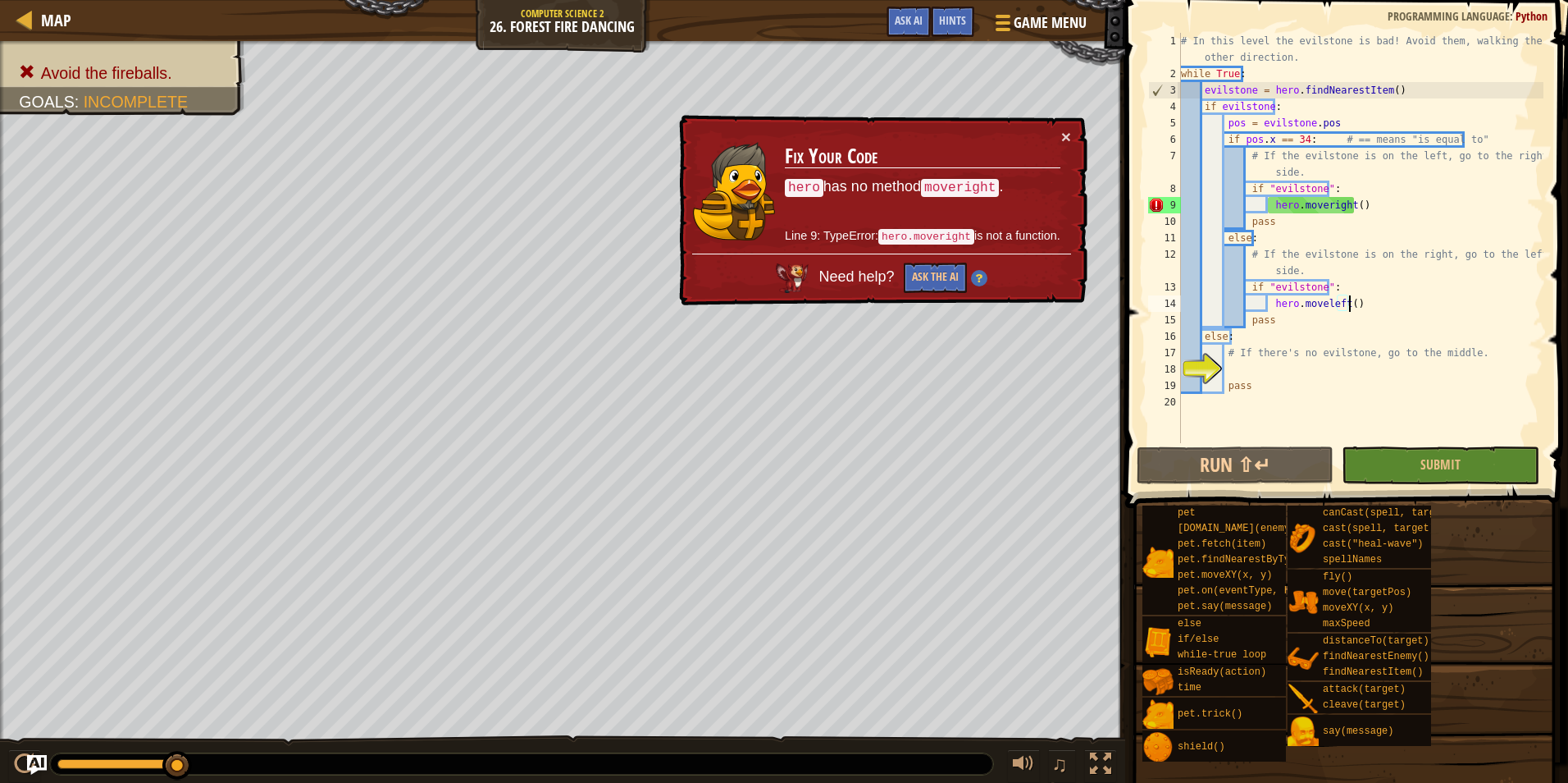
click at [1368, 209] on div "# In this level the evilstone is bad! Avoid them, walking the other direction. …" at bounding box center [1360, 263] width 366 height 459
type textarea "hero.moveright()"
drag, startPoint x: 1368, startPoint y: 209, endPoint x: 1267, endPoint y: 204, distance: 101.1
click at [1267, 204] on div "# In this level the evilstone is bad! Avoid them, walking the other direction. …" at bounding box center [1360, 263] width 366 height 459
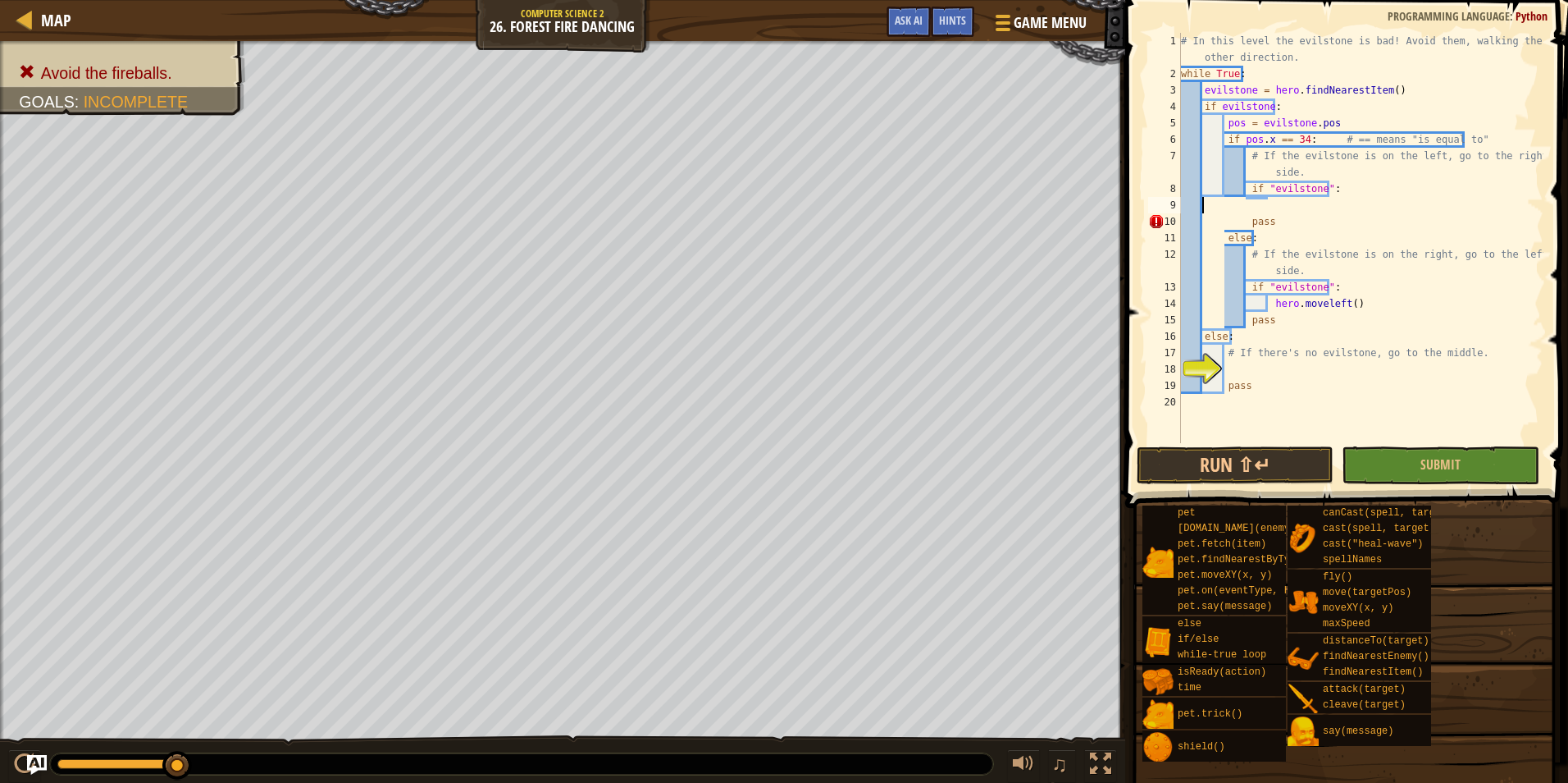
scroll to position [7, 0]
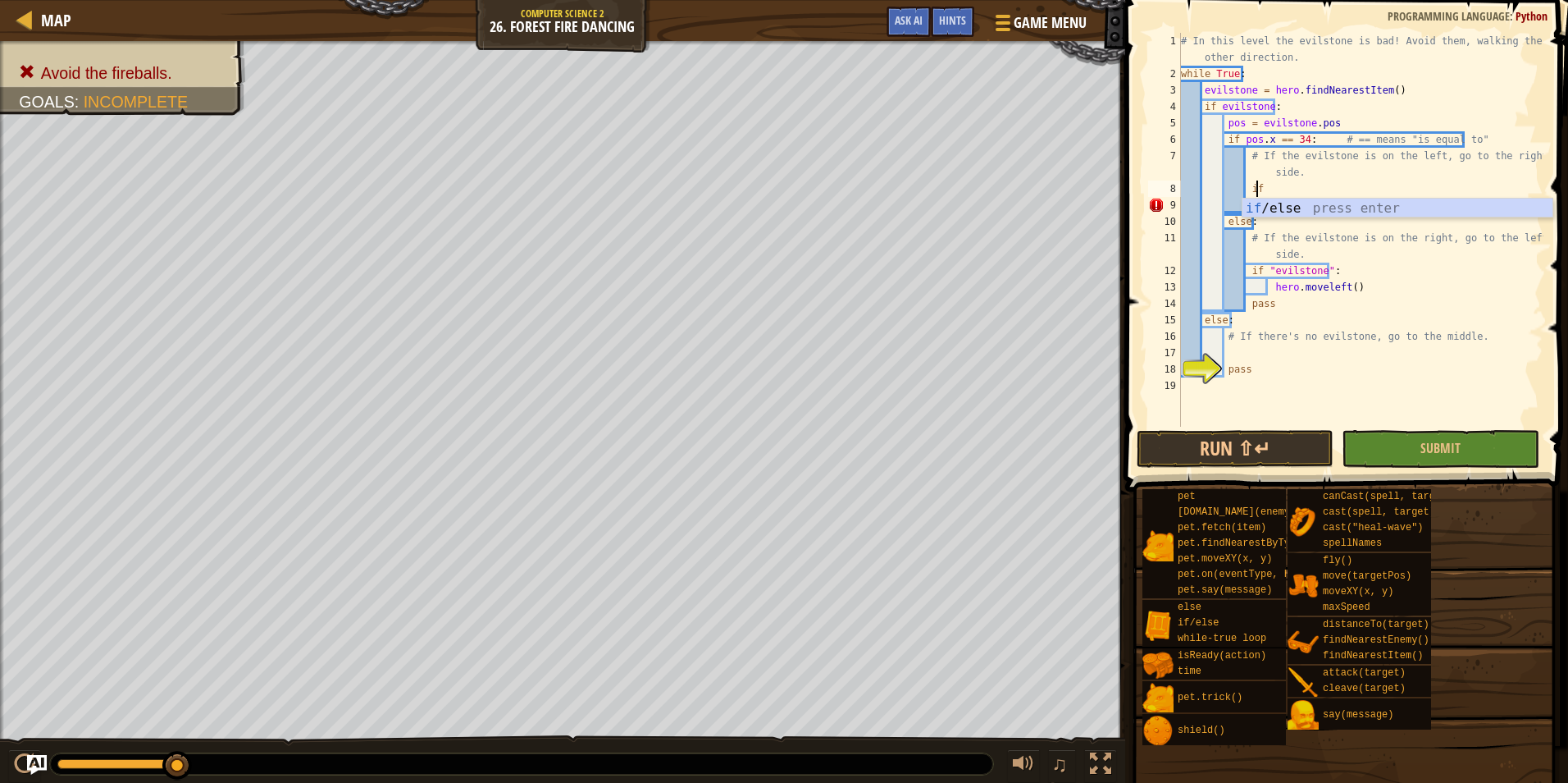
type textarea "i"
click at [1285, 179] on div "# In this level the evilstone is bad! Avoid them, walking the other direction. …" at bounding box center [1360, 254] width 366 height 443
click at [1280, 188] on div "# In this level the evilstone is bad! Avoid them, walking the other direction. …" at bounding box center [1360, 254] width 366 height 443
type textarea "i"
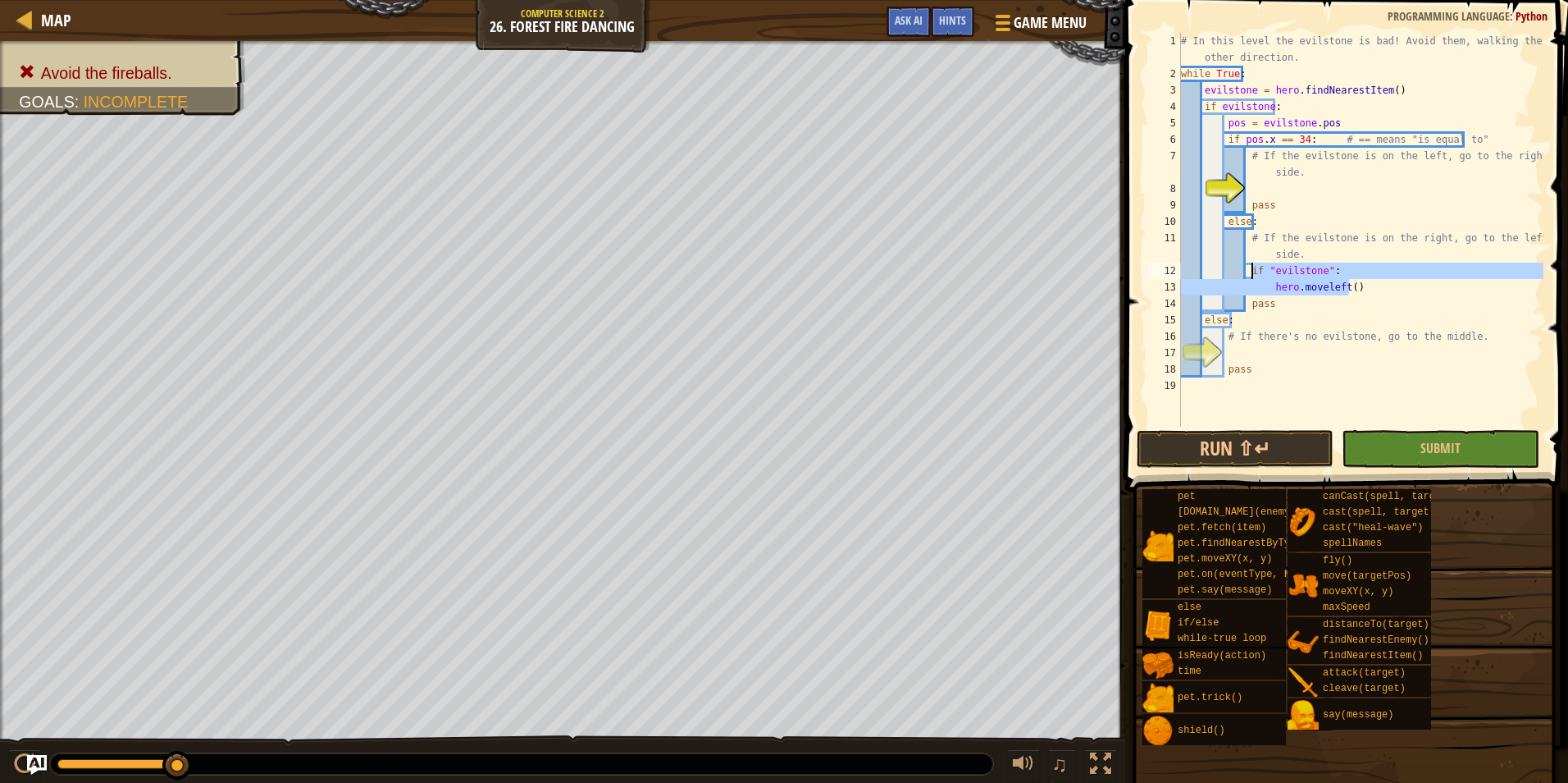
drag, startPoint x: 1356, startPoint y: 292, endPoint x: 1249, endPoint y: 272, distance: 108.9
click at [1249, 272] on div "# In this level the evilstone is bad! Avoid them, walking the other direction. …" at bounding box center [1360, 254] width 366 height 443
drag, startPoint x: 1378, startPoint y: 291, endPoint x: 1247, endPoint y: 269, distance: 132.8
click at [1247, 269] on div "# In this level the evilstone is bad! Avoid them, walking the other direction. …" at bounding box center [1360, 254] width 366 height 443
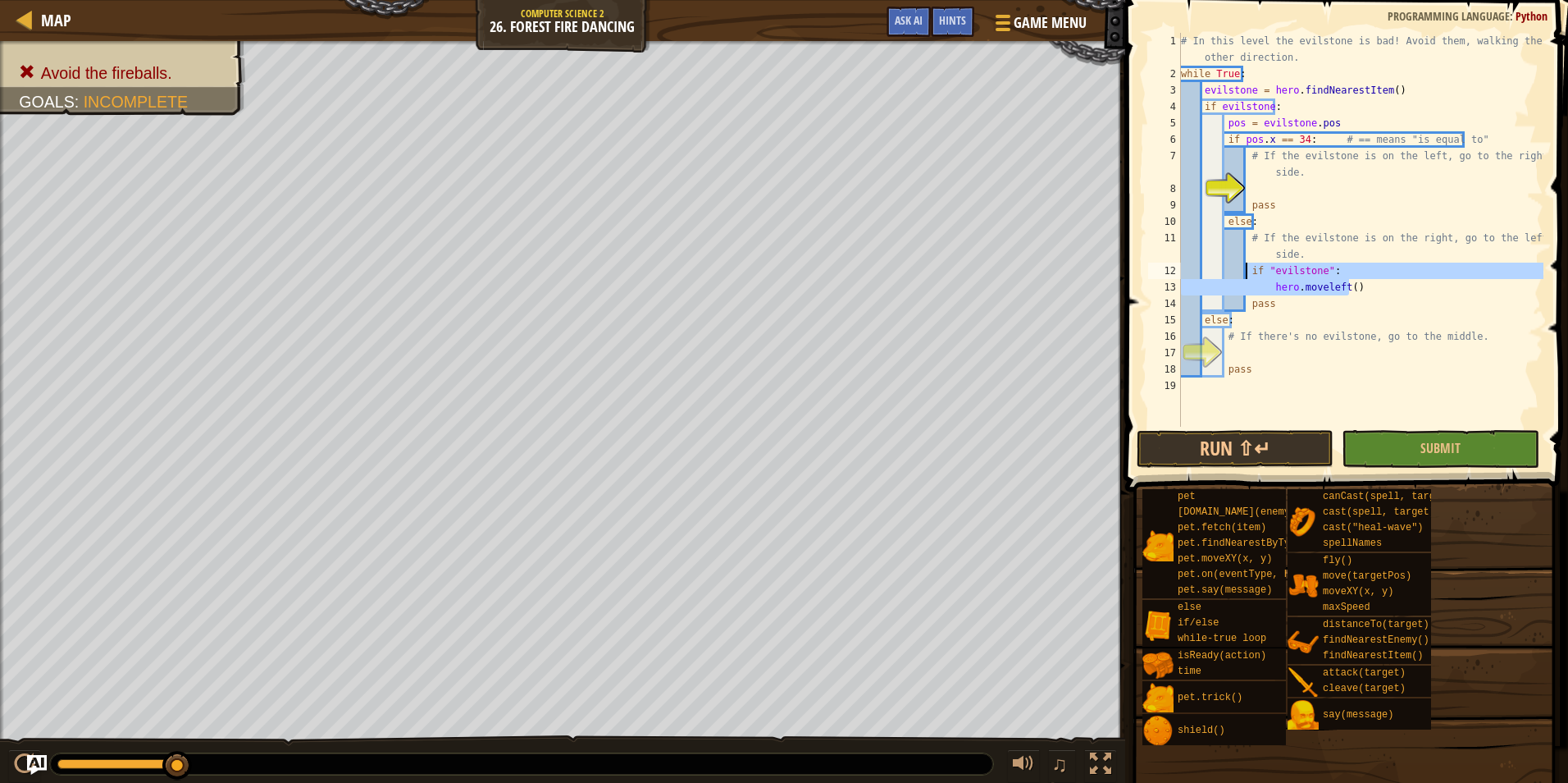
type textarea "if "evilstone": hero.moveleft()"
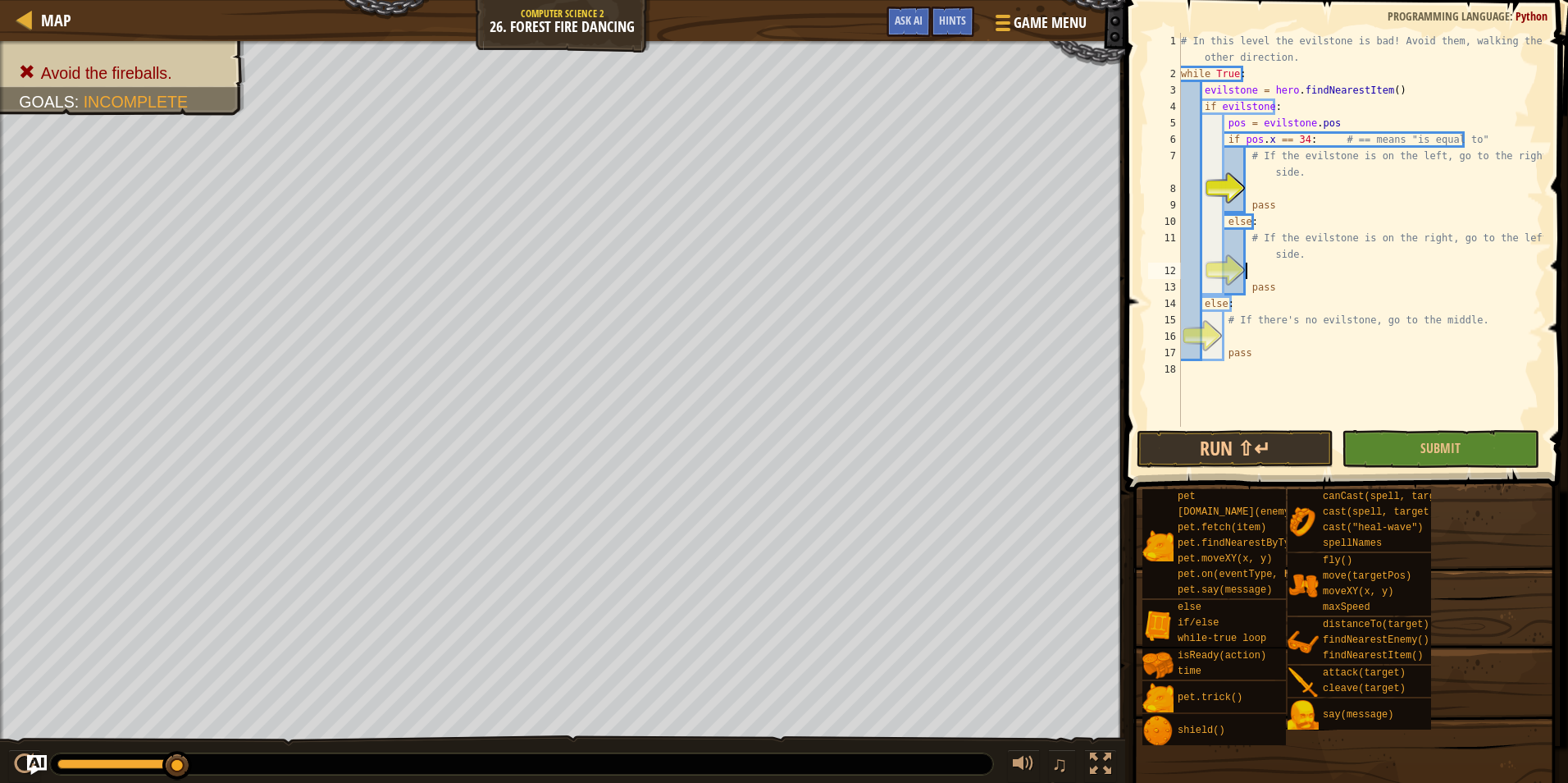
click at [1326, 195] on div "# In this level the evilstone is bad! Avoid them, walking the other direction. …" at bounding box center [1360, 254] width 366 height 443
